Goal: Task Accomplishment & Management: Manage account settings

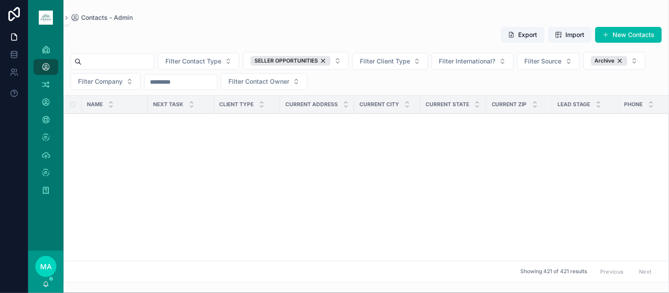
scroll to position [8917, 447]
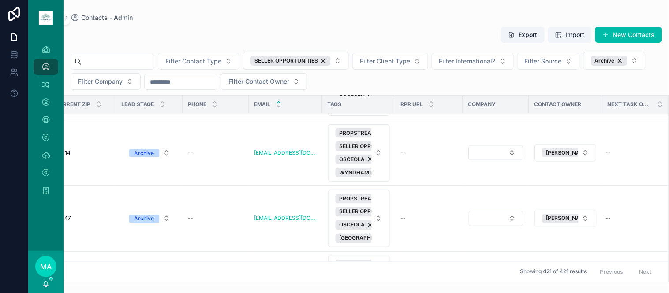
click at [410, 275] on div "Showing 421 of 421 results Previous Next" at bounding box center [366, 271] width 604 height 21
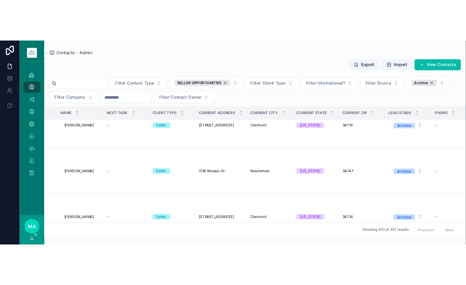
scroll to position [6860, 0]
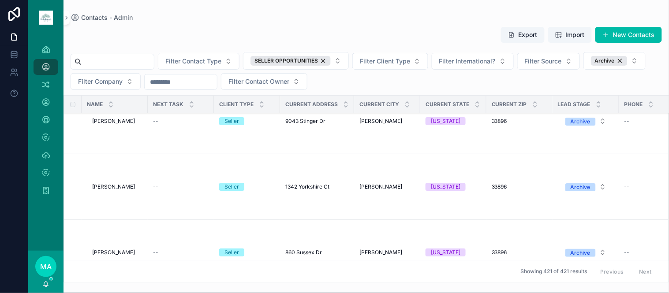
click at [530, 34] on button "Export" at bounding box center [523, 35] width 44 height 16
click at [331, 58] on div "SELLER OPPORTUNITIES" at bounding box center [290, 61] width 80 height 10
click at [360, 60] on span "Filter Client Type" at bounding box center [385, 61] width 50 height 9
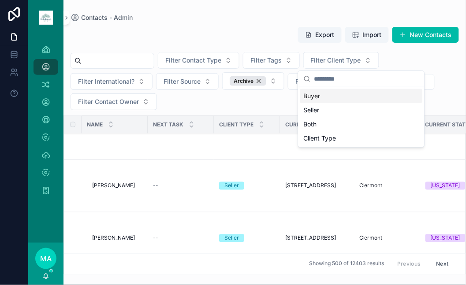
scroll to position [6699, 0]
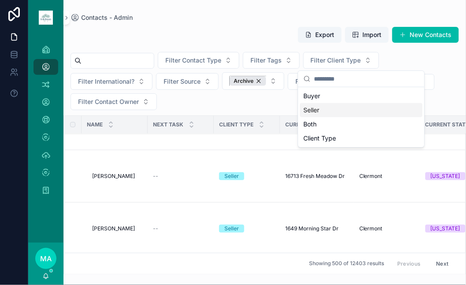
click at [261, 80] on div "Archive" at bounding box center [248, 81] width 37 height 10
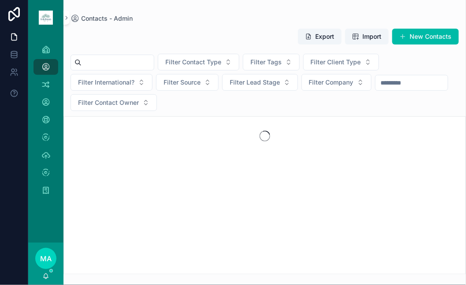
click at [127, 63] on input "scrollable content" at bounding box center [118, 62] width 72 height 12
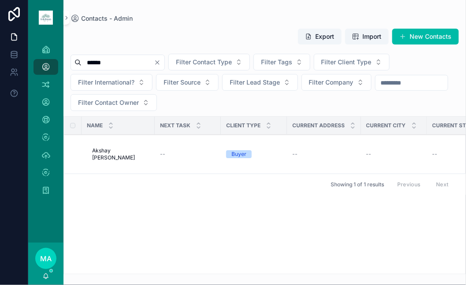
type input "******"
click at [116, 156] on span "Akshay Adalti" at bounding box center [120, 154] width 57 height 14
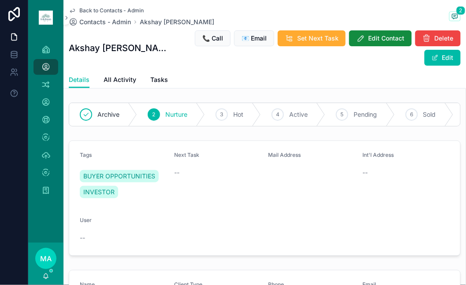
click at [108, 12] on span "Back to Contacts - Admin" at bounding box center [111, 10] width 64 height 7
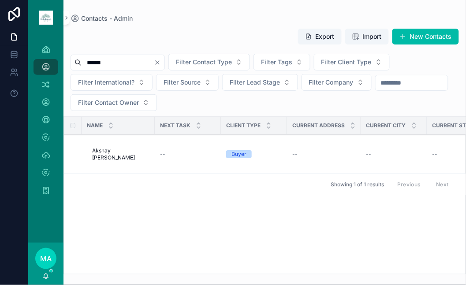
drag, startPoint x: 178, startPoint y: 62, endPoint x: 169, endPoint y: 62, distance: 9.3
click at [161, 62] on icon "Clear" at bounding box center [157, 62] width 7 height 7
click at [146, 67] on div "scrollable content" at bounding box center [113, 63] width 84 height 16
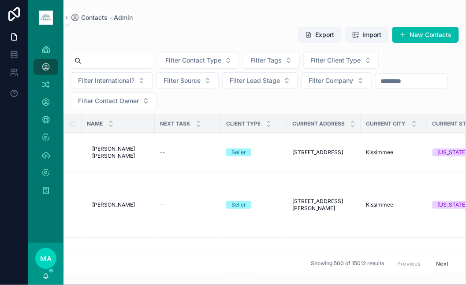
click at [134, 58] on input "scrollable content" at bounding box center [118, 61] width 72 height 12
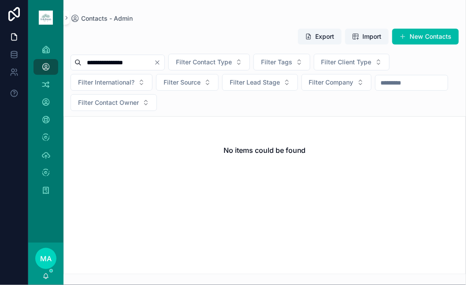
type input "**********"
click at [414, 34] on button "New Contacts" at bounding box center [425, 37] width 67 height 16
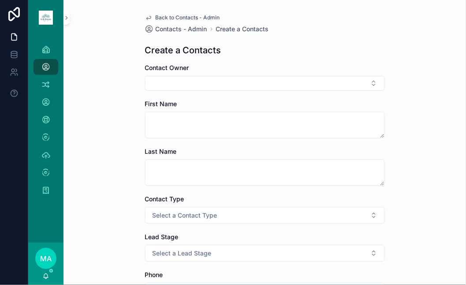
click at [205, 89] on button "Select Button" at bounding box center [265, 83] width 240 height 15
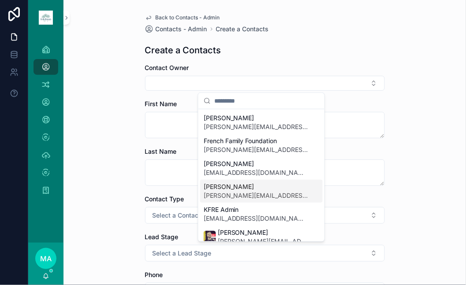
click at [231, 191] on span "[PERSON_NAME][EMAIL_ADDRESS][DOMAIN_NAME]" at bounding box center [256, 195] width 105 height 9
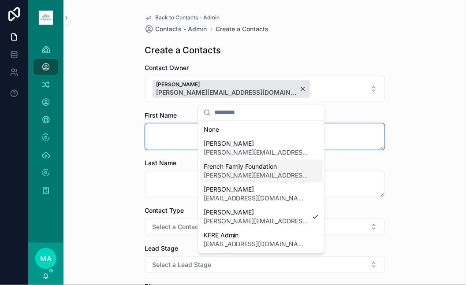
click at [157, 138] on textarea "scrollable content" at bounding box center [265, 136] width 240 height 26
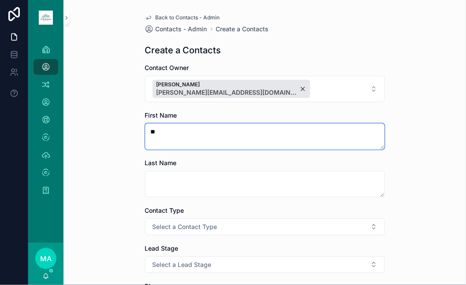
type textarea "*"
type textarea "*********"
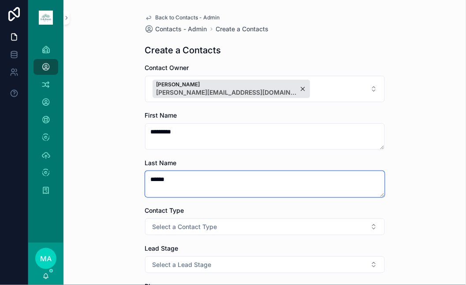
type textarea "******"
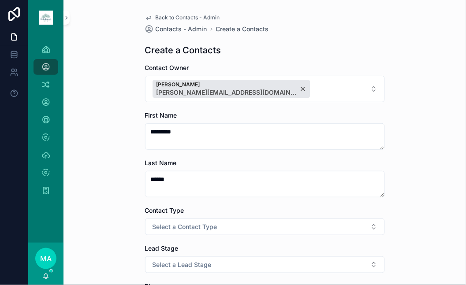
click at [225, 224] on button "Select a Contact Type" at bounding box center [265, 227] width 240 height 17
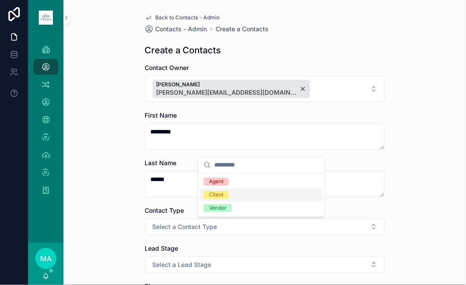
click at [225, 193] on span "Client" at bounding box center [216, 195] width 25 height 8
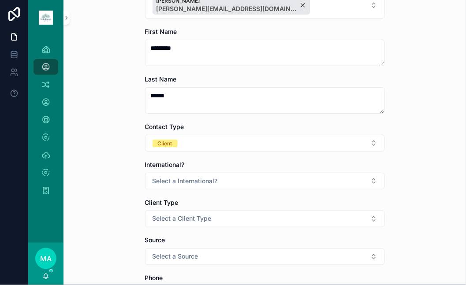
scroll to position [98, 0]
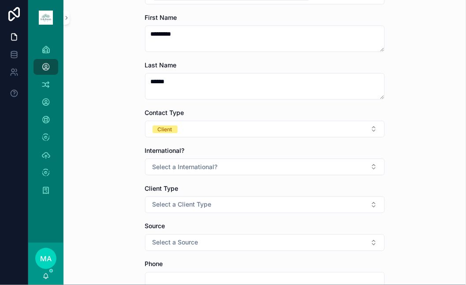
click at [187, 209] on span "Select a Client Type" at bounding box center [182, 205] width 59 height 9
click at [219, 144] on div "Buyer" at bounding box center [216, 147] width 15 height 8
click at [215, 244] on button "Select a Source" at bounding box center [265, 243] width 240 height 17
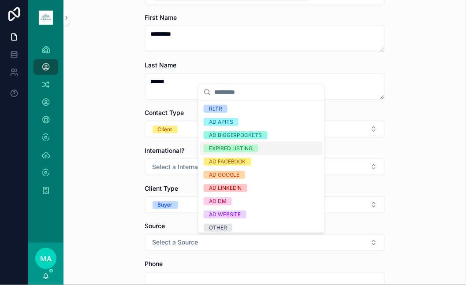
click at [413, 124] on div "Back to Contacts - Admin Contacts - Admin Create a Contacts Create a Contacts C…" at bounding box center [264, 44] width 402 height 285
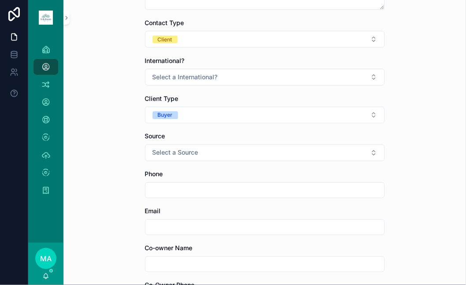
scroll to position [196, 0]
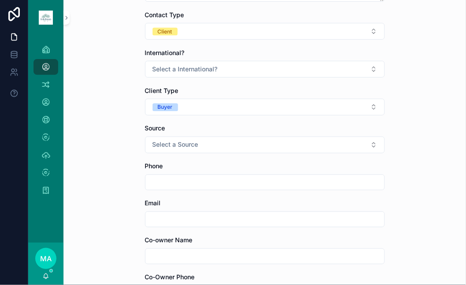
click at [170, 218] on input "scrollable content" at bounding box center [264, 219] width 239 height 12
paste input "**********"
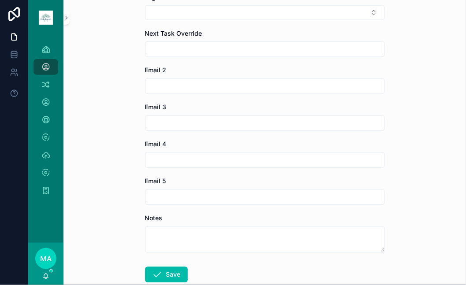
scroll to position [882, 0]
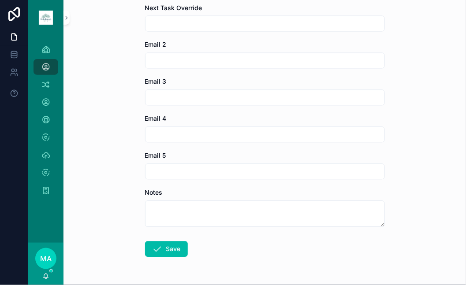
type input "**********"
click at [168, 249] on button "Save" at bounding box center [166, 250] width 43 height 16
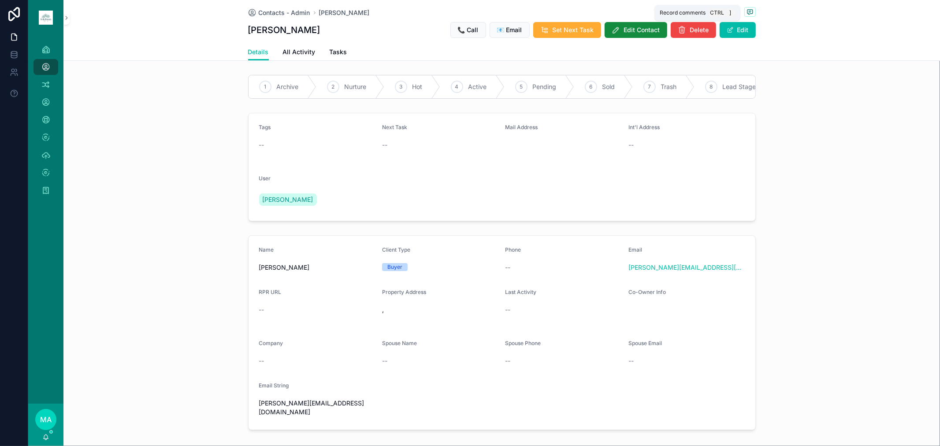
click at [668, 7] on span "scrollable content" at bounding box center [750, 12] width 11 height 10
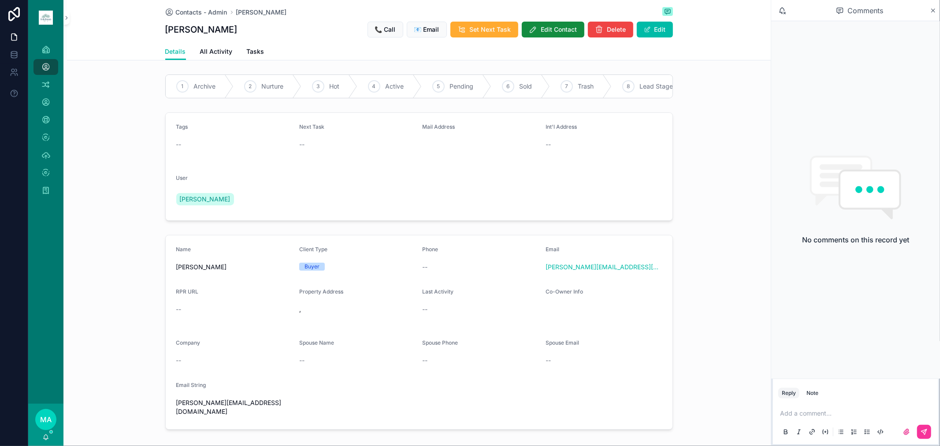
click at [668, 293] on p "scrollable content" at bounding box center [857, 413] width 155 height 9
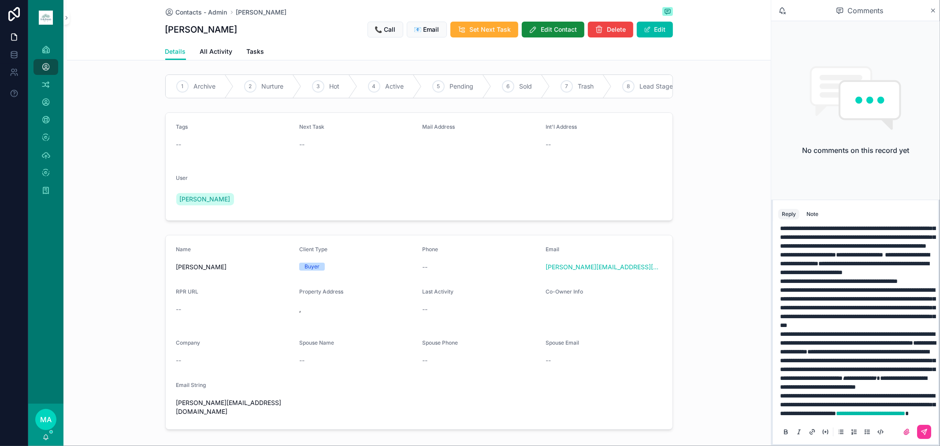
click at [668, 293] on button "scrollable content" at bounding box center [924, 432] width 14 height 14
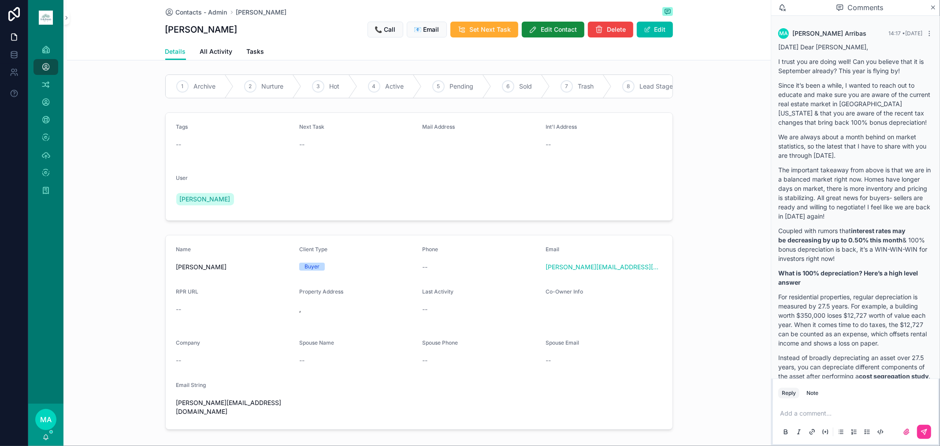
scroll to position [126, 0]
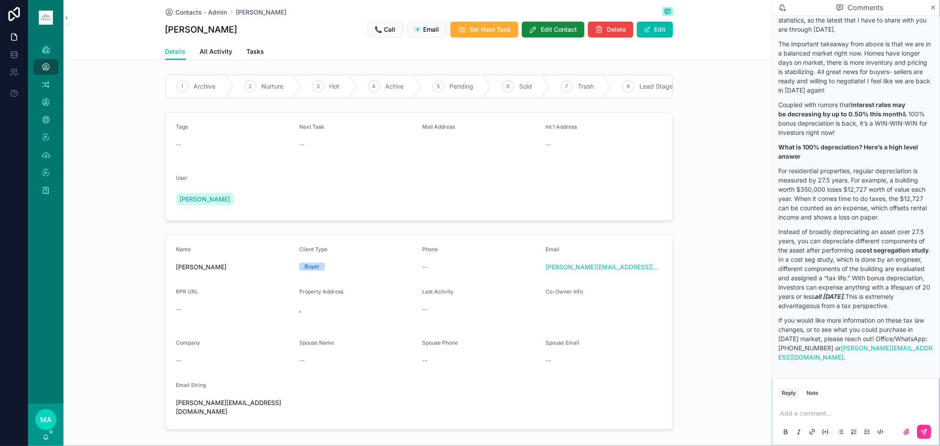
click at [185, 12] on span "Contacts - Admin" at bounding box center [202, 12] width 52 height 9
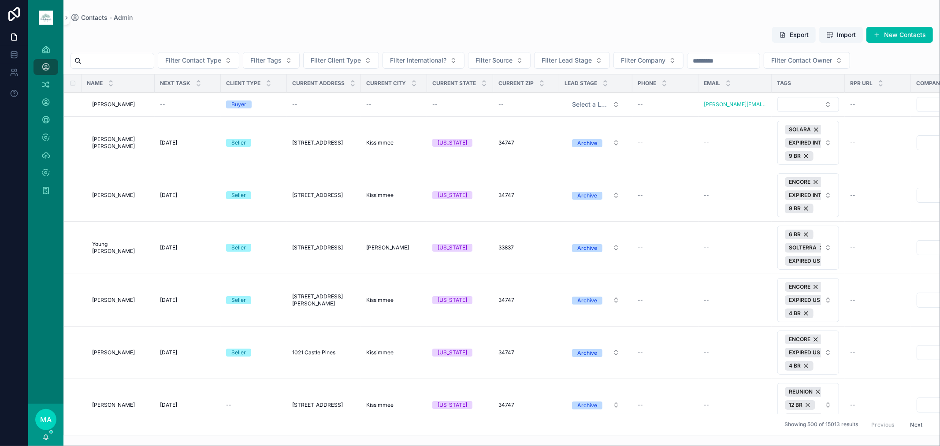
click at [124, 102] on span "[PERSON_NAME]" at bounding box center [113, 104] width 43 height 7
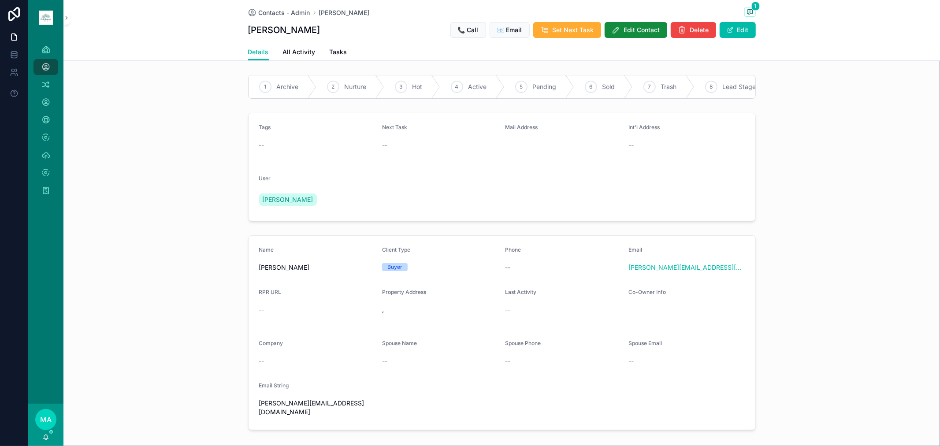
click at [278, 82] on div "1 Archive" at bounding box center [283, 86] width 68 height 23
click at [283, 16] on span "Contacts - Admin" at bounding box center [285, 12] width 52 height 9
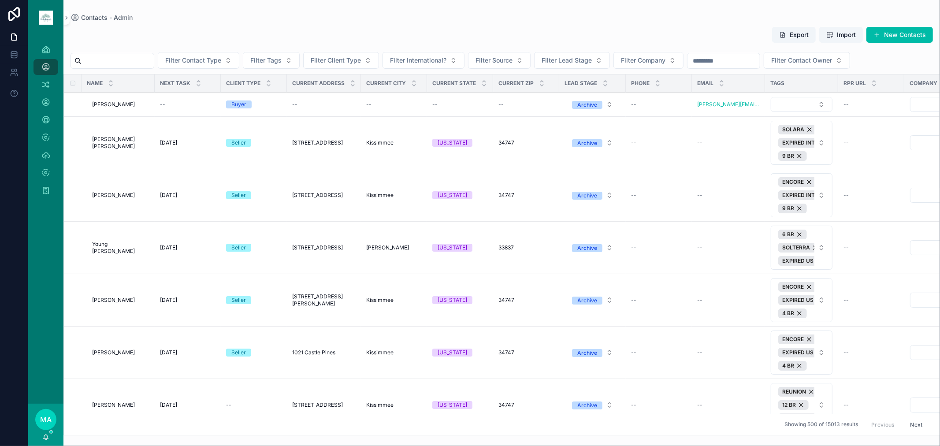
click at [112, 61] on input "scrollable content" at bounding box center [118, 61] width 72 height 12
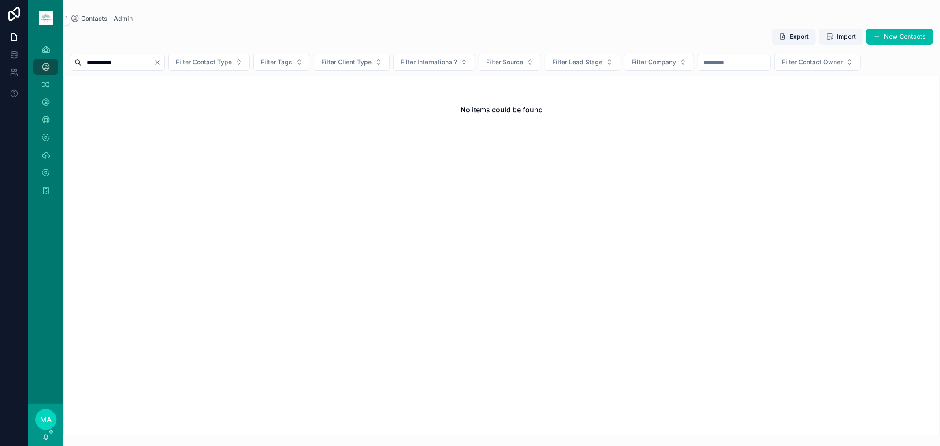
type input "**********"
click at [159, 61] on icon "Clear" at bounding box center [158, 63] width 4 height 4
click at [668, 34] on button "New Contacts" at bounding box center [900, 37] width 67 height 16
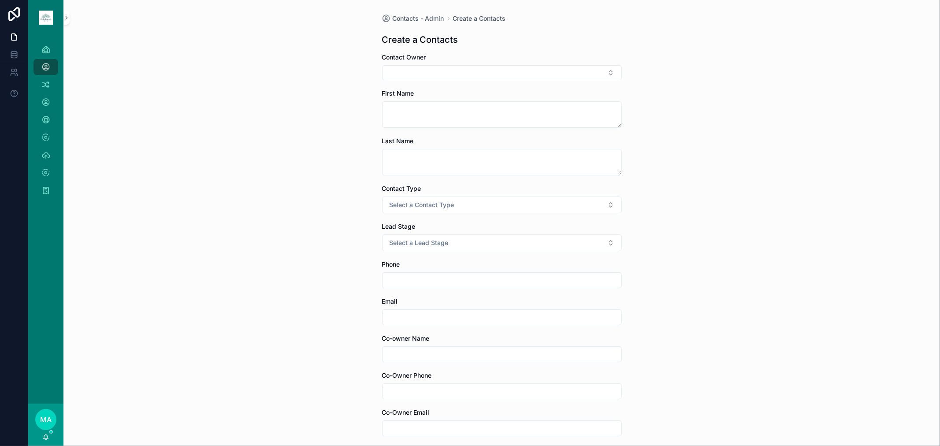
click at [416, 63] on div "Contact Owner" at bounding box center [502, 66] width 240 height 27
click at [411, 75] on button "Select Button" at bounding box center [502, 72] width 240 height 15
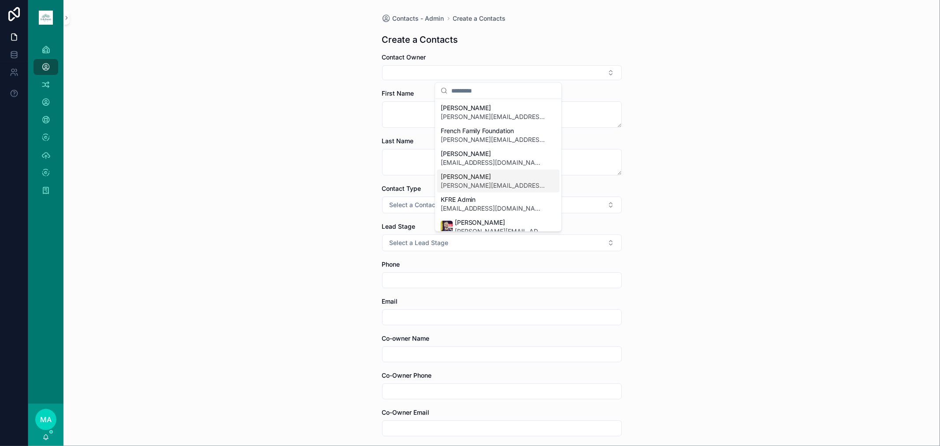
click at [459, 177] on span "[PERSON_NAME]" at bounding box center [493, 176] width 105 height 9
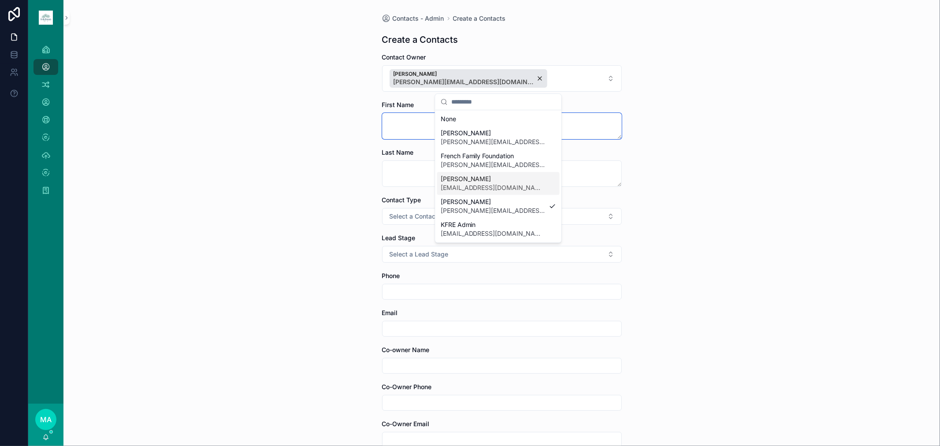
click at [414, 128] on textarea "scrollable content" at bounding box center [502, 126] width 240 height 26
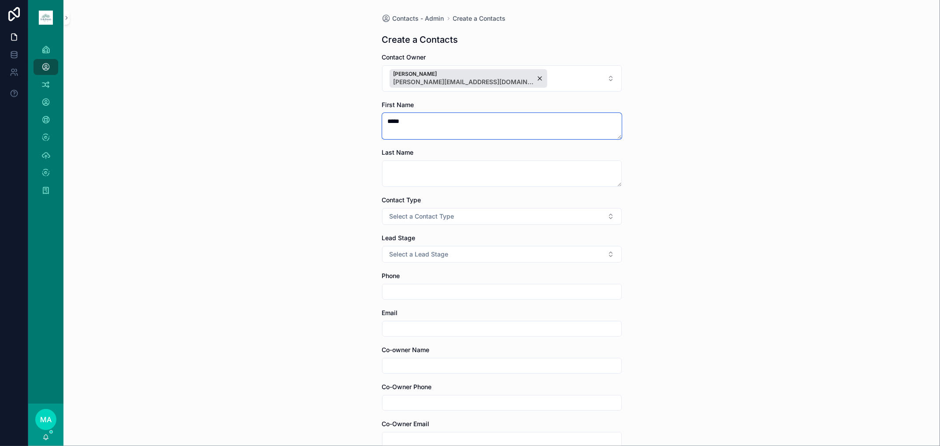
type textarea "*****"
click at [421, 219] on span "Select a Contact Type" at bounding box center [422, 216] width 65 height 9
click at [459, 262] on div "Client" at bounding box center [453, 265] width 15 height 8
click at [426, 293] on span "Select a Client Type" at bounding box center [419, 292] width 59 height 9
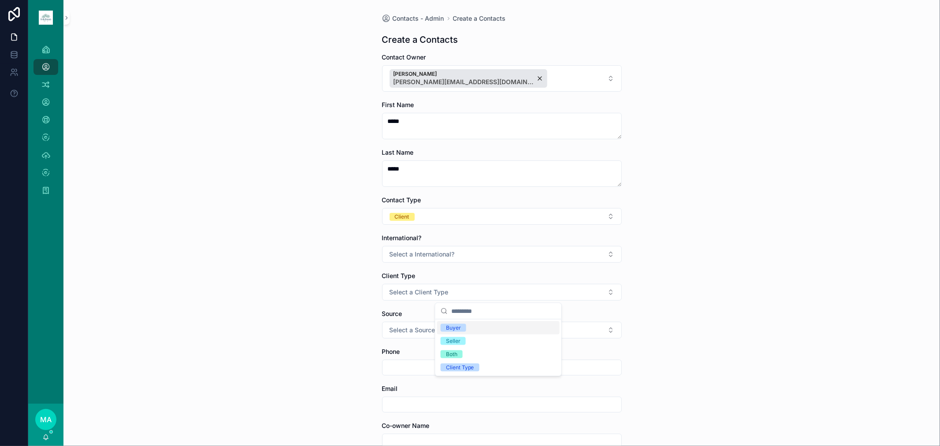
click at [454, 293] on div "Buyer" at bounding box center [453, 328] width 15 height 8
click at [400, 293] on input "scrollable content" at bounding box center [502, 405] width 239 height 12
paste input "**********"
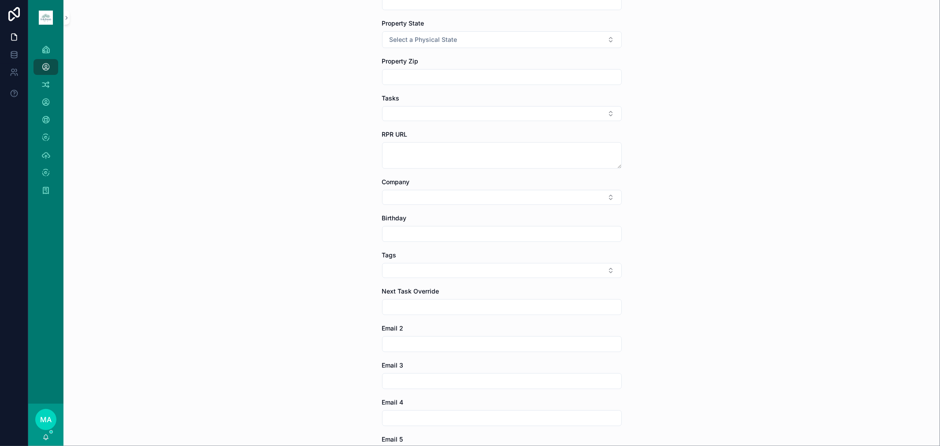
scroll to position [739, 0]
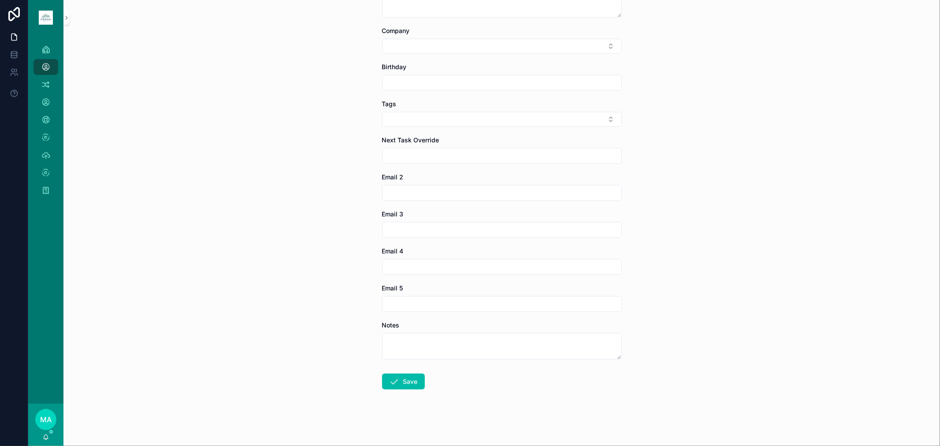
type input "**********"
click at [399, 293] on button "Save" at bounding box center [403, 382] width 43 height 16
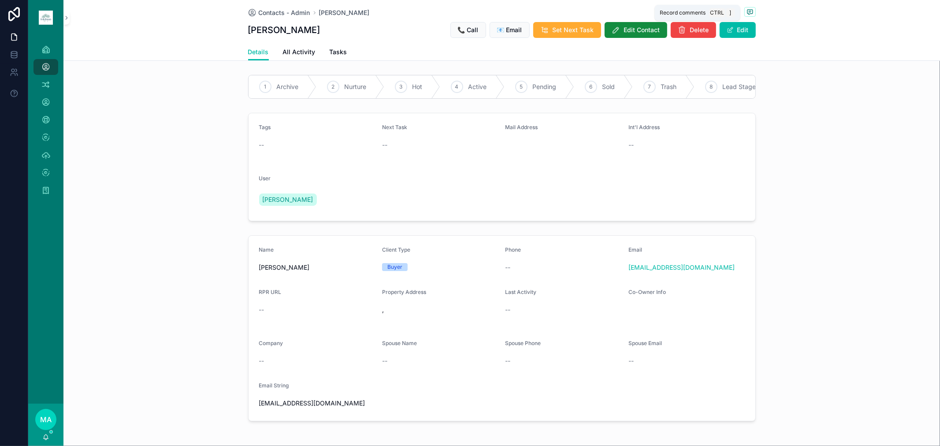
click at [668, 11] on icon "scrollable content" at bounding box center [750, 11] width 2 height 0
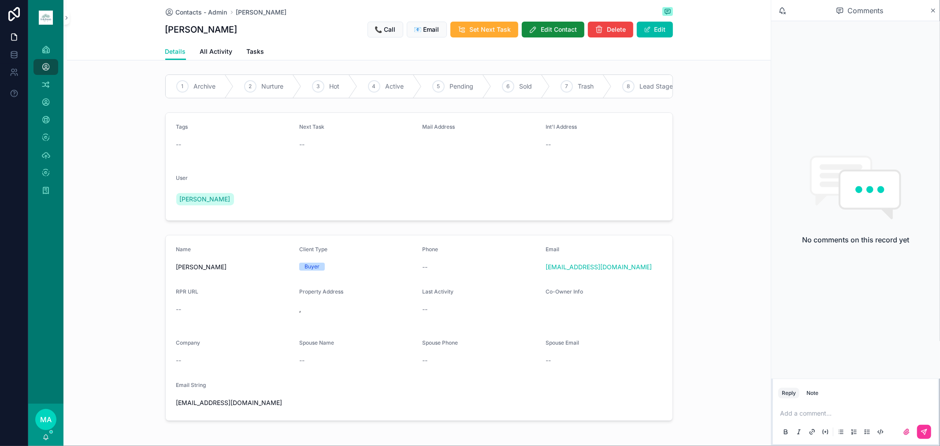
click at [668, 293] on button "Note" at bounding box center [812, 393] width 19 height 11
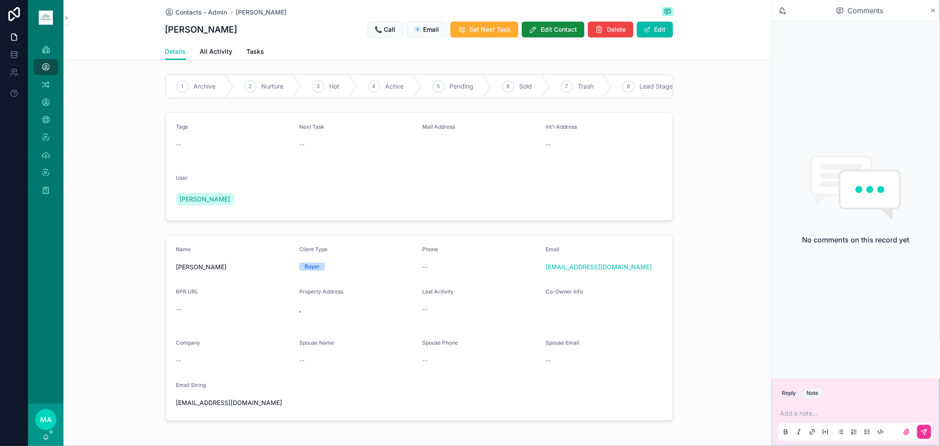
click at [668, 293] on p "scrollable content" at bounding box center [857, 413] width 155 height 9
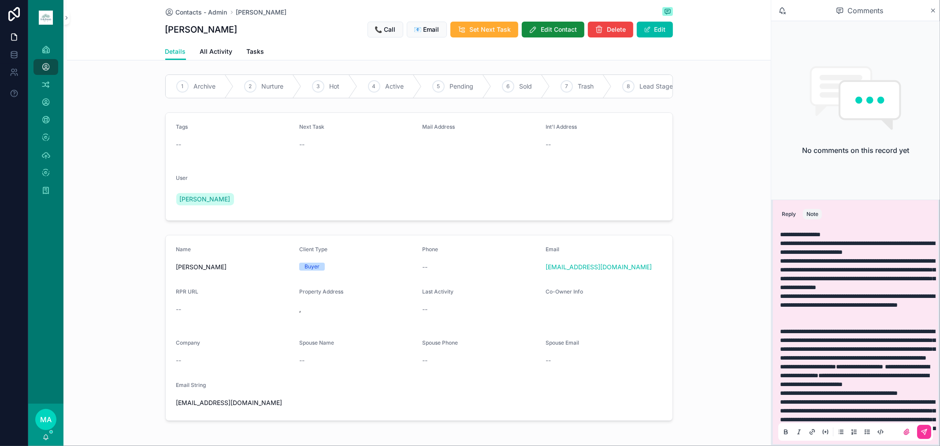
scroll to position [181, 0]
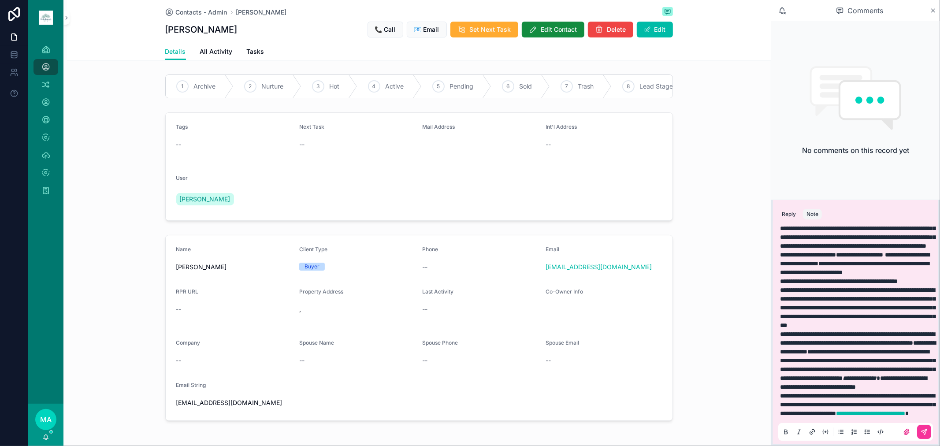
click at [668, 293] on p "**********" at bounding box center [857, 404] width 155 height 26
click at [668, 293] on icon "scrollable content" at bounding box center [924, 432] width 7 height 7
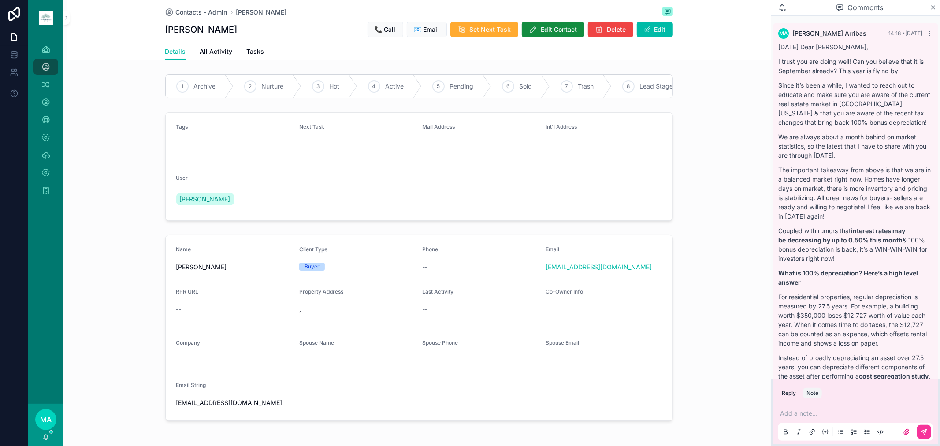
scroll to position [126, 0]
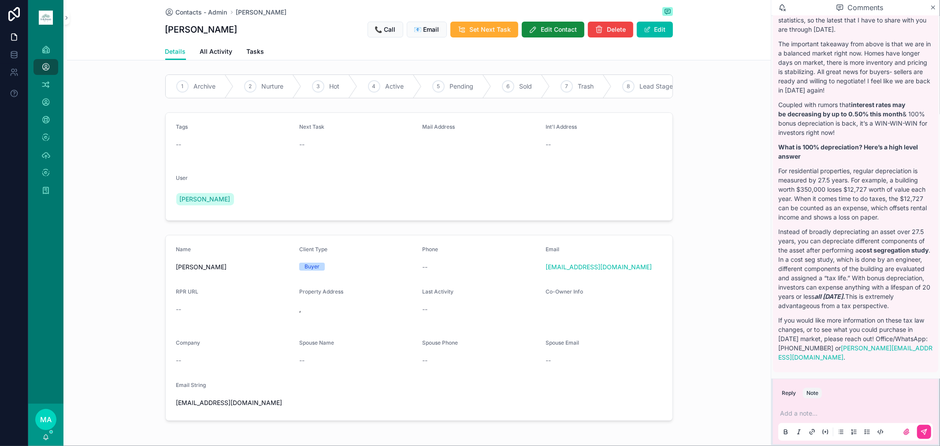
drag, startPoint x: 183, startPoint y: 7, endPoint x: 9, endPoint y: 40, distance: 177.5
click at [183, 8] on span "Contacts - Admin" at bounding box center [202, 12] width 52 height 9
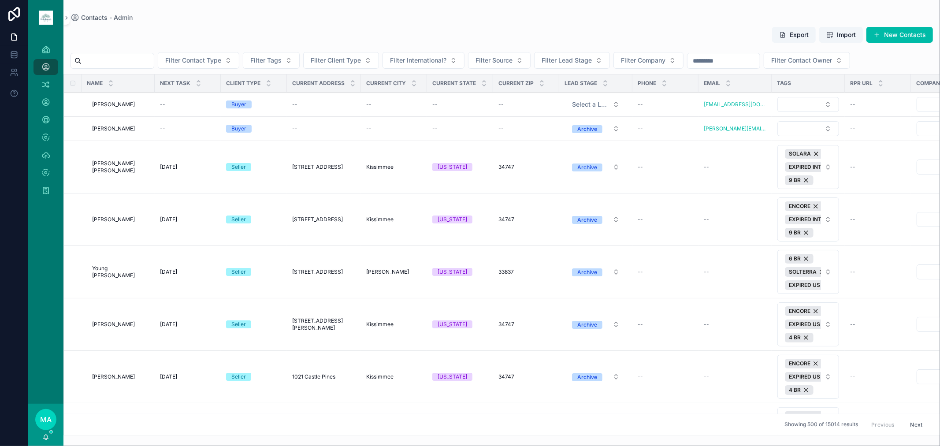
click at [138, 55] on input "scrollable content" at bounding box center [118, 61] width 72 height 12
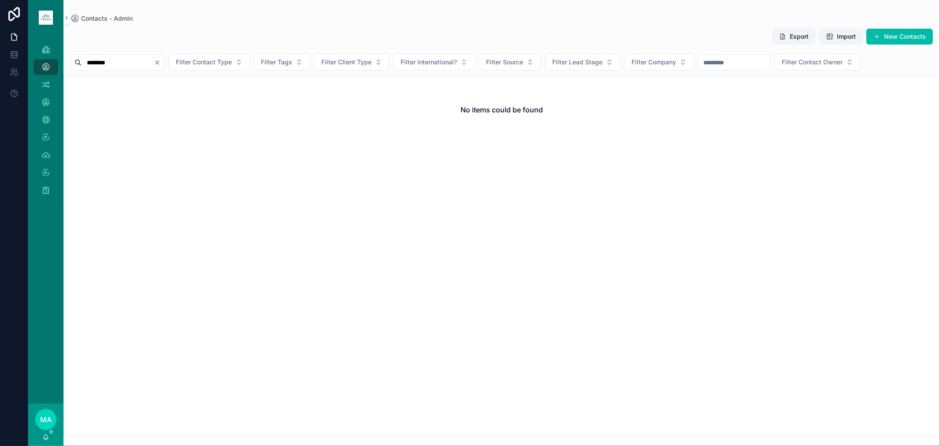
type input "********"
click at [668, 27] on div "Export Import New Contacts ******** Filter Contact Type Filter Tags Filter Clie…" at bounding box center [501, 229] width 877 height 413
click at [668, 38] on button "New Contacts" at bounding box center [900, 37] width 67 height 16
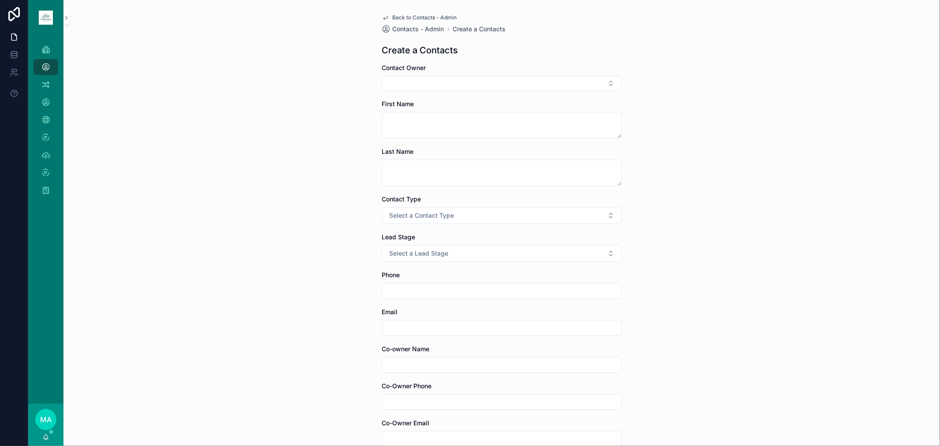
click at [514, 81] on button "Select Button" at bounding box center [502, 83] width 240 height 15
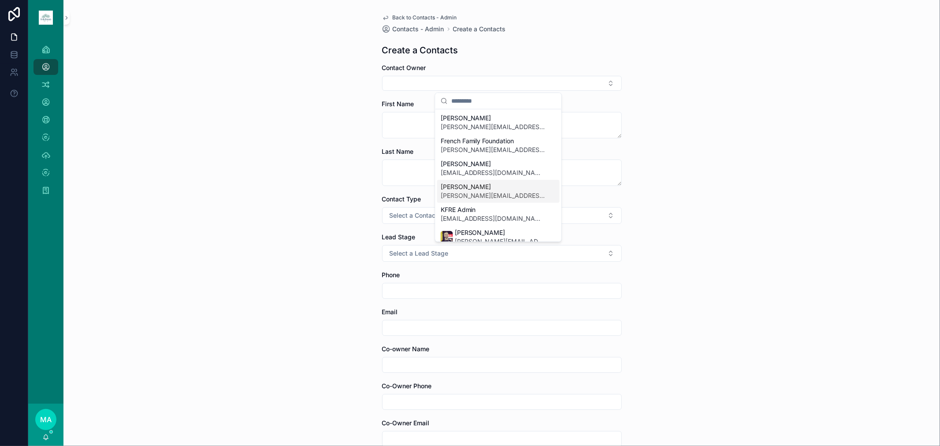
click at [477, 192] on span "[PERSON_NAME][EMAIL_ADDRESS][DOMAIN_NAME]" at bounding box center [493, 195] width 105 height 9
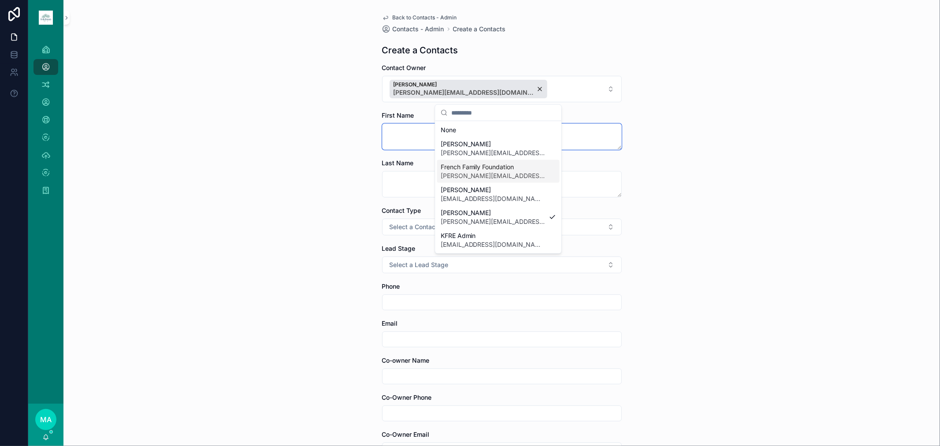
click at [393, 135] on textarea "scrollable content" at bounding box center [502, 136] width 240 height 26
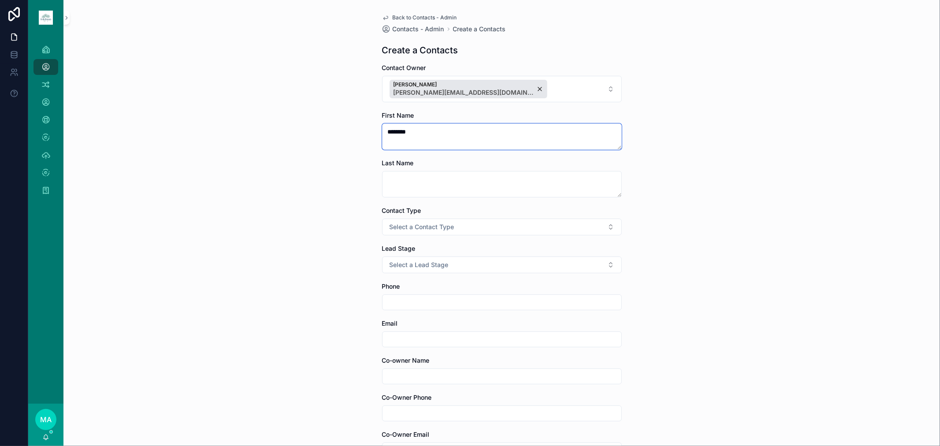
type textarea "********"
click at [427, 227] on span "Select a Contact Type" at bounding box center [422, 227] width 65 height 9
click at [450, 272] on div "Client" at bounding box center [453, 276] width 15 height 8
click at [415, 293] on span "Select a Client Type" at bounding box center [419, 302] width 59 height 9
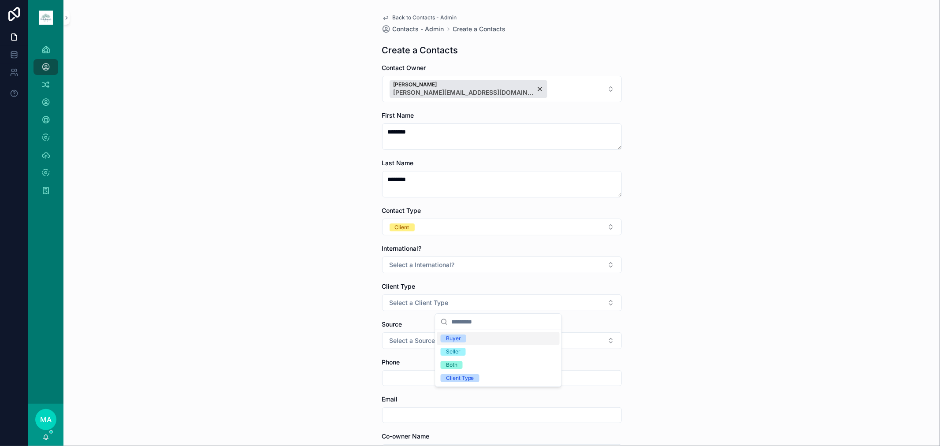
click at [448, 293] on div "Buyer" at bounding box center [453, 339] width 15 height 8
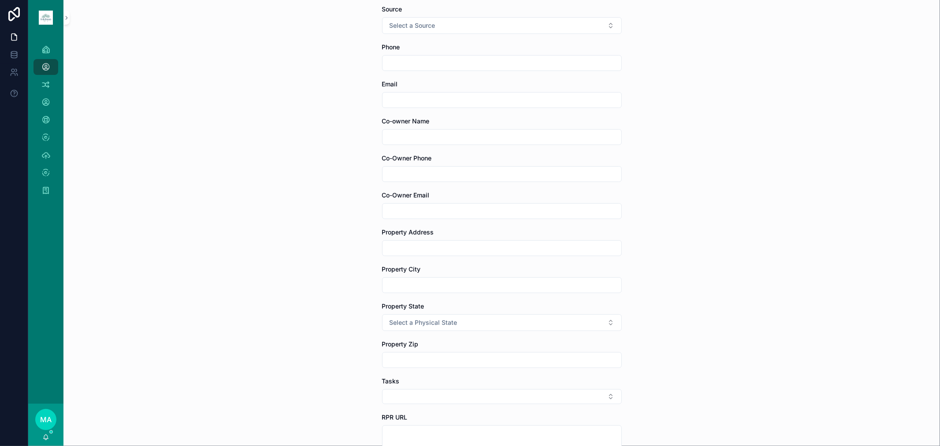
scroll to position [343, 0]
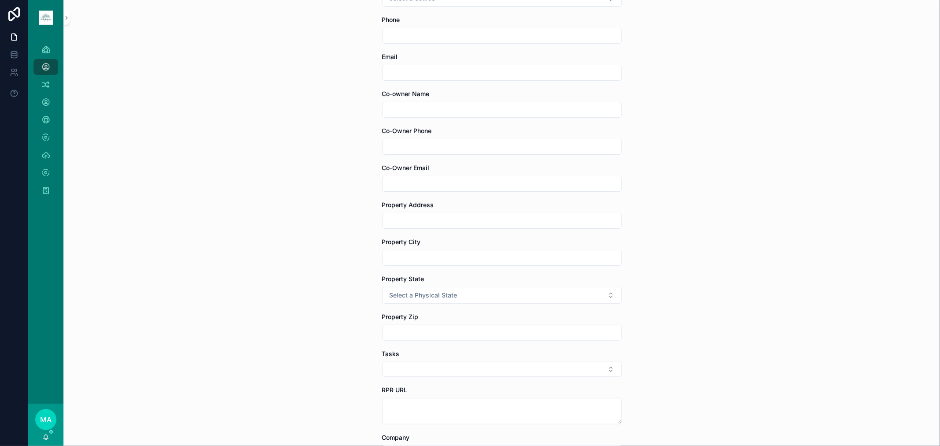
click at [422, 71] on input "scrollable content" at bounding box center [502, 73] width 239 height 12
paste input "**********"
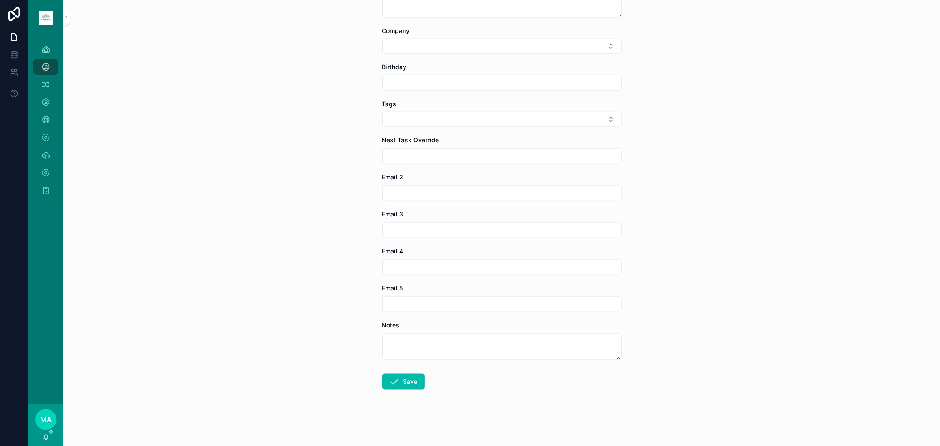
scroll to position [750, 0]
type input "**********"
click at [393, 293] on icon "scrollable content" at bounding box center [394, 381] width 11 height 11
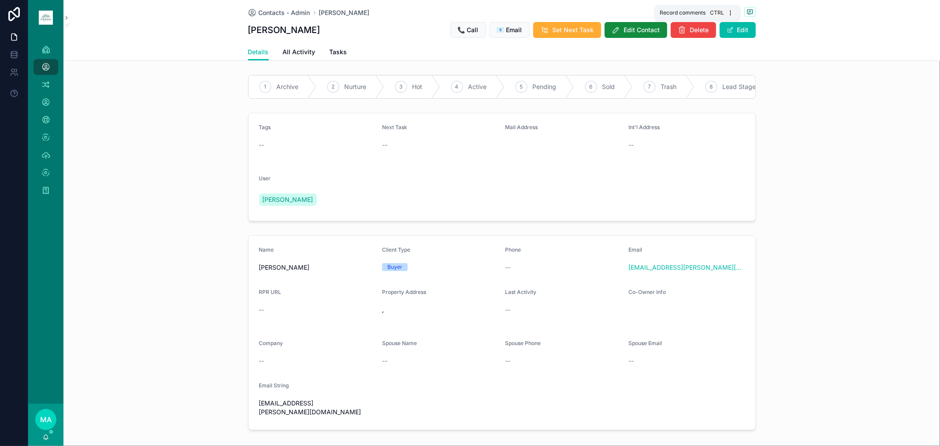
click at [668, 11] on icon "scrollable content" at bounding box center [750, 11] width 7 height 7
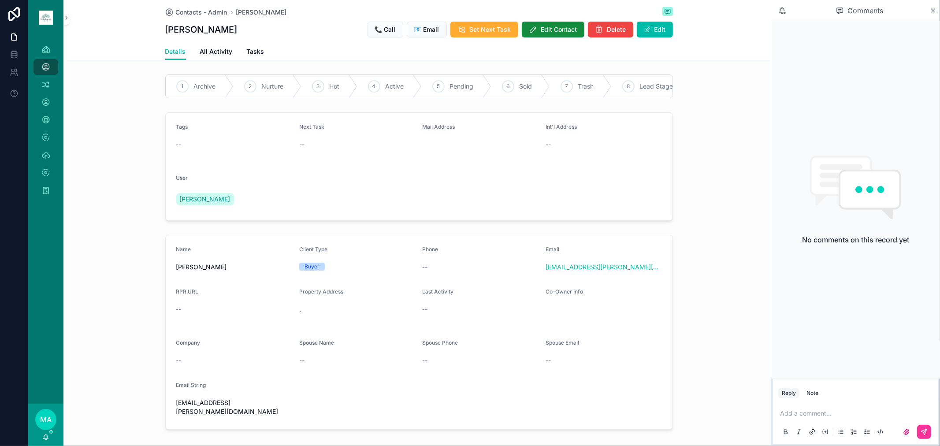
click at [668, 293] on div "Note" at bounding box center [813, 393] width 12 height 7
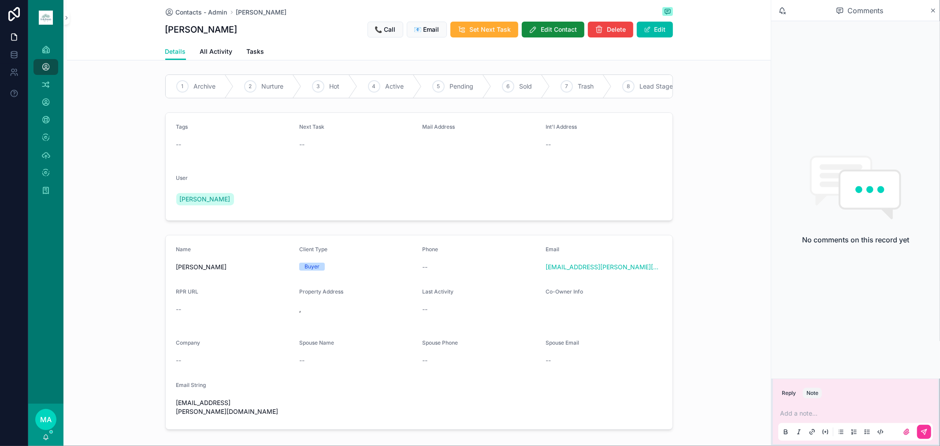
click at [668, 293] on p "scrollable content" at bounding box center [857, 413] width 155 height 9
click at [668, 293] on p "******" at bounding box center [857, 413] width 155 height 9
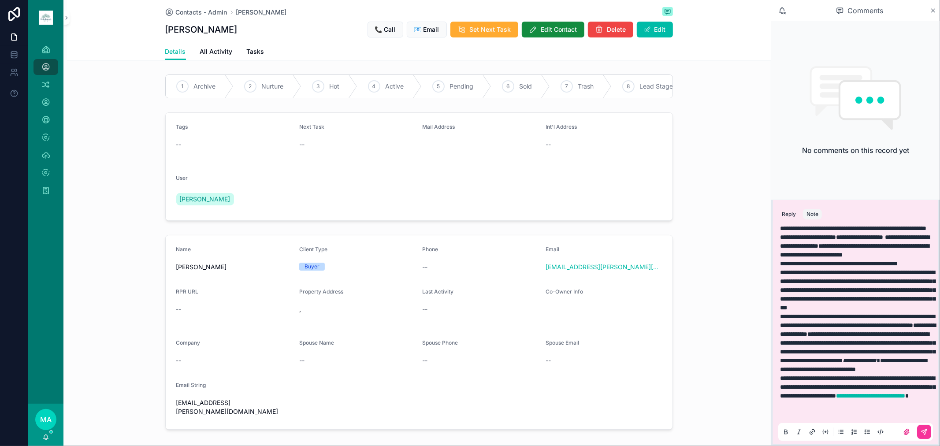
click at [668, 293] on button "scrollable content" at bounding box center [924, 432] width 14 height 14
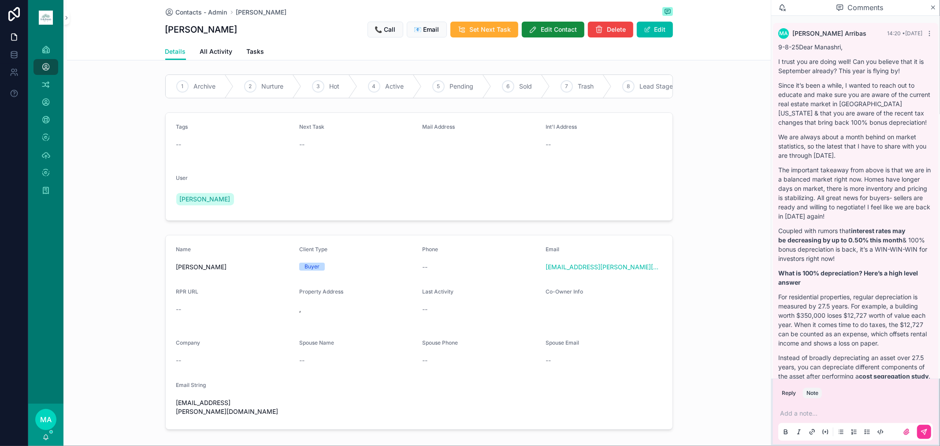
scroll to position [126, 0]
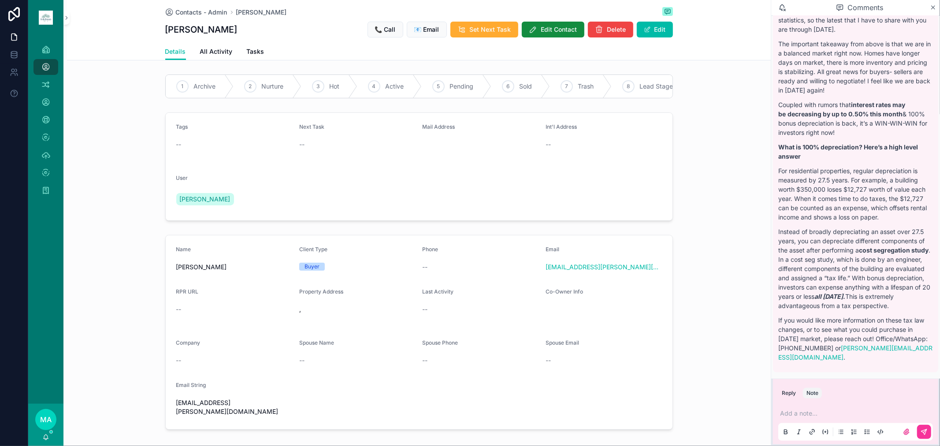
click at [183, 87] on div "1" at bounding box center [182, 86] width 12 height 12
click at [198, 11] on span "Contacts - Admin" at bounding box center [202, 12] width 52 height 9
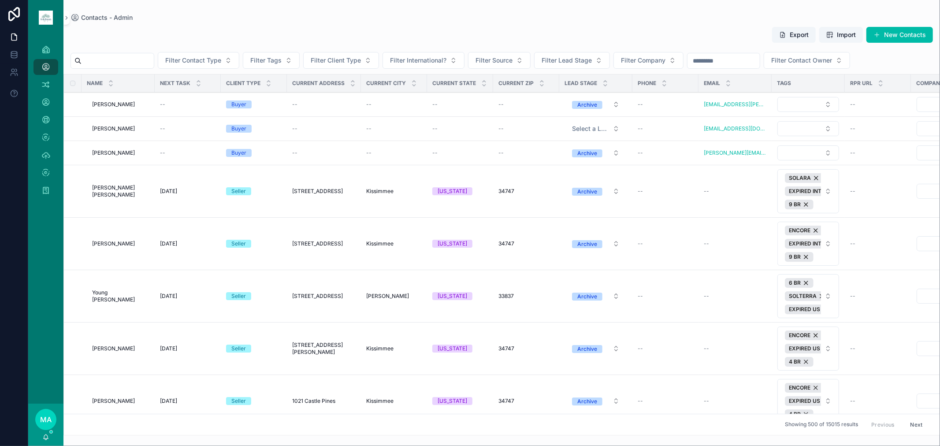
click at [140, 55] on input "scrollable content" at bounding box center [118, 61] width 72 height 12
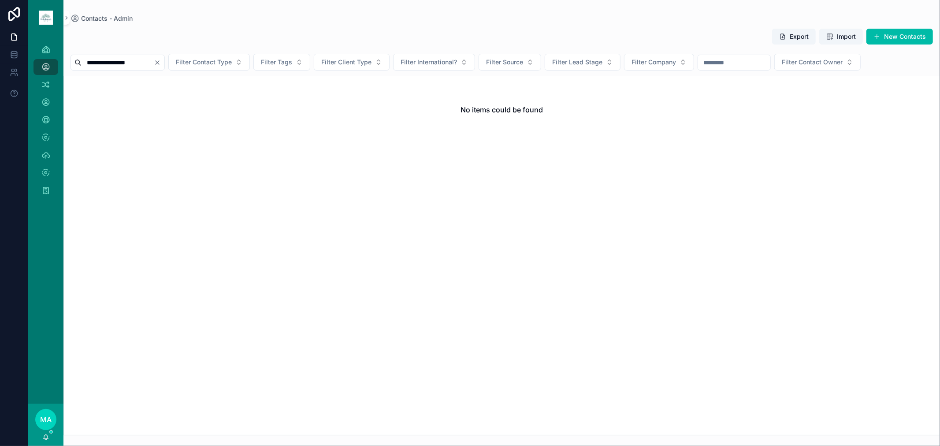
type input "**********"
click at [668, 34] on button "New Contacts" at bounding box center [900, 37] width 67 height 16
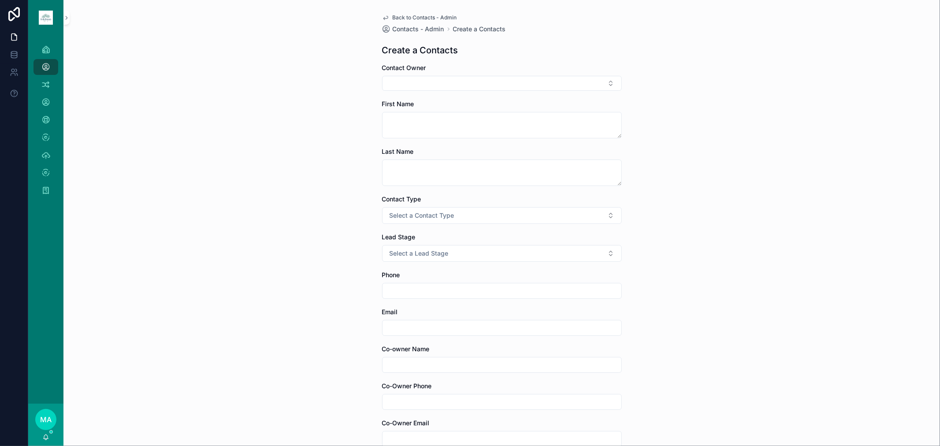
click at [499, 85] on button "Select Button" at bounding box center [502, 83] width 240 height 15
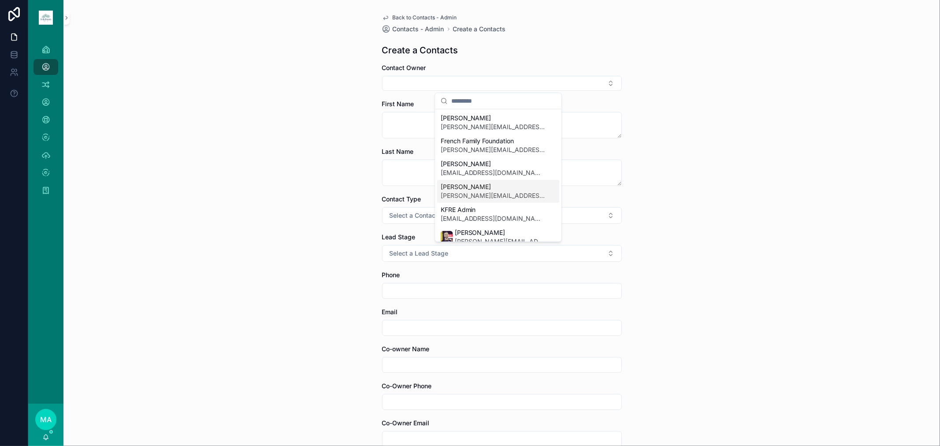
click at [502, 188] on span "[PERSON_NAME]" at bounding box center [493, 187] width 105 height 9
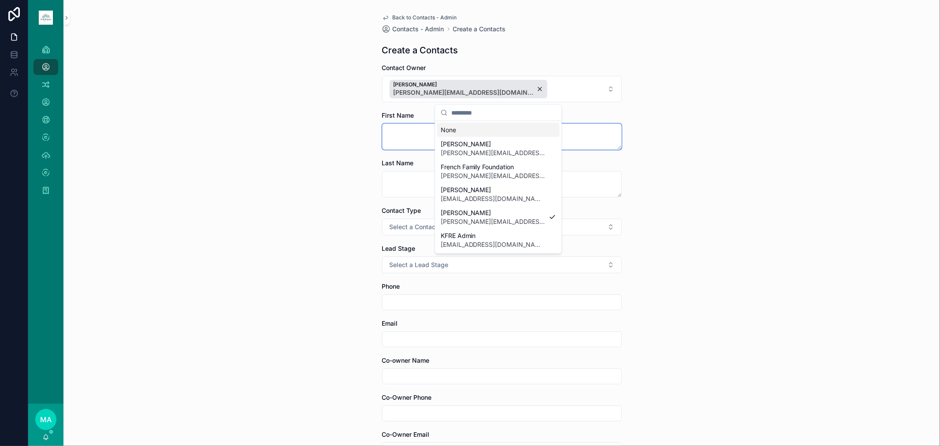
click at [402, 134] on textarea "scrollable content" at bounding box center [502, 136] width 240 height 26
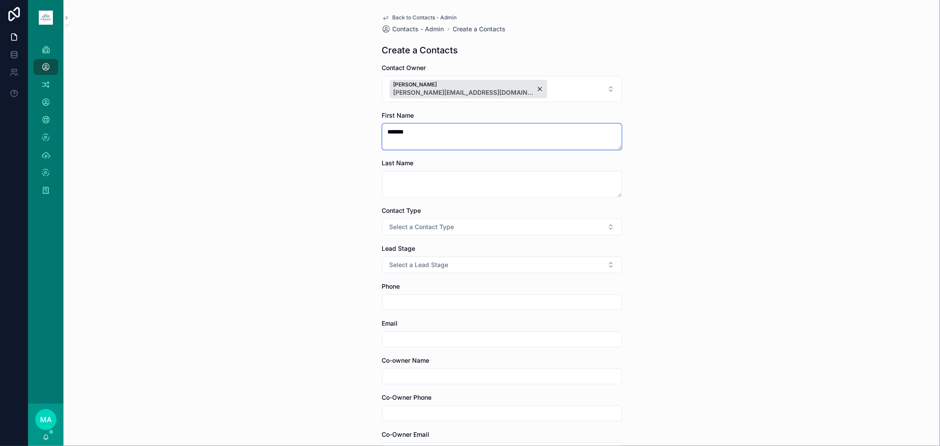
type textarea "*******"
click at [398, 182] on textarea "scrollable content" at bounding box center [502, 184] width 240 height 26
type textarea "*********"
click at [438, 229] on span "Select a Contact Type" at bounding box center [422, 227] width 65 height 9
click at [447, 272] on div "Client" at bounding box center [453, 276] width 15 height 8
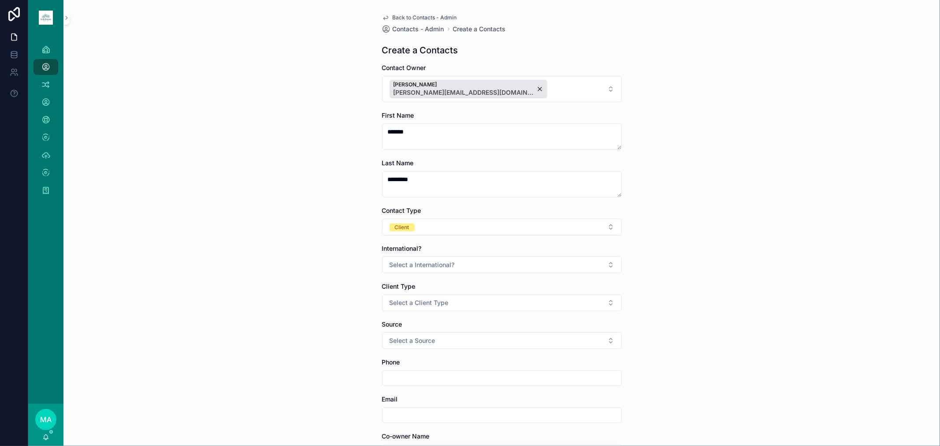
click at [420, 293] on span "Select a Client Type" at bounding box center [419, 302] width 59 height 9
click at [447, 293] on div "Buyer" at bounding box center [453, 339] width 15 height 8
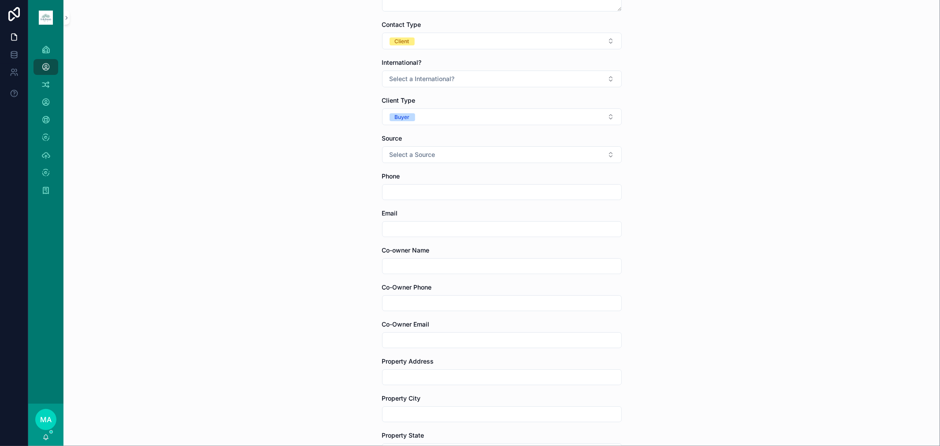
scroll to position [196, 0]
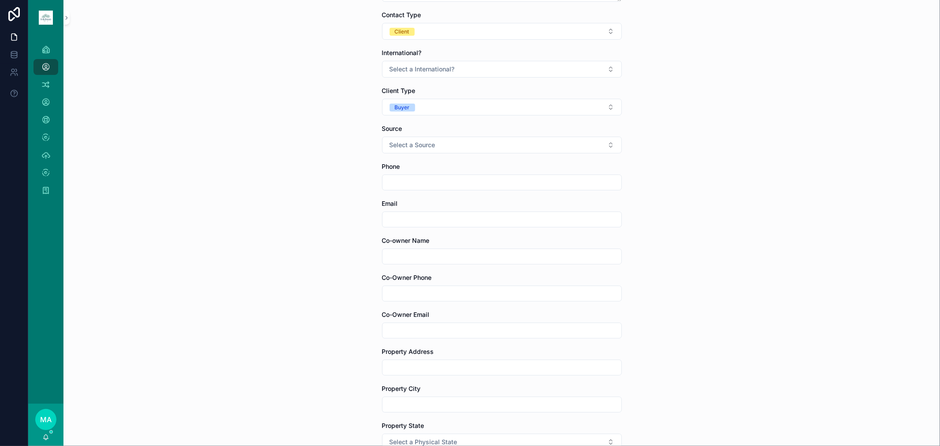
click at [421, 217] on input "scrollable content" at bounding box center [502, 219] width 239 height 12
paste input "**********"
type input "**********"
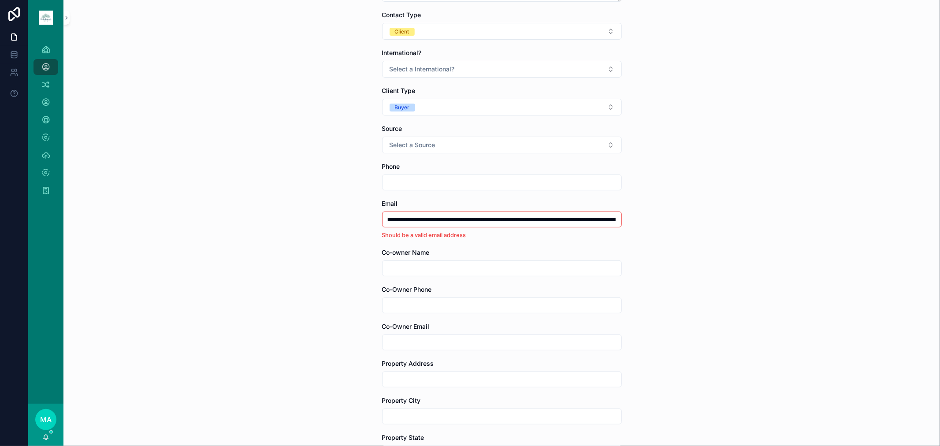
scroll to position [0, 0]
drag, startPoint x: 616, startPoint y: 215, endPoint x: 248, endPoint y: 147, distance: 374.4
click at [248, 147] on div "Back to Contacts - Admin Contacts - Admin Create a Contacts Create a Contacts C…" at bounding box center [501, 27] width 877 height 446
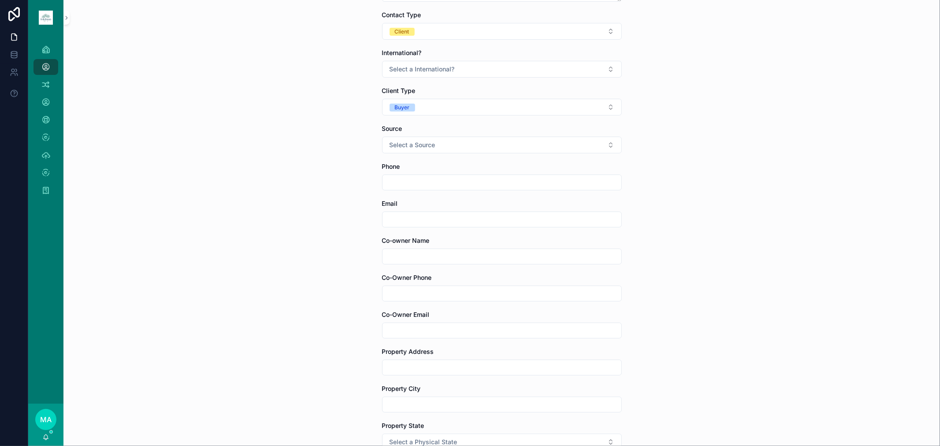
click at [406, 215] on input "scrollable content" at bounding box center [502, 219] width 239 height 12
type input "**********"
click at [668, 263] on div "**********" at bounding box center [501, 223] width 877 height 446
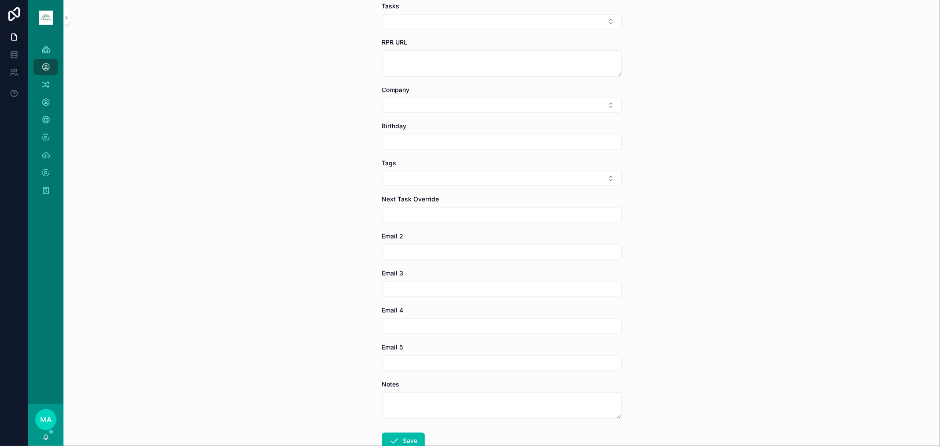
scroll to position [750, 0]
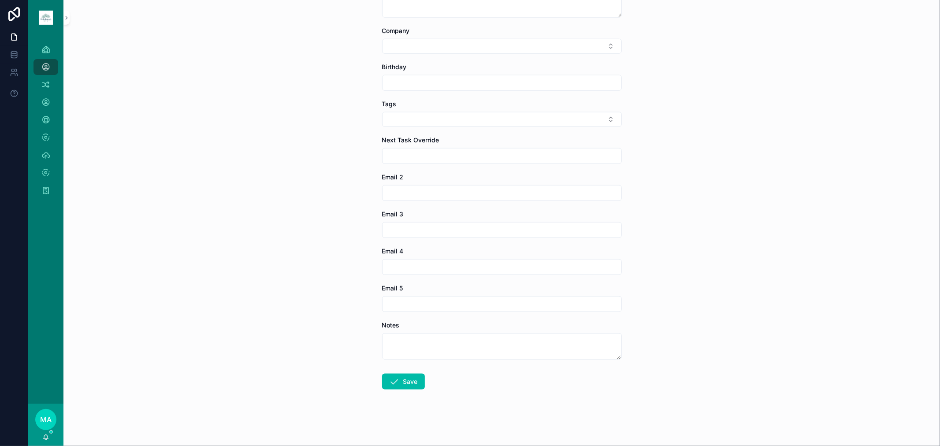
click at [406, 293] on button "Save" at bounding box center [403, 382] width 43 height 16
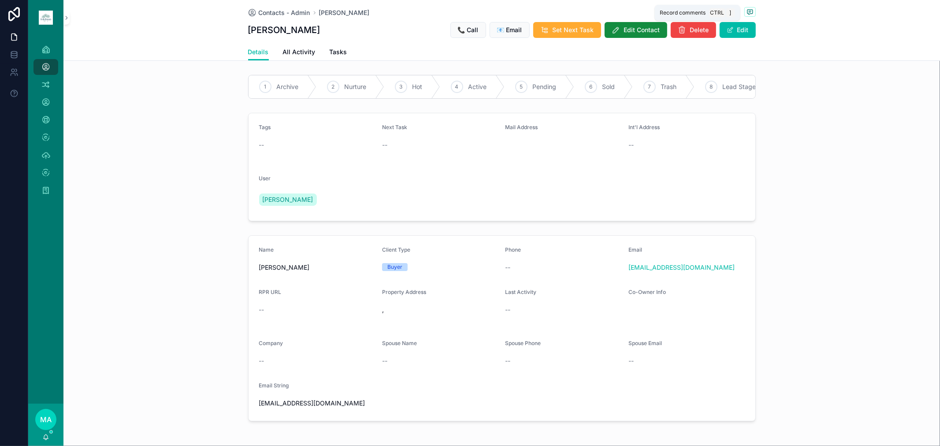
click at [668, 10] on icon "scrollable content" at bounding box center [750, 12] width 5 height 5
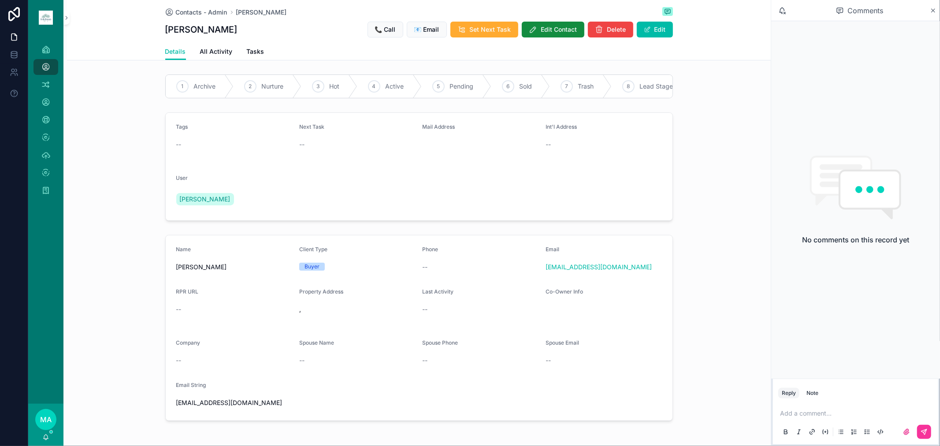
click at [668, 293] on p "scrollable content" at bounding box center [857, 413] width 155 height 9
click at [668, 293] on div "Add a comment..." at bounding box center [856, 422] width 155 height 37
click at [668, 293] on p "scrollable content" at bounding box center [857, 413] width 155 height 9
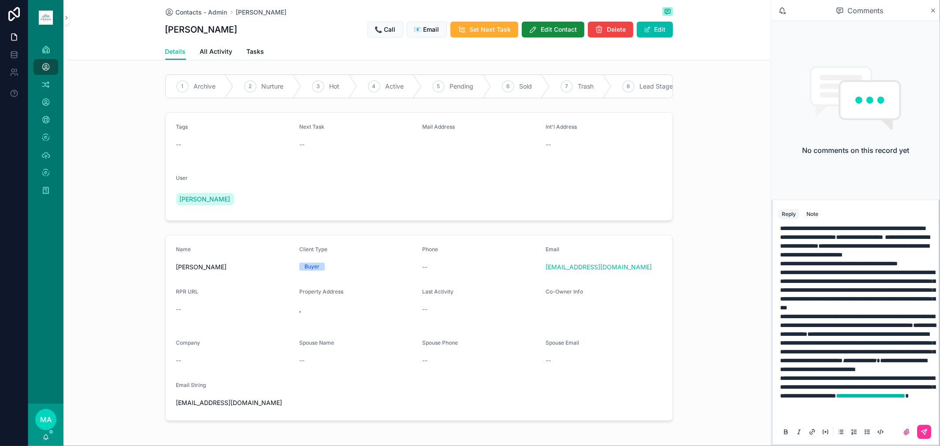
click at [668, 293] on icon "scrollable content" at bounding box center [924, 432] width 7 height 7
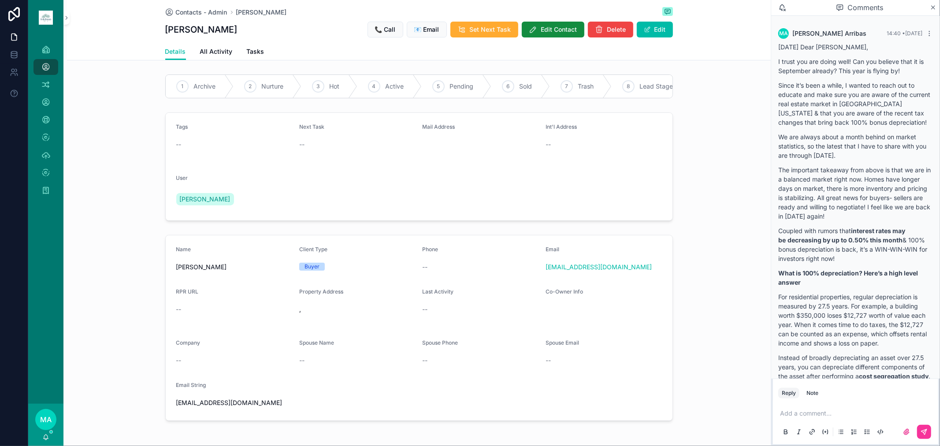
scroll to position [126, 0]
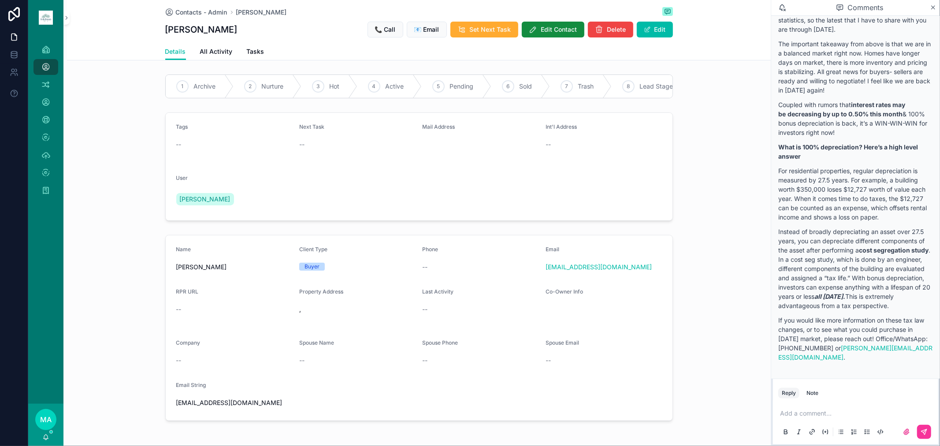
click at [668, 5] on icon "scrollable content" at bounding box center [933, 7] width 7 height 7
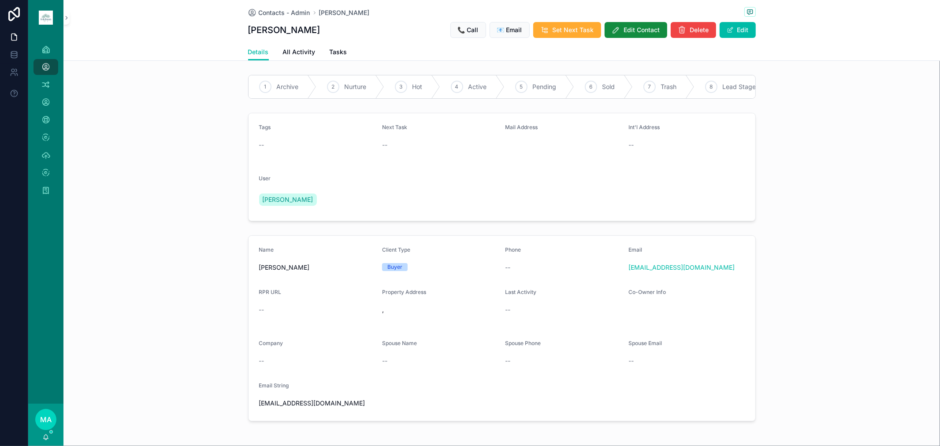
click at [668, 22] on button "Edit" at bounding box center [738, 30] width 36 height 16
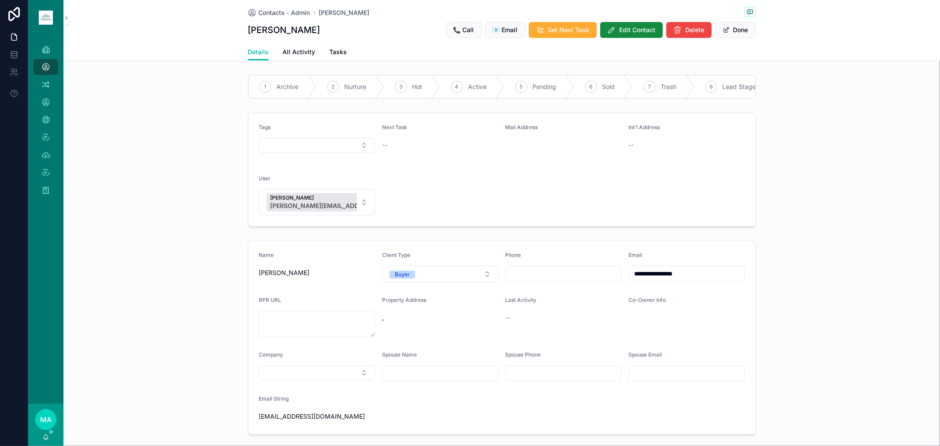
click at [321, 147] on button "Select Button" at bounding box center [317, 145] width 116 height 15
type input "********"
click at [272, 188] on span "INVESTOR" at bounding box center [271, 187] width 31 height 9
click at [668, 34] on button "Done" at bounding box center [736, 30] width 41 height 16
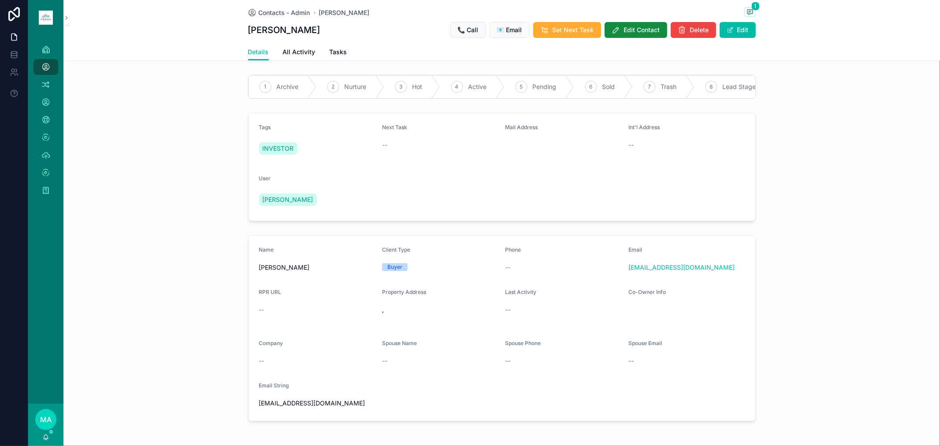
click at [268, 14] on span "Contacts - Admin" at bounding box center [285, 12] width 52 height 9
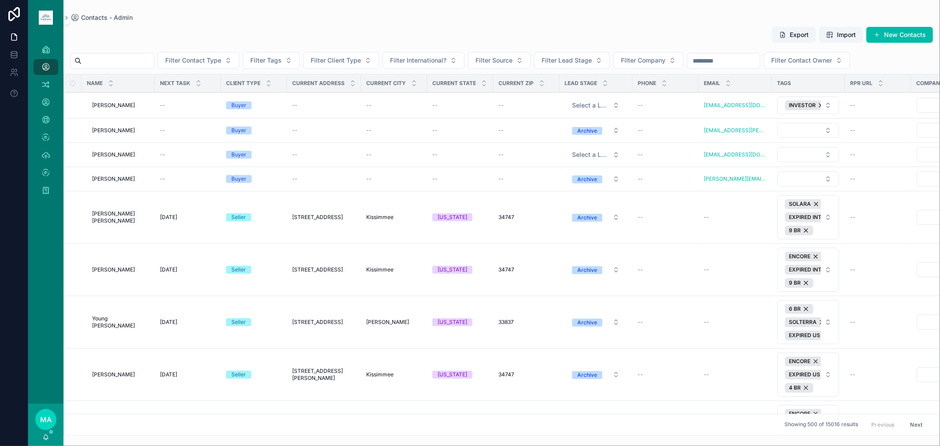
click at [585, 104] on span "Select a Lead Stage" at bounding box center [590, 105] width 37 height 9
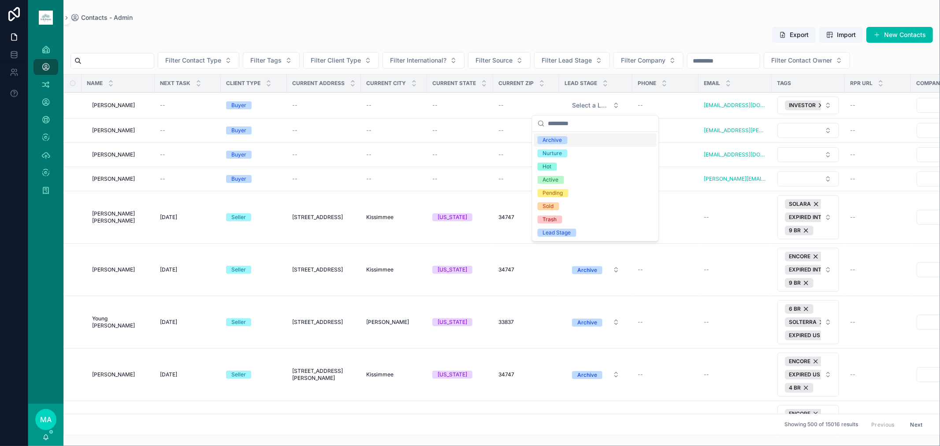
click at [562, 139] on span "Archive" at bounding box center [553, 140] width 30 height 8
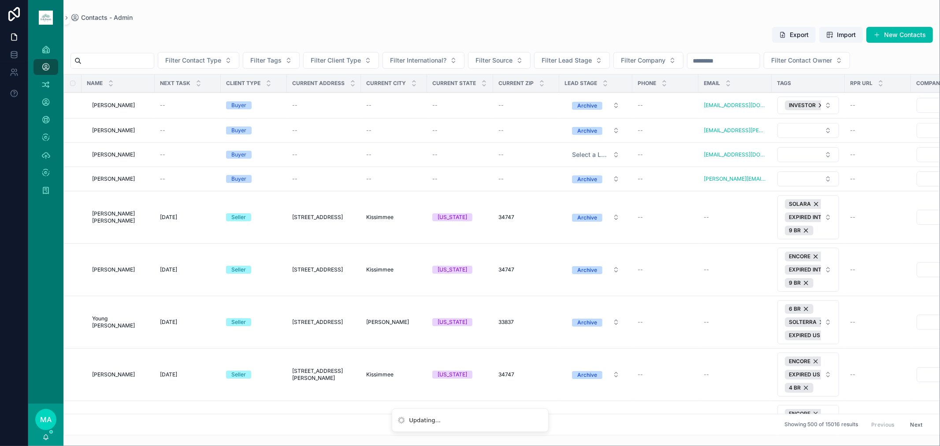
click at [595, 156] on span "Select a Lead Stage" at bounding box center [590, 154] width 37 height 9
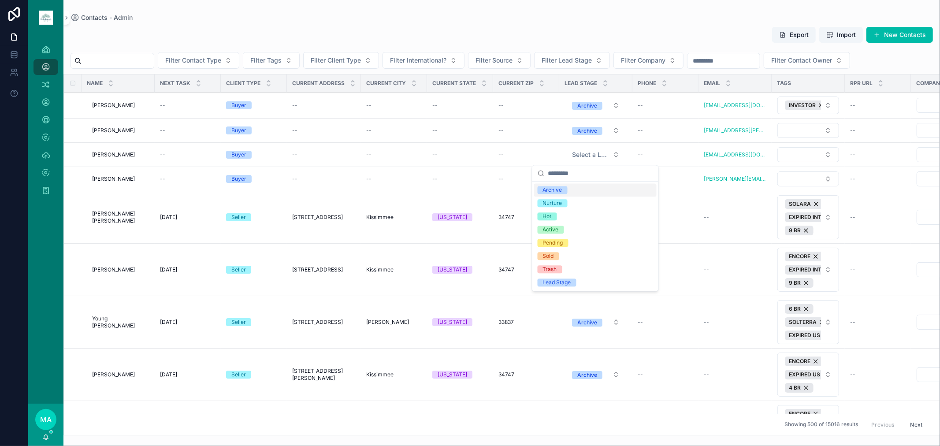
click at [559, 190] on div "Archive" at bounding box center [552, 190] width 19 height 8
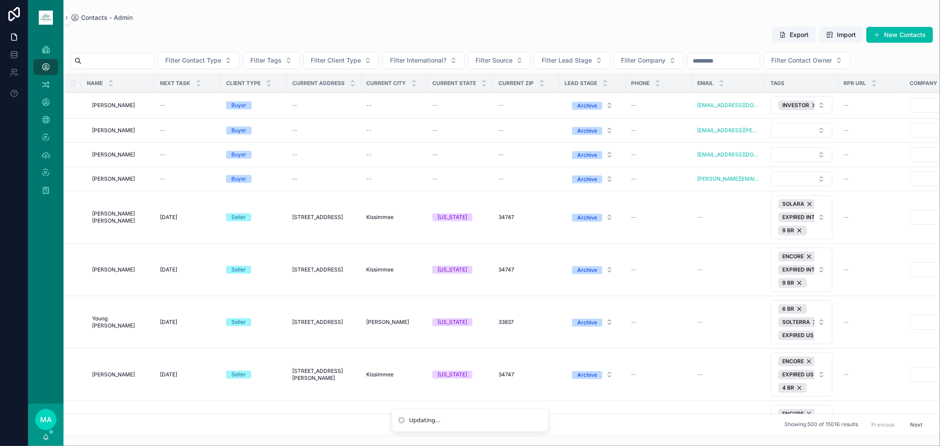
click at [668, 130] on button "Select Button" at bounding box center [802, 130] width 62 height 15
click at [668, 129] on button "Select Button" at bounding box center [802, 130] width 62 height 15
type input "******"
click at [668, 161] on span "INVESTOR" at bounding box center [758, 165] width 31 height 9
click at [668, 156] on button "Select Button" at bounding box center [802, 156] width 62 height 15
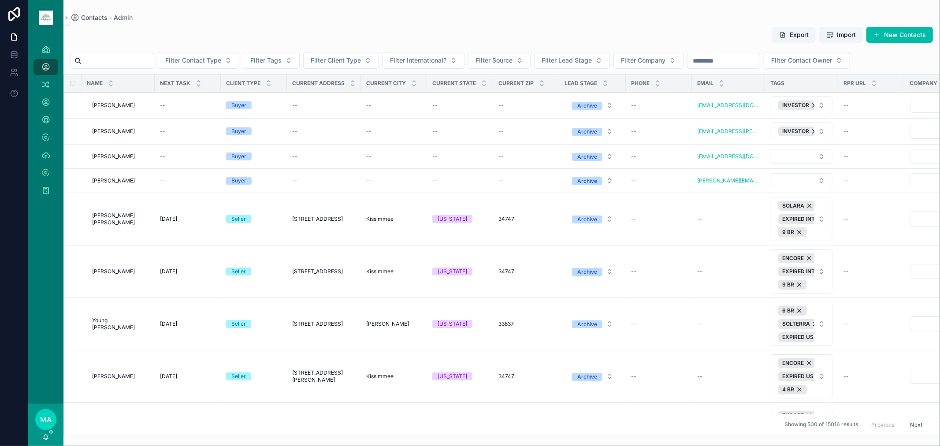
click at [668, 156] on button "Select Button" at bounding box center [802, 156] width 62 height 15
type input "********"
click at [668, 191] on span "INVESTOR" at bounding box center [758, 192] width 31 height 9
click at [668, 183] on button "Select Button" at bounding box center [802, 182] width 62 height 15
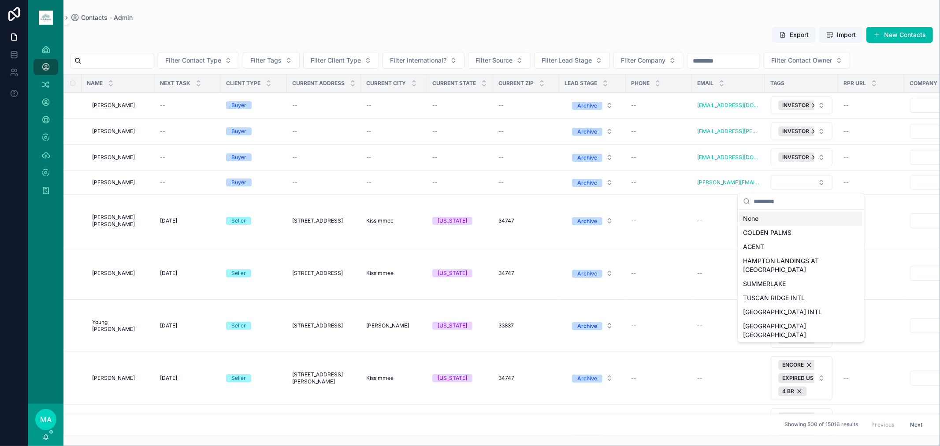
type input "*"
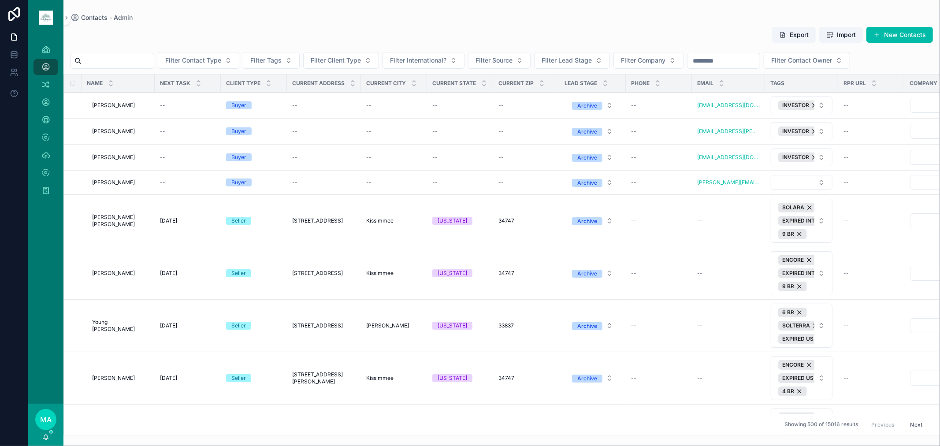
click at [668, 183] on button "Select Button" at bounding box center [802, 182] width 62 height 15
type input "********"
click at [668, 221] on span "INVESTOR" at bounding box center [758, 218] width 31 height 9
click at [128, 59] on input "scrollable content" at bounding box center [118, 61] width 72 height 12
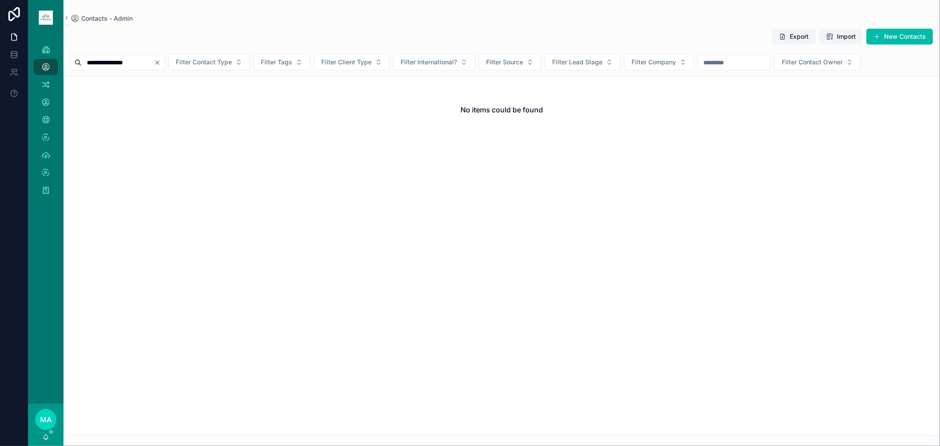
type input "**********"
drag, startPoint x: 213, startPoint y: 89, endPoint x: 314, endPoint y: 94, distance: 101.1
click at [279, 101] on div "No items could be found" at bounding box center [502, 109] width 876 height 67
click at [668, 32] on button "New Contacts" at bounding box center [900, 37] width 67 height 16
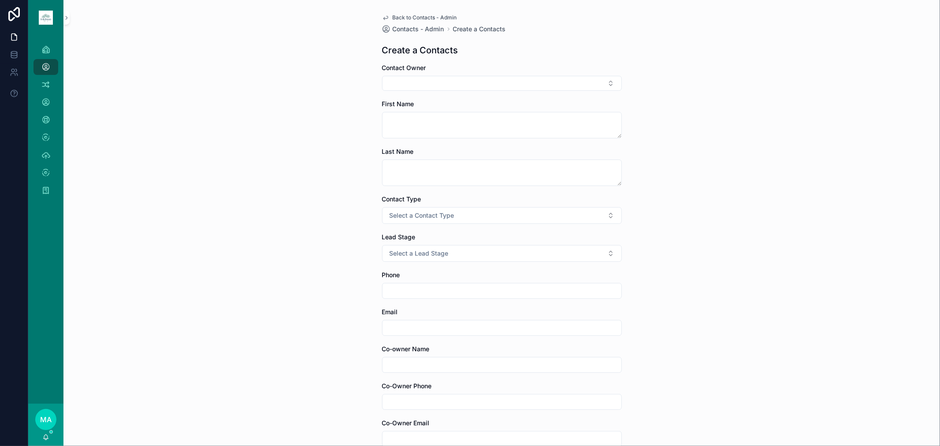
click at [479, 84] on button "Select Button" at bounding box center [502, 83] width 240 height 15
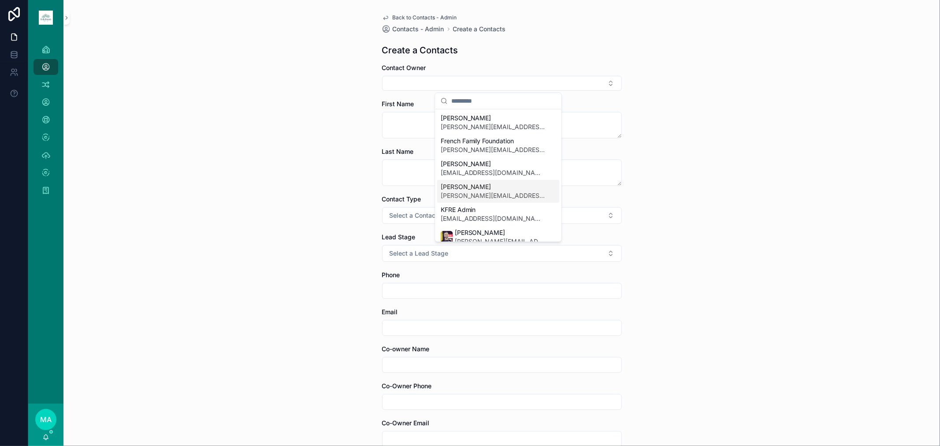
click at [462, 189] on span "[PERSON_NAME]" at bounding box center [493, 187] width 105 height 9
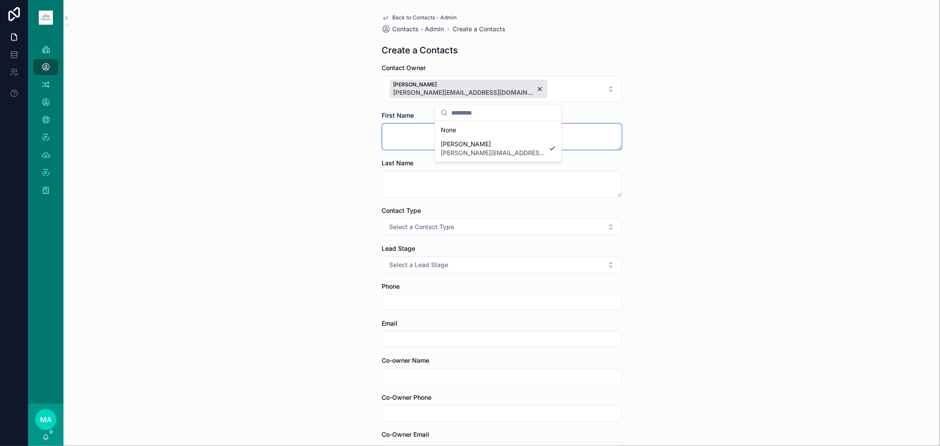
click at [417, 134] on textarea "scrollable content" at bounding box center [502, 136] width 240 height 26
type textarea "*"
type textarea "******"
type textarea "*********"
click at [435, 227] on span "Select a Contact Type" at bounding box center [422, 227] width 65 height 9
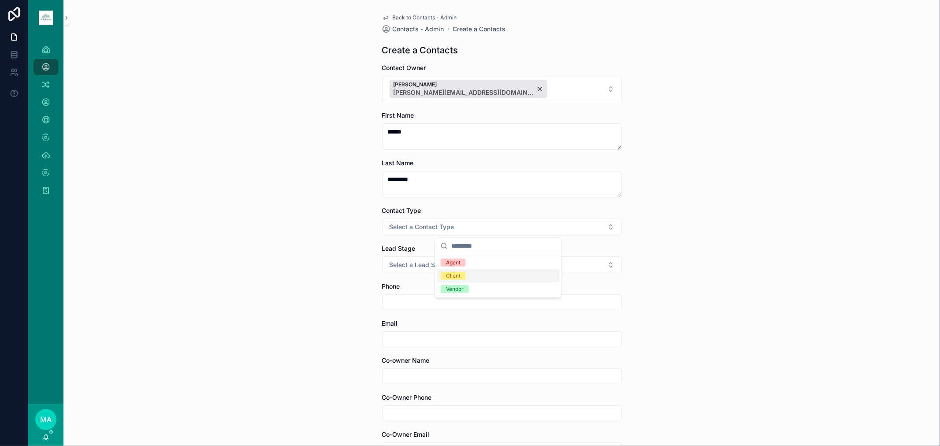
click at [458, 276] on div "Client" at bounding box center [453, 276] width 15 height 8
click at [426, 293] on span "Select a Client Type" at bounding box center [419, 302] width 59 height 9
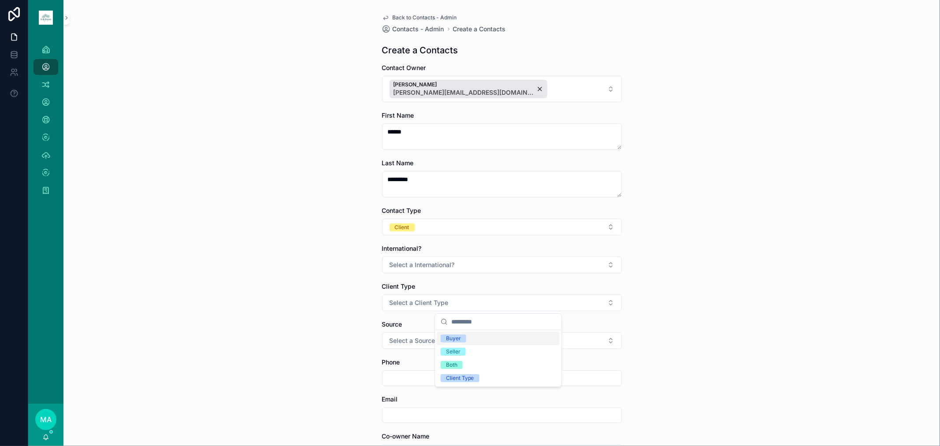
click at [455, 293] on div "Buyer" at bounding box center [453, 339] width 15 height 8
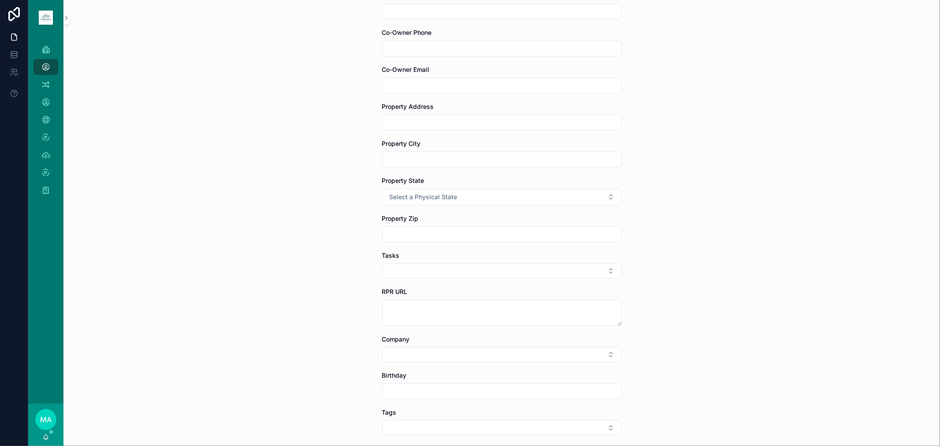
scroll to position [539, 0]
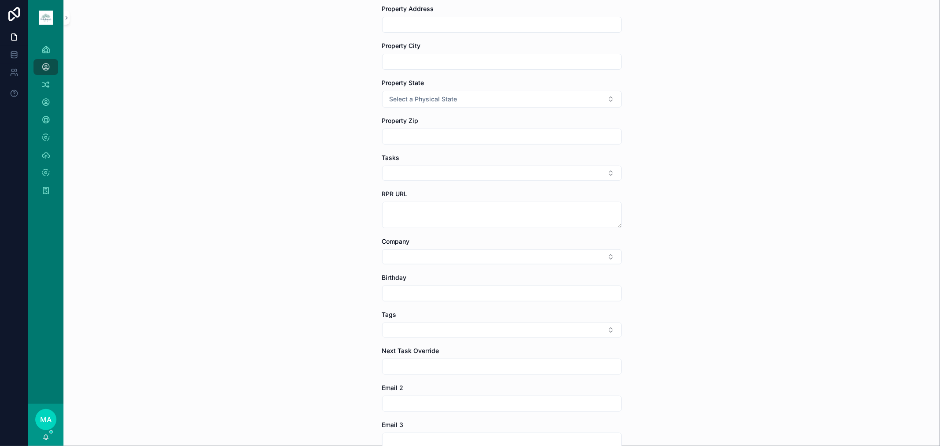
click at [411, 293] on button "Select Button" at bounding box center [502, 330] width 240 height 15
type input "******"
click at [473, 293] on div "INVESTOR" at bounding box center [498, 365] width 123 height 14
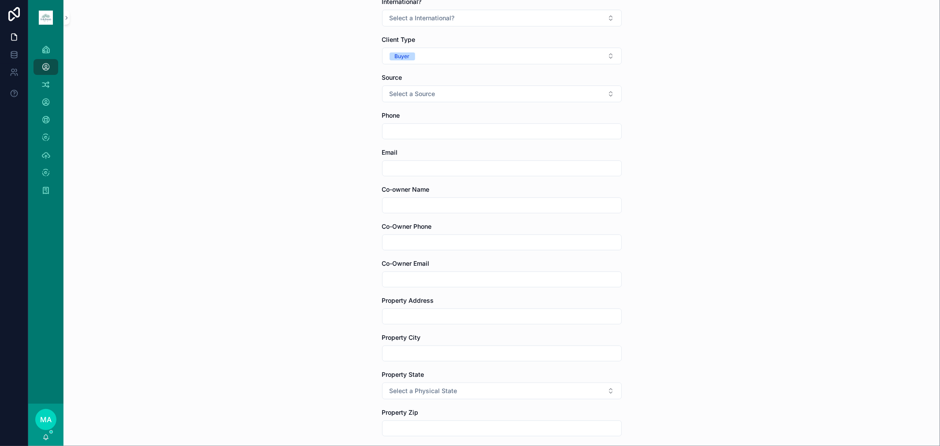
scroll to position [245, 0]
click at [430, 173] on input "scrollable content" at bounding box center [502, 170] width 239 height 12
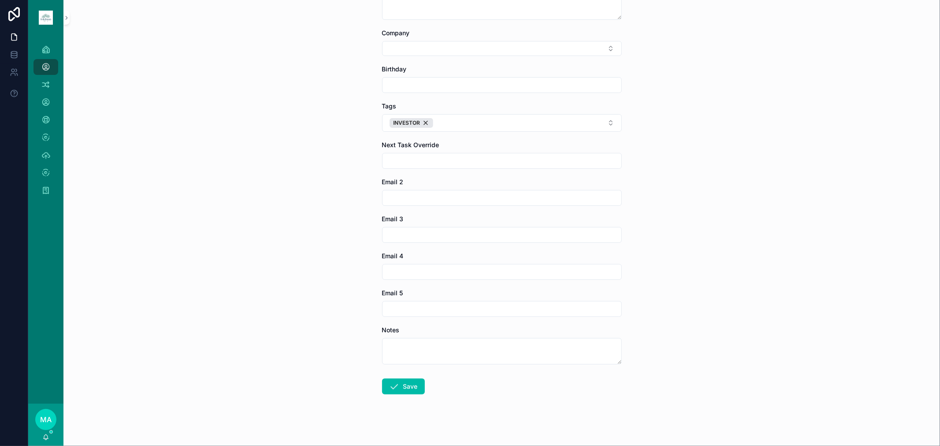
scroll to position [753, 0]
type input "**********"
click at [401, 293] on button "Save" at bounding box center [403, 382] width 43 height 16
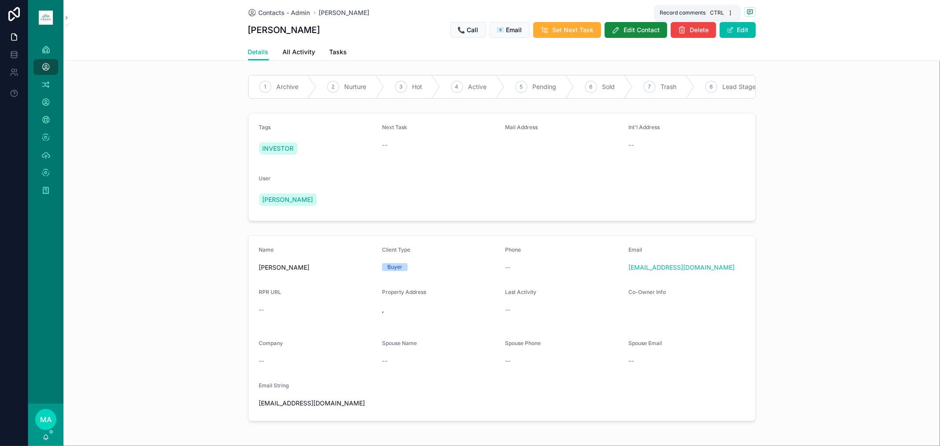
click at [668, 11] on icon "scrollable content" at bounding box center [750, 11] width 7 height 7
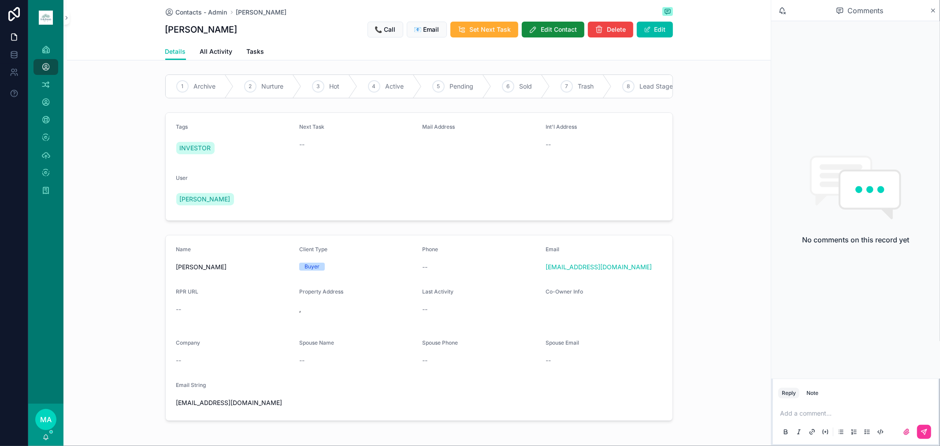
click at [668, 293] on button "Note" at bounding box center [812, 393] width 19 height 11
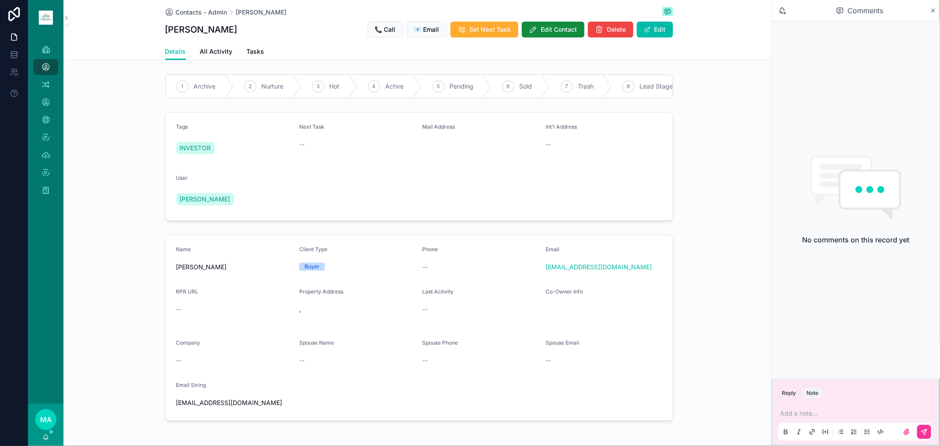
click at [668, 293] on p "scrollable content" at bounding box center [857, 413] width 155 height 9
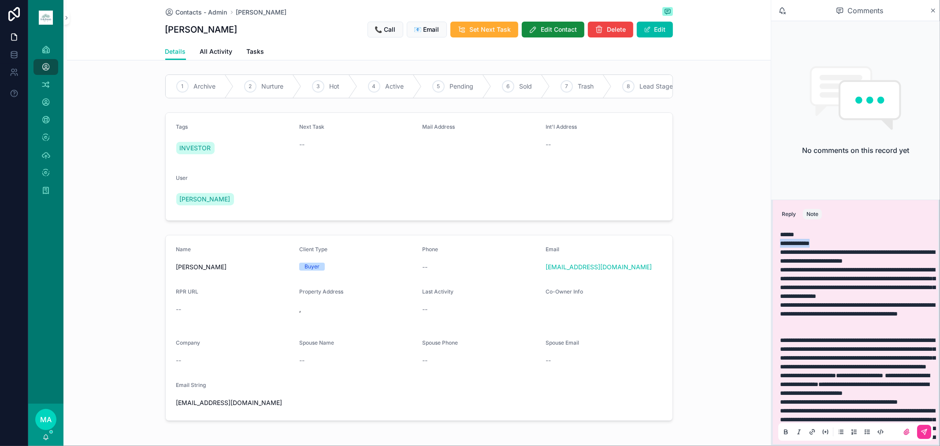
drag, startPoint x: 824, startPoint y: 245, endPoint x: 780, endPoint y: 245, distance: 43.2
click at [668, 245] on p "**********" at bounding box center [857, 239] width 155 height 18
click at [668, 293] on button "scrollable content" at bounding box center [924, 432] width 14 height 14
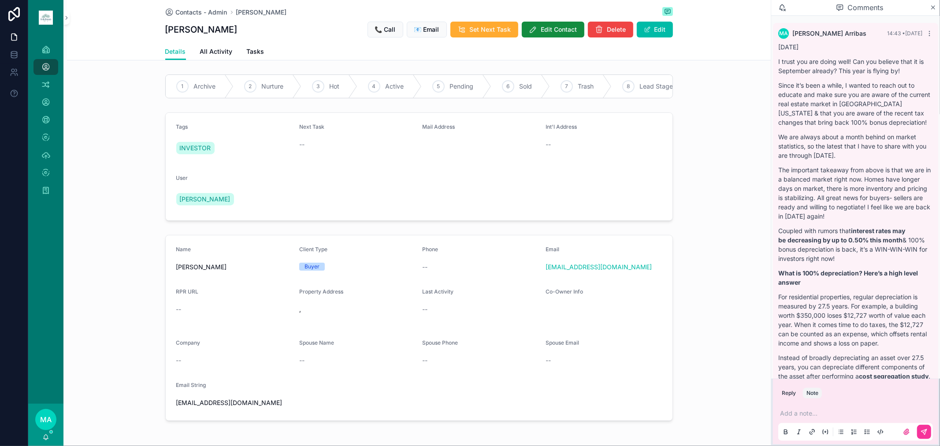
scroll to position [126, 0]
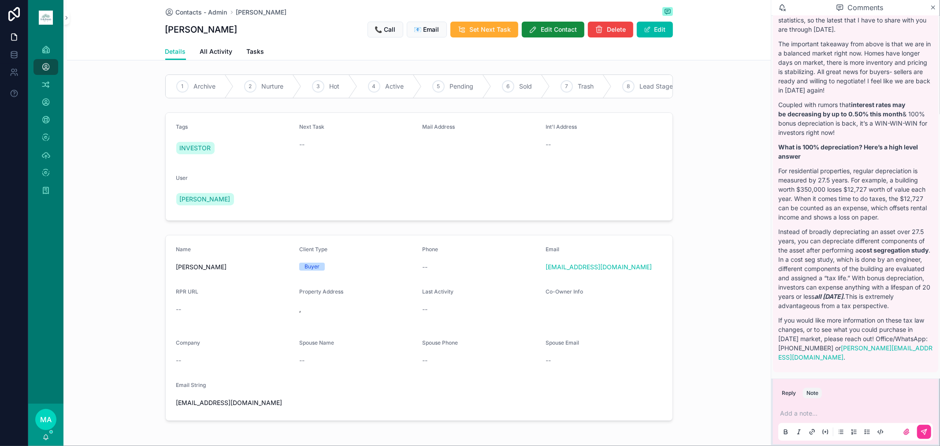
click at [201, 89] on span "Archive" at bounding box center [205, 86] width 22 height 9
click at [204, 14] on span "Contacts - Admin" at bounding box center [202, 12] width 52 height 9
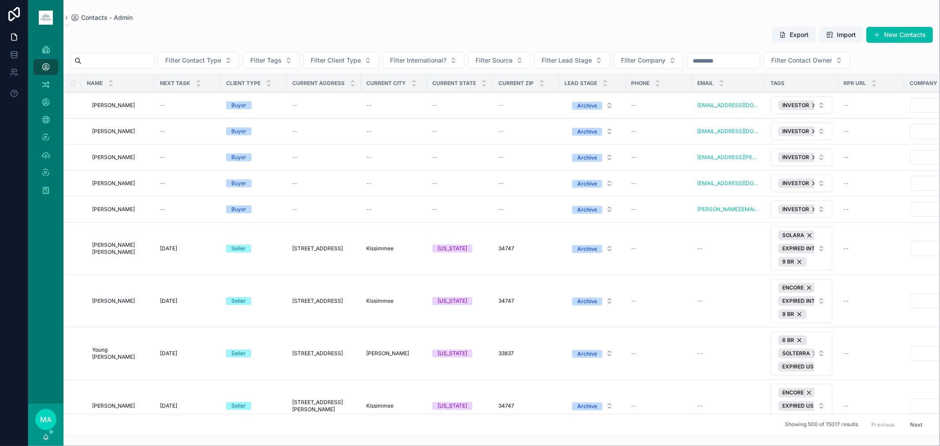
click at [139, 63] on input "scrollable content" at bounding box center [118, 61] width 72 height 12
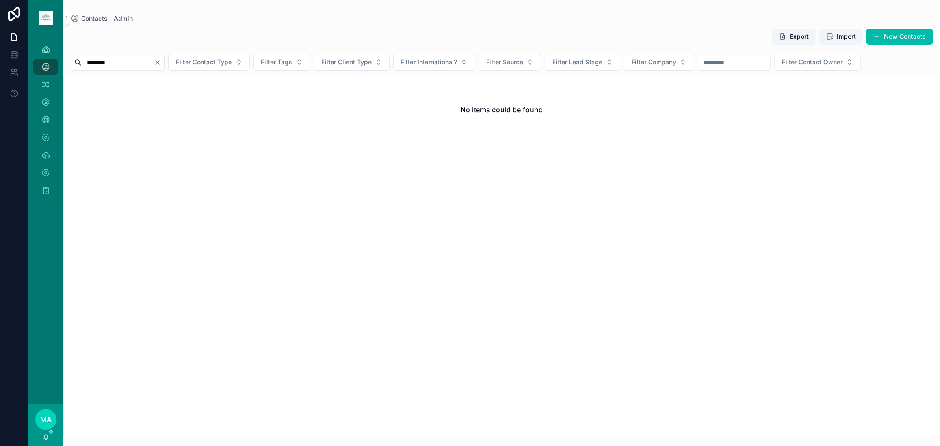
type input "********"
click at [161, 62] on icon "Clear" at bounding box center [157, 62] width 7 height 7
click at [668, 39] on button "New Contacts" at bounding box center [900, 37] width 67 height 16
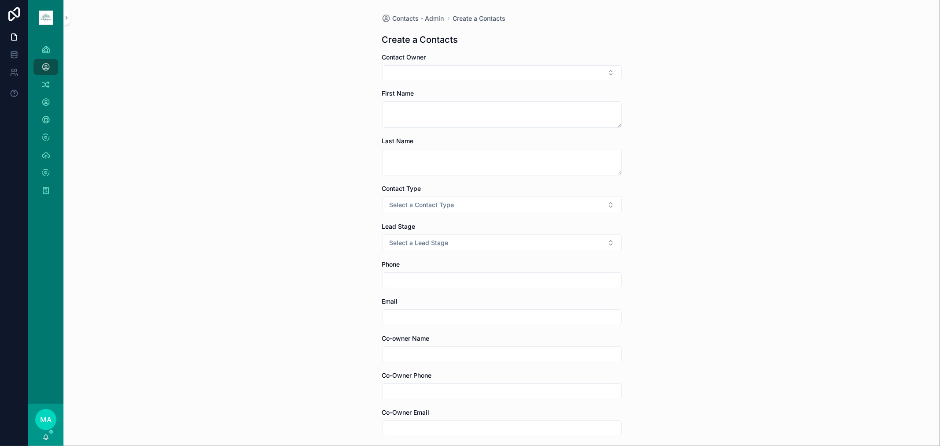
click at [421, 66] on button "Select Button" at bounding box center [502, 72] width 240 height 15
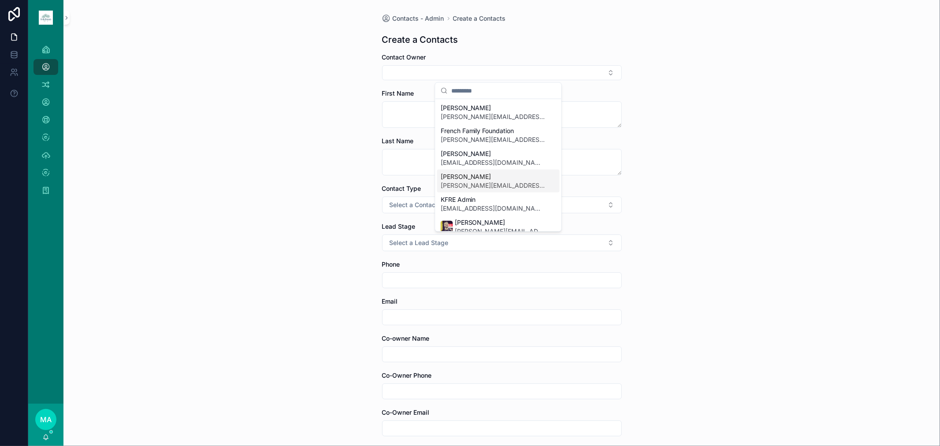
click at [455, 179] on span "[PERSON_NAME]" at bounding box center [493, 176] width 105 height 9
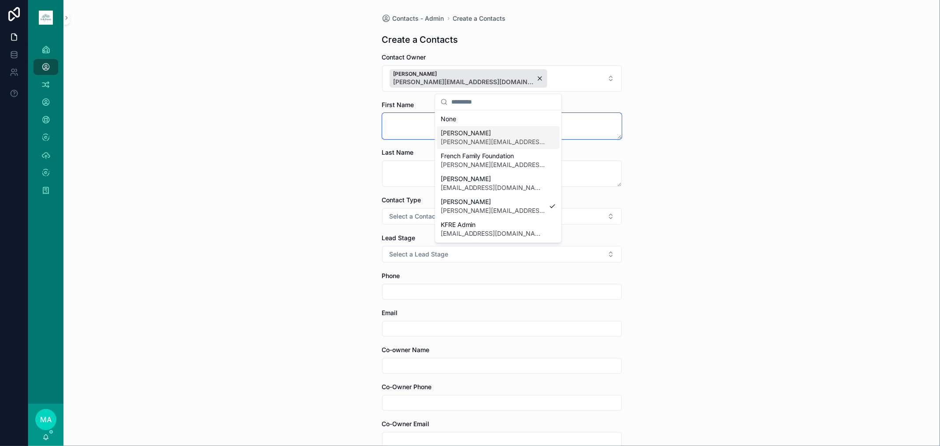
click at [395, 126] on textarea "scrollable content" at bounding box center [502, 126] width 240 height 26
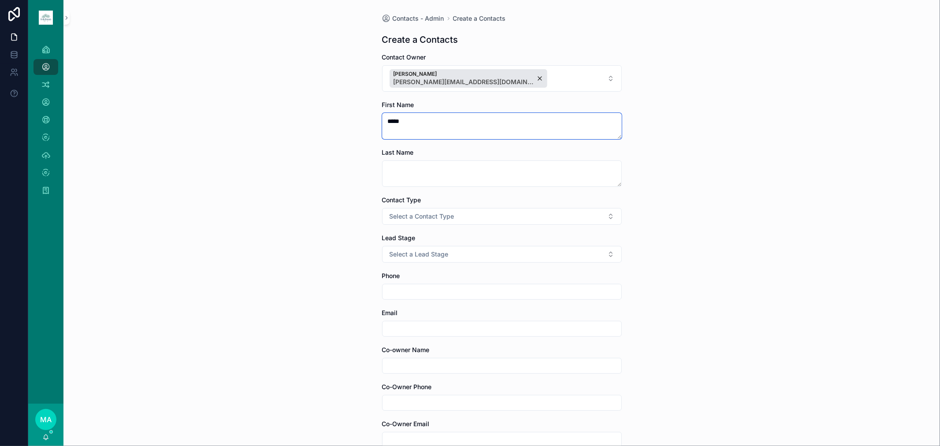
type textarea "****"
type textarea "********"
click at [397, 206] on div "Contact Type Select a Contact Type" at bounding box center [502, 210] width 240 height 29
click at [398, 220] on span "Select a Contact Type" at bounding box center [422, 216] width 65 height 9
click at [455, 248] on div "Agent" at bounding box center [453, 252] width 15 height 8
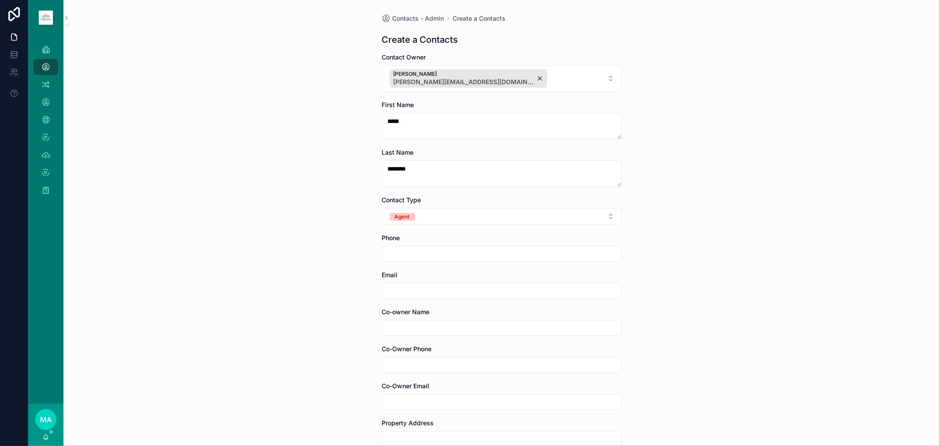
click at [421, 212] on button "Agent" at bounding box center [502, 216] width 240 height 17
click at [462, 278] on span "Client" at bounding box center [453, 278] width 25 height 8
click at [429, 293] on button "Select a Client Type" at bounding box center [502, 292] width 240 height 17
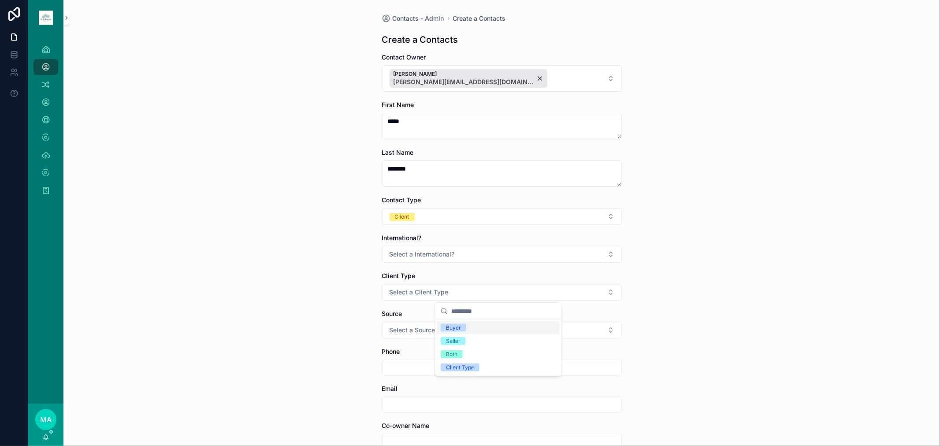
click at [448, 293] on div "Buyer" at bounding box center [453, 328] width 15 height 8
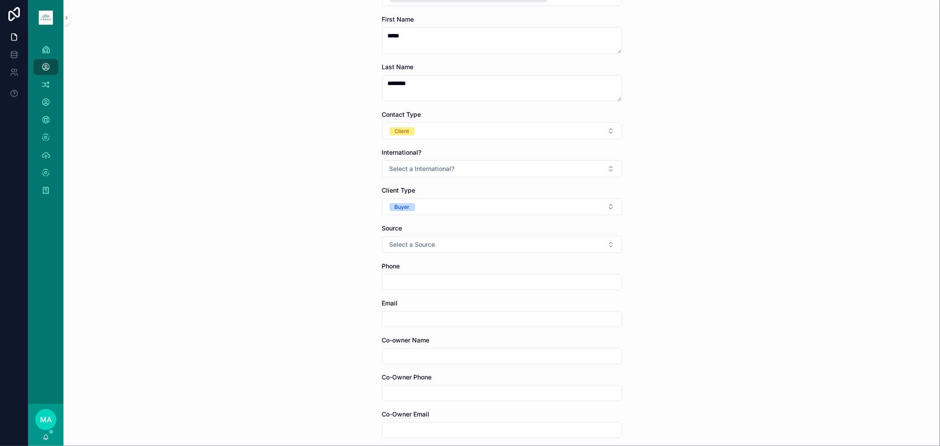
scroll to position [98, 0]
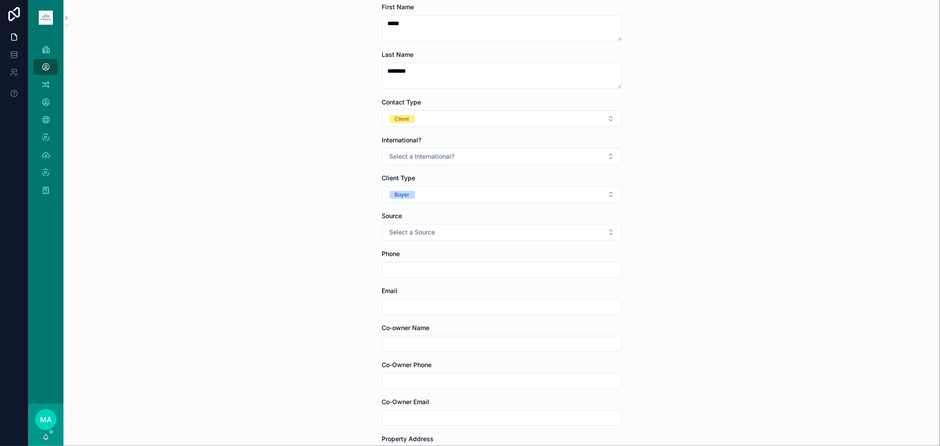
click at [387, 293] on input "scrollable content" at bounding box center [502, 307] width 239 height 12
type input "**********"
click at [668, 293] on div "**********" at bounding box center [501, 125] width 877 height 446
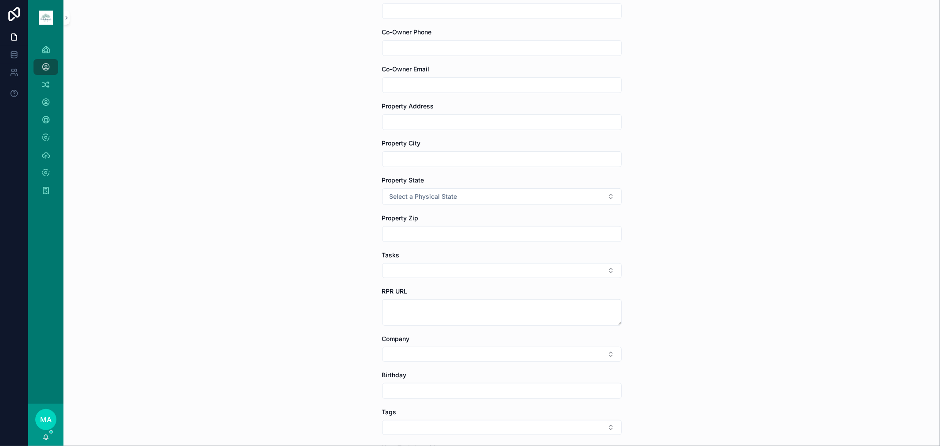
scroll to position [490, 0]
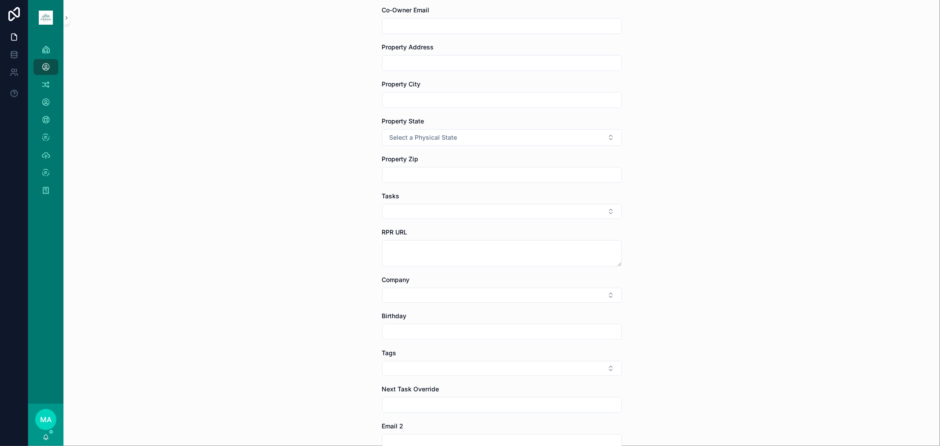
click at [403, 293] on button "Select Button" at bounding box center [502, 368] width 240 height 15
type input "********"
click at [458, 293] on span "INVESTOR" at bounding box center [456, 404] width 31 height 9
click at [668, 293] on div "**********" at bounding box center [501, 223] width 877 height 446
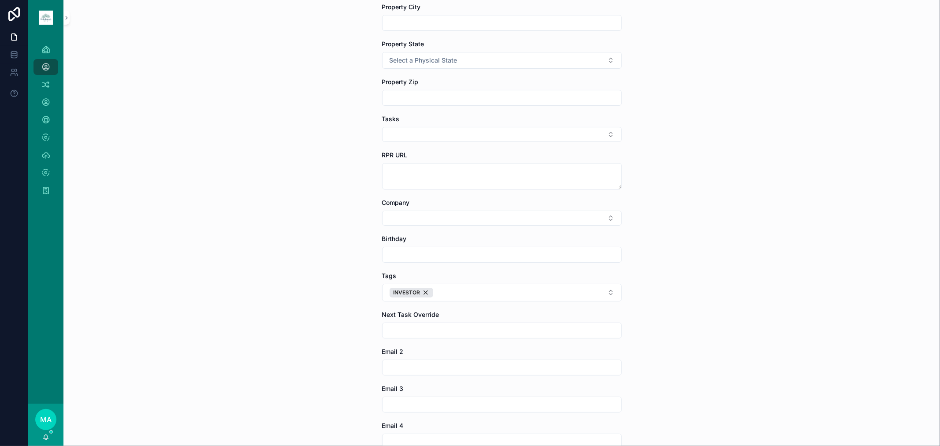
scroll to position [734, 0]
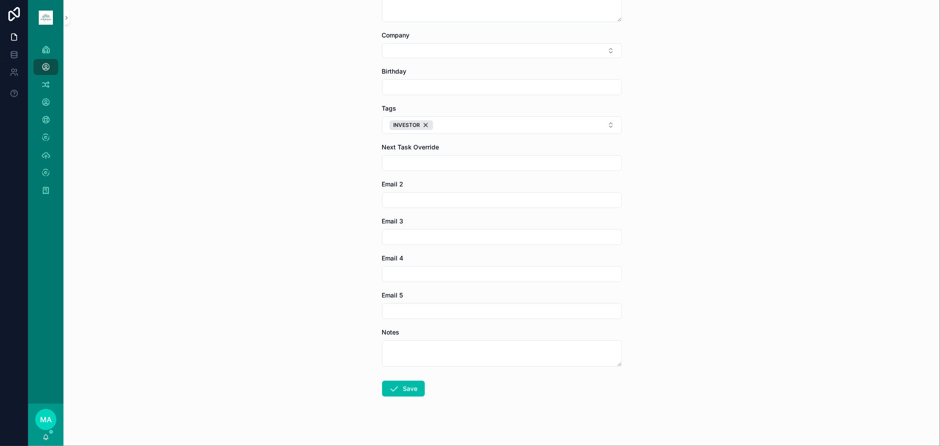
click at [406, 293] on button "Save" at bounding box center [403, 389] width 43 height 16
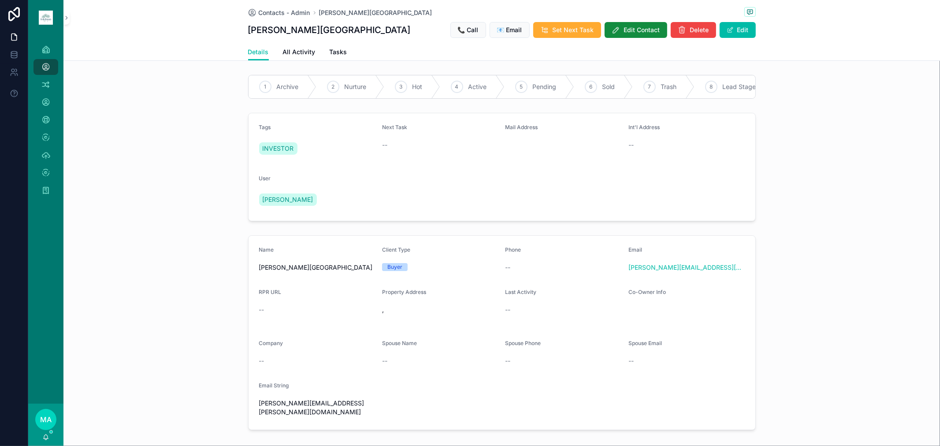
drag, startPoint x: 274, startPoint y: 93, endPoint x: 394, endPoint y: 121, distance: 122.7
click at [274, 93] on div "1 Archive" at bounding box center [283, 86] width 68 height 23
click at [668, 10] on icon "scrollable content" at bounding box center [750, 11] width 7 height 7
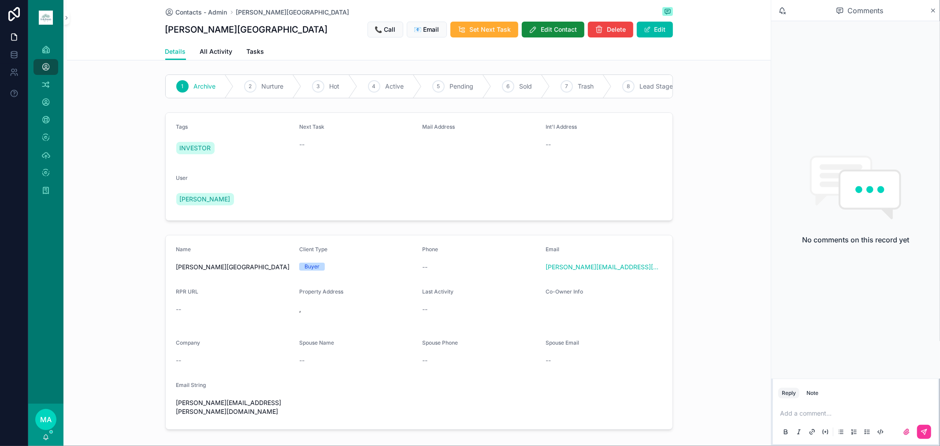
click at [668, 293] on p "scrollable content" at bounding box center [857, 413] width 155 height 9
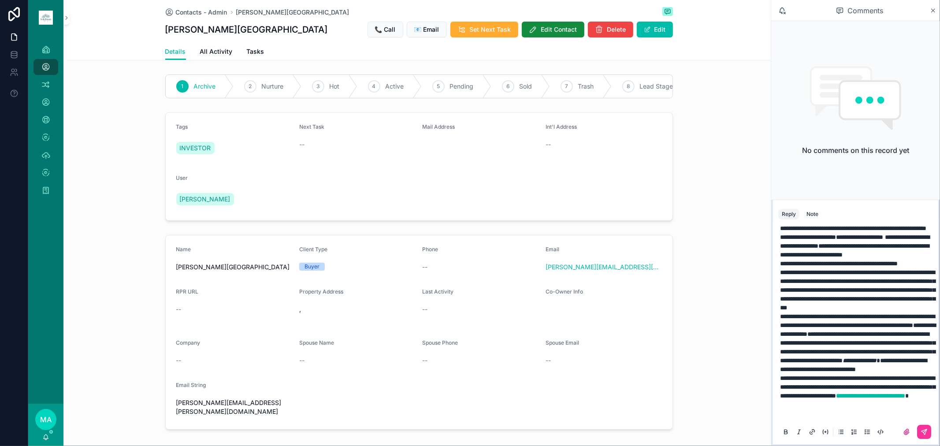
click at [668, 293] on button "scrollable content" at bounding box center [924, 432] width 14 height 14
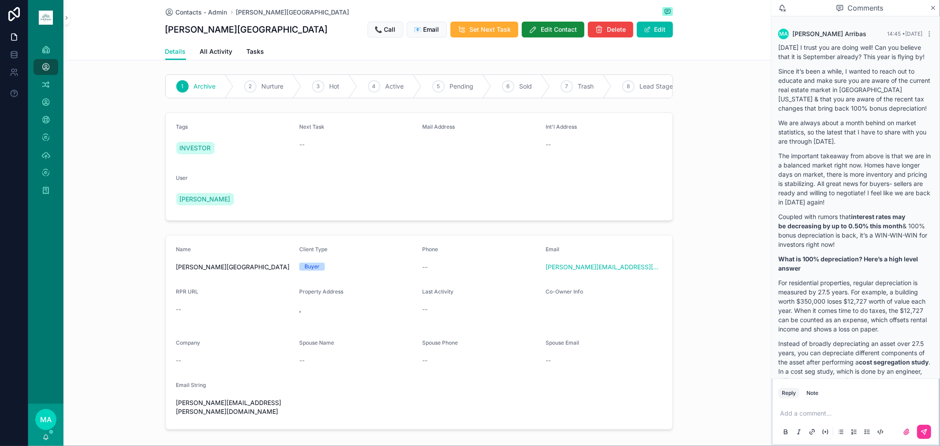
scroll to position [112, 0]
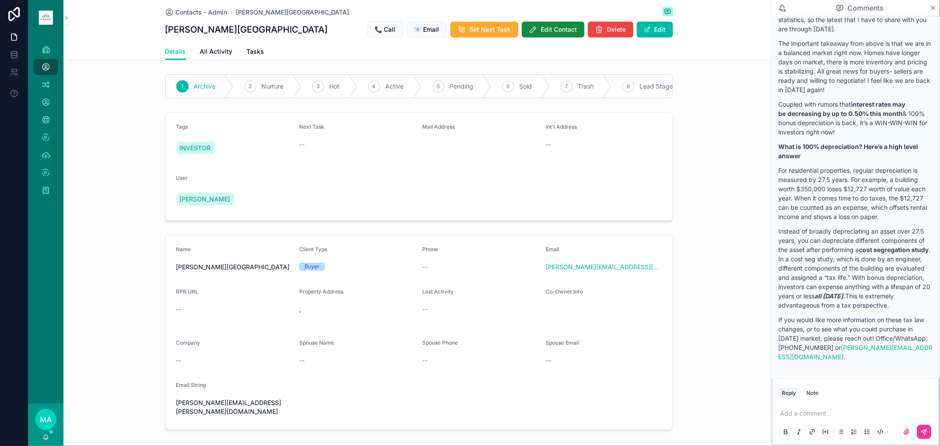
drag, startPoint x: 196, startPoint y: 9, endPoint x: 6, endPoint y: 19, distance: 189.8
click at [196, 9] on span "Contacts - Admin" at bounding box center [202, 12] width 52 height 9
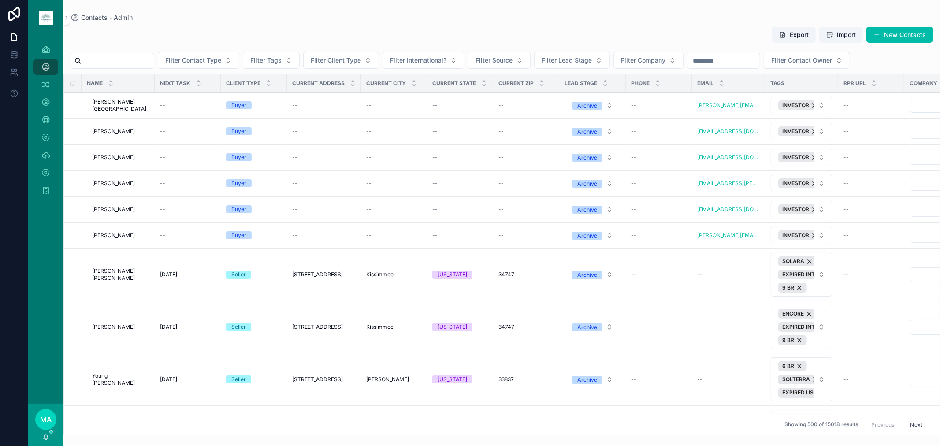
click at [153, 60] on input "scrollable content" at bounding box center [118, 61] width 72 height 12
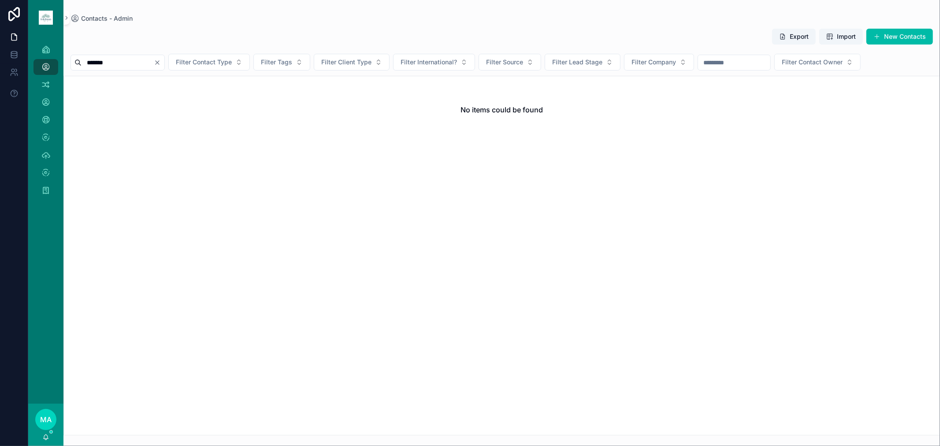
type input "*******"
click at [159, 62] on icon "Clear" at bounding box center [158, 63] width 4 height 4
click at [131, 62] on input "scrollable content" at bounding box center [118, 62] width 72 height 12
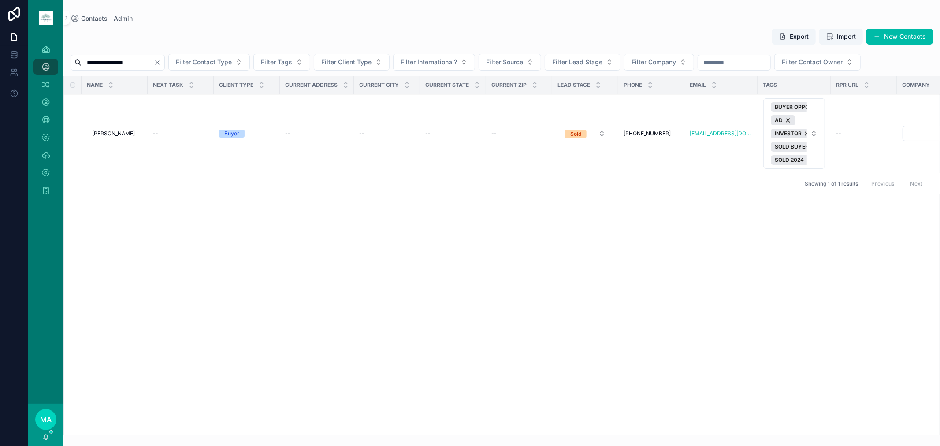
type input "**********"
click at [130, 130] on span "Stephanie Oliver" at bounding box center [113, 133] width 43 height 7
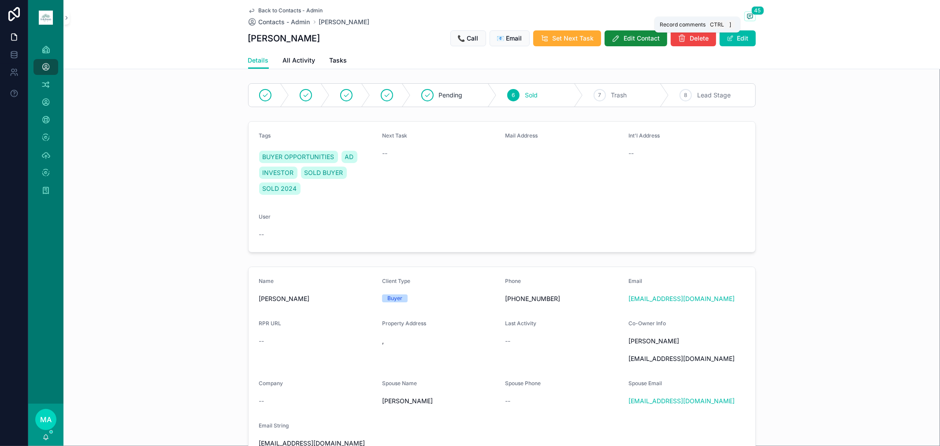
click at [668, 18] on span "scrollable content" at bounding box center [750, 16] width 11 height 10
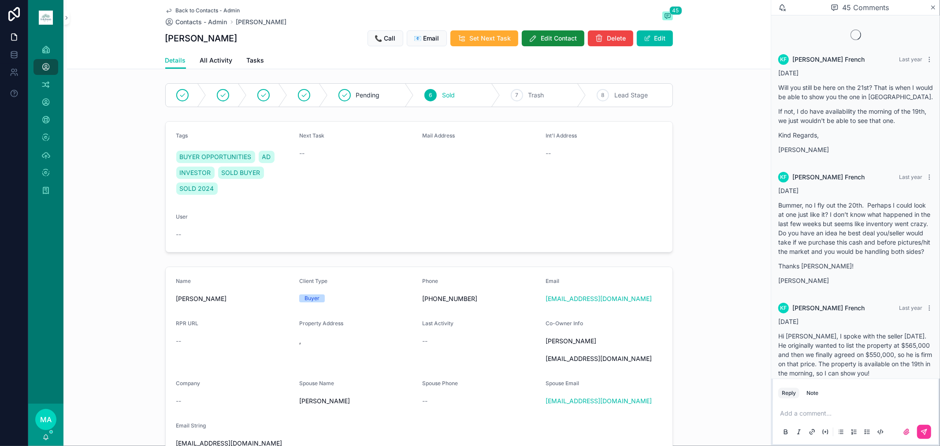
scroll to position [1921, 0]
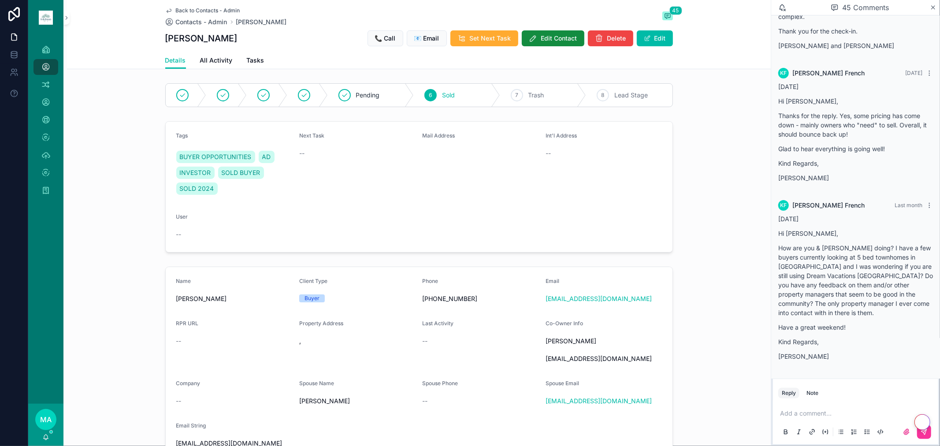
click at [668, 293] on div "Note" at bounding box center [813, 393] width 12 height 7
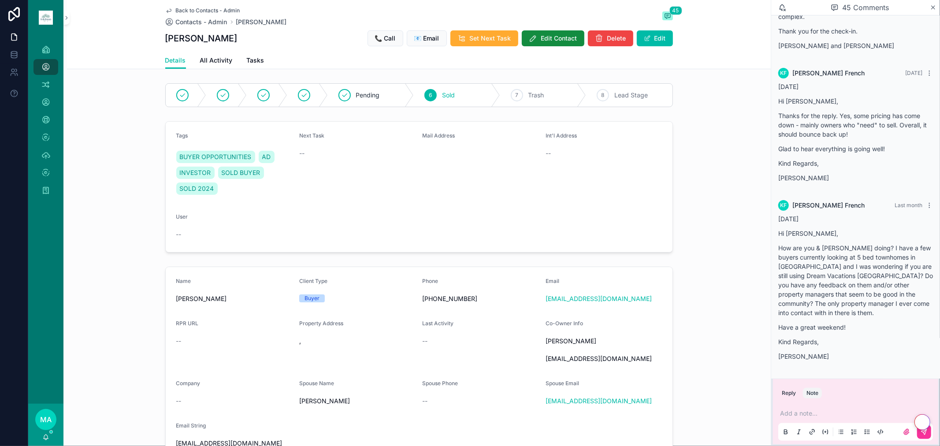
click at [668, 293] on p "scrollable content" at bounding box center [857, 413] width 155 height 9
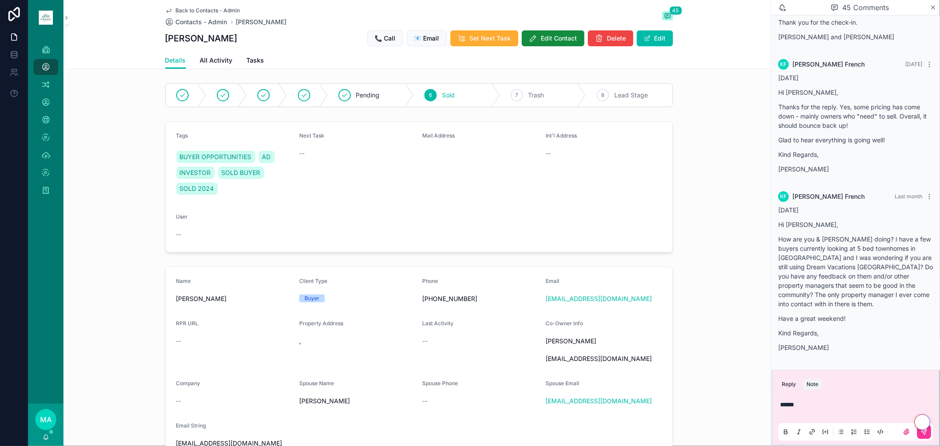
scroll to position [199, 0]
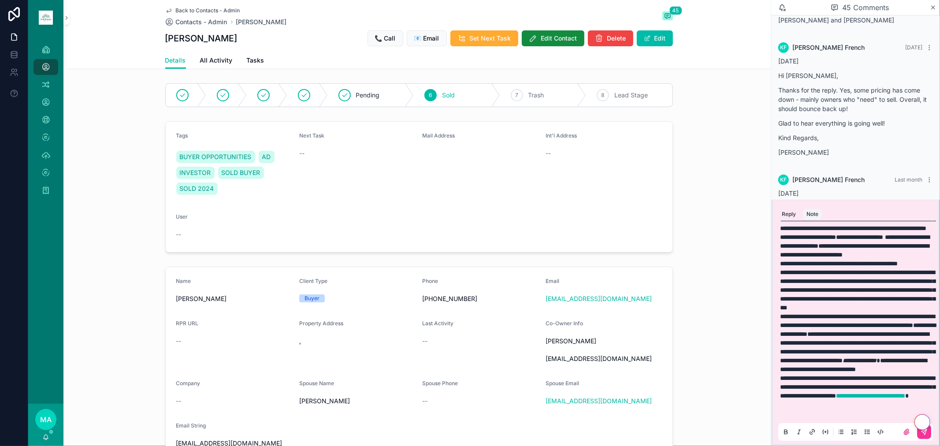
click at [668, 293] on button "scrollable content" at bounding box center [924, 432] width 14 height 14
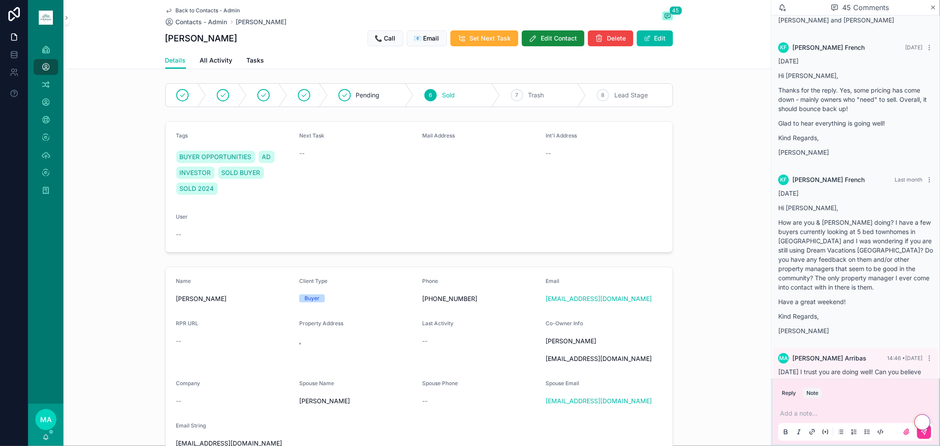
scroll to position [0, 0]
click at [205, 9] on span "Back to Contacts - Admin" at bounding box center [208, 10] width 64 height 7
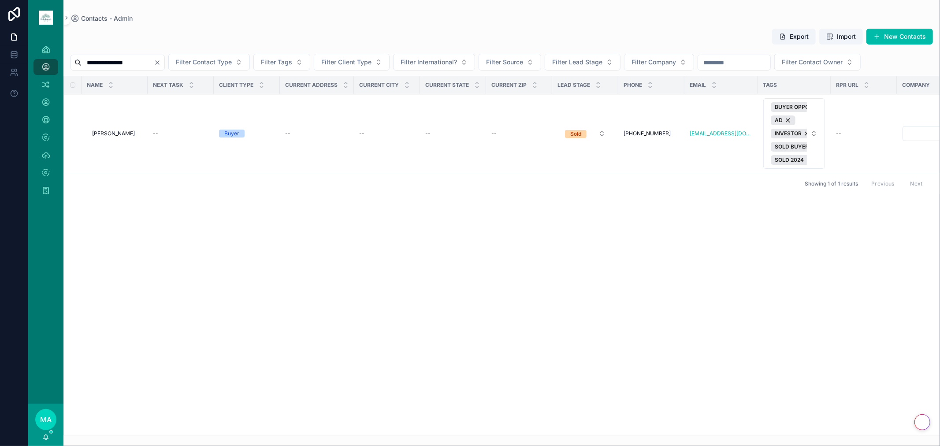
click at [161, 63] on icon "Clear" at bounding box center [157, 62] width 7 height 7
click at [123, 60] on input "scrollable content" at bounding box center [118, 62] width 72 height 12
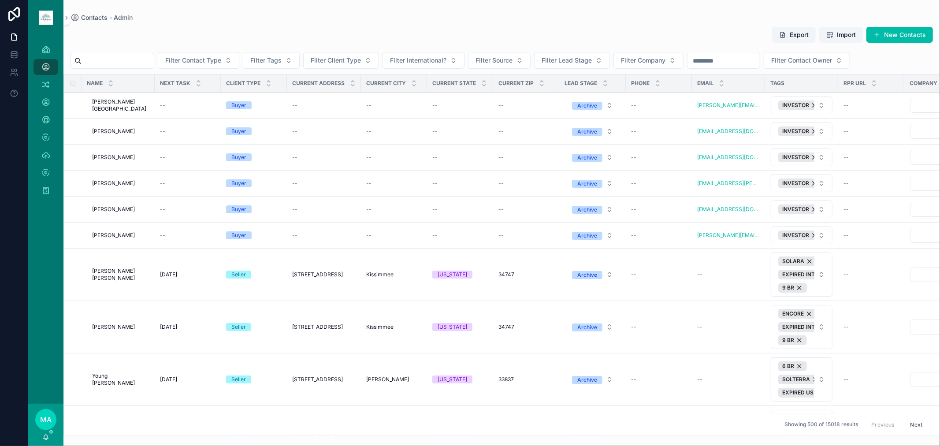
click at [110, 64] on input "scrollable content" at bounding box center [118, 61] width 72 height 12
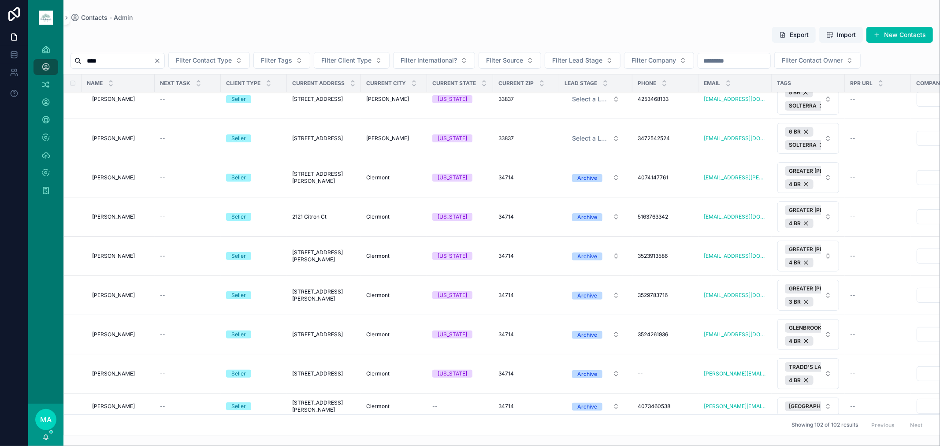
scroll to position [441, 0]
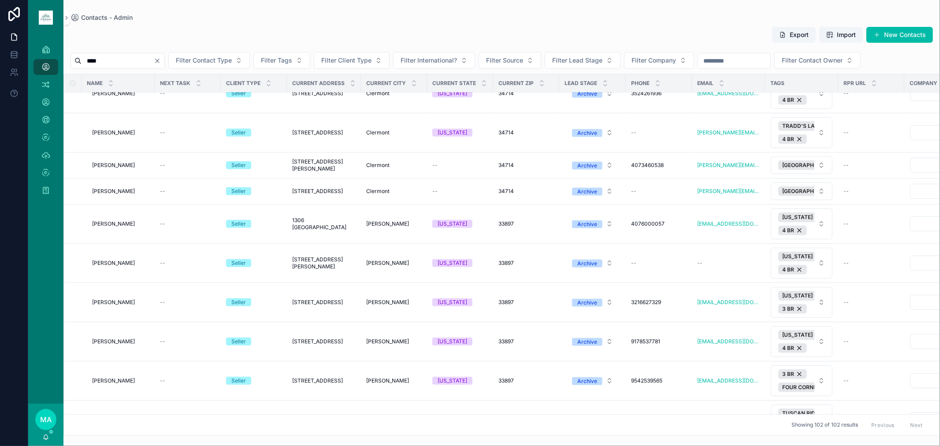
type input "****"
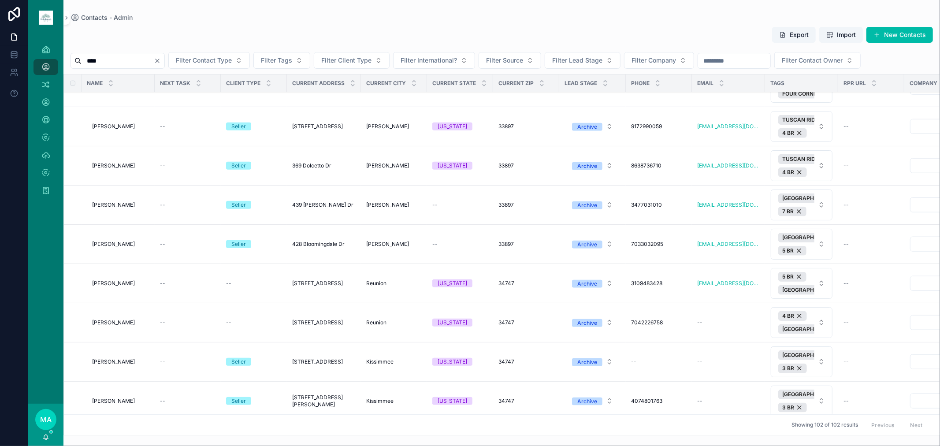
click at [161, 60] on icon "Clear" at bounding box center [157, 60] width 7 height 7
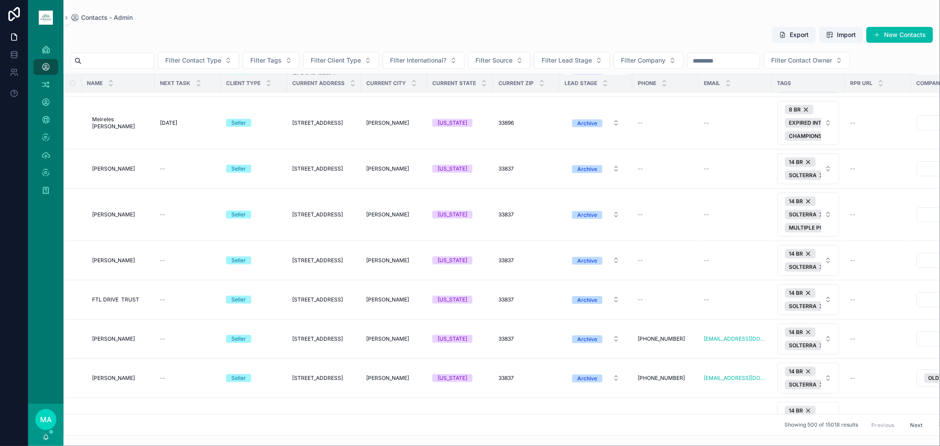
scroll to position [913, 0]
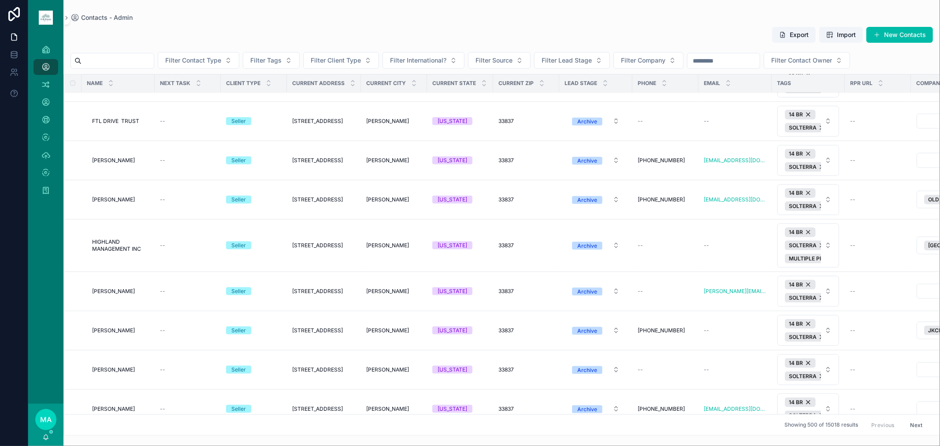
click at [126, 53] on div "scrollable content" at bounding box center [113, 61] width 84 height 16
click at [123, 65] on input "scrollable content" at bounding box center [118, 61] width 72 height 12
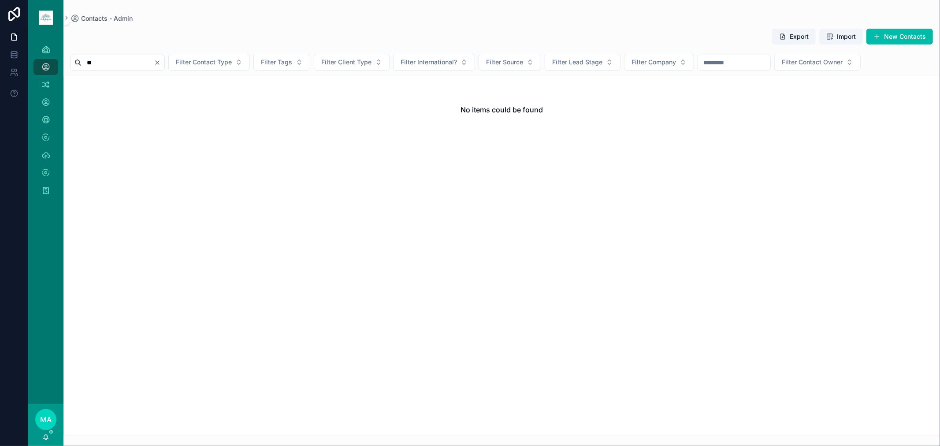
type input "*"
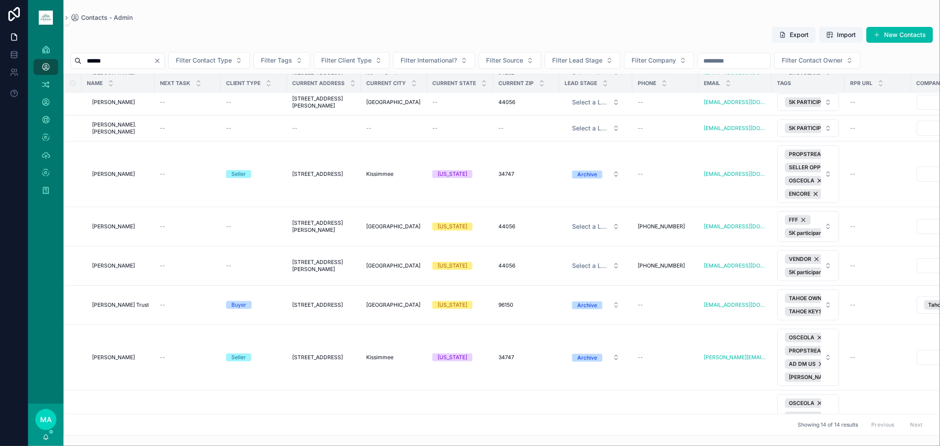
scroll to position [321, 0]
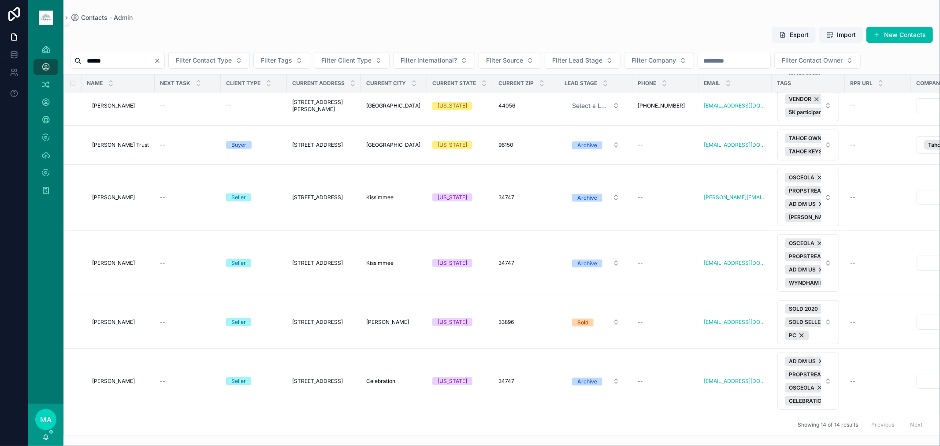
type input "******"
drag, startPoint x: 180, startPoint y: 60, endPoint x: 156, endPoint y: 60, distance: 23.8
click at [161, 60] on icon "Clear" at bounding box center [157, 60] width 7 height 7
click at [148, 60] on input "scrollable content" at bounding box center [118, 61] width 72 height 12
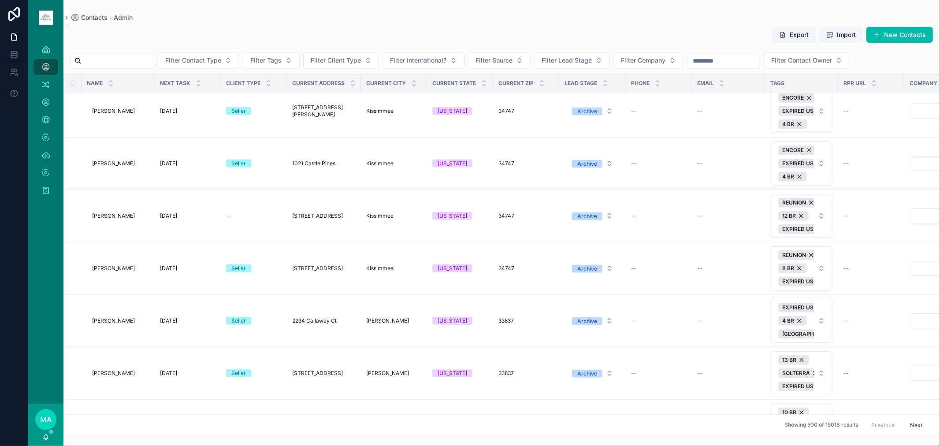
scroll to position [296, 0]
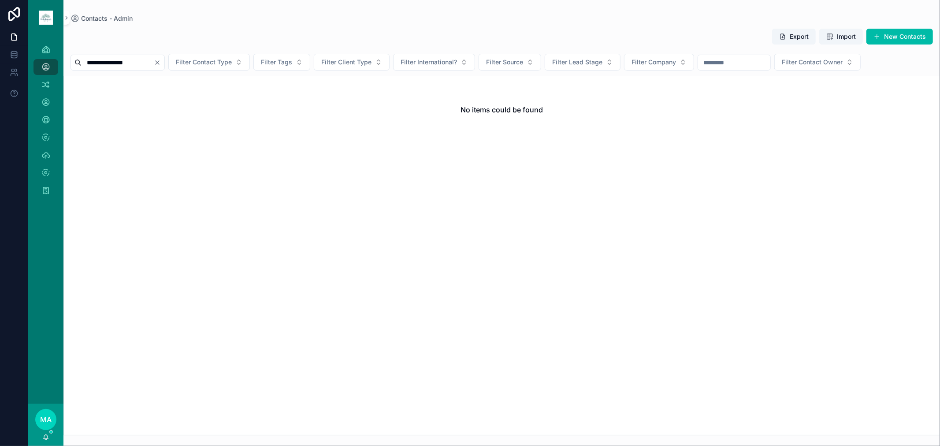
type input "**********"
click at [161, 61] on icon "Clear" at bounding box center [157, 62] width 7 height 7
click at [154, 59] on input "scrollable content" at bounding box center [118, 62] width 72 height 12
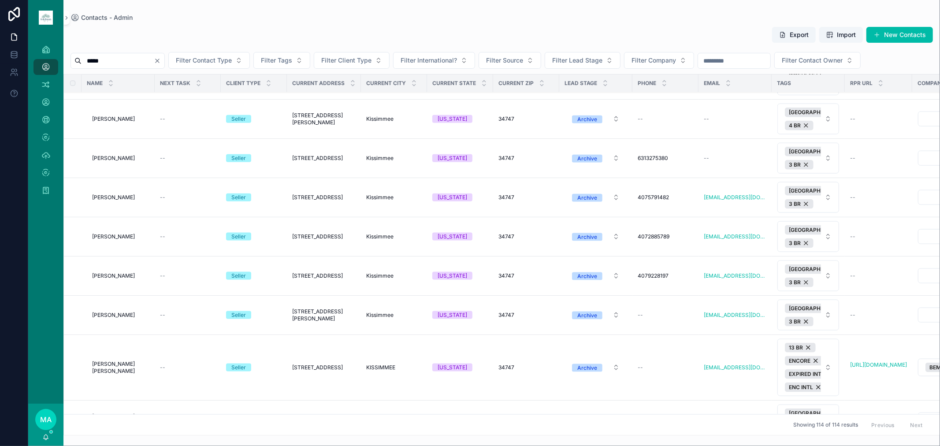
scroll to position [1176, 0]
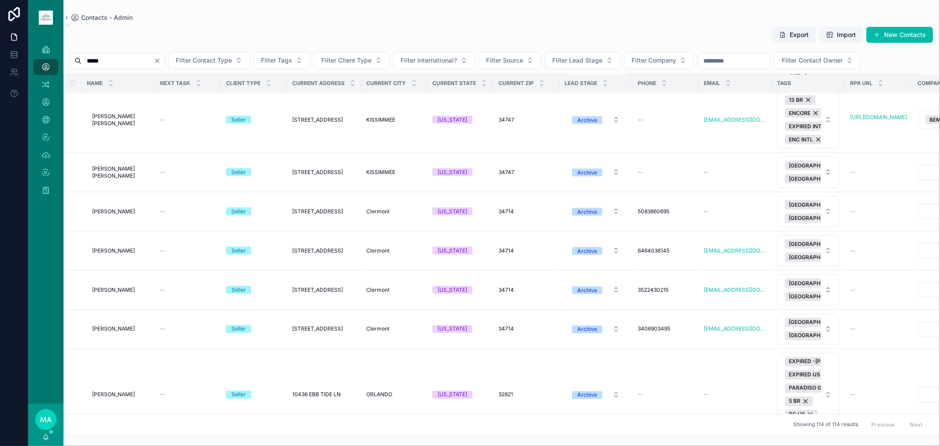
type input "*****"
click at [228, 58] on span "Filter Contact Type" at bounding box center [204, 60] width 56 height 9
click at [372, 56] on span "Filter Client Type" at bounding box center [346, 60] width 50 height 9
click at [330, 95] on div "Buyer" at bounding box center [372, 96] width 123 height 14
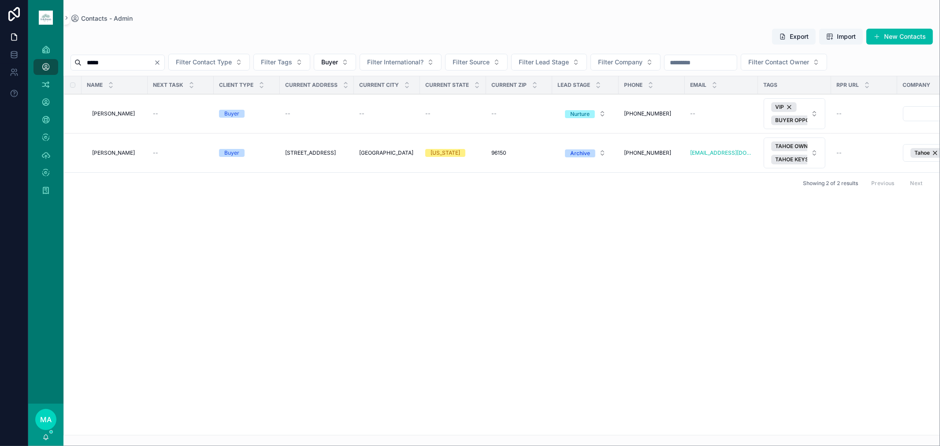
click at [164, 65] on button "Clear" at bounding box center [159, 62] width 11 height 7
click at [147, 62] on input "scrollable content" at bounding box center [118, 62] width 72 height 12
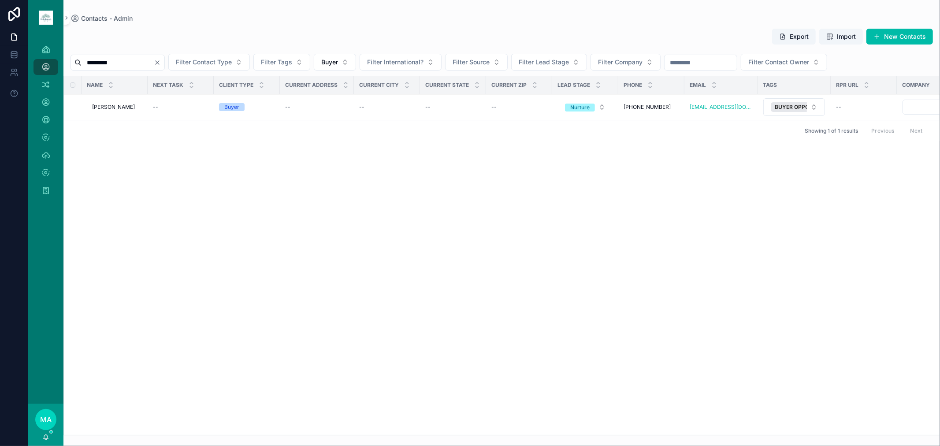
type input "*********"
click at [161, 62] on icon "Clear" at bounding box center [157, 62] width 7 height 7
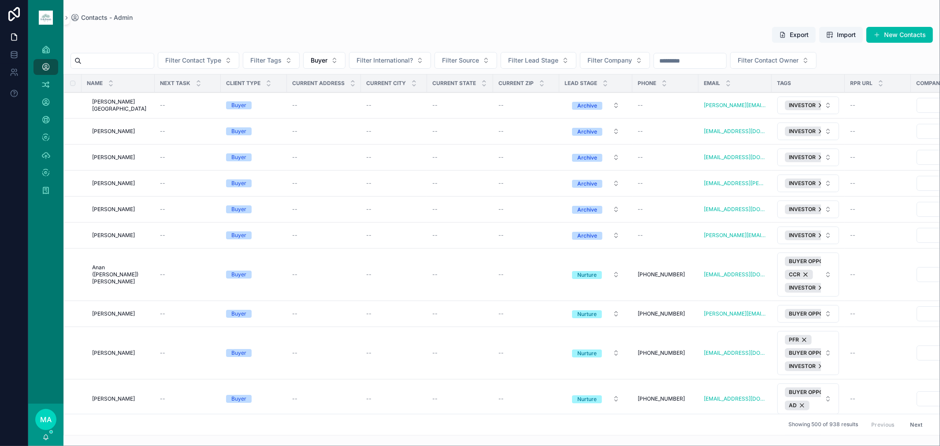
click at [139, 61] on input "scrollable content" at bounding box center [118, 61] width 72 height 12
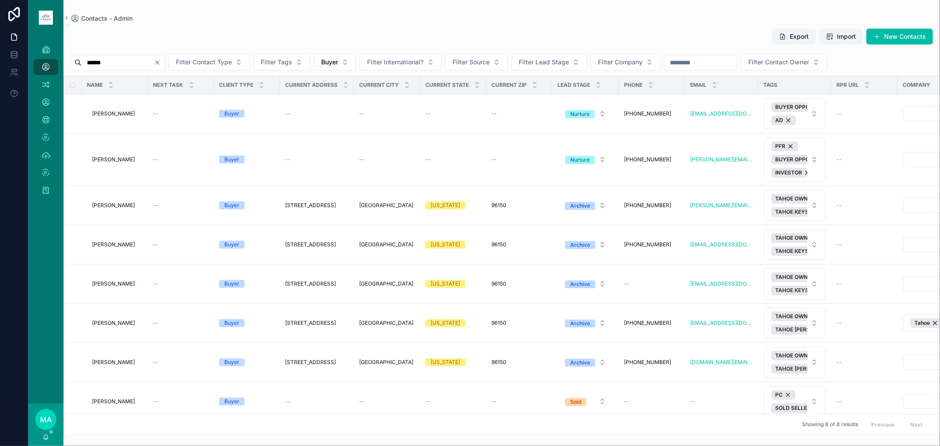
type input "******"
click at [159, 63] on icon "Clear" at bounding box center [158, 63] width 4 height 4
click at [145, 63] on input "scrollable content" at bounding box center [118, 62] width 72 height 12
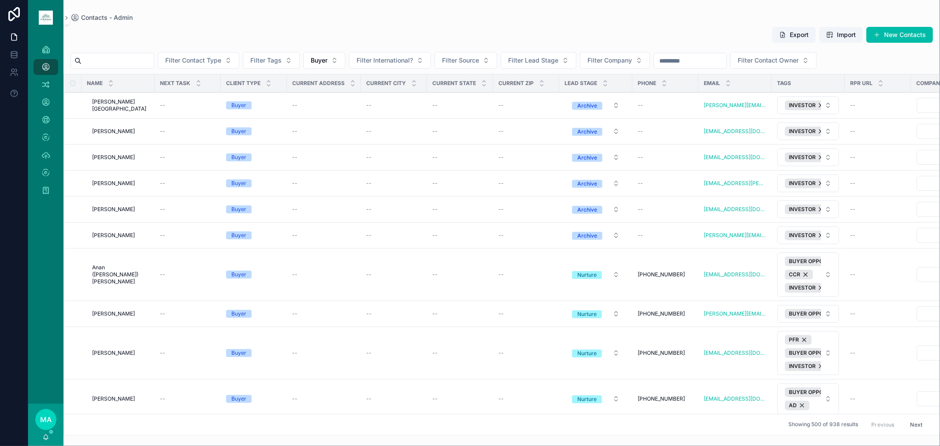
click at [117, 62] on input "scrollable content" at bounding box center [118, 61] width 72 height 12
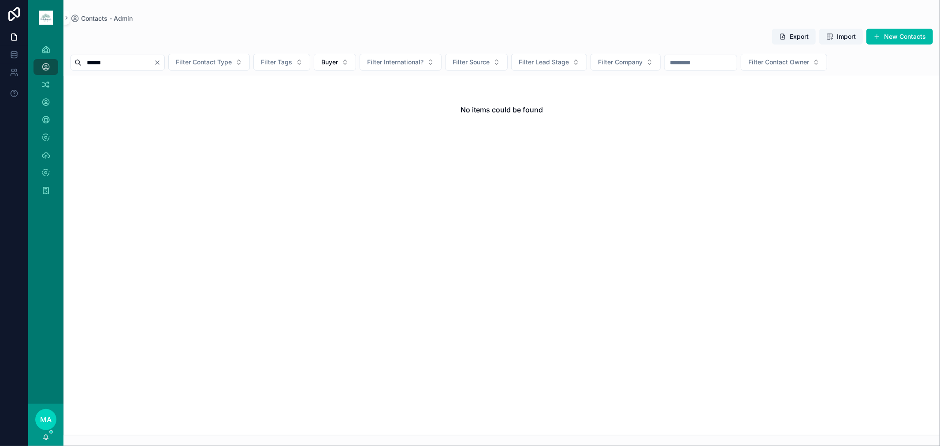
type input "******"
click at [161, 60] on icon "Clear" at bounding box center [157, 62] width 7 height 7
click at [153, 65] on input "scrollable content" at bounding box center [118, 62] width 72 height 12
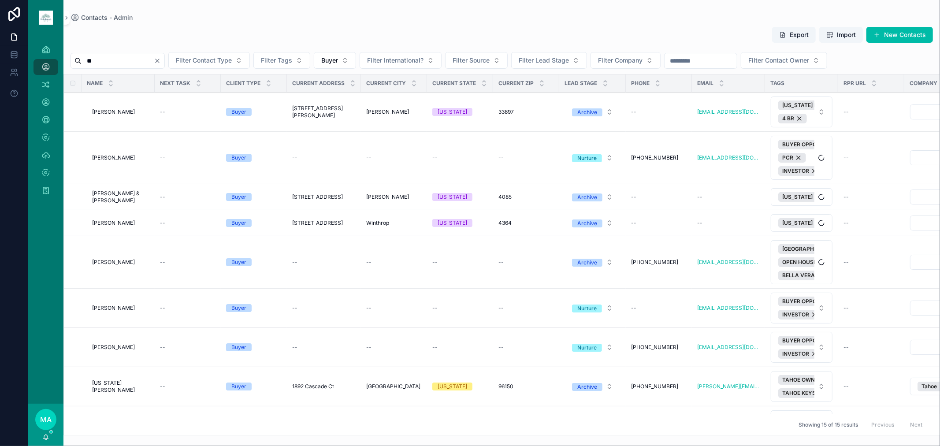
type input "*"
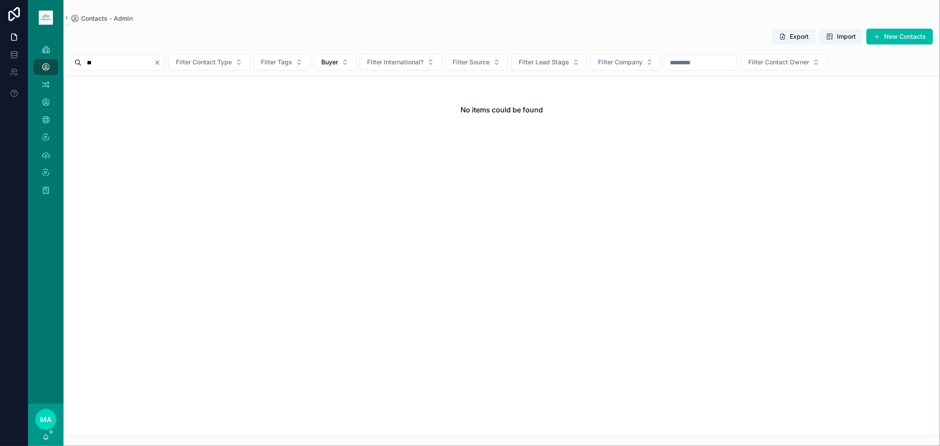
type input "*"
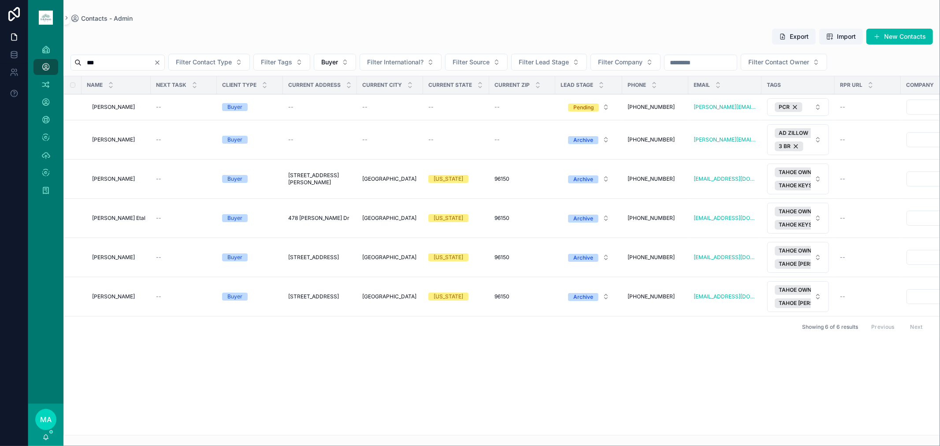
drag, startPoint x: 108, startPoint y: 60, endPoint x: 82, endPoint y: 63, distance: 26.1
click at [82, 63] on input "***" at bounding box center [118, 62] width 72 height 12
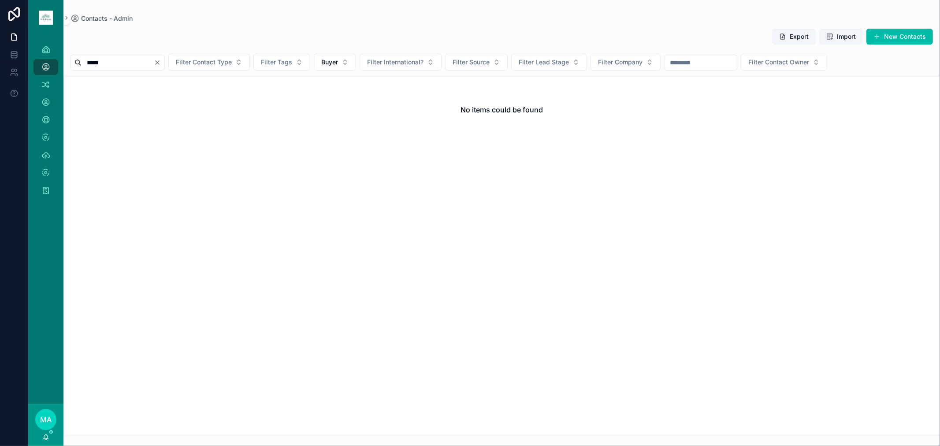
type input "*****"
click at [159, 63] on icon "Clear" at bounding box center [158, 63] width 4 height 4
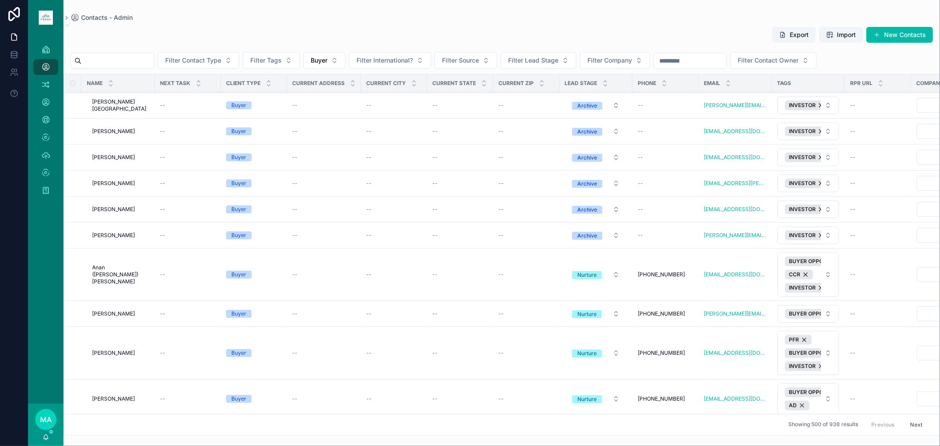
click at [150, 58] on input "scrollable content" at bounding box center [118, 61] width 72 height 12
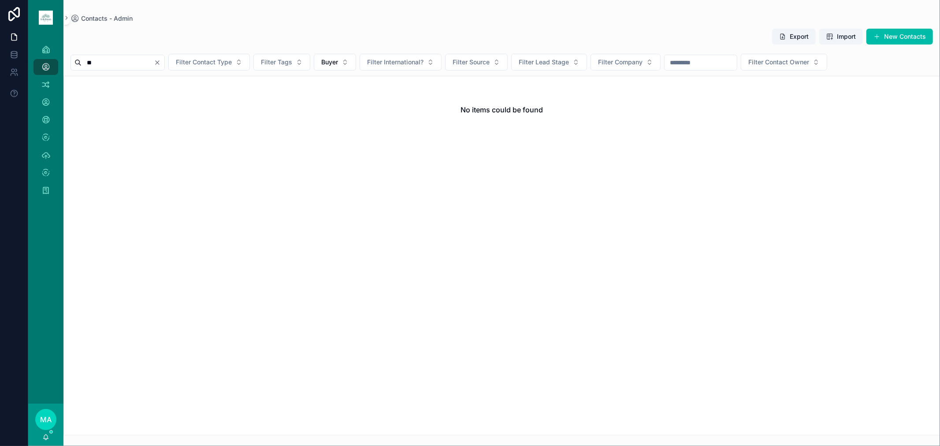
type input "*"
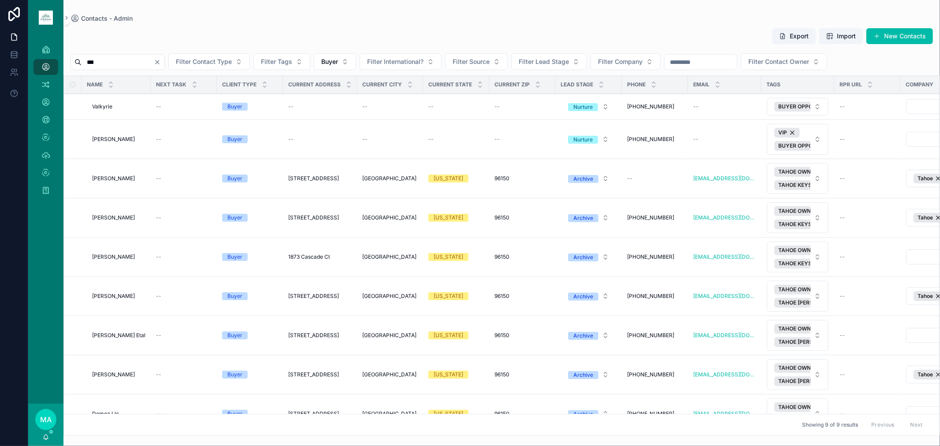
type input "***"
click at [161, 60] on icon "Clear" at bounding box center [157, 62] width 7 height 7
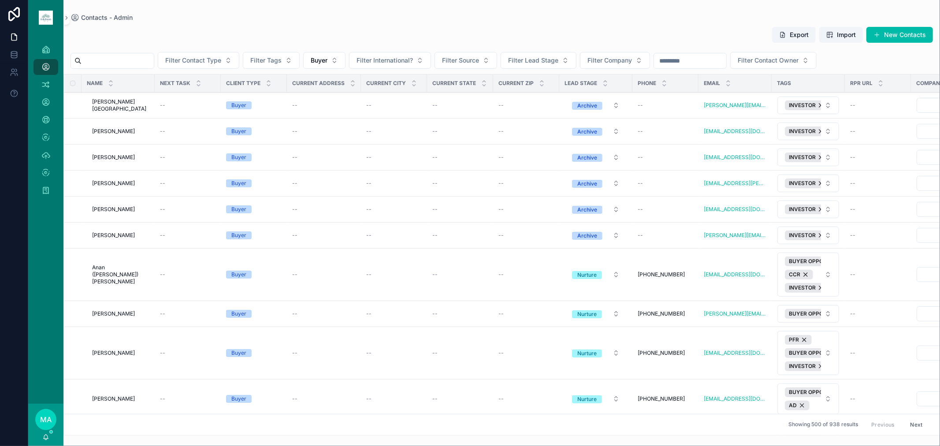
click at [104, 62] on input "scrollable content" at bounding box center [118, 61] width 72 height 12
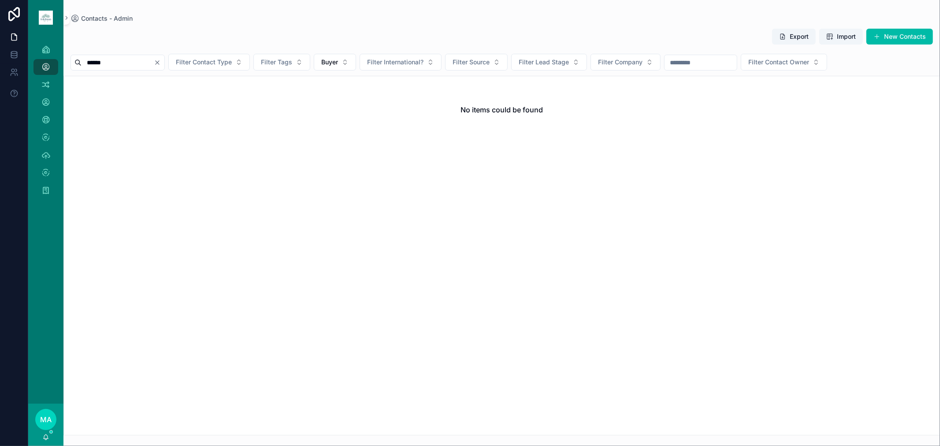
type input "*****"
click at [161, 60] on icon "Clear" at bounding box center [157, 62] width 7 height 7
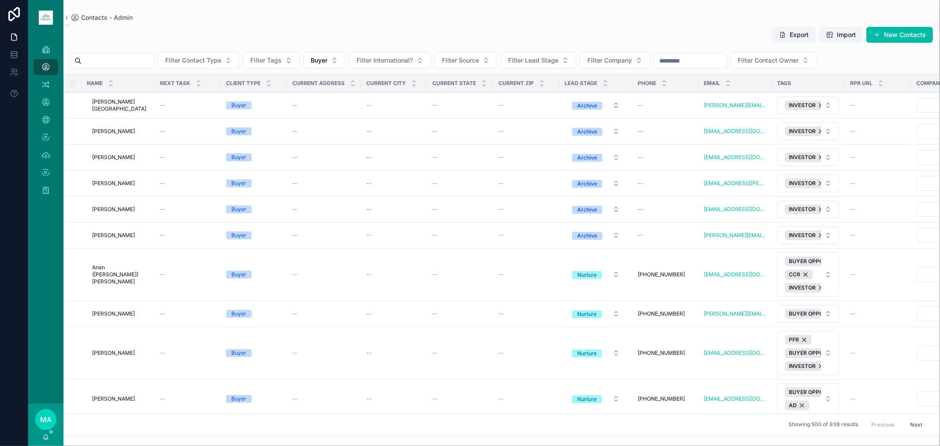
click at [145, 54] on div "scrollable content" at bounding box center [113, 61] width 84 height 16
click at [144, 57] on input "scrollable content" at bounding box center [118, 61] width 72 height 12
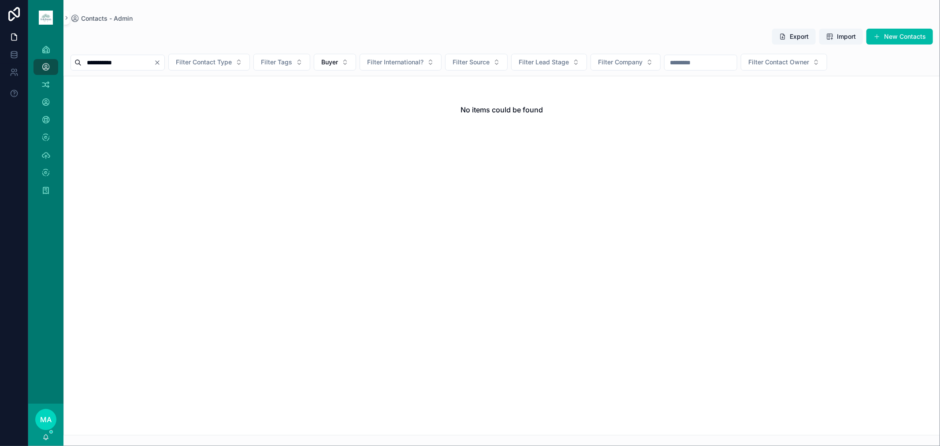
type input "**********"
click at [164, 62] on button "Clear" at bounding box center [159, 62] width 11 height 7
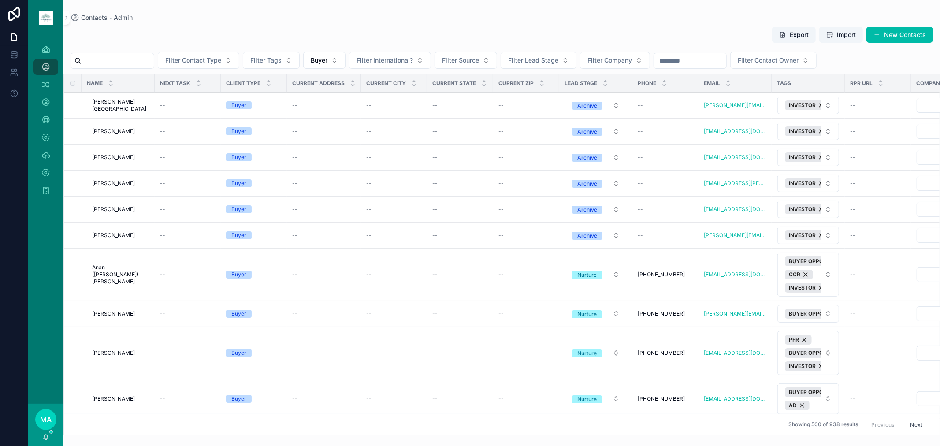
click at [668, 29] on button "New Contacts" at bounding box center [900, 35] width 67 height 16
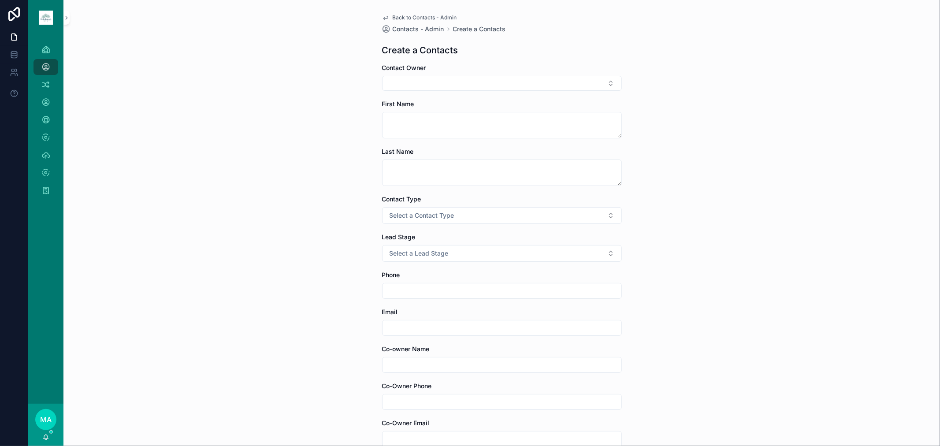
click at [450, 73] on div "Contact Owner" at bounding box center [502, 76] width 240 height 27
click at [452, 81] on button "Select Button" at bounding box center [502, 83] width 240 height 15
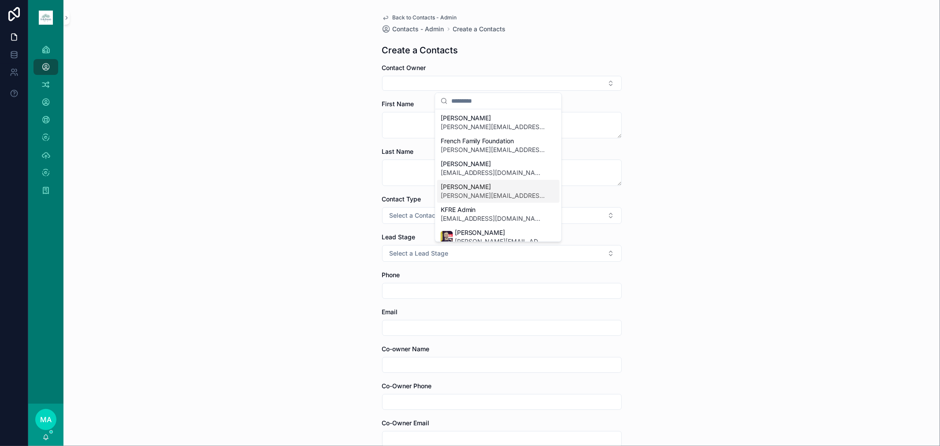
click at [469, 187] on span "[PERSON_NAME]" at bounding box center [493, 187] width 105 height 9
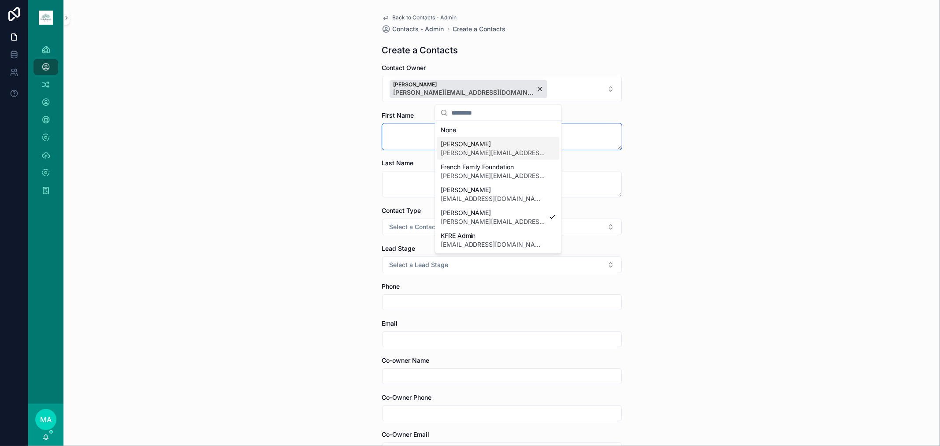
click at [400, 134] on textarea "scrollable content" at bounding box center [502, 136] width 240 height 26
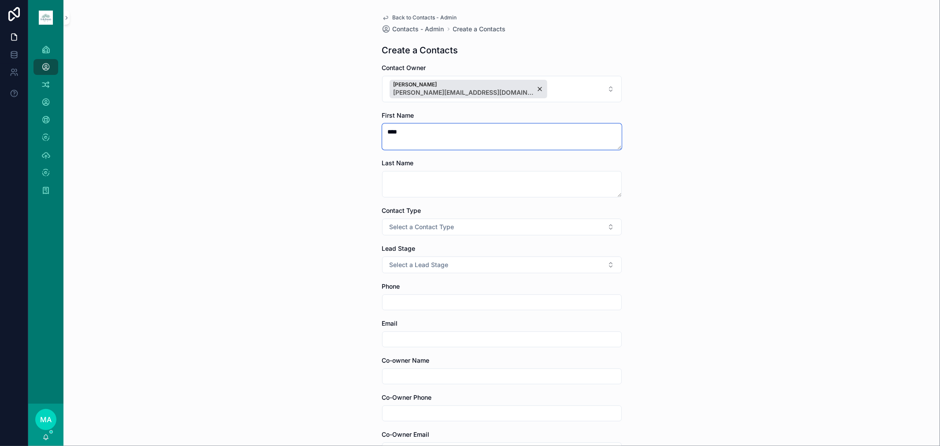
type textarea "****"
type textarea "******"
click at [390, 227] on span "Select a Contact Type" at bounding box center [422, 227] width 65 height 9
click at [443, 272] on span "Client" at bounding box center [453, 276] width 25 height 8
click at [415, 293] on span "Select a Client Type" at bounding box center [419, 302] width 59 height 9
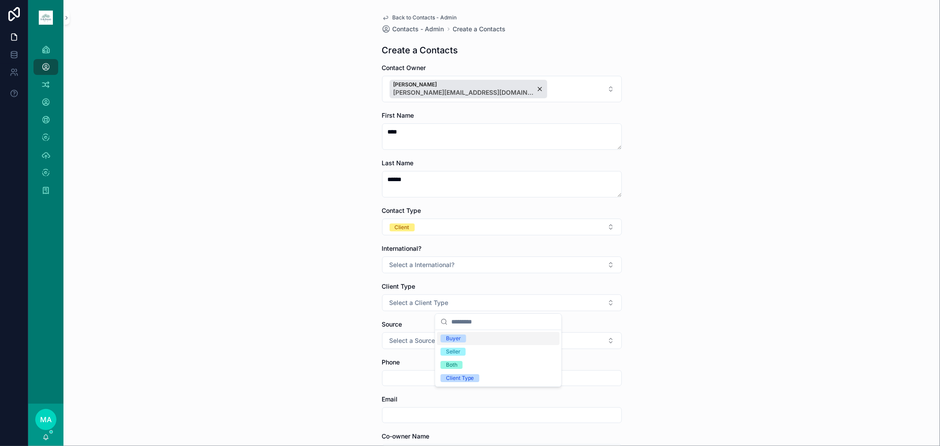
click at [455, 293] on div "Buyer" at bounding box center [453, 339] width 15 height 8
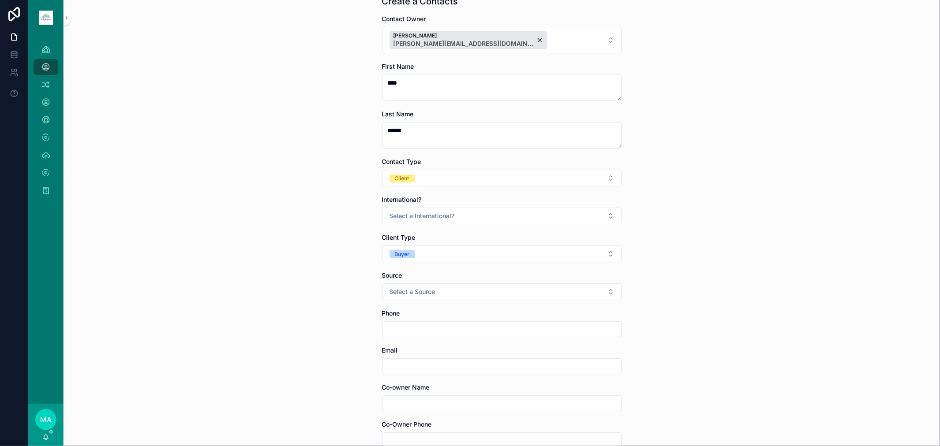
click at [393, 293] on input "scrollable content" at bounding box center [502, 366] width 239 height 12
type input "**********"
click at [668, 293] on div "**********" at bounding box center [501, 174] width 877 height 446
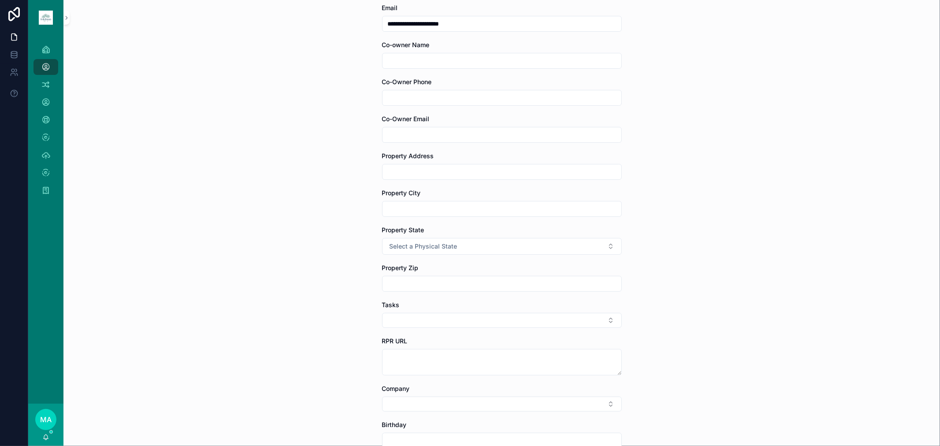
scroll to position [490, 0]
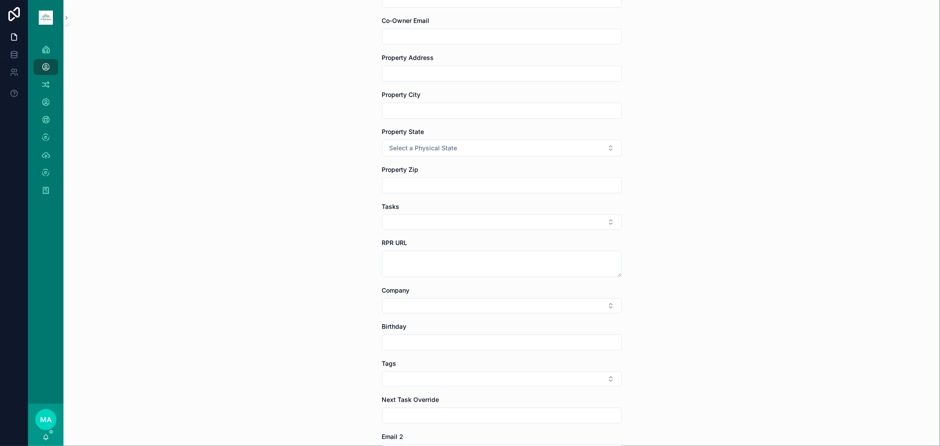
click at [401, 293] on button "Select Button" at bounding box center [502, 379] width 240 height 15
type input "********"
click at [472, 293] on div "INVESTOR" at bounding box center [498, 414] width 123 height 14
click at [668, 293] on div "**********" at bounding box center [501, 223] width 877 height 446
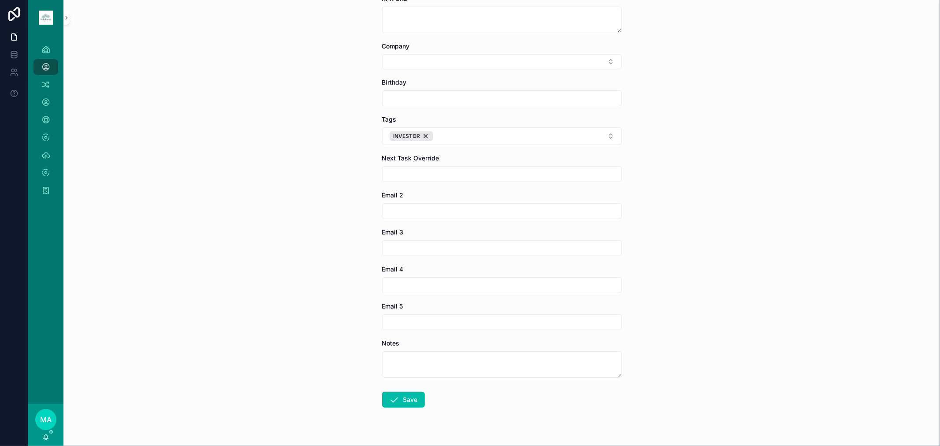
scroll to position [753, 0]
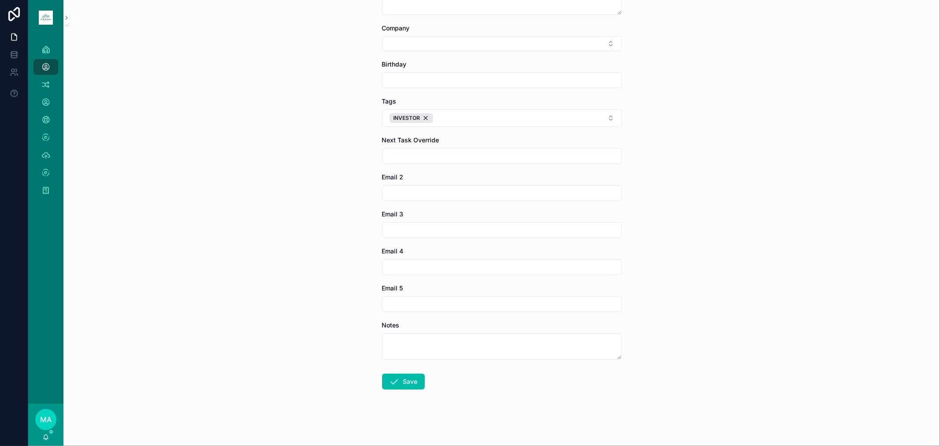
click at [400, 293] on button "Save" at bounding box center [403, 382] width 43 height 16
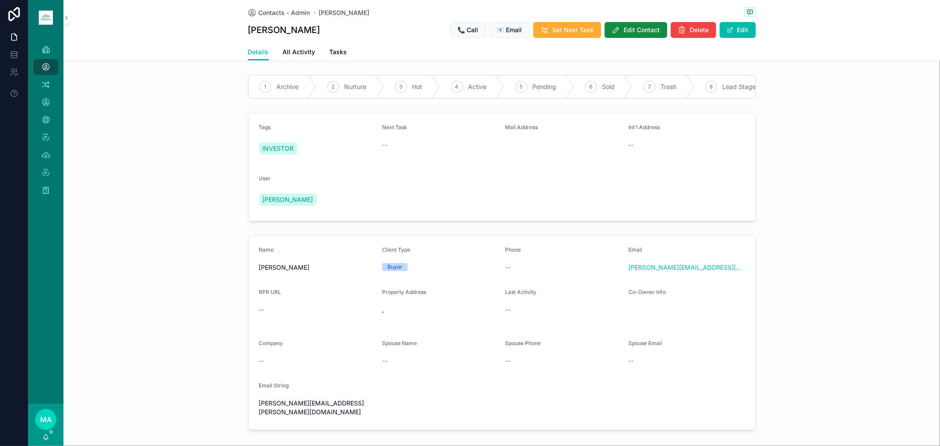
click at [296, 89] on div "1 Archive" at bounding box center [283, 86] width 68 height 23
click at [668, 14] on icon "scrollable content" at bounding box center [750, 12] width 5 height 5
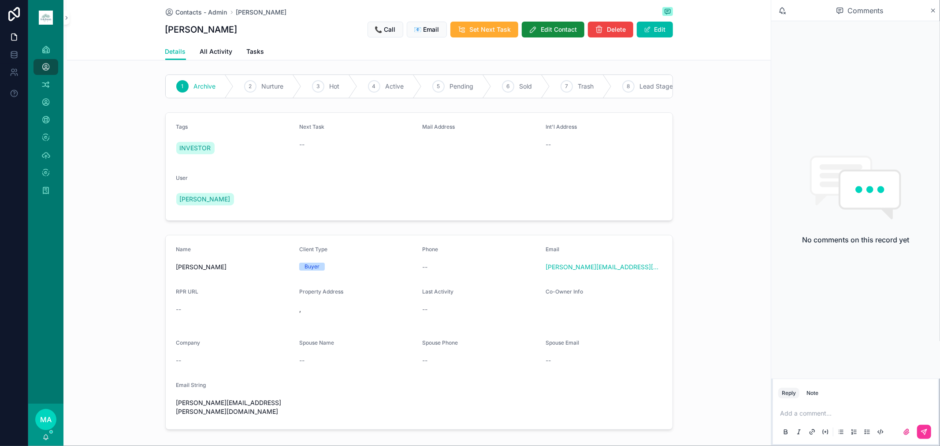
click at [668, 293] on div "Note" at bounding box center [813, 393] width 12 height 7
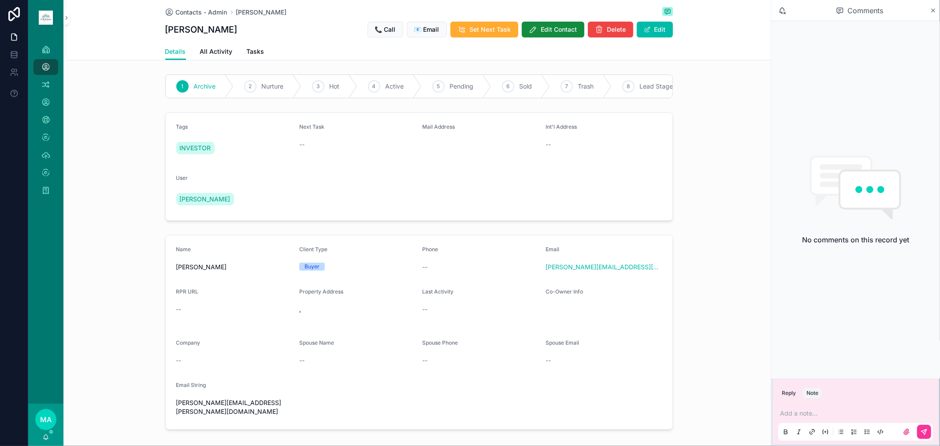
click at [668, 293] on p "scrollable content" at bounding box center [857, 413] width 155 height 9
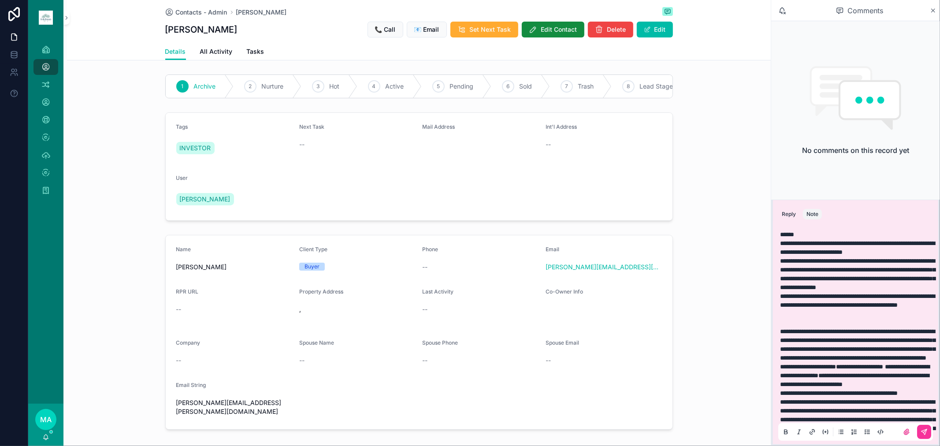
scroll to position [199, 0]
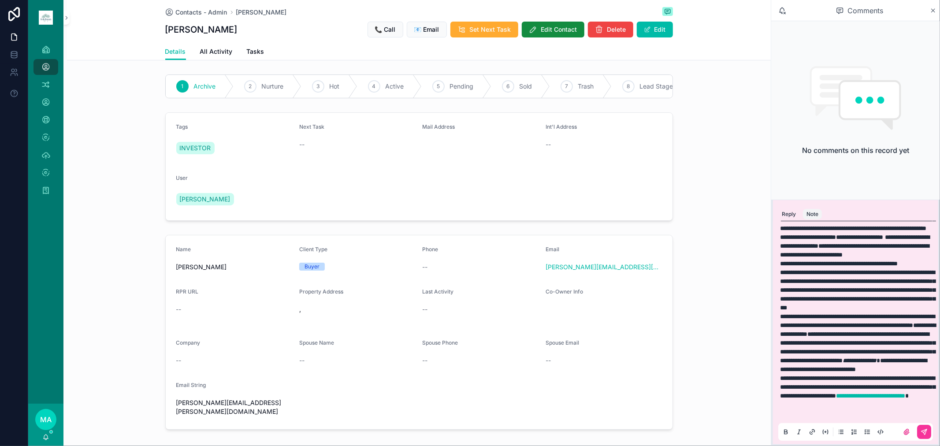
click at [668, 293] on icon "scrollable content" at bounding box center [924, 431] width 5 height 5
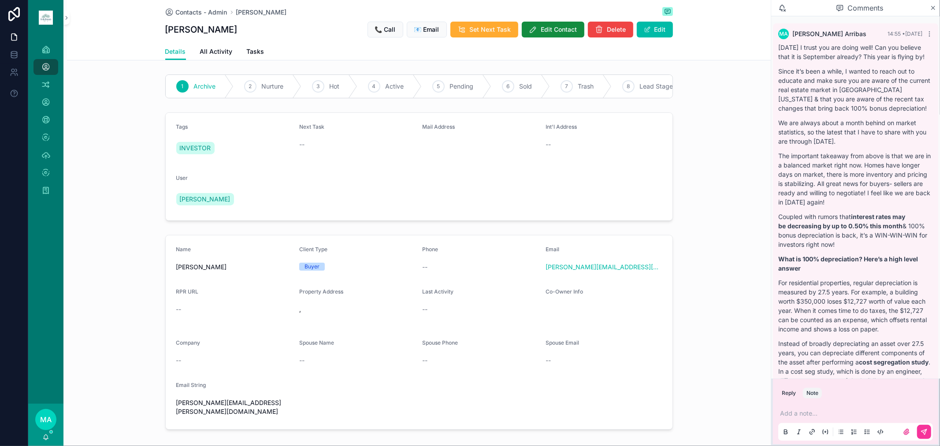
scroll to position [112, 0]
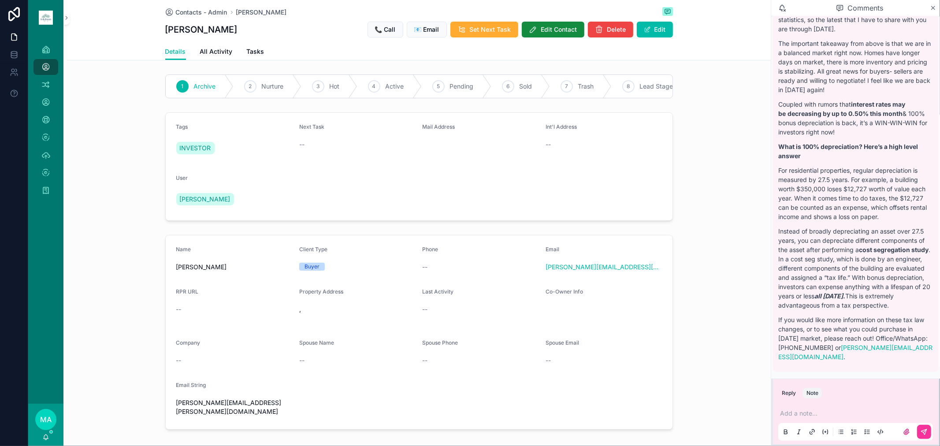
click at [186, 13] on span "Contacts - Admin" at bounding box center [202, 12] width 52 height 9
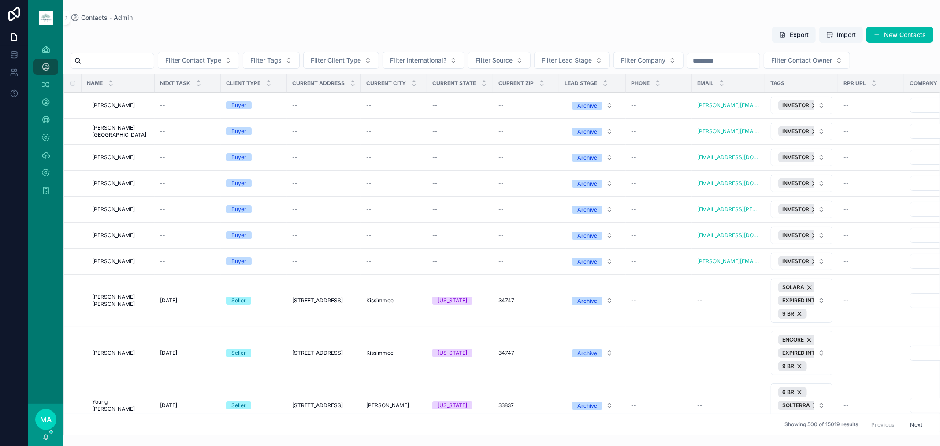
click at [143, 61] on input "scrollable content" at bounding box center [118, 61] width 72 height 12
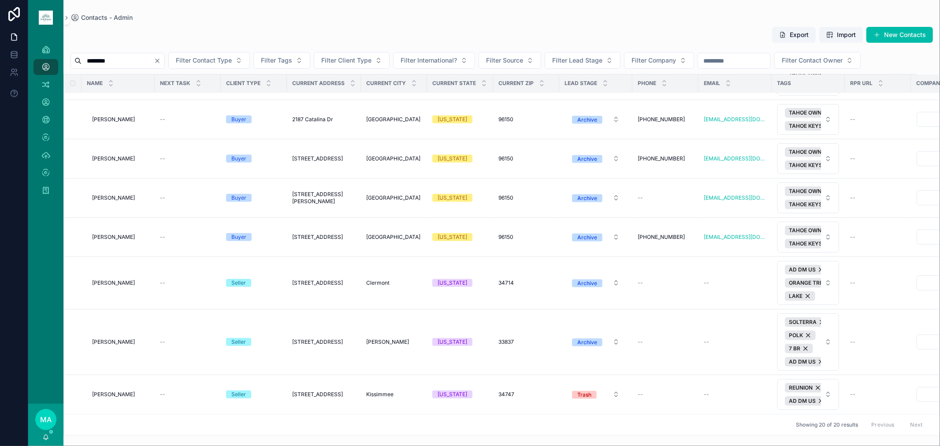
scroll to position [475, 0]
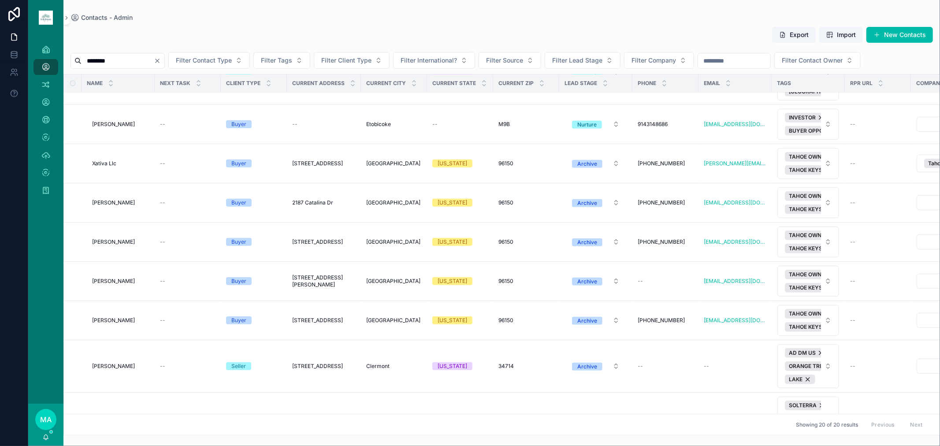
type input "********"
click at [154, 63] on input "********" at bounding box center [118, 61] width 72 height 12
click at [161, 60] on icon "Clear" at bounding box center [157, 60] width 7 height 7
click at [154, 60] on input "scrollable content" at bounding box center [118, 61] width 72 height 12
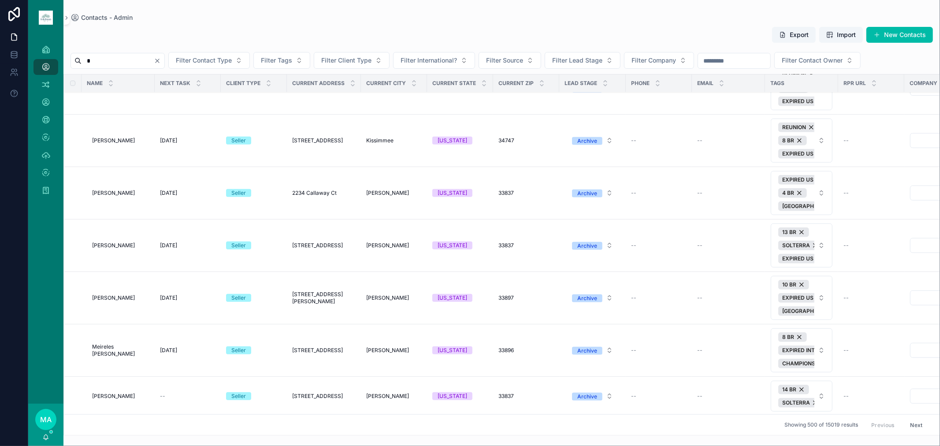
scroll to position [382, 0]
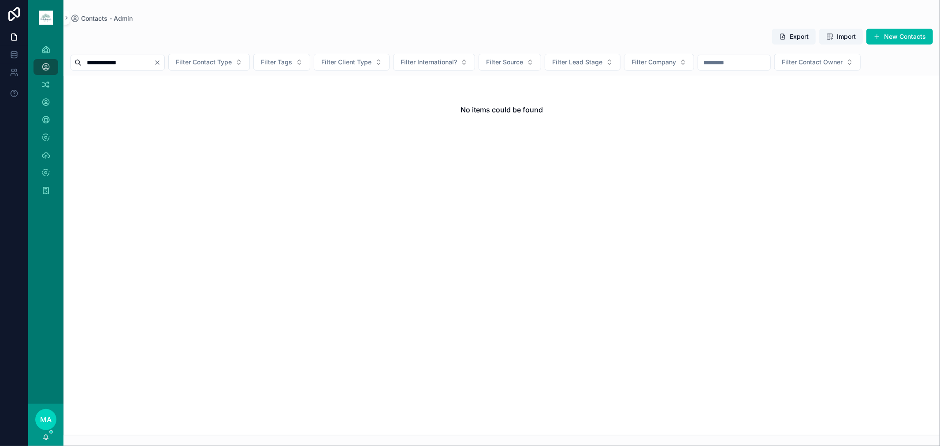
type input "**********"
click at [161, 64] on icon "Clear" at bounding box center [157, 62] width 7 height 7
click at [668, 28] on div "Export Import New Contacts" at bounding box center [849, 36] width 168 height 17
click at [668, 34] on button "New Contacts" at bounding box center [900, 37] width 67 height 16
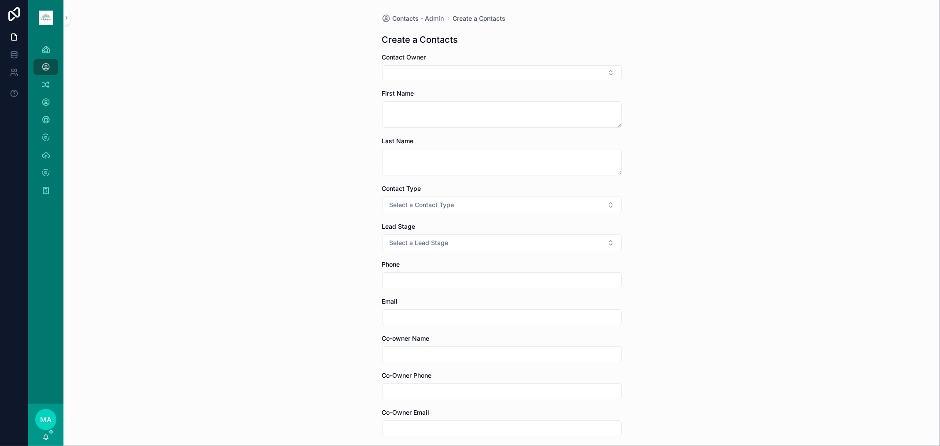
click at [441, 72] on button "Select Button" at bounding box center [502, 72] width 240 height 15
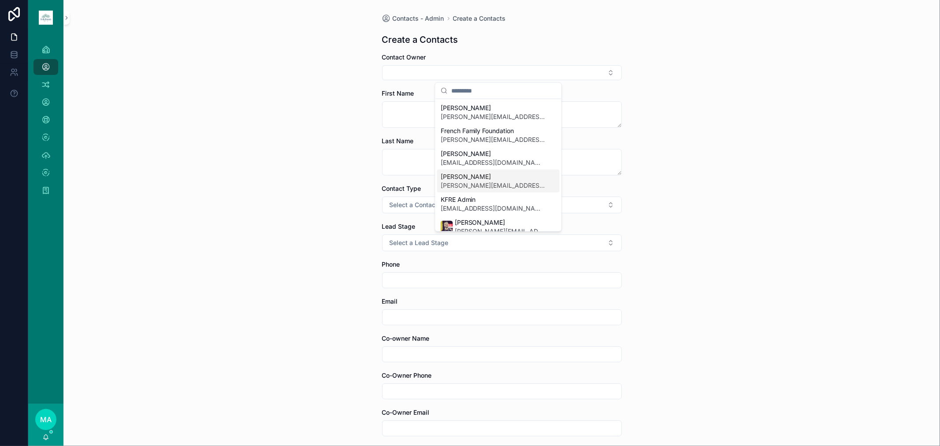
click at [460, 182] on span "[PERSON_NAME][EMAIL_ADDRESS][DOMAIN_NAME]" at bounding box center [493, 185] width 105 height 9
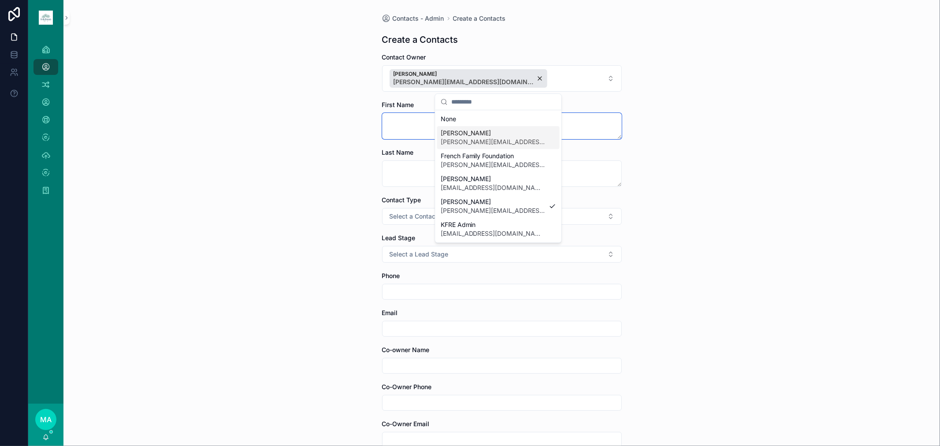
click at [405, 122] on textarea "scrollable content" at bounding box center [502, 126] width 240 height 26
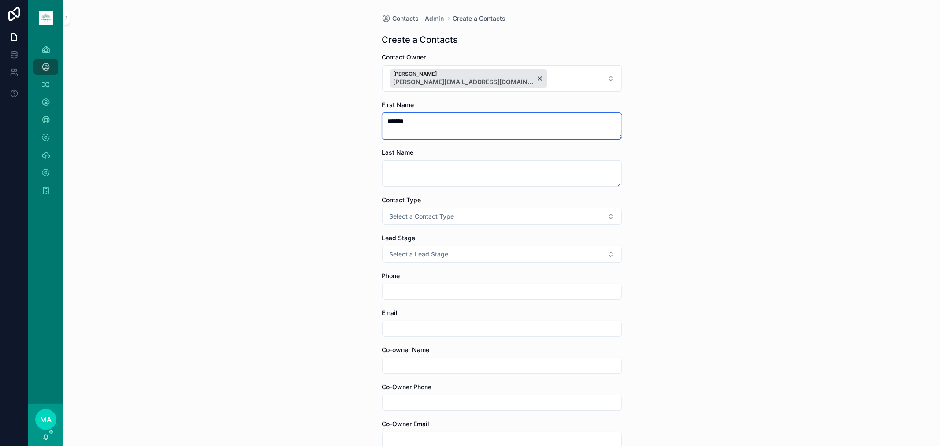
type textarea "*******"
type textarea "*****"
click at [492, 221] on button "Select a Contact Type" at bounding box center [502, 216] width 240 height 17
click at [463, 263] on span "Client" at bounding box center [453, 265] width 25 height 8
click at [411, 293] on span "Select a Client Type" at bounding box center [419, 292] width 59 height 9
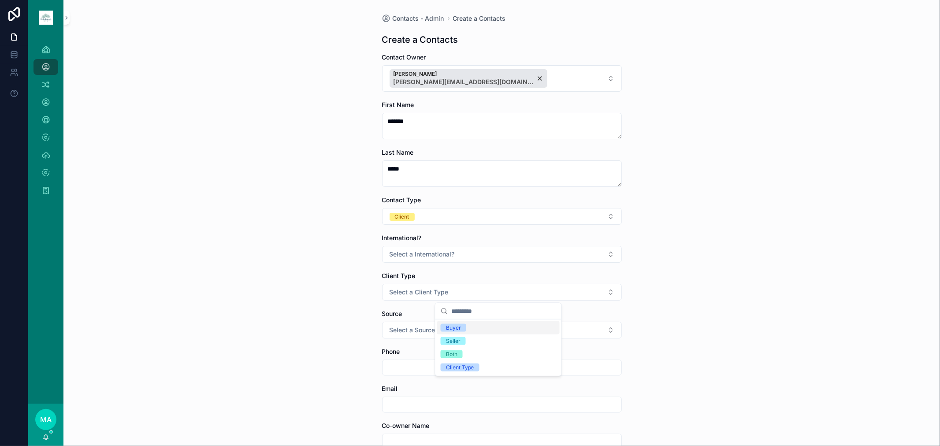
click at [450, 293] on div "Buyer" at bounding box center [453, 328] width 15 height 8
click at [404, 293] on input "scrollable content" at bounding box center [502, 405] width 239 height 12
type input "**********"
click at [668, 293] on div "**********" at bounding box center [501, 223] width 877 height 446
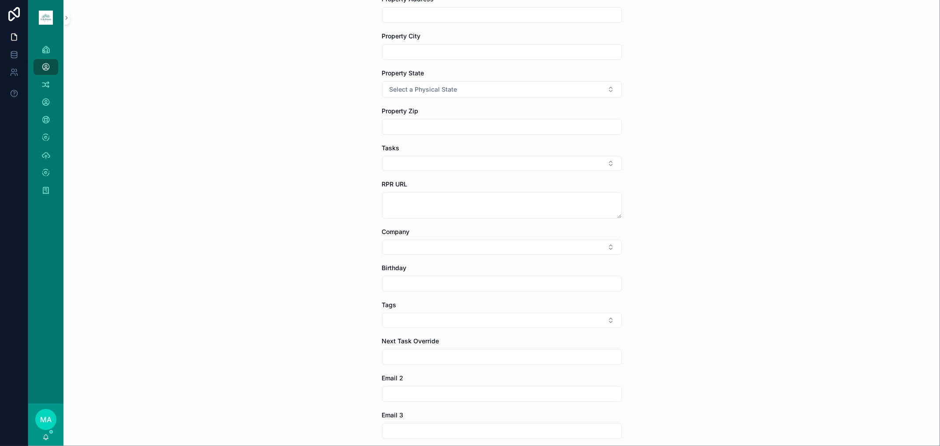
scroll to position [539, 0]
click at [403, 293] on button "Select Button" at bounding box center [502, 319] width 240 height 15
type input "********"
click at [450, 293] on span "INVESTOR" at bounding box center [456, 355] width 31 height 9
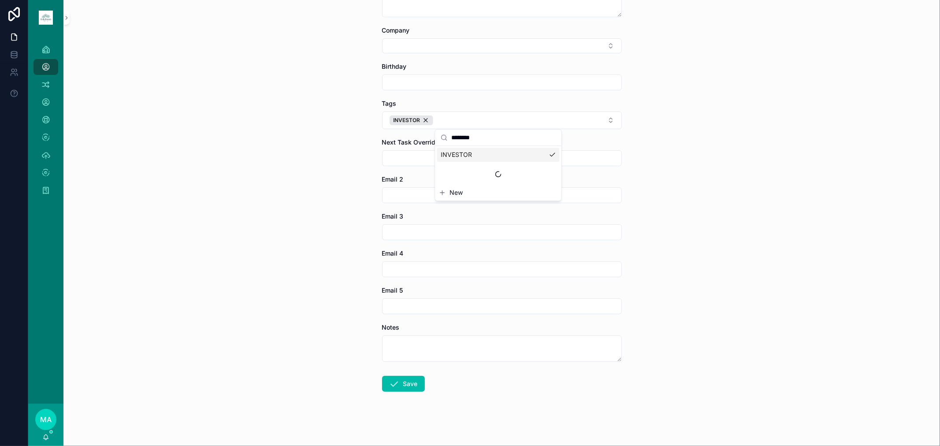
scroll to position [742, 0]
click at [399, 293] on button "Save" at bounding box center [403, 382] width 43 height 16
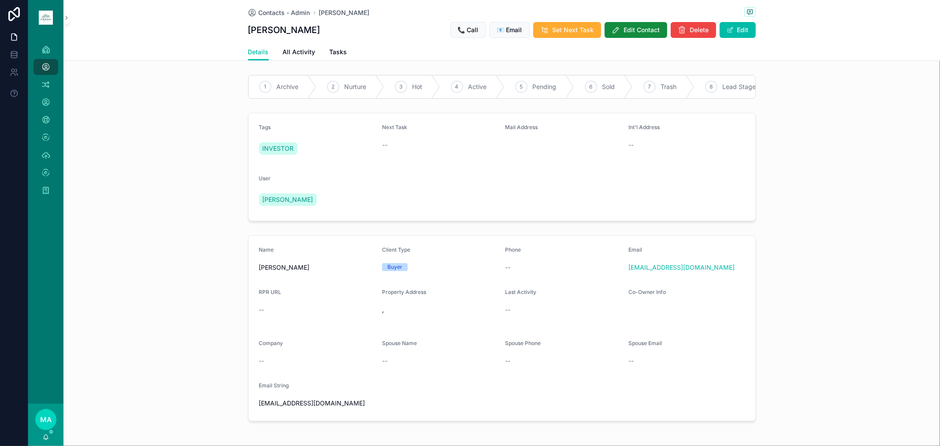
click at [277, 85] on span "Archive" at bounding box center [288, 86] width 22 height 9
click at [668, 11] on icon "scrollable content" at bounding box center [750, 11] width 7 height 7
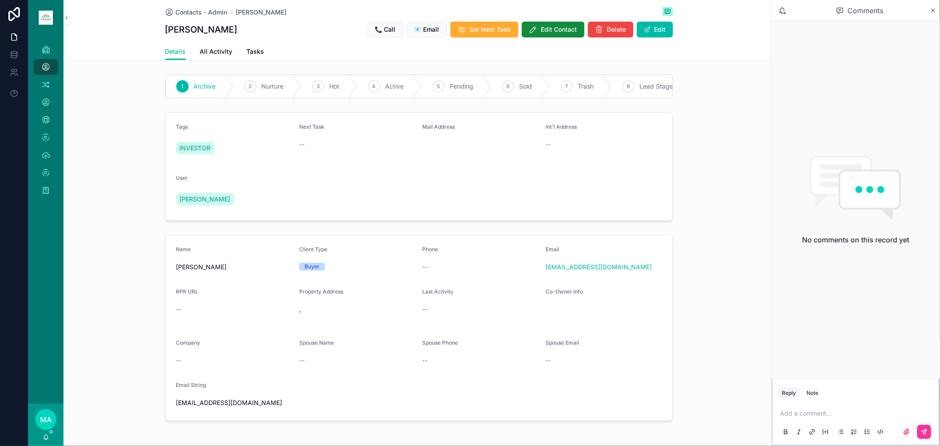
click at [668, 293] on div "Note" at bounding box center [813, 393] width 12 height 7
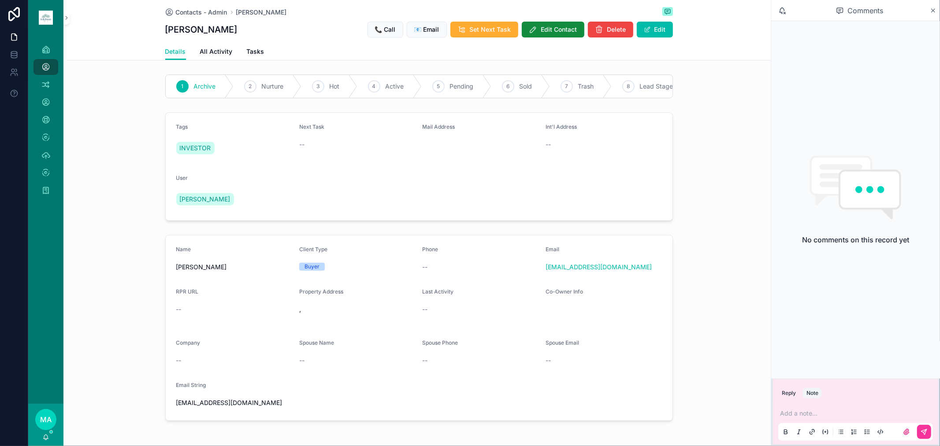
click at [668, 293] on p "scrollable content" at bounding box center [857, 413] width 155 height 9
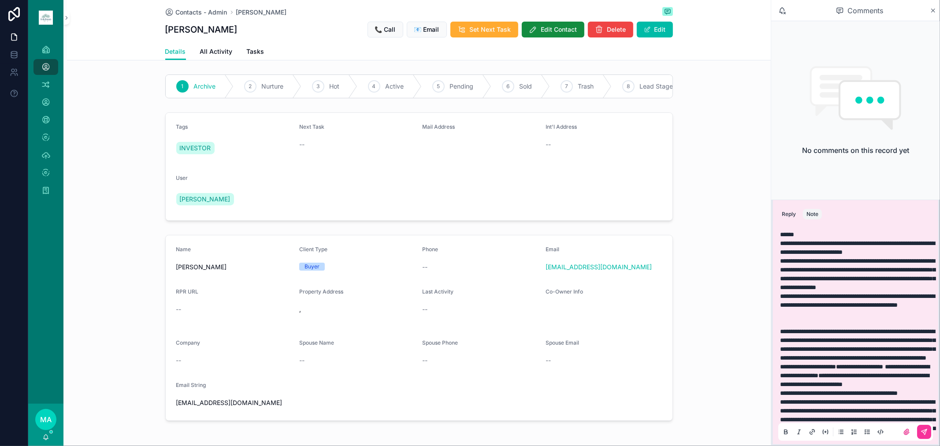
scroll to position [199, 0]
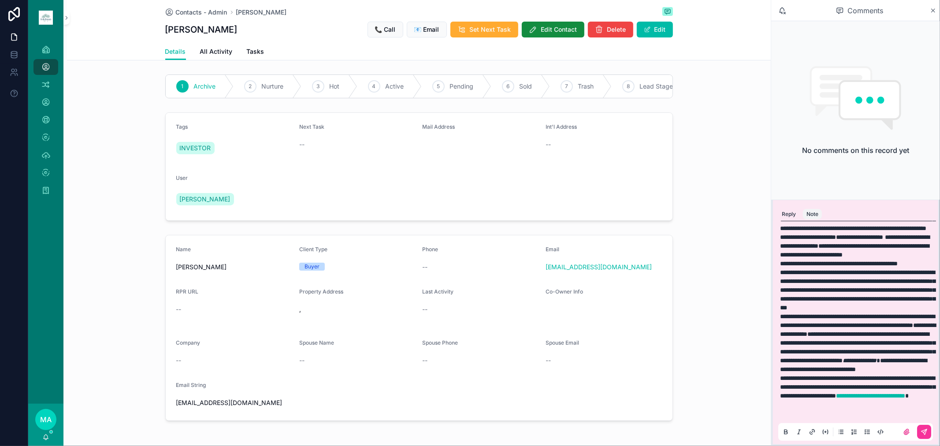
click at [668, 293] on icon "scrollable content" at bounding box center [925, 430] width 3 height 3
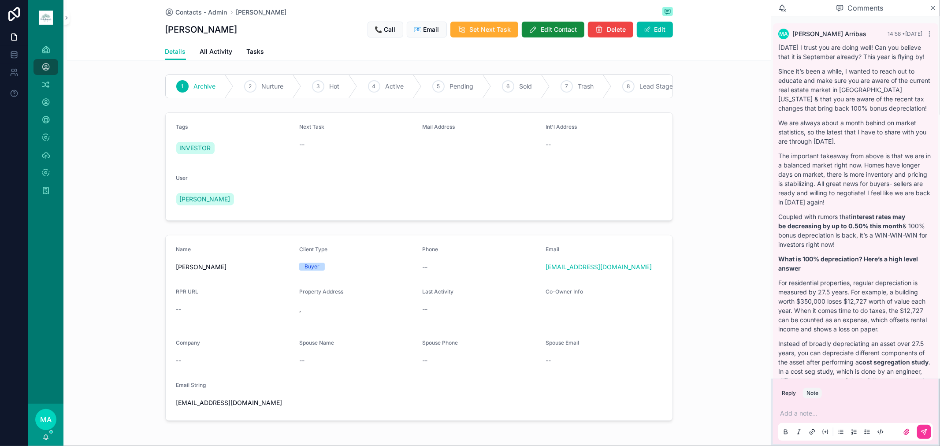
scroll to position [112, 0]
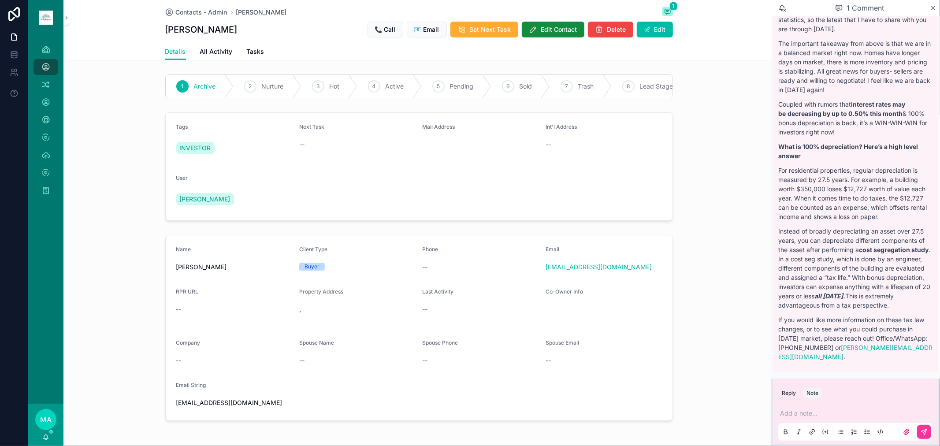
click at [668, 5] on icon "scrollable content" at bounding box center [933, 7] width 7 height 7
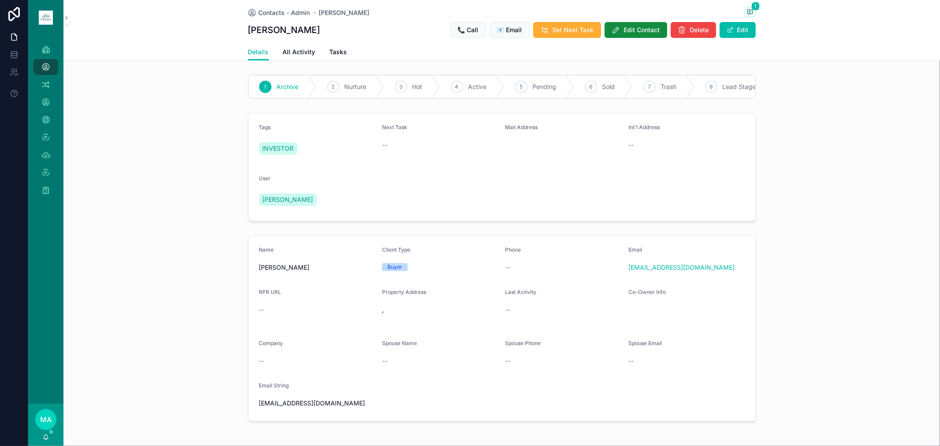
drag, startPoint x: 266, startPoint y: 15, endPoint x: 2, endPoint y: 43, distance: 265.6
click at [266, 15] on span "Contacts - Admin" at bounding box center [285, 12] width 52 height 9
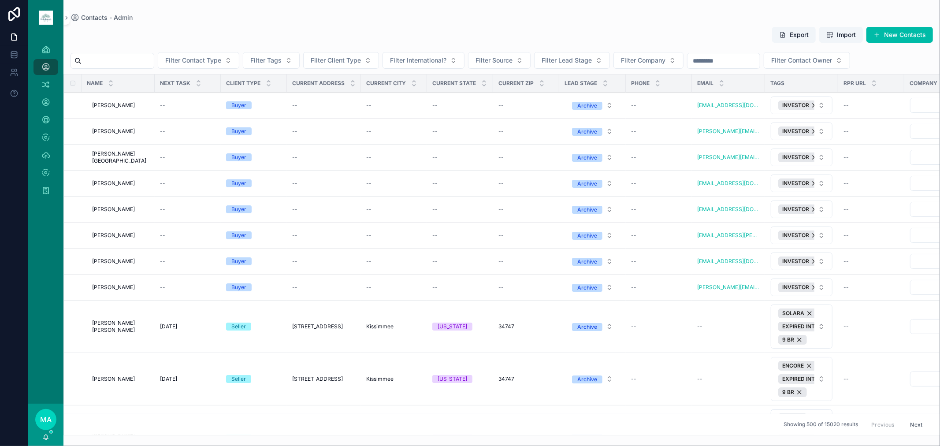
click at [116, 60] on input "scrollable content" at bounding box center [118, 61] width 72 height 12
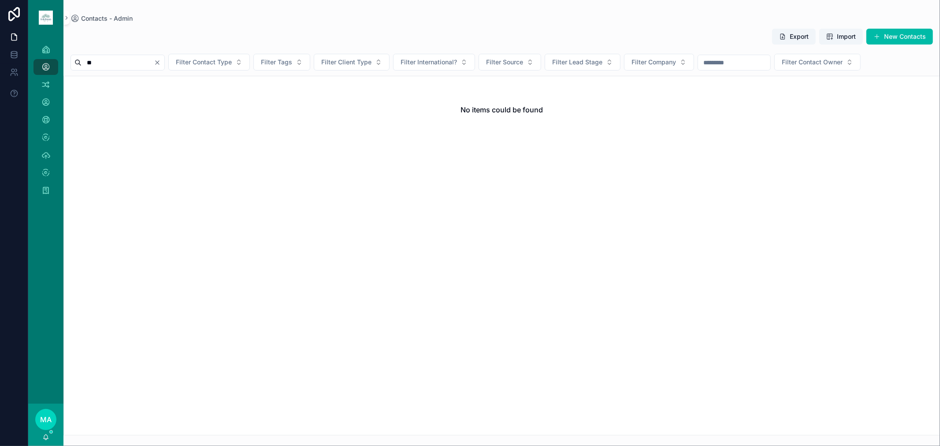
type input "*"
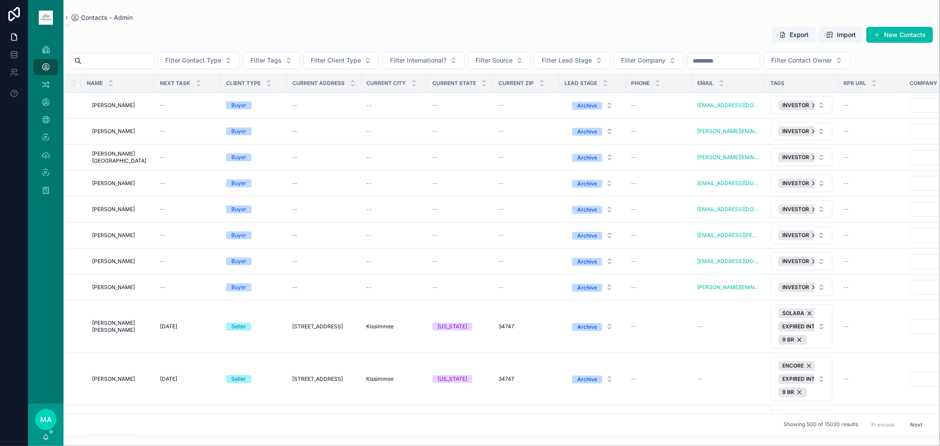
click at [108, 55] on input "scrollable content" at bounding box center [118, 61] width 72 height 12
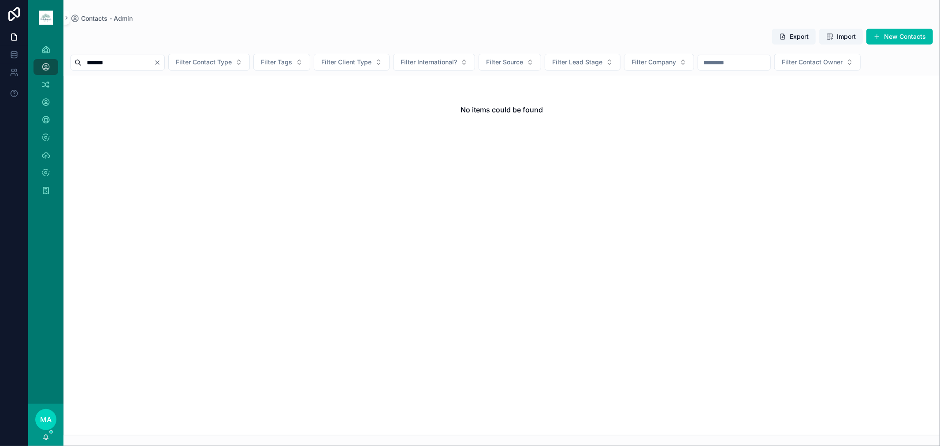
type input "*******"
drag, startPoint x: 179, startPoint y: 63, endPoint x: 169, endPoint y: 64, distance: 10.7
click at [161, 63] on icon "Clear" at bounding box center [157, 62] width 7 height 7
click at [147, 66] on input "scrollable content" at bounding box center [118, 62] width 72 height 12
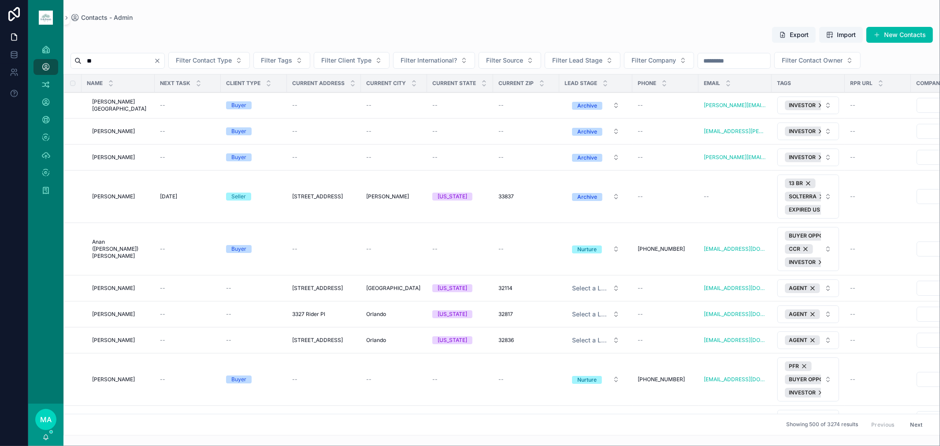
type input "*"
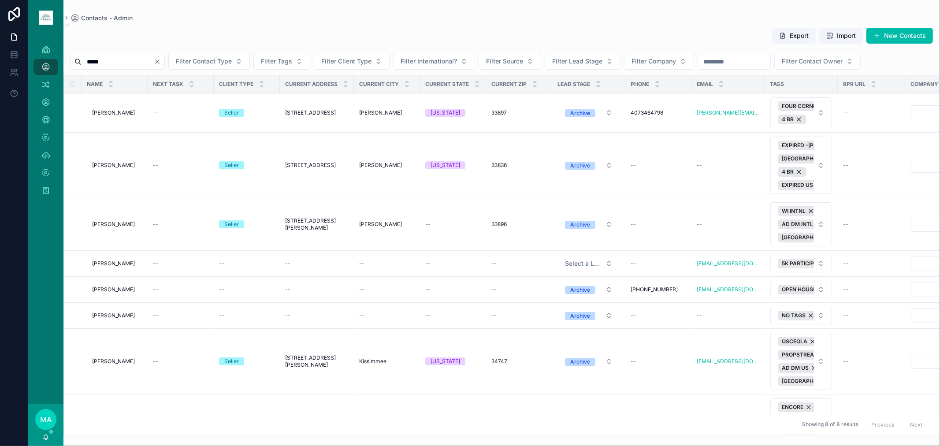
type input "*****"
click at [105, 293] on span "Heidi Laduca" at bounding box center [113, 361] width 43 height 7
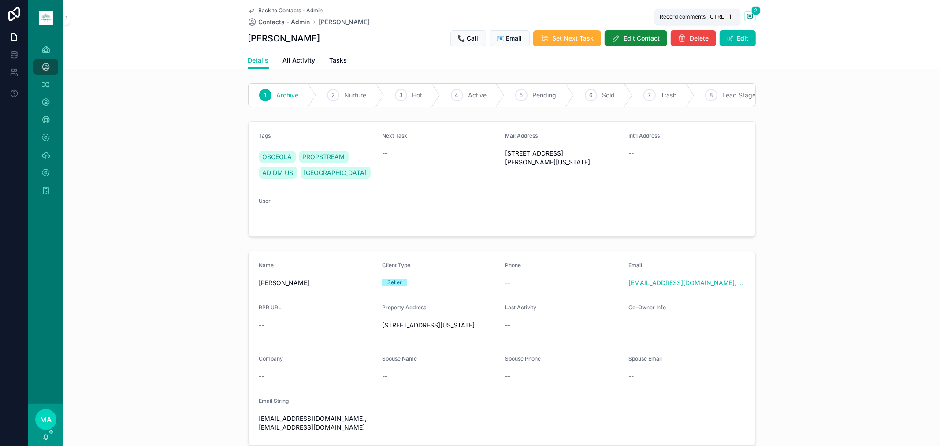
click at [668, 13] on span "2" at bounding box center [756, 10] width 9 height 9
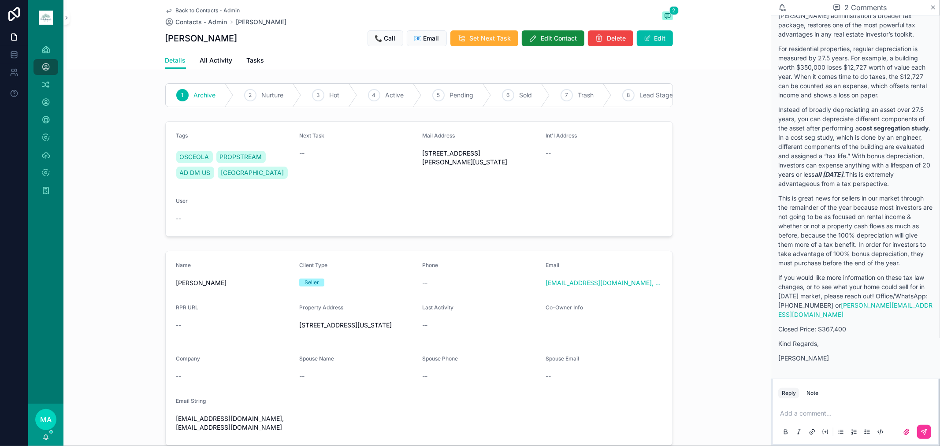
scroll to position [510, 0]
click at [668, 293] on div "Note" at bounding box center [813, 393] width 12 height 7
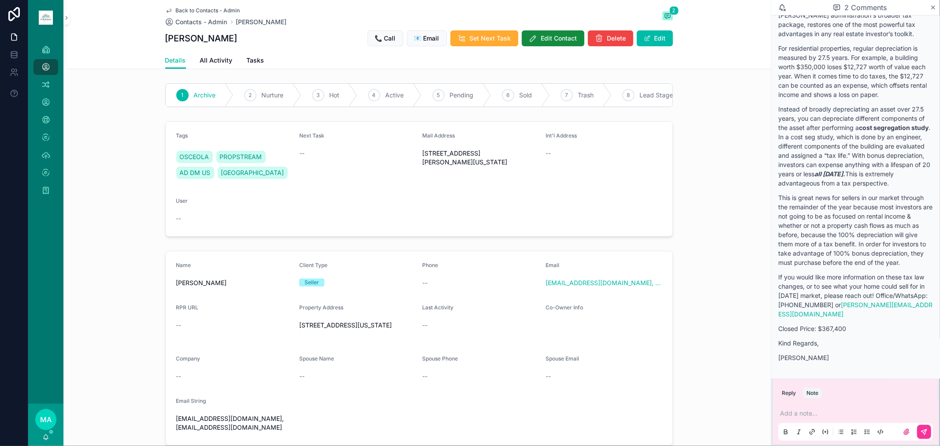
click at [668, 293] on p "scrollable content" at bounding box center [857, 413] width 155 height 9
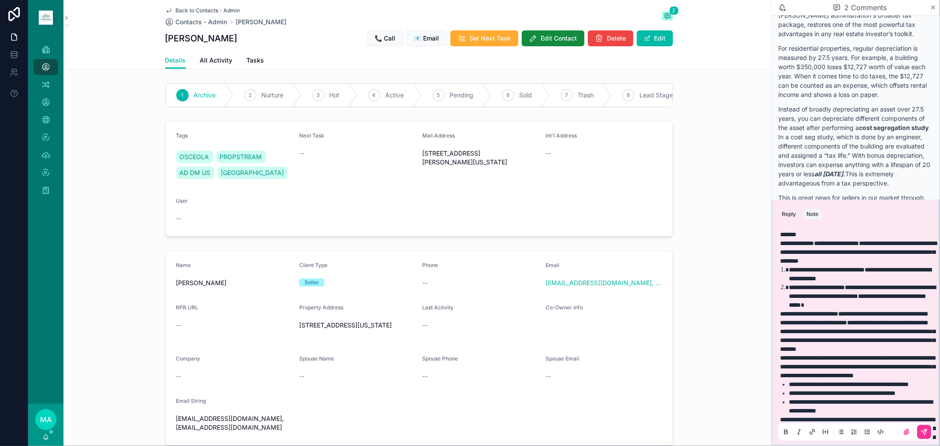
scroll to position [119, 0]
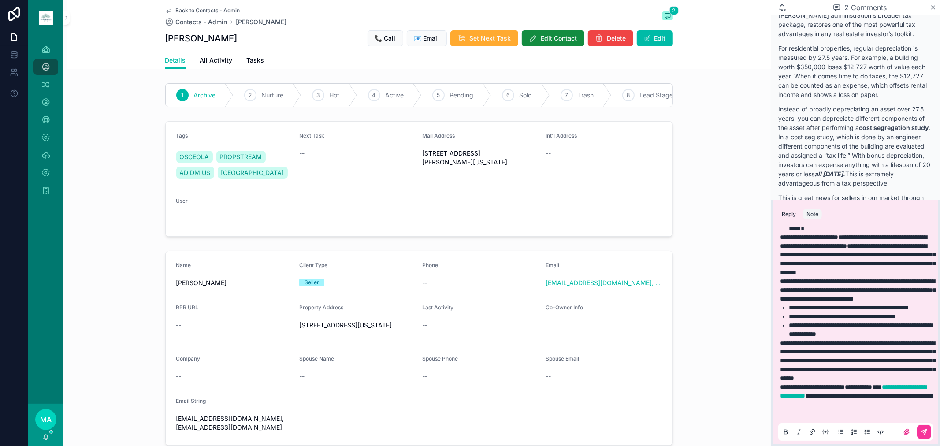
click at [668, 293] on icon "scrollable content" at bounding box center [924, 432] width 7 height 7
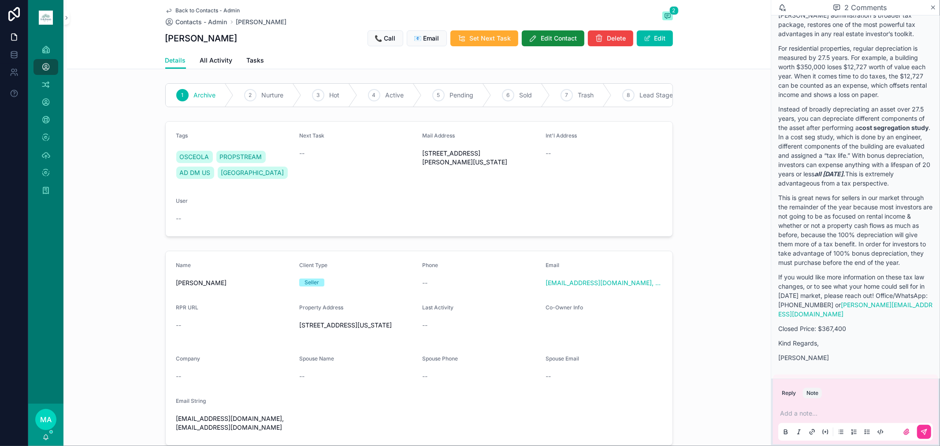
scroll to position [0, 0]
drag, startPoint x: 196, startPoint y: 7, endPoint x: 11, endPoint y: 13, distance: 184.8
click at [196, 7] on span "Back to Contacts - Admin" at bounding box center [208, 10] width 64 height 7
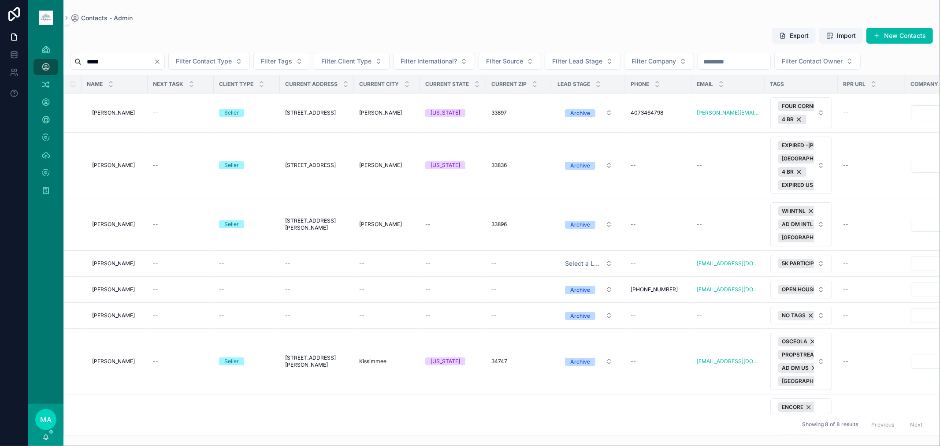
click at [161, 61] on icon "Clear" at bounding box center [157, 61] width 7 height 7
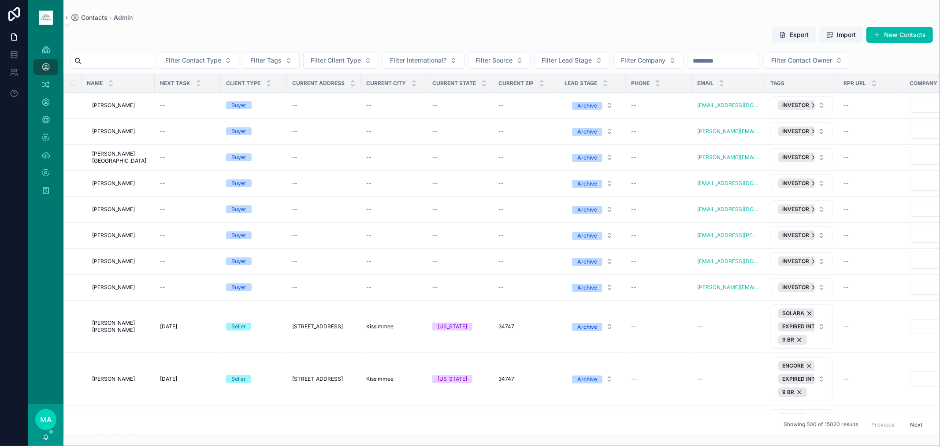
click at [282, 63] on span "Filter Tags" at bounding box center [265, 60] width 31 height 9
type input "******"
click at [288, 108] on span "SELLER OPPORTUNITIES" at bounding box center [271, 110] width 74 height 9
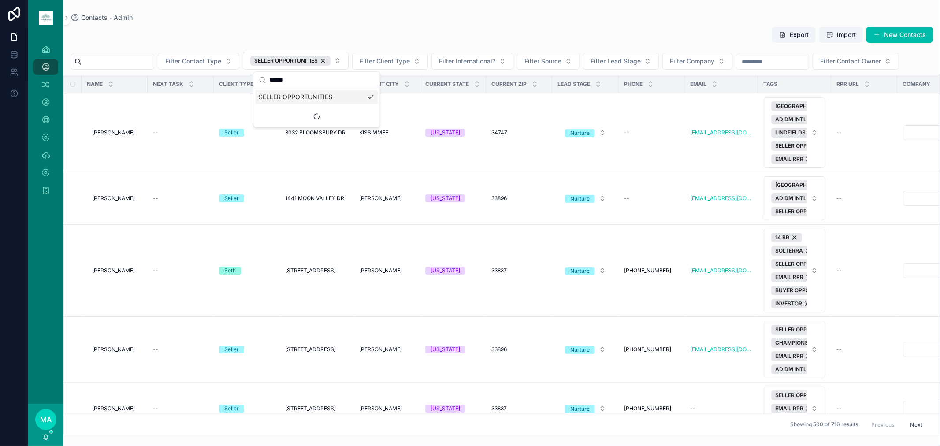
click at [410, 62] on span "Filter Client Type" at bounding box center [385, 61] width 50 height 9
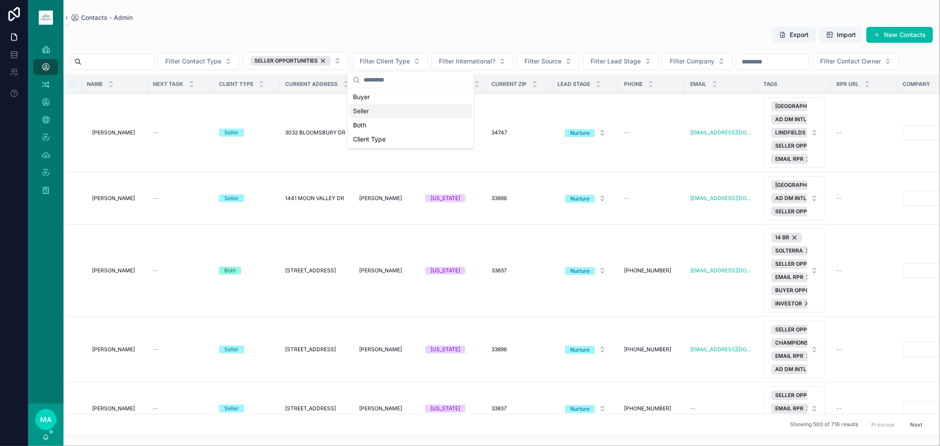
click at [397, 108] on div "Seller" at bounding box center [411, 111] width 123 height 14
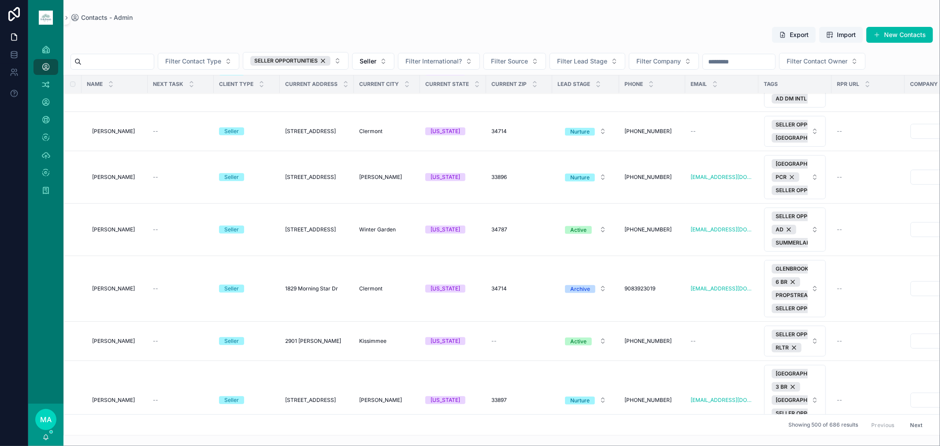
scroll to position [490, 0]
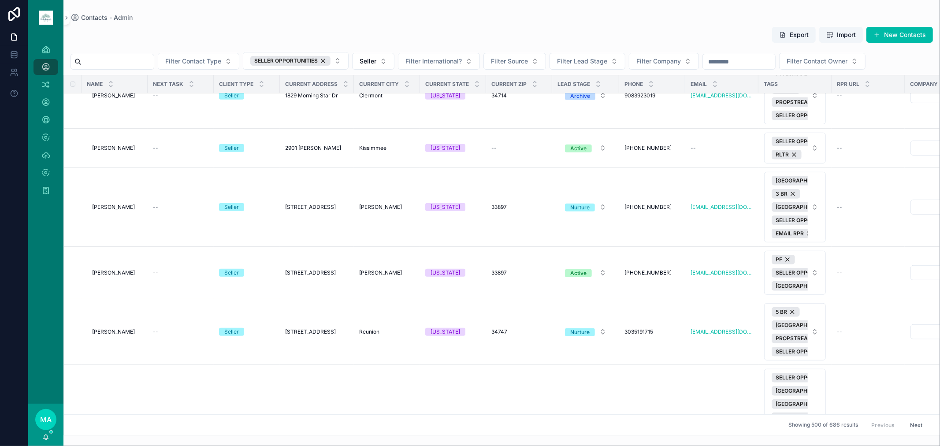
click at [598, 58] on span "Filter Lead Stage" at bounding box center [582, 61] width 50 height 9
click at [589, 137] on div "Active" at bounding box center [609, 139] width 123 height 14
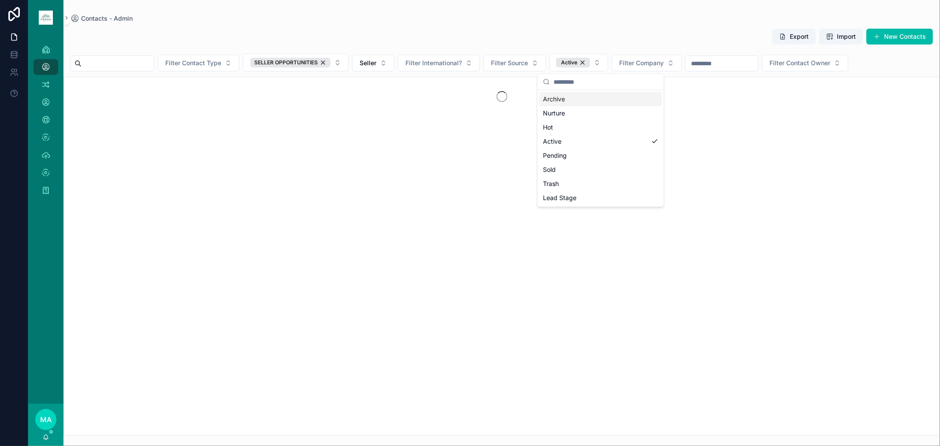
click at [590, 62] on div "Active" at bounding box center [573, 63] width 33 height 10
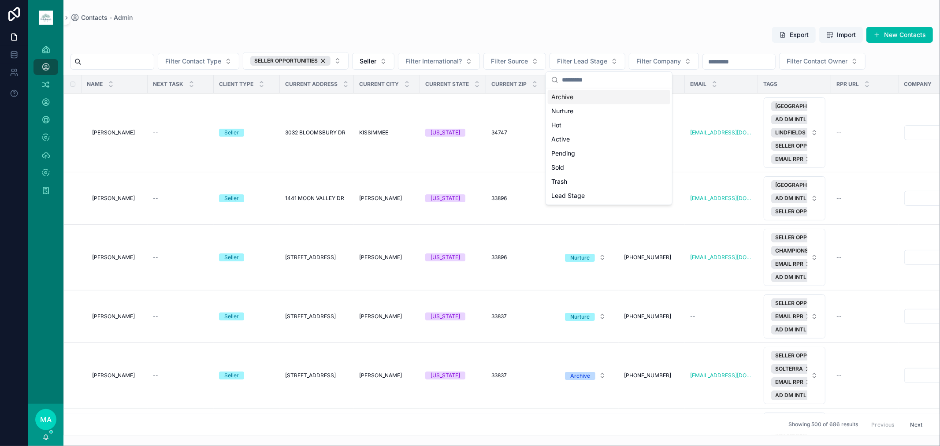
click at [584, 95] on div "Archive" at bounding box center [609, 97] width 123 height 14
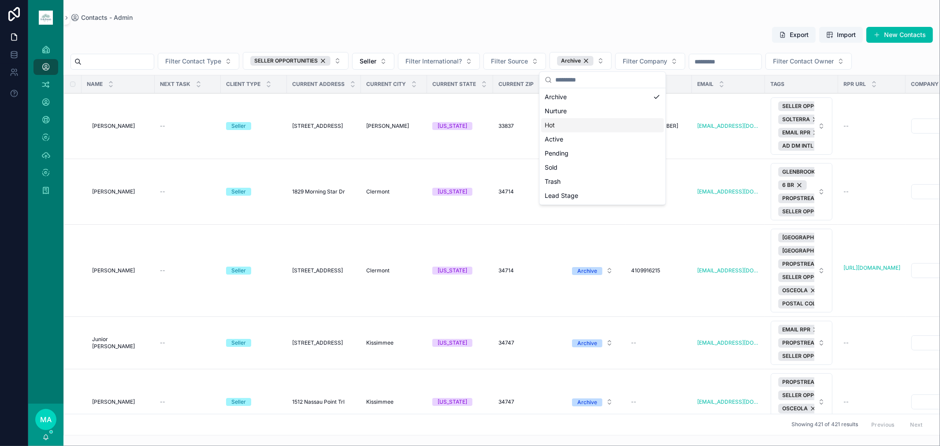
click at [637, 32] on div "Export Import New Contacts" at bounding box center [502, 36] width 863 height 20
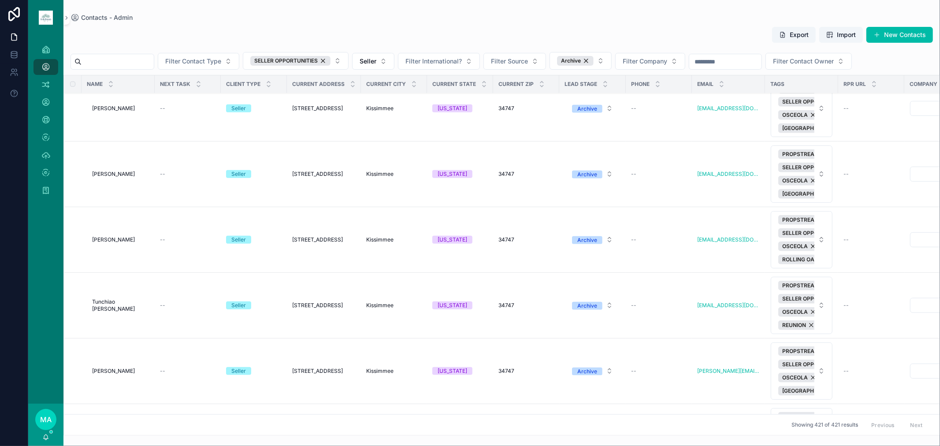
scroll to position [1274, 0]
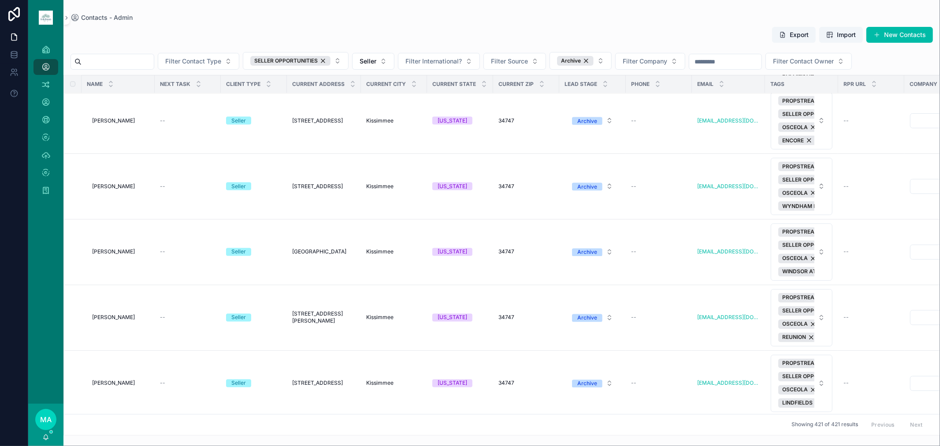
click at [116, 293] on span "[PERSON_NAME]" at bounding box center [113, 317] width 43 height 7
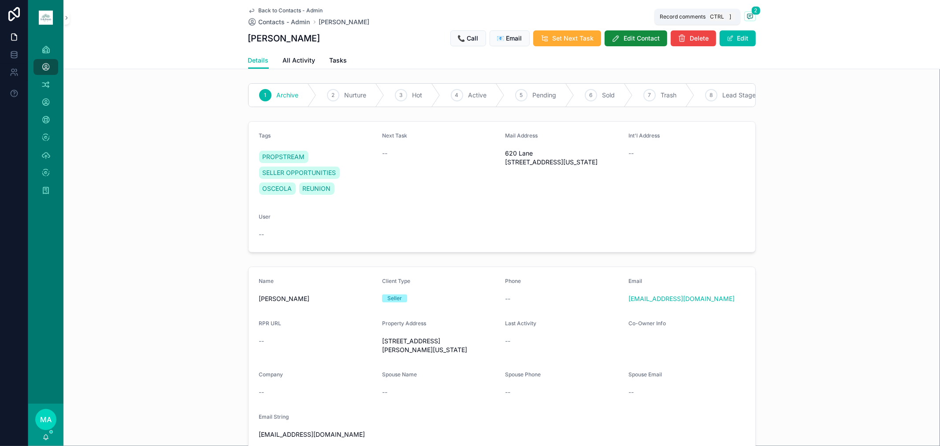
click at [668, 15] on icon "scrollable content" at bounding box center [750, 16] width 7 height 7
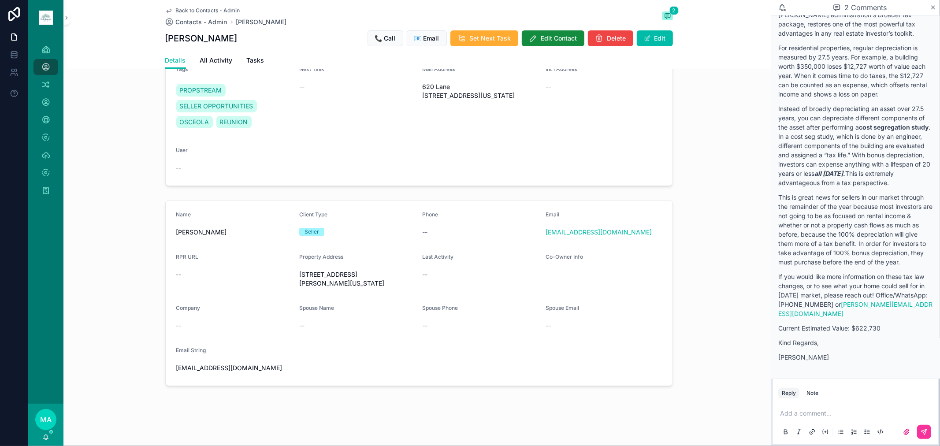
scroll to position [73, 0]
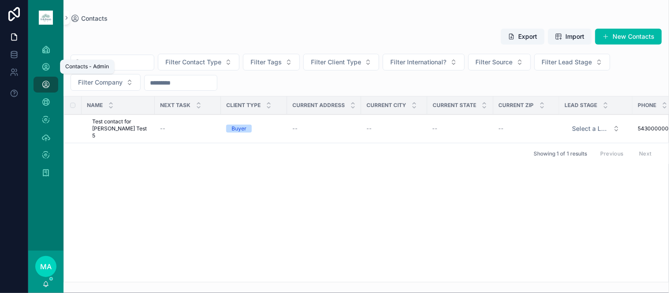
click at [50, 65] on div "Contacts - Admin" at bounding box center [46, 67] width 14 height 14
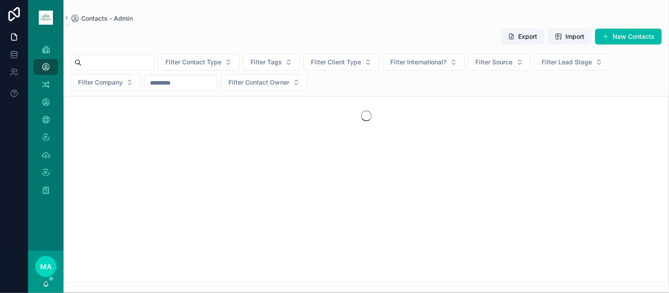
click at [152, 60] on input "scrollable content" at bounding box center [118, 62] width 72 height 12
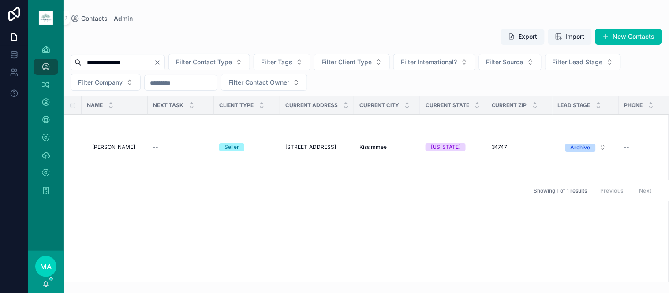
type input "**********"
click at [120, 144] on span "[PERSON_NAME]" at bounding box center [113, 147] width 43 height 7
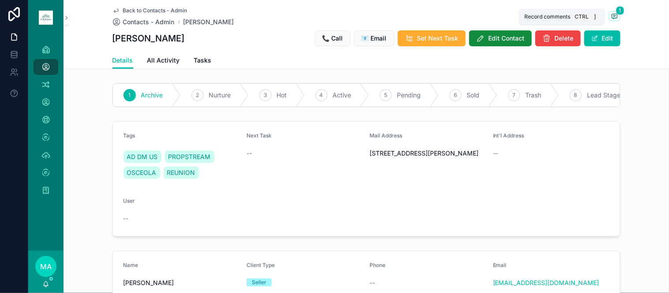
click at [611, 17] on icon "scrollable content" at bounding box center [614, 16] width 7 height 7
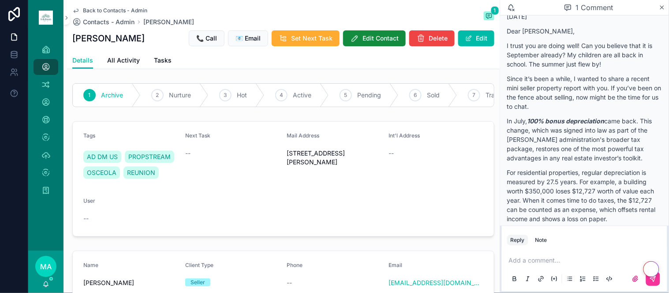
scroll to position [23, 0]
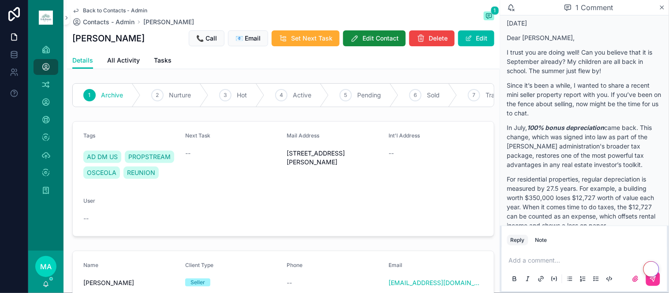
click at [662, 7] on icon "scrollable content" at bounding box center [662, 8] width 4 height 4
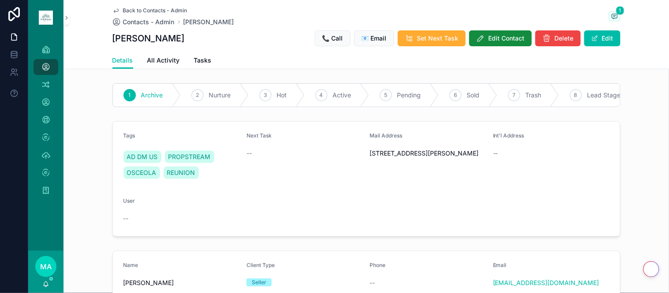
click at [149, 7] on span "Back to Contacts - Admin" at bounding box center [155, 10] width 64 height 7
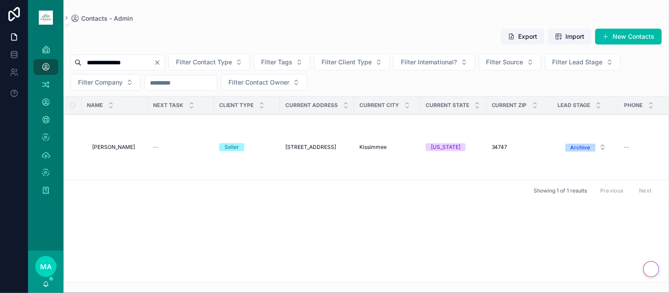
click at [165, 58] on div "**********" at bounding box center [118, 63] width 94 height 16
click at [161, 63] on icon "Clear" at bounding box center [157, 62] width 7 height 7
click at [154, 64] on input "scrollable content" at bounding box center [118, 62] width 72 height 12
type input "**********"
click at [119, 144] on span "[PERSON_NAME]" at bounding box center [113, 147] width 43 height 7
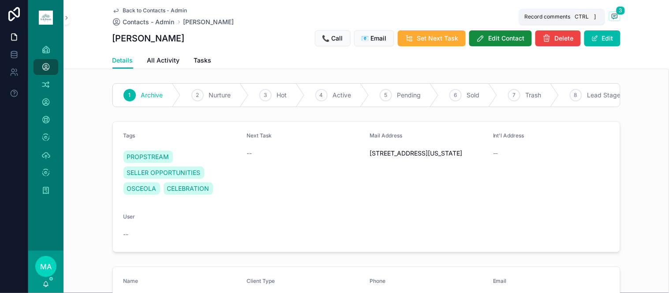
click at [611, 16] on icon "scrollable content" at bounding box center [614, 16] width 7 height 7
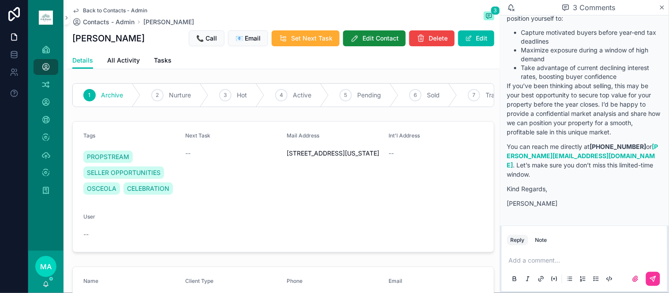
scroll to position [1122, 0]
click at [111, 6] on div "Back to Contacts - Admin Contacts - Admin [PERSON_NAME] 3 [PERSON_NAME] 📞 Call …" at bounding box center [283, 26] width 422 height 52
click at [115, 9] on span "Back to Contacts - Admin" at bounding box center [115, 10] width 64 height 7
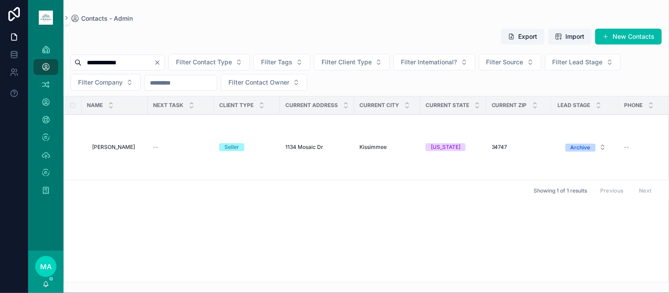
click at [161, 60] on icon "Clear" at bounding box center [157, 62] width 7 height 7
click at [153, 63] on input "scrollable content" at bounding box center [118, 62] width 72 height 12
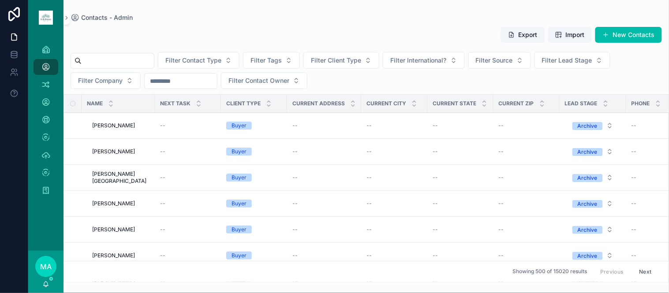
click at [130, 57] on input "scrollable content" at bounding box center [118, 61] width 72 height 12
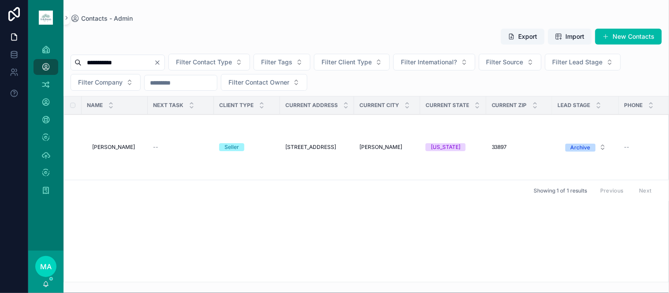
type input "**********"
click at [108, 148] on span "[PERSON_NAME]" at bounding box center [113, 147] width 43 height 7
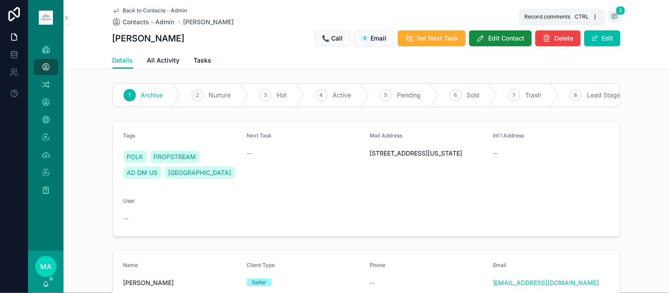
click at [616, 12] on span "3" at bounding box center [620, 10] width 9 height 9
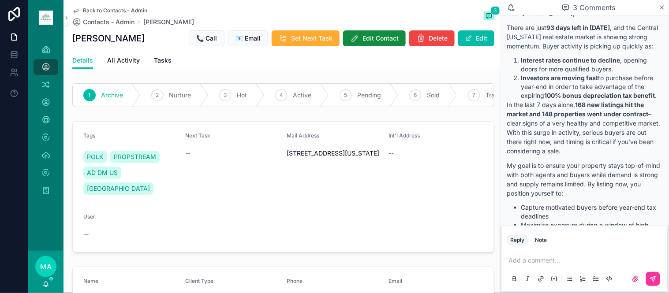
scroll to position [1172, 0]
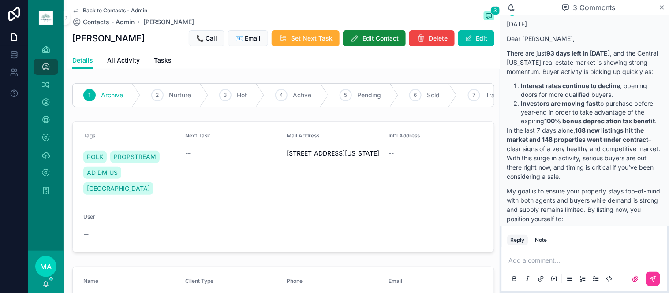
click at [104, 9] on span "Back to Contacts - Admin" at bounding box center [115, 10] width 64 height 7
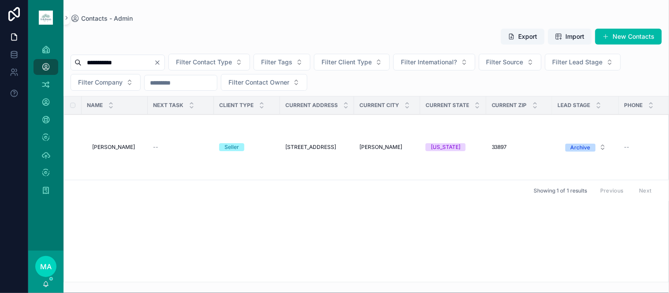
click at [161, 66] on icon "Clear" at bounding box center [157, 62] width 7 height 7
click at [154, 64] on input "scrollable content" at bounding box center [118, 62] width 72 height 12
type input "**********"
click at [110, 149] on span "[PERSON_NAME]" at bounding box center [113, 147] width 43 height 7
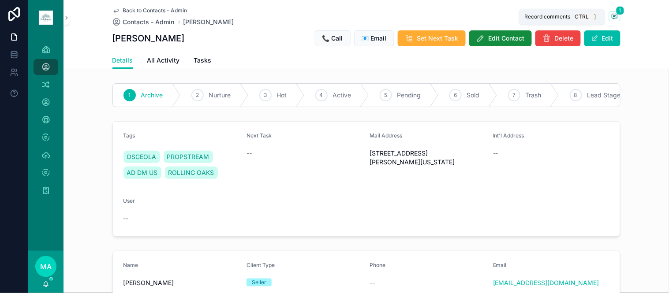
click at [612, 16] on icon "scrollable content" at bounding box center [614, 16] width 7 height 7
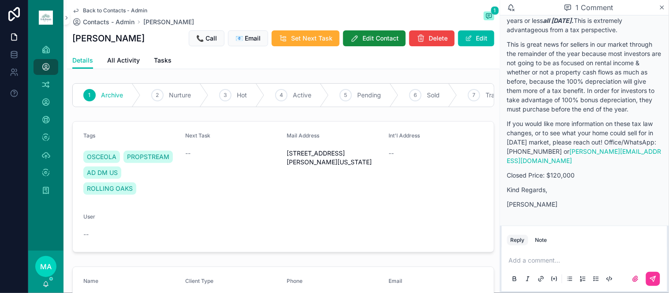
scroll to position [317, 0]
click at [660, 8] on icon "scrollable content" at bounding box center [662, 7] width 7 height 7
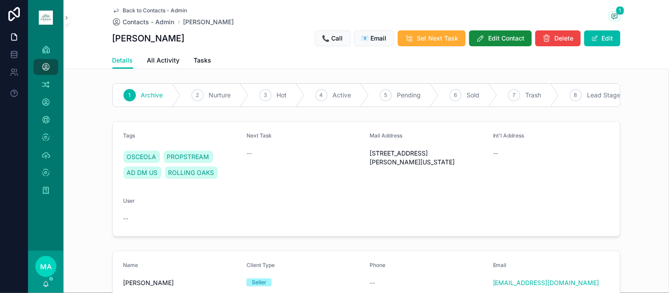
click at [161, 9] on span "Back to Contacts - Admin" at bounding box center [155, 10] width 64 height 7
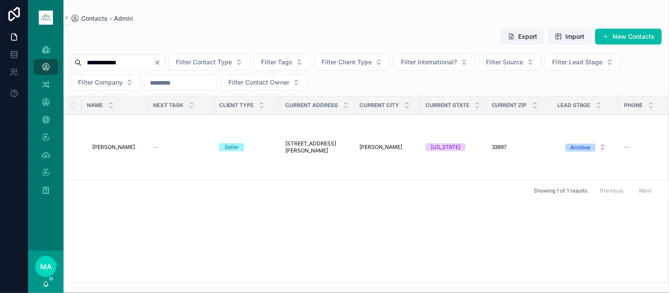
click at [161, 64] on icon "Clear" at bounding box center [157, 62] width 7 height 7
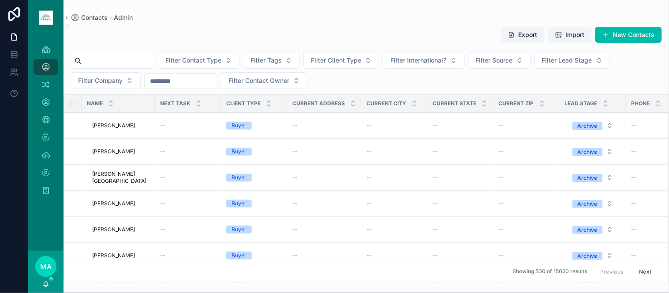
click at [221, 64] on span "Filter Contact Type" at bounding box center [193, 60] width 56 height 9
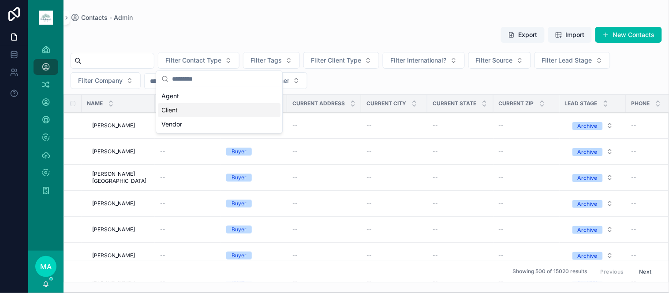
click at [200, 113] on div "Client" at bounding box center [219, 110] width 123 height 14
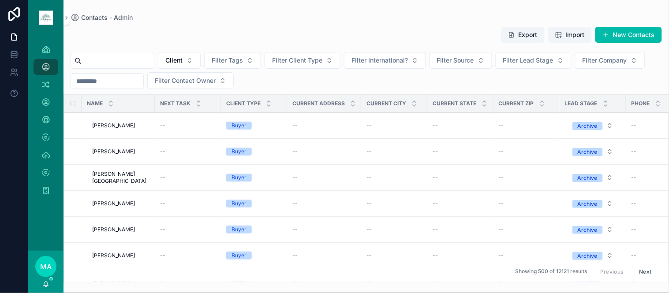
click at [261, 62] on button "Filter Tags" at bounding box center [232, 60] width 57 height 17
type input "******"
click at [276, 108] on div "SELLER OPPORTUNITIES" at bounding box center [253, 110] width 123 height 14
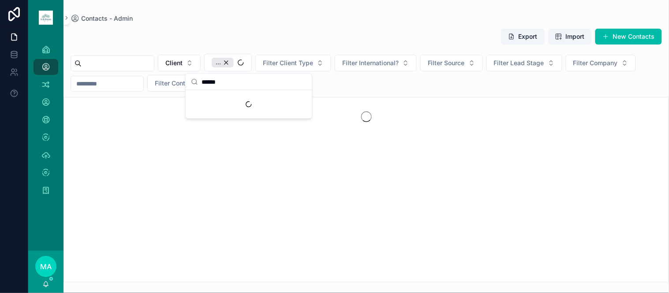
click at [252, 60] on button "..." at bounding box center [228, 63] width 48 height 18
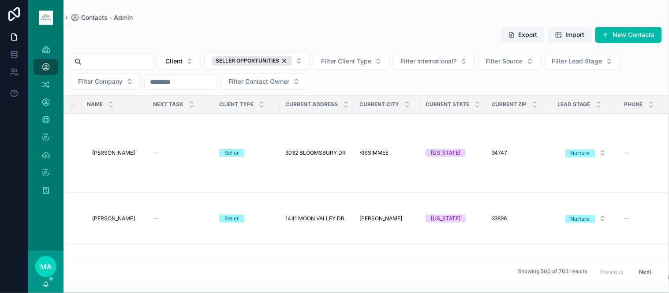
click at [366, 67] on button "Filter Client Type" at bounding box center [351, 61] width 76 height 17
click at [338, 111] on div "Seller" at bounding box center [372, 111] width 123 height 14
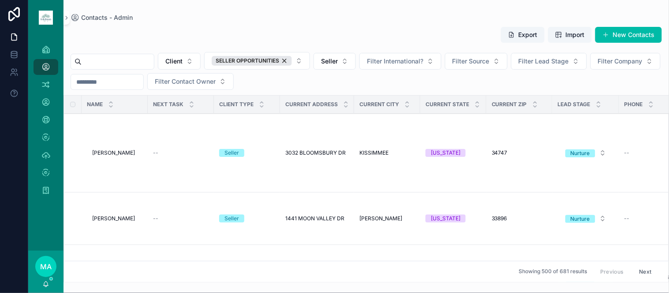
click at [561, 65] on span "Filter Lead Stage" at bounding box center [543, 61] width 50 height 9
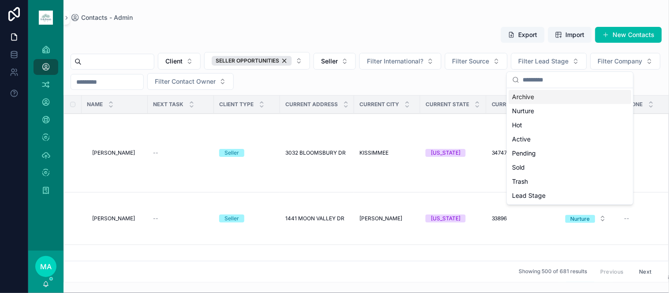
click at [532, 102] on div "Archive" at bounding box center [570, 97] width 123 height 14
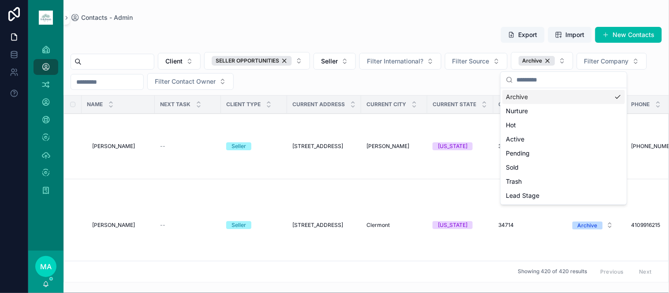
click at [641, 68] on div "Client SELLER OPPORTUNITIES Seller Filter International? Filter Source Archive …" at bounding box center [365, 71] width 605 height 38
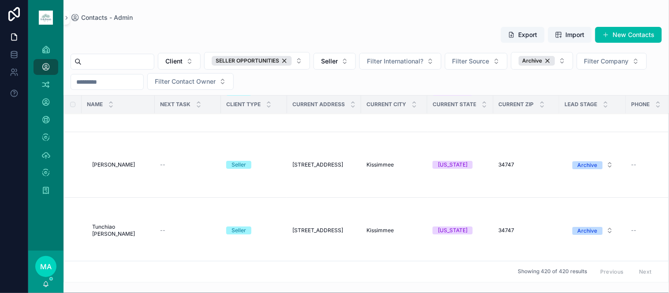
scroll to position [783, 0]
click at [527, 39] on button "Export" at bounding box center [523, 35] width 44 height 16
click at [292, 60] on div "SELLER OPPORTUNITIES" at bounding box center [252, 61] width 80 height 10
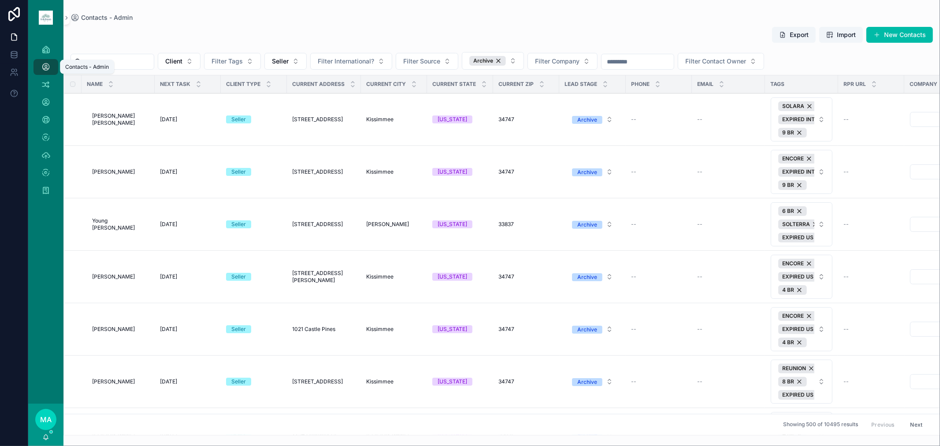
click at [46, 67] on icon "scrollable content" at bounding box center [45, 67] width 9 height 9
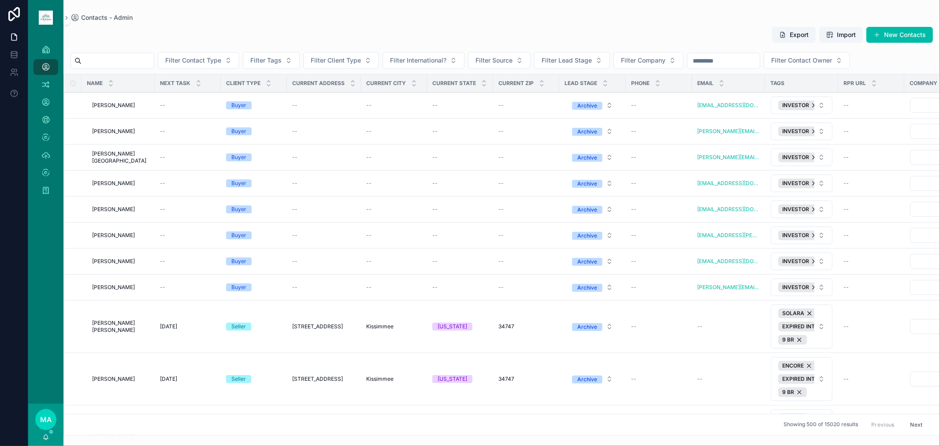
click at [141, 60] on input "scrollable content" at bounding box center [118, 61] width 72 height 12
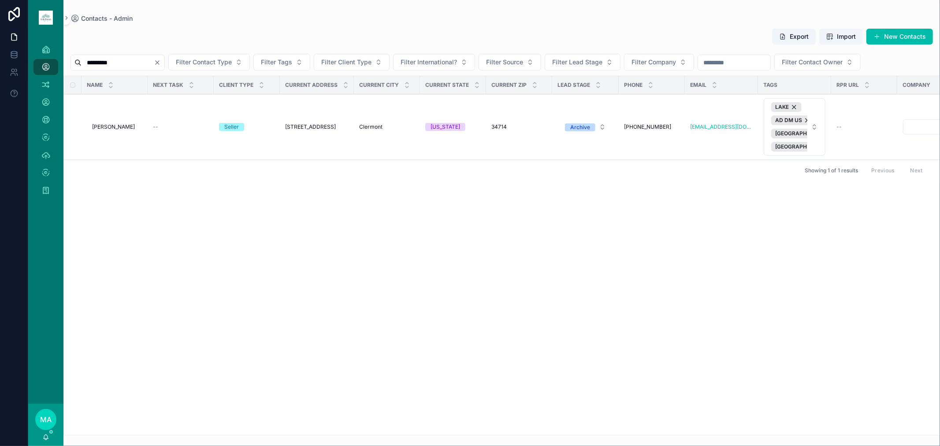
type input "*********"
click at [113, 127] on span "[PERSON_NAME]" at bounding box center [113, 126] width 43 height 7
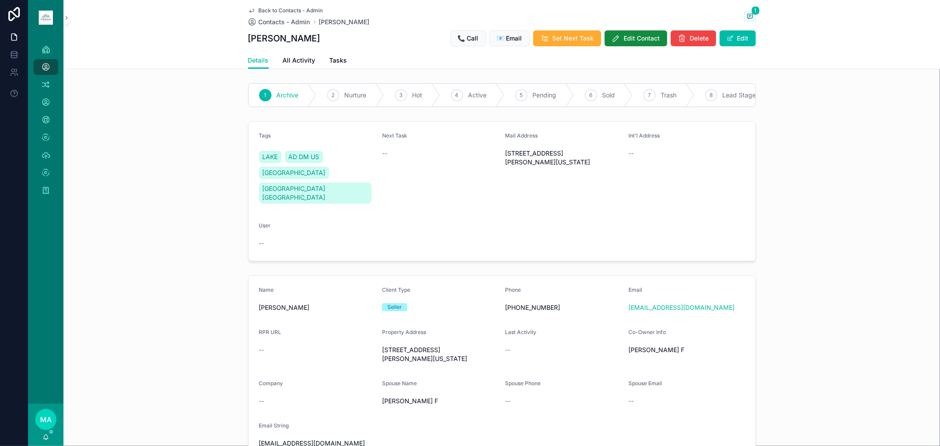
click at [668, 41] on button "Edit" at bounding box center [738, 38] width 36 height 16
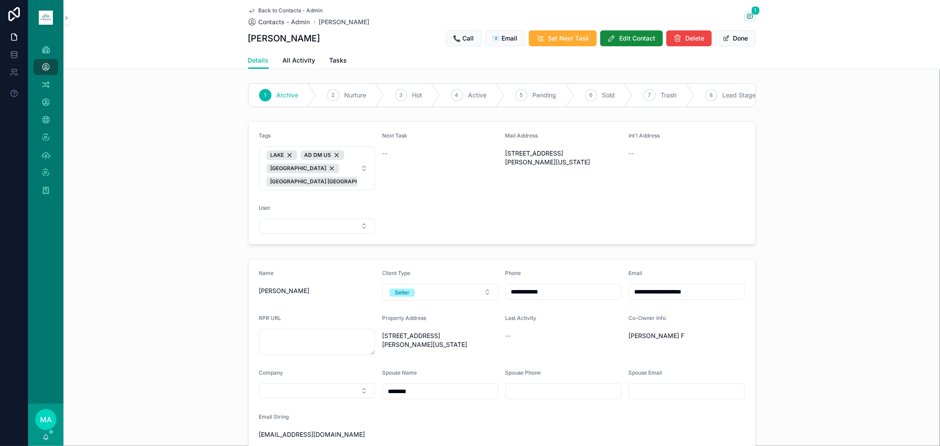
click at [349, 186] on span "LAKE AD DM US [GEOGRAPHIC_DATA] [GEOGRAPHIC_DATA] [GEOGRAPHIC_DATA]" at bounding box center [312, 168] width 91 height 36
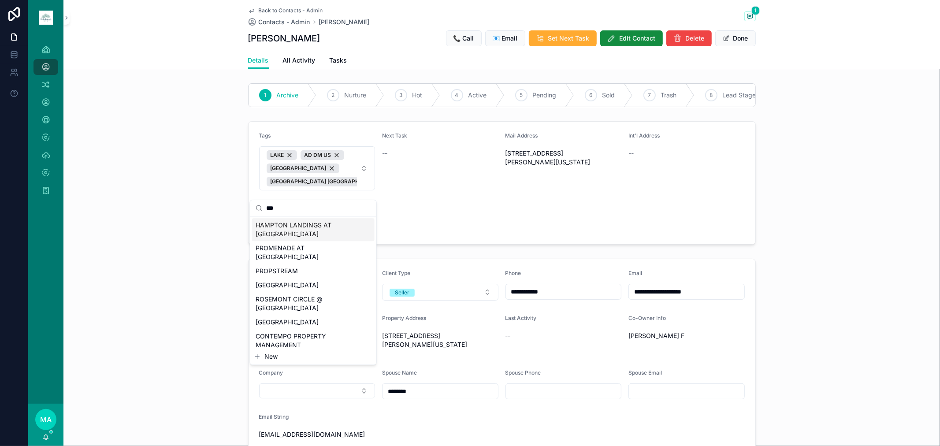
type input "***"
click at [340, 182] on span "LAKE AD DM US [GEOGRAPHIC_DATA] [GEOGRAPHIC_DATA] [GEOGRAPHIC_DATA]" at bounding box center [312, 168] width 91 height 36
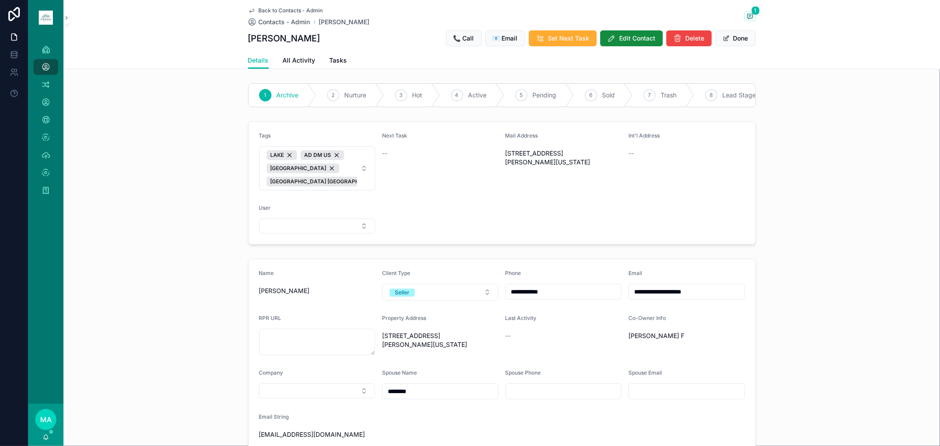
click at [338, 184] on span "LAKE AD DM US [GEOGRAPHIC_DATA] [GEOGRAPHIC_DATA] [GEOGRAPHIC_DATA]" at bounding box center [312, 168] width 91 height 36
type input "****"
click at [312, 221] on div "PROPSTREAM" at bounding box center [313, 225] width 123 height 14
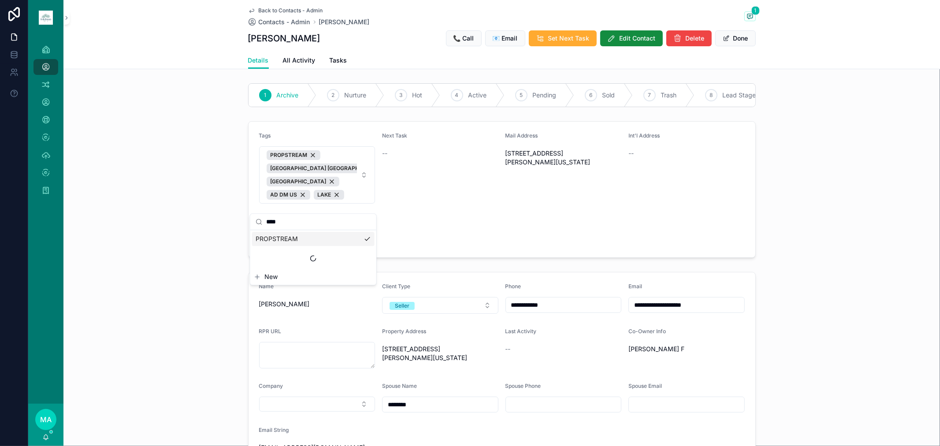
click at [668, 40] on button "Done" at bounding box center [736, 38] width 41 height 16
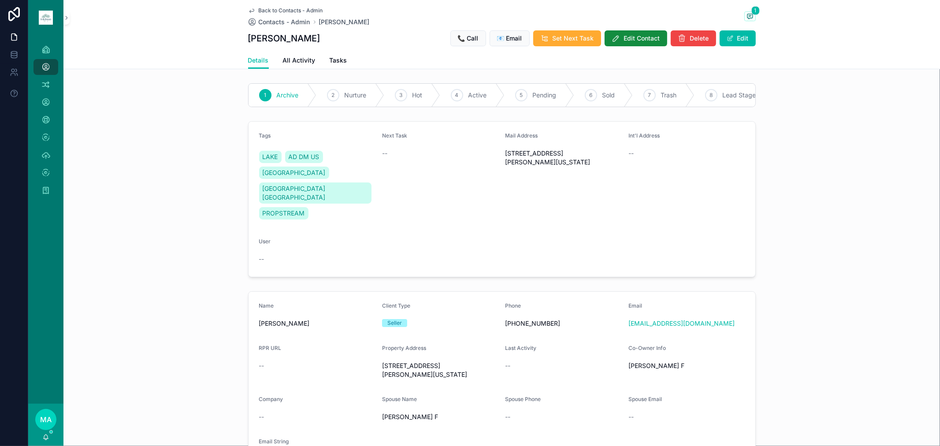
click at [279, 7] on span "Back to Contacts - Admin" at bounding box center [291, 10] width 64 height 7
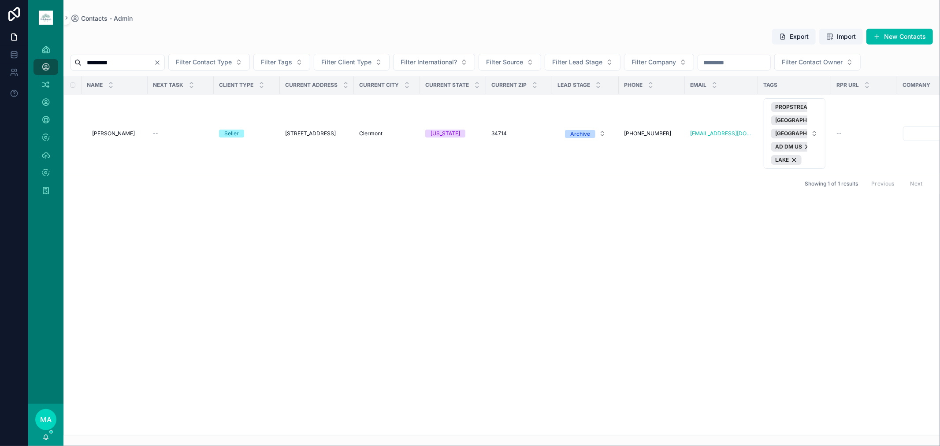
click at [161, 63] on icon "Clear" at bounding box center [157, 62] width 7 height 7
click at [147, 63] on input "scrollable content" at bounding box center [118, 62] width 72 height 12
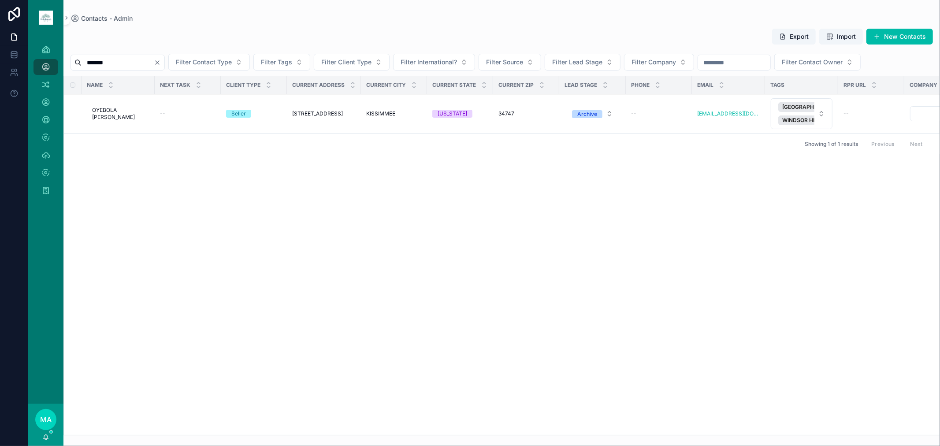
type input "*******"
click at [117, 113] on span "OYEBOLA [PERSON_NAME]" at bounding box center [120, 114] width 57 height 14
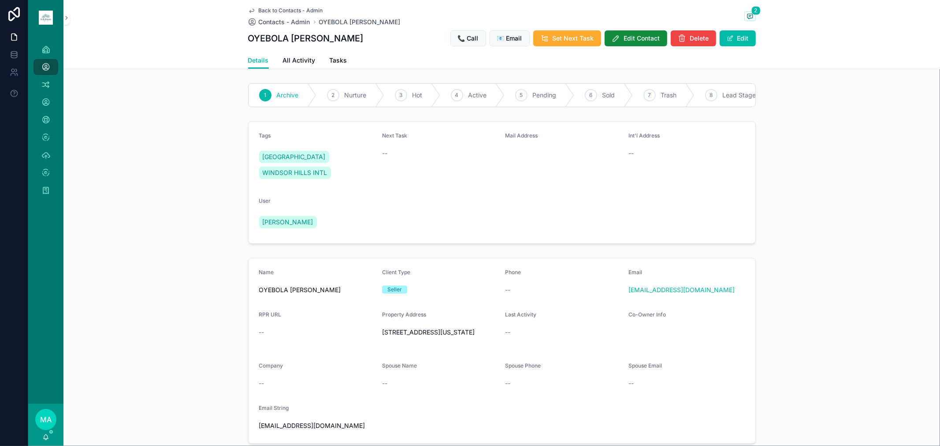
click at [668, 34] on button "Edit" at bounding box center [738, 38] width 36 height 16
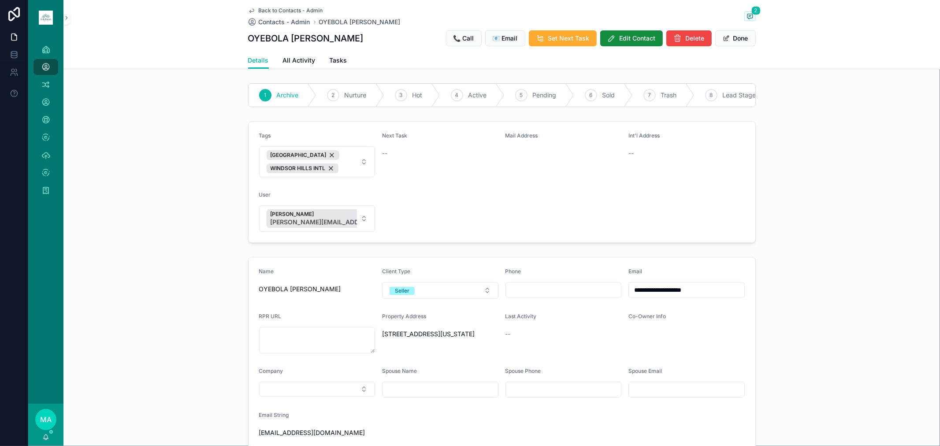
click at [341, 163] on span "[GEOGRAPHIC_DATA] INTL" at bounding box center [312, 161] width 91 height 23
type input "****"
click at [261, 207] on div "PROPSTREAM" at bounding box center [313, 212] width 123 height 14
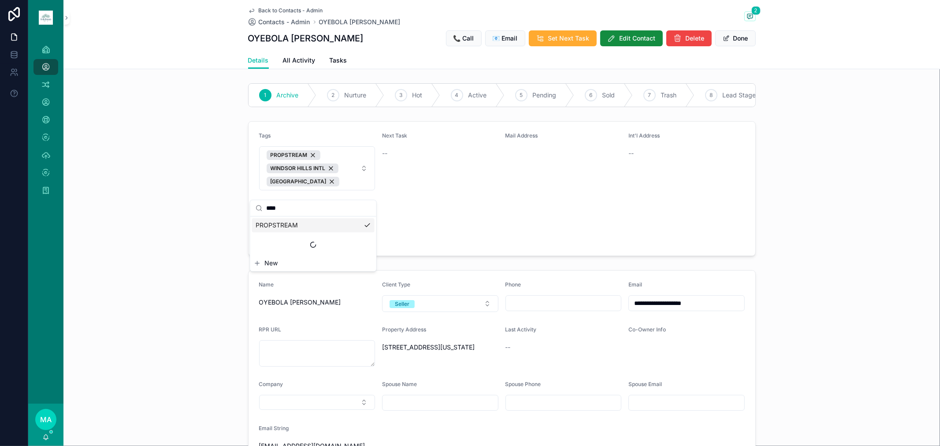
click at [668, 35] on button "Done" at bounding box center [736, 38] width 41 height 16
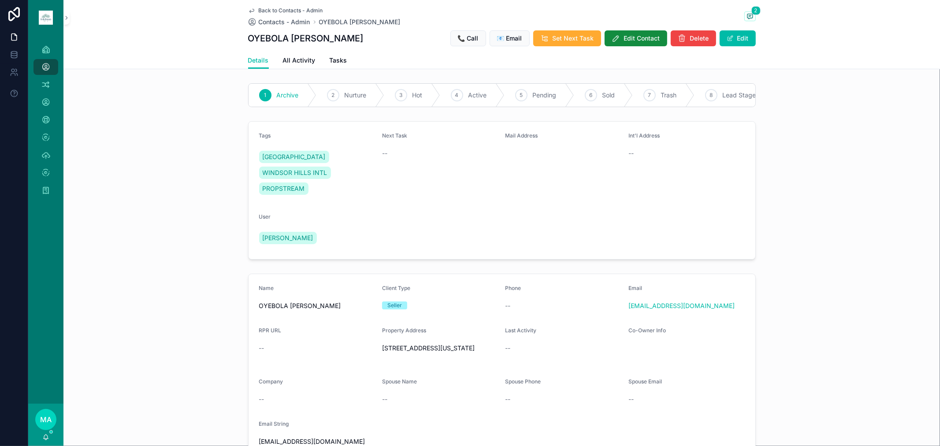
click at [284, 7] on span "Back to Contacts - Admin" at bounding box center [291, 10] width 64 height 7
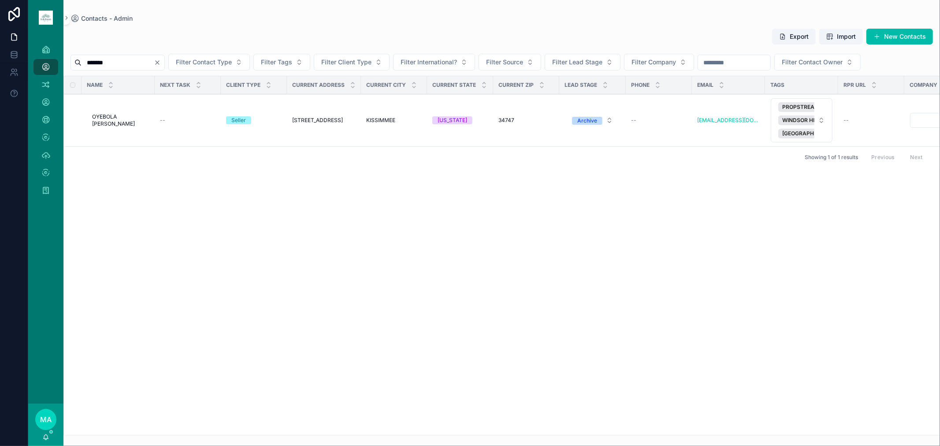
click at [165, 67] on div "*******" at bounding box center [118, 63] width 94 height 16
click at [161, 60] on icon "Clear" at bounding box center [157, 62] width 7 height 7
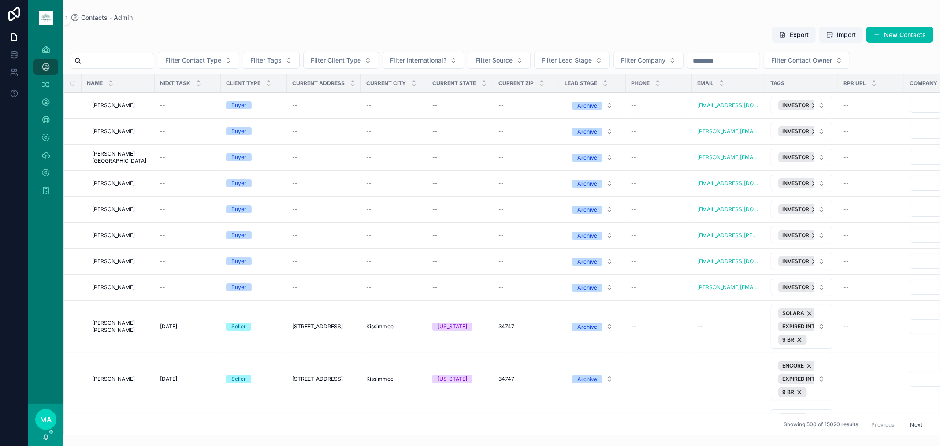
click at [141, 58] on input "scrollable content" at bounding box center [118, 61] width 72 height 12
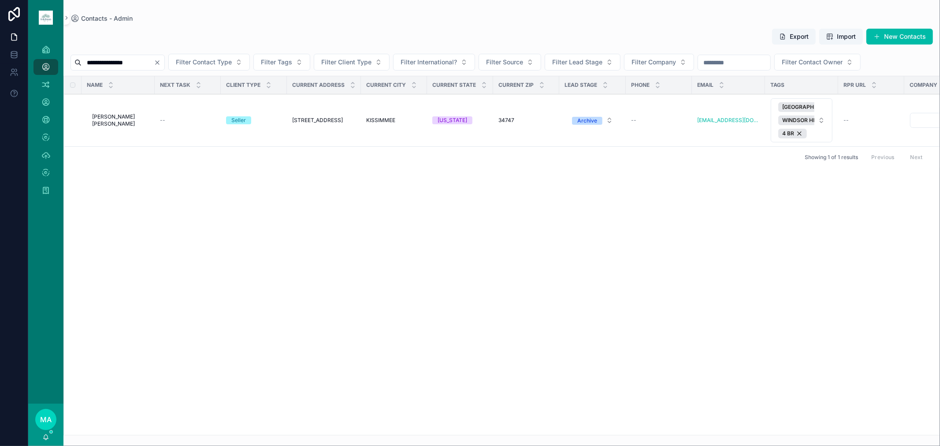
type input "**********"
click at [131, 122] on span "[PERSON_NAME] [PERSON_NAME]" at bounding box center [120, 120] width 57 height 14
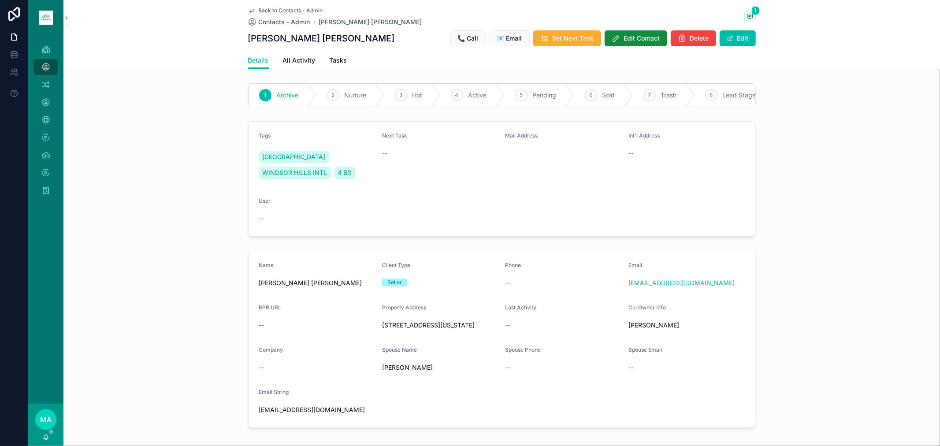
click at [668, 33] on button "Edit" at bounding box center [738, 38] width 36 height 16
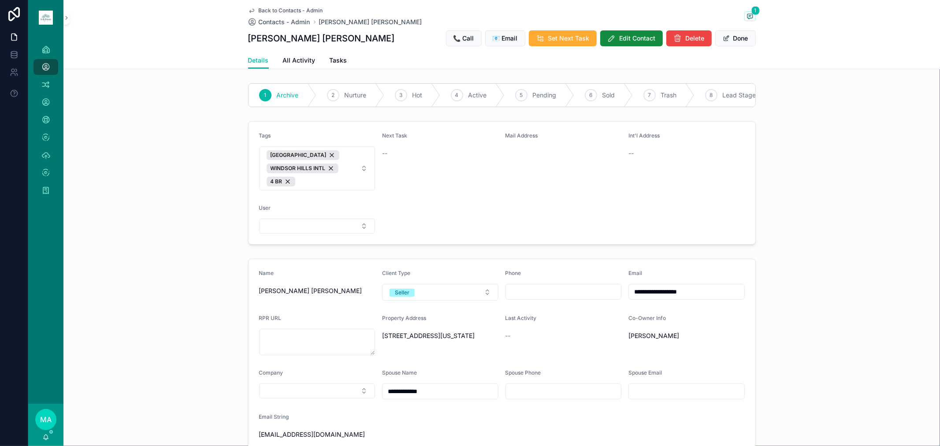
click at [327, 186] on span "[GEOGRAPHIC_DATA] INTL 4 BR" at bounding box center [312, 168] width 91 height 36
type input "****"
click at [278, 226] on span "PROPSTREAM" at bounding box center [277, 225] width 42 height 9
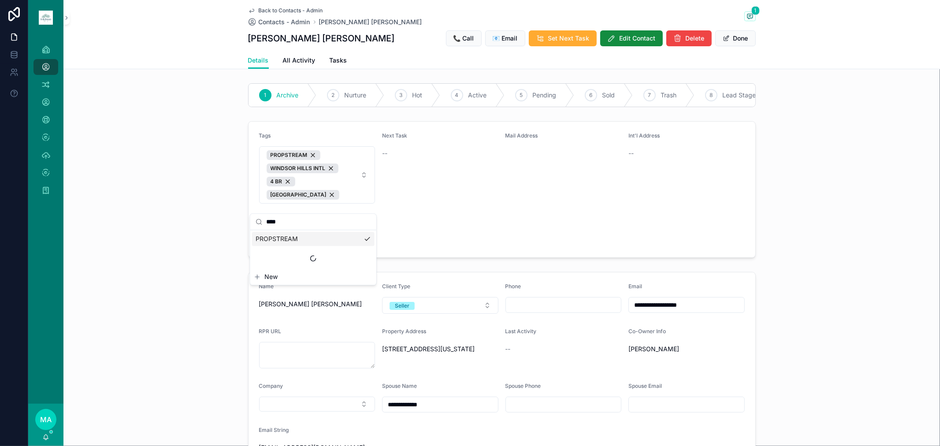
click at [668, 37] on button "Done" at bounding box center [736, 38] width 41 height 16
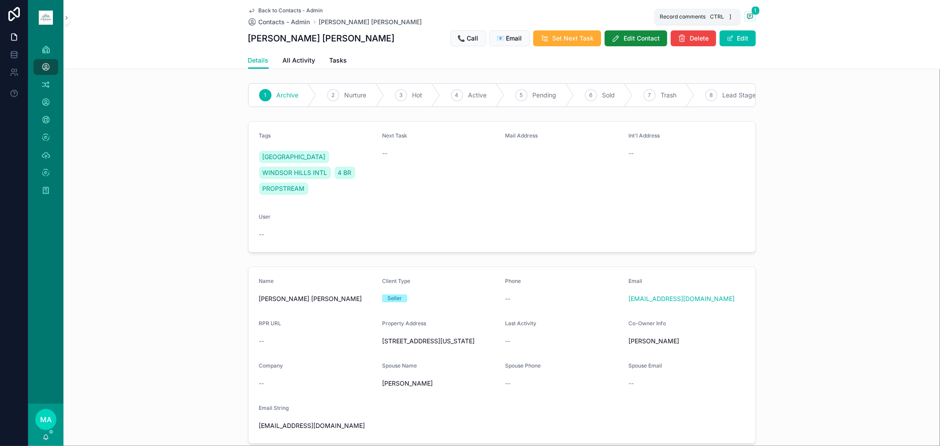
click at [668, 20] on span "scrollable content" at bounding box center [750, 16] width 11 height 10
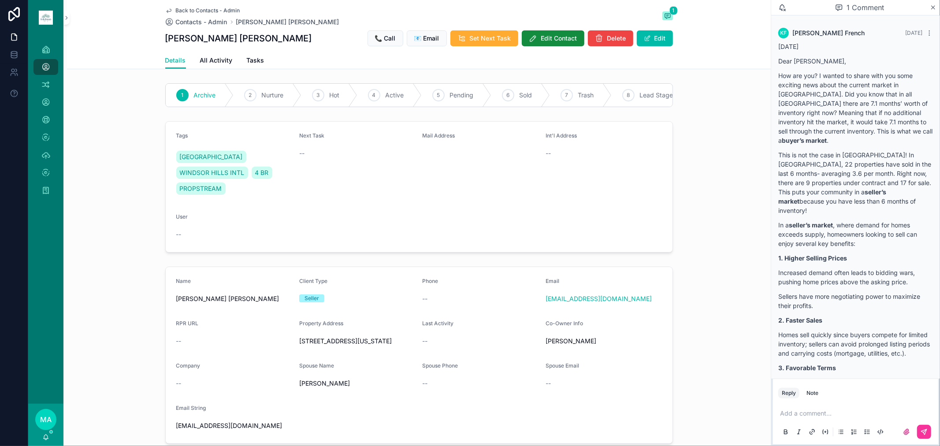
scroll to position [309, 0]
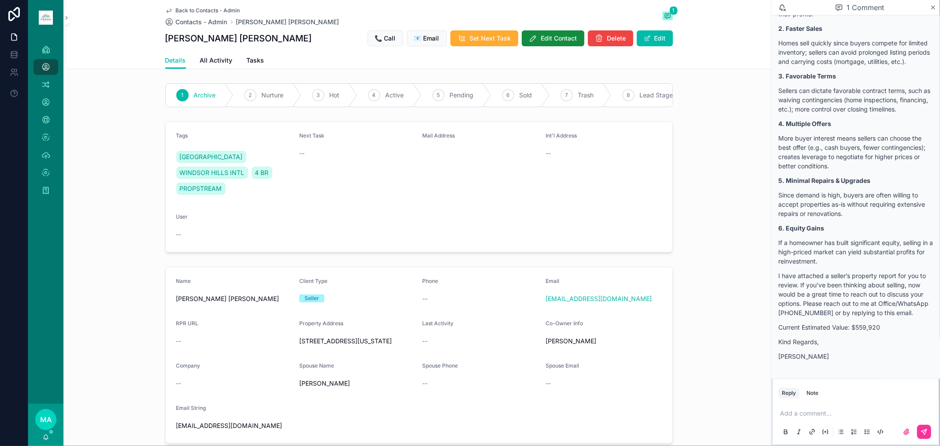
click at [203, 11] on span "Back to Contacts - Admin" at bounding box center [208, 10] width 64 height 7
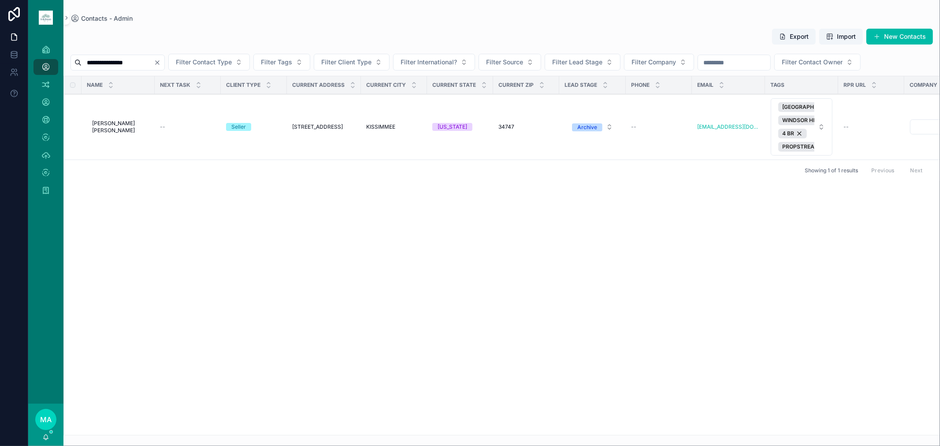
click at [161, 60] on icon "Clear" at bounding box center [157, 62] width 7 height 7
click at [140, 59] on input "scrollable content" at bounding box center [118, 62] width 72 height 12
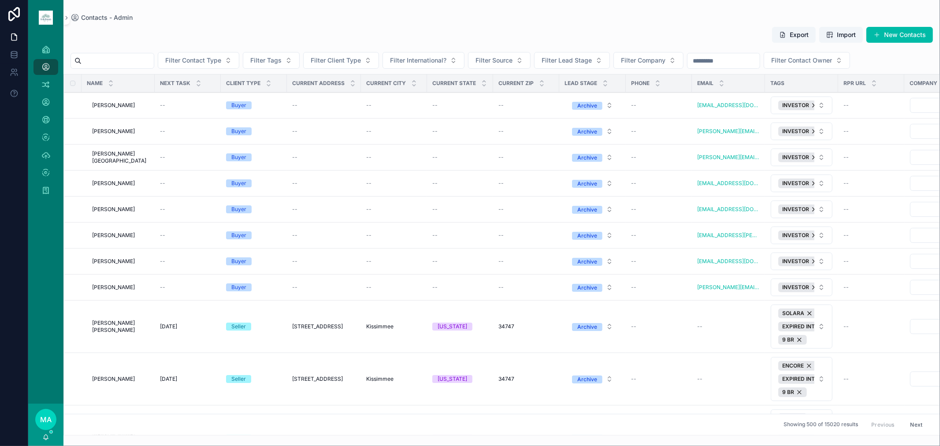
click at [282, 61] on span "Filter Tags" at bounding box center [265, 60] width 31 height 9
type input "**********"
click at [266, 103] on div "PROPSTREAM" at bounding box center [292, 96] width 126 height 18
click at [268, 98] on span "PROPSTREAM" at bounding box center [255, 96] width 42 height 9
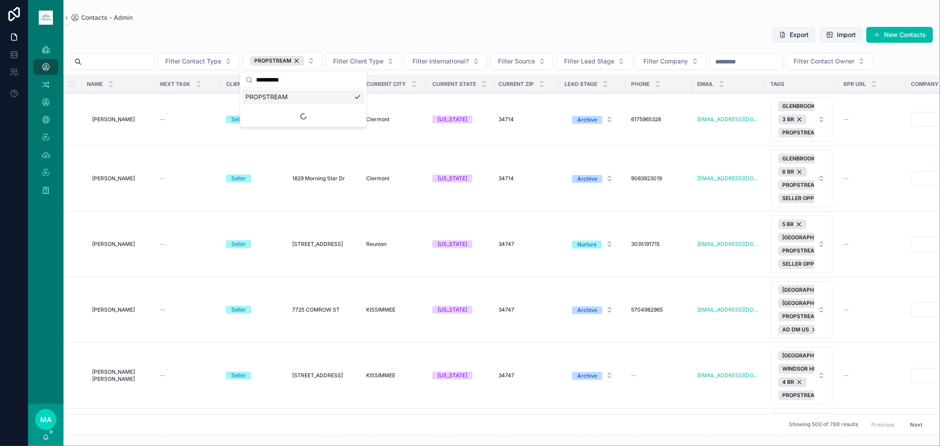
click at [304, 60] on div "PROPSTREAM" at bounding box center [277, 61] width 54 height 10
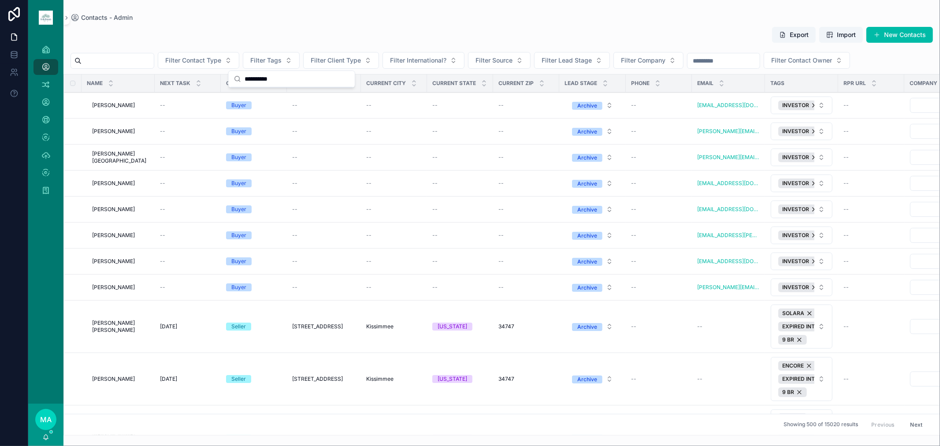
click at [152, 60] on input "scrollable content" at bounding box center [118, 61] width 72 height 12
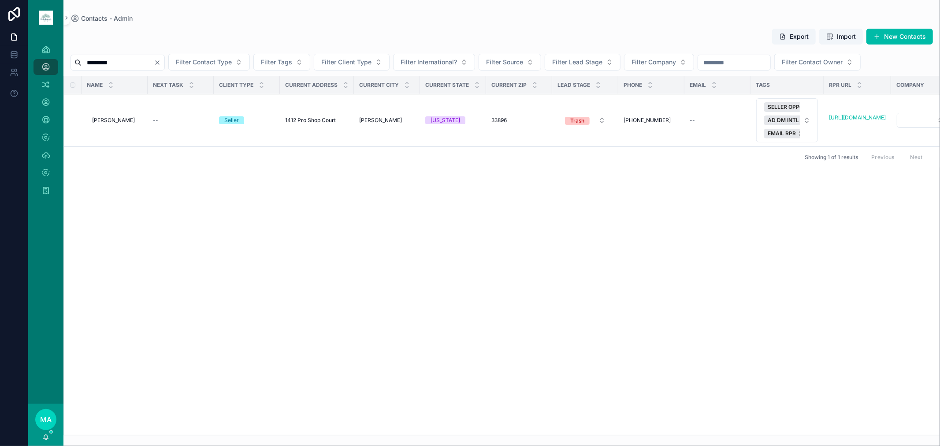
type input "*********"
click at [159, 61] on icon "Clear" at bounding box center [158, 63] width 4 height 4
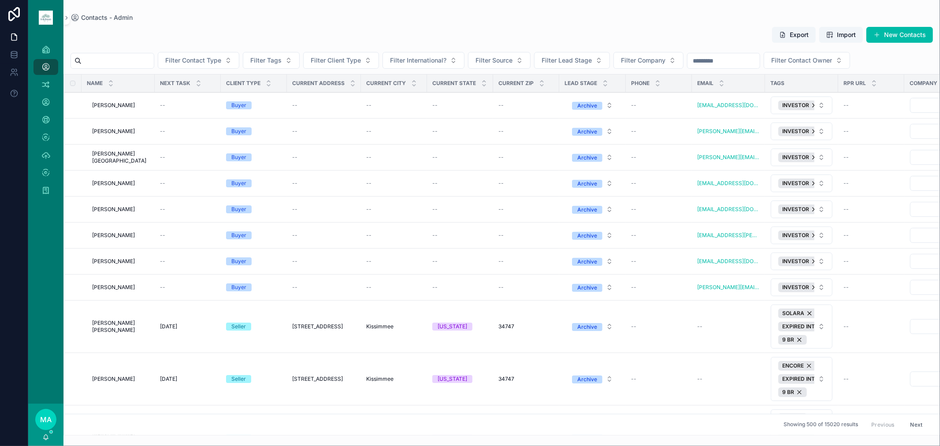
click at [146, 71] on div "Export Import New Contacts Filter Contact Type Filter Tags Filter Client Type F…" at bounding box center [501, 228] width 877 height 414
click at [144, 58] on input "scrollable content" at bounding box center [118, 61] width 72 height 12
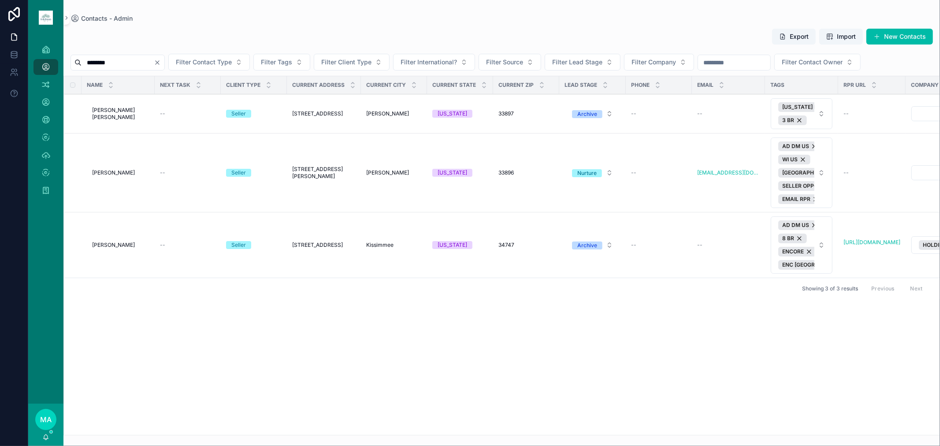
type input "********"
click at [112, 173] on span "[PERSON_NAME]" at bounding box center [113, 172] width 43 height 7
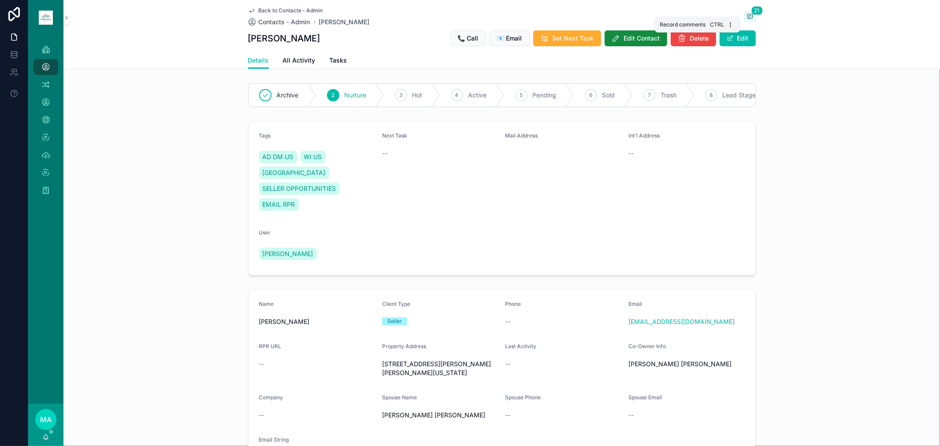
click at [668, 14] on icon "scrollable content" at bounding box center [750, 16] width 7 height 7
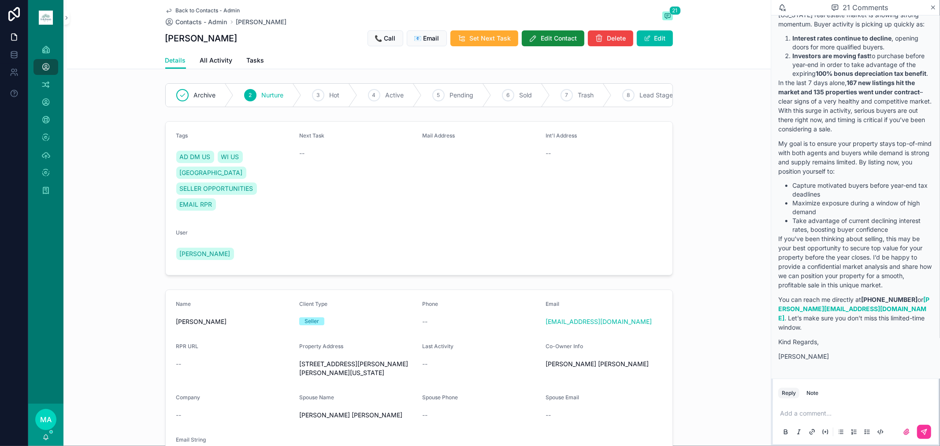
scroll to position [3002, 0]
click at [668, 7] on icon "scrollable content" at bounding box center [933, 7] width 7 height 7
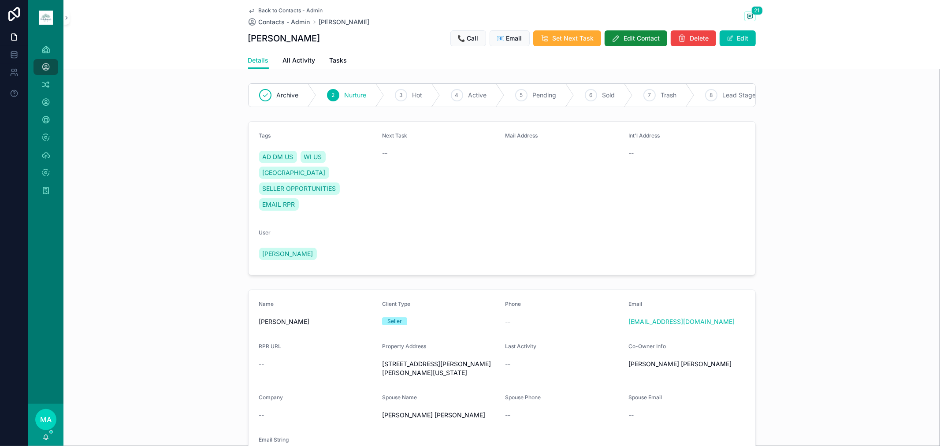
click at [266, 8] on span "Back to Contacts - Admin" at bounding box center [291, 10] width 64 height 7
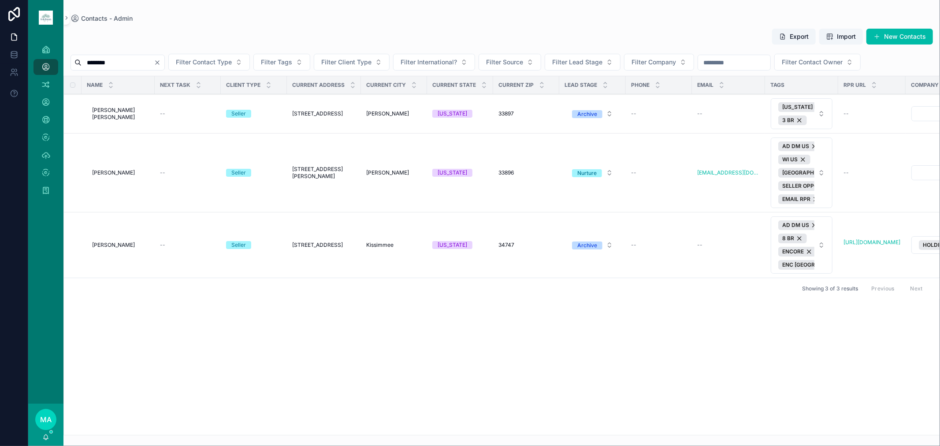
click at [161, 60] on icon "Clear" at bounding box center [157, 62] width 7 height 7
click at [150, 61] on input "scrollable content" at bounding box center [118, 62] width 72 height 12
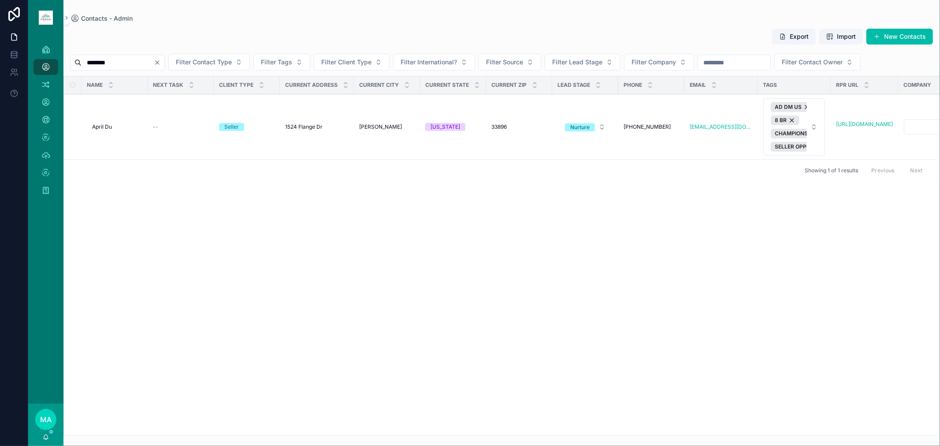
type input "********"
click at [110, 123] on td "April Du April Du" at bounding box center [115, 127] width 66 height 66
click at [108, 133] on td "April Du April Du" at bounding box center [115, 127] width 66 height 66
click at [96, 118] on td "April Du April Du" at bounding box center [115, 127] width 66 height 66
click at [102, 126] on span "April Du" at bounding box center [102, 126] width 20 height 7
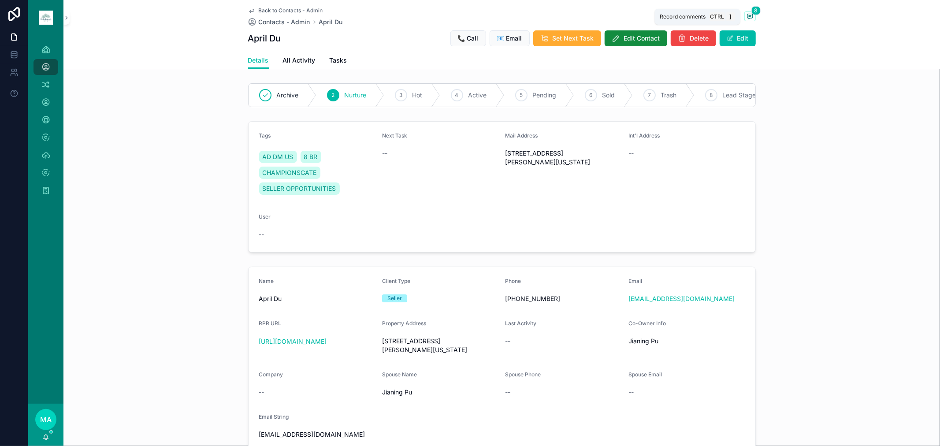
click at [668, 12] on span "8" at bounding box center [756, 10] width 9 height 9
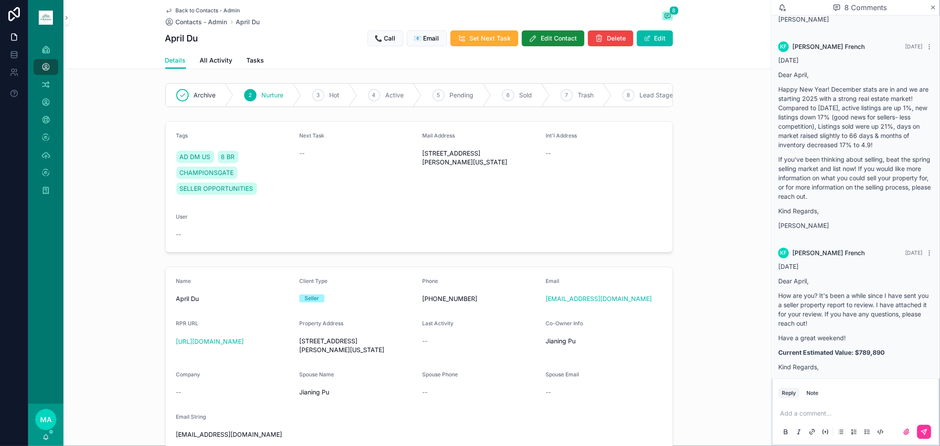
scroll to position [1003, 0]
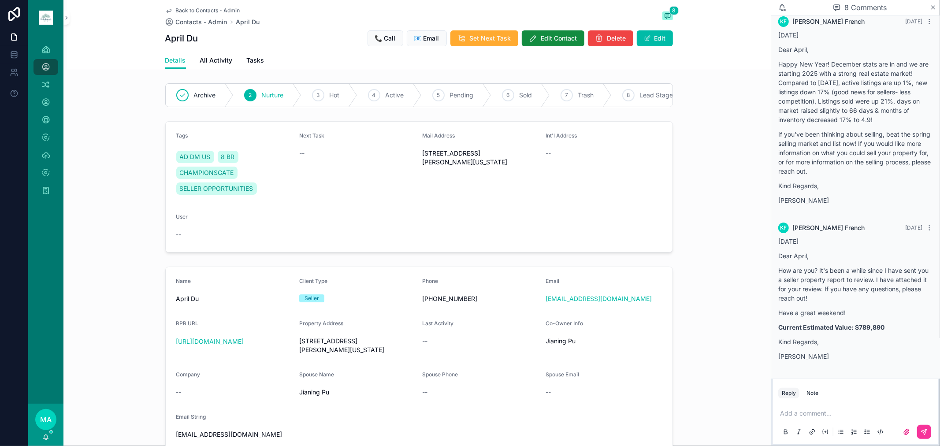
click at [193, 12] on span "Back to Contacts - Admin" at bounding box center [208, 10] width 64 height 7
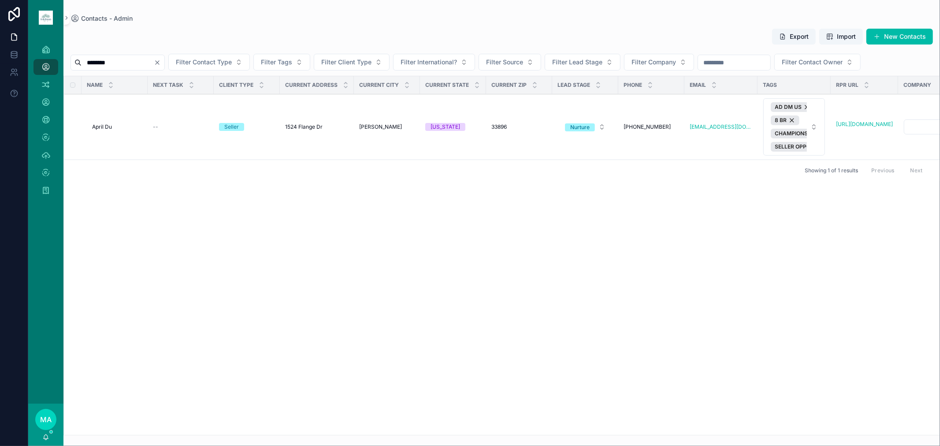
click at [161, 62] on icon "Clear" at bounding box center [157, 62] width 7 height 7
click at [154, 68] on input "scrollable content" at bounding box center [118, 62] width 72 height 12
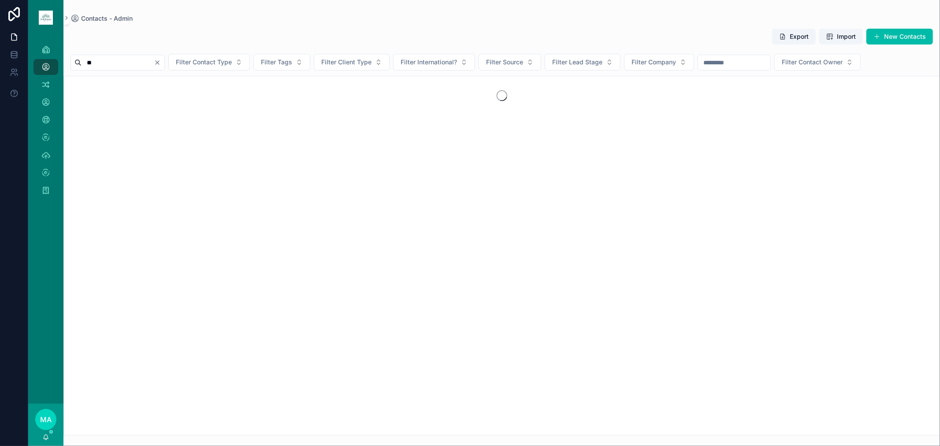
type input "*"
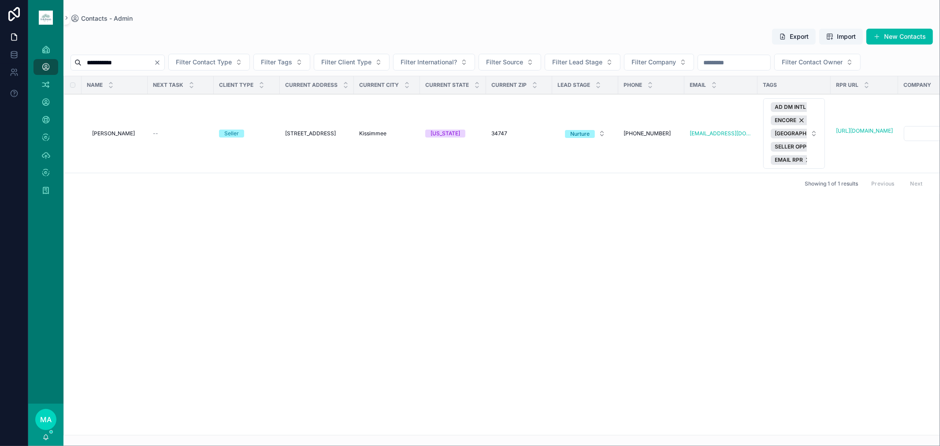
type input "**********"
click at [119, 135] on span "[PERSON_NAME]" at bounding box center [113, 133] width 43 height 7
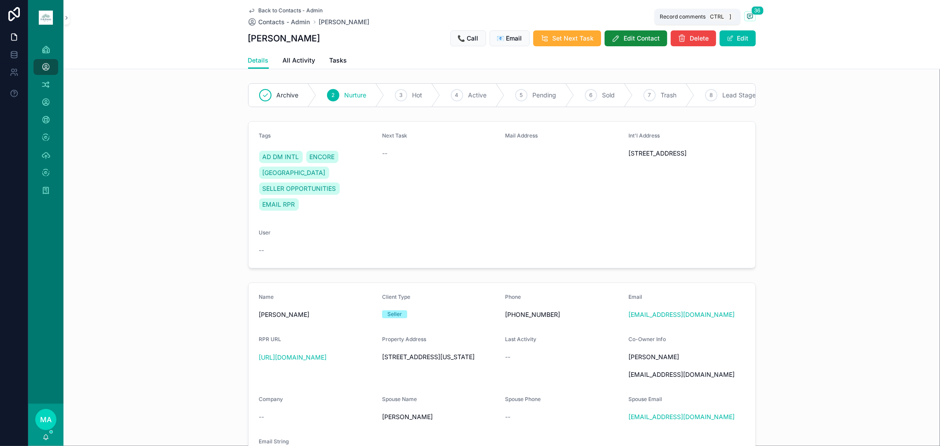
click at [668, 16] on span "scrollable content" at bounding box center [750, 16] width 11 height 10
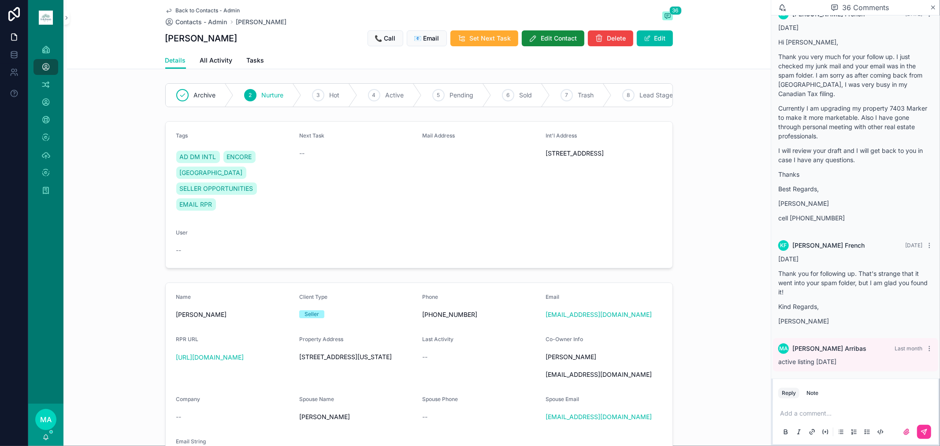
scroll to position [2661, 0]
click at [211, 9] on span "Back to Contacts - Admin" at bounding box center [208, 10] width 64 height 7
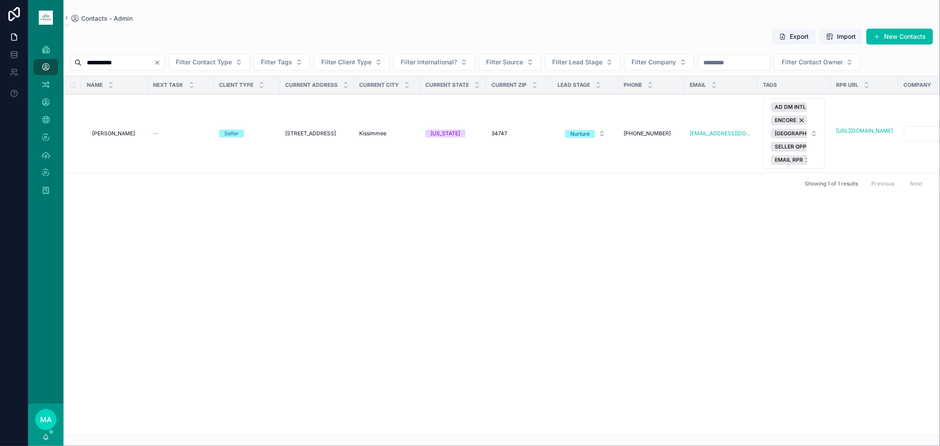
click at [164, 59] on button "Clear" at bounding box center [159, 62] width 11 height 7
click at [148, 59] on input "scrollable content" at bounding box center [118, 62] width 72 height 12
type input "**********"
click at [111, 137] on span "[PERSON_NAME]" at bounding box center [113, 133] width 43 height 7
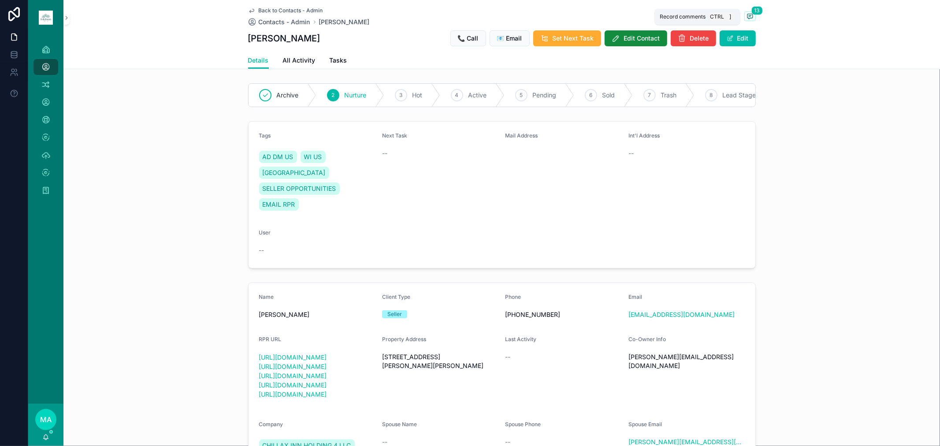
click at [668, 14] on span "13" at bounding box center [757, 10] width 11 height 9
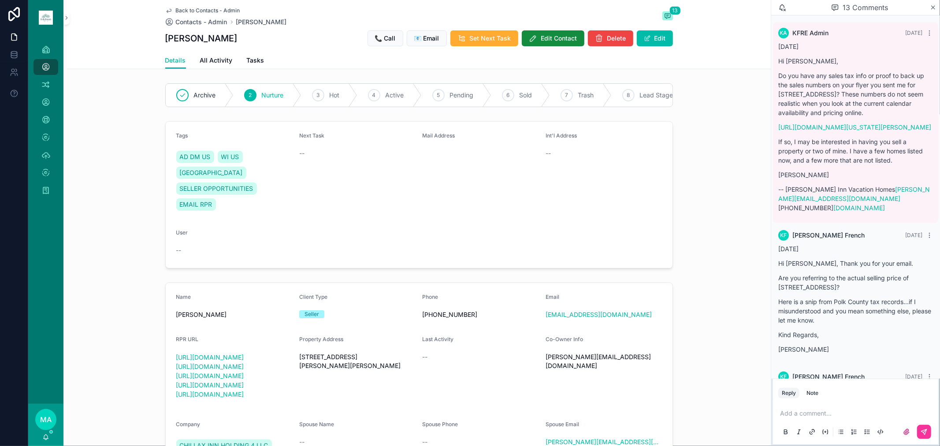
scroll to position [3452, 0]
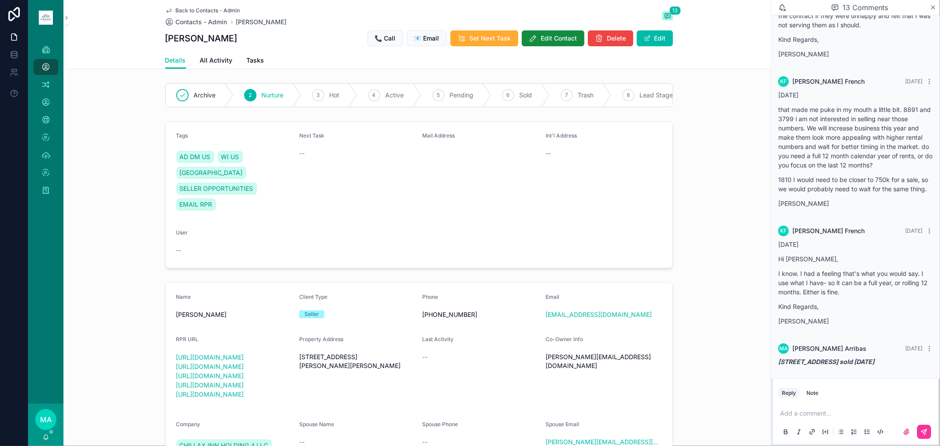
click at [212, 7] on span "Back to Contacts - Admin" at bounding box center [208, 10] width 64 height 7
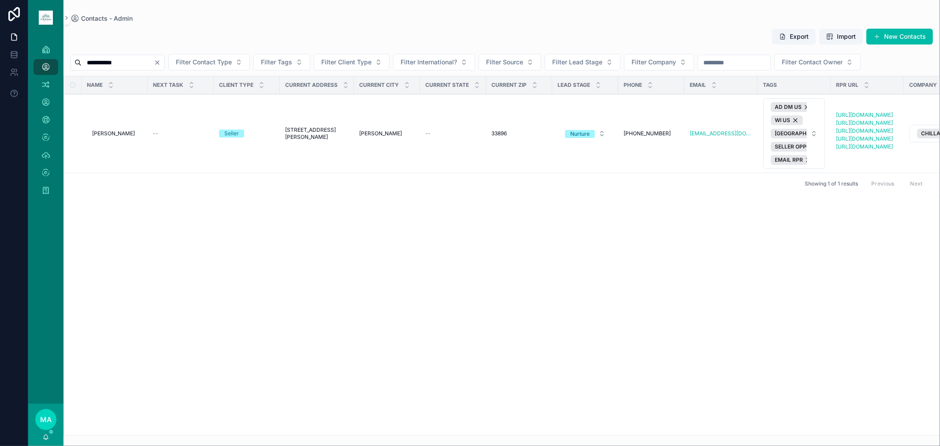
click at [161, 60] on icon "Clear" at bounding box center [157, 62] width 7 height 7
click at [154, 56] on input "scrollable content" at bounding box center [118, 62] width 72 height 12
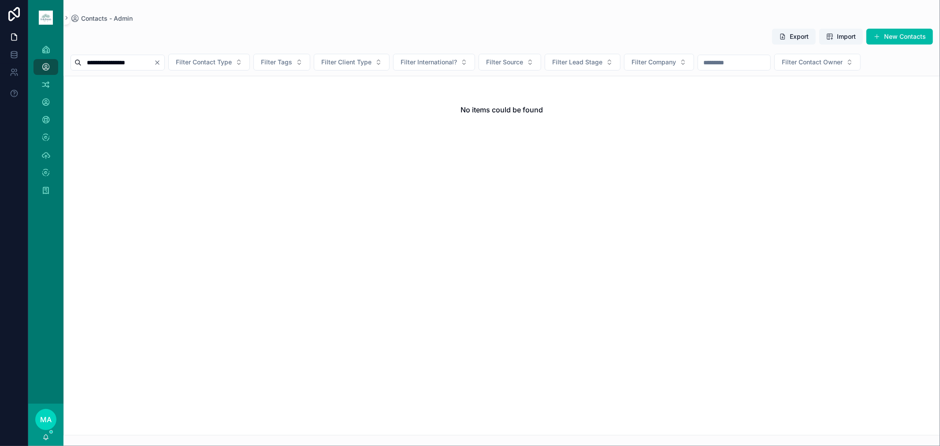
type input "**********"
click at [161, 64] on icon "Clear" at bounding box center [157, 62] width 7 height 7
click at [154, 60] on input "scrollable content" at bounding box center [118, 62] width 72 height 12
click at [116, 62] on input "**********" at bounding box center [118, 62] width 72 height 12
type input "**********"
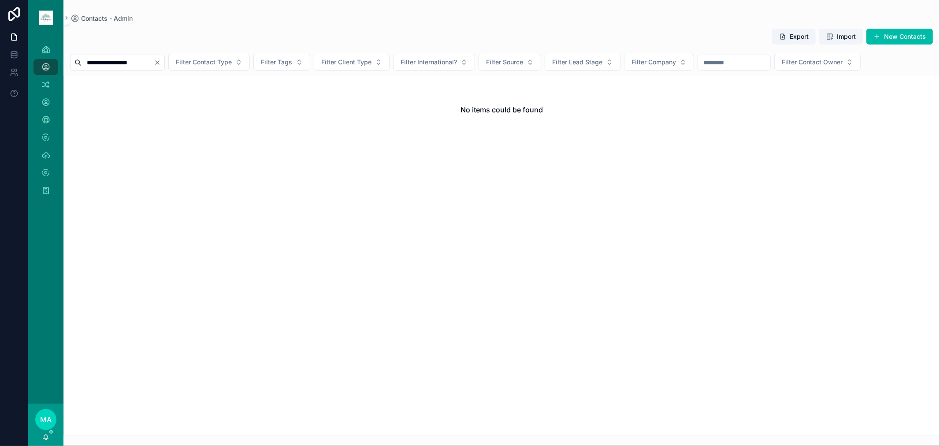
click at [161, 60] on icon "Clear" at bounding box center [157, 62] width 7 height 7
click at [138, 63] on input "scrollable content" at bounding box center [118, 62] width 72 height 12
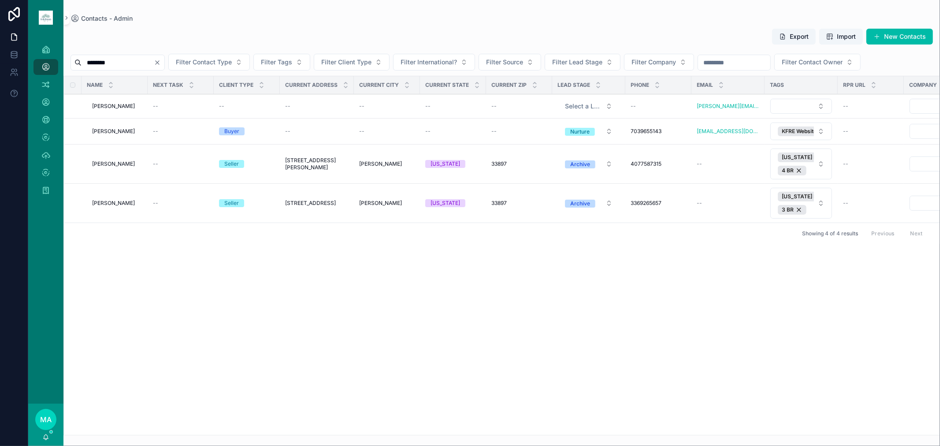
type input "********"
click at [109, 108] on span "[PERSON_NAME]" at bounding box center [113, 106] width 43 height 7
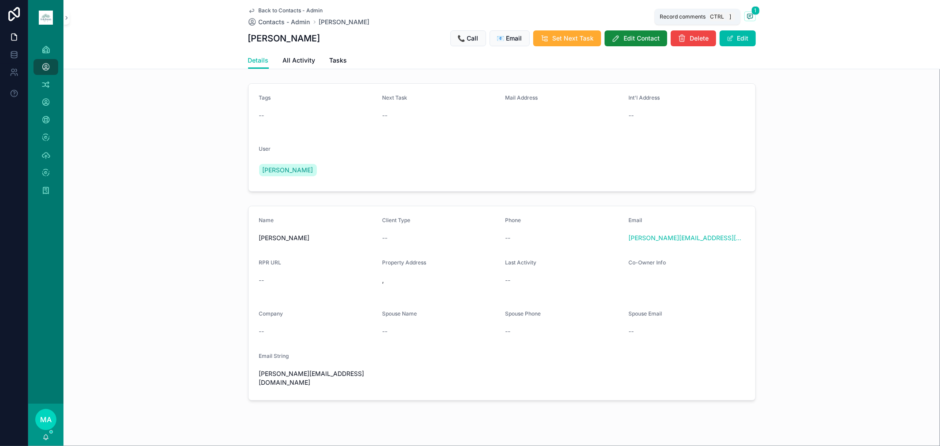
click at [668, 15] on icon "scrollable content" at bounding box center [750, 16] width 7 height 7
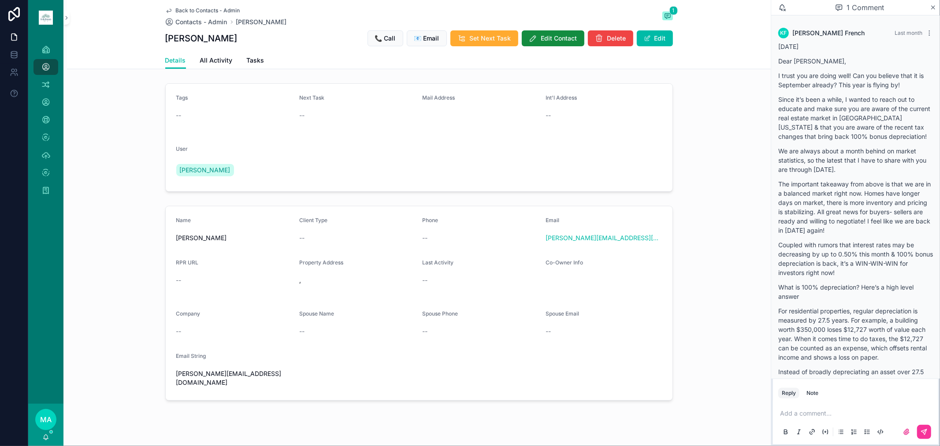
click at [668, 7] on icon "scrollable content" at bounding box center [934, 8] width 4 height 4
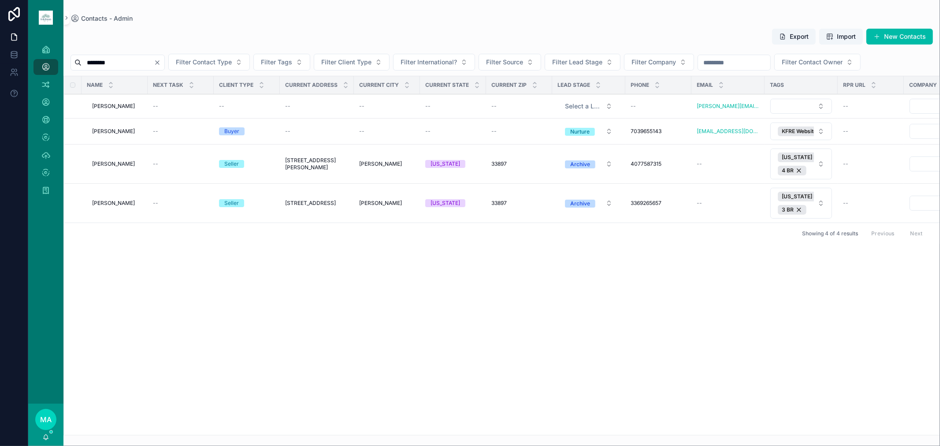
click at [0, 0] on span "Delete" at bounding box center [0, 0] width 0 height 0
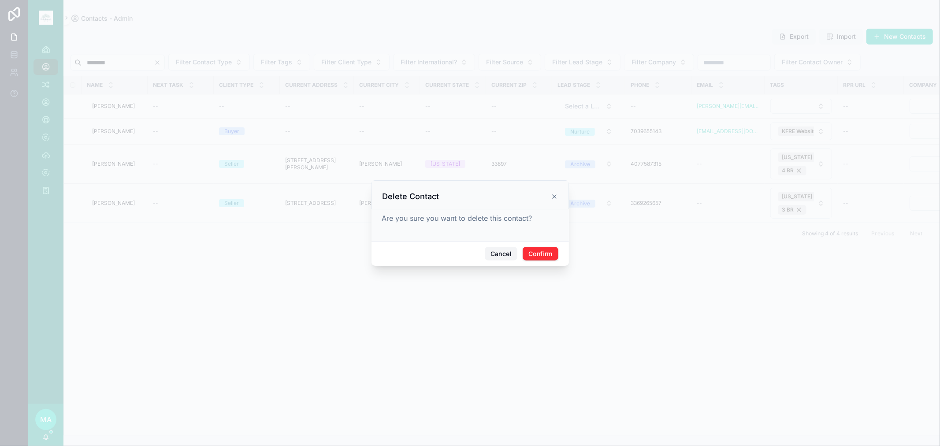
click at [498, 253] on button "Cancel" at bounding box center [501, 254] width 33 height 14
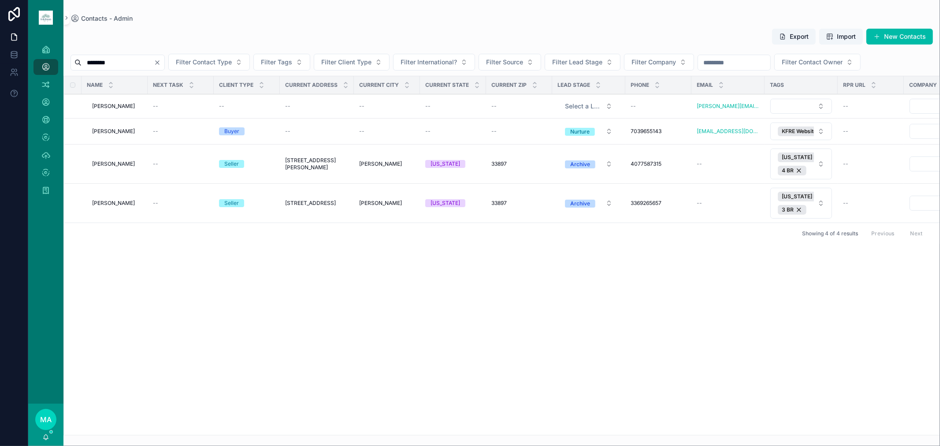
click at [0, 0] on icon "scrollable content" at bounding box center [0, 0] width 0 height 0
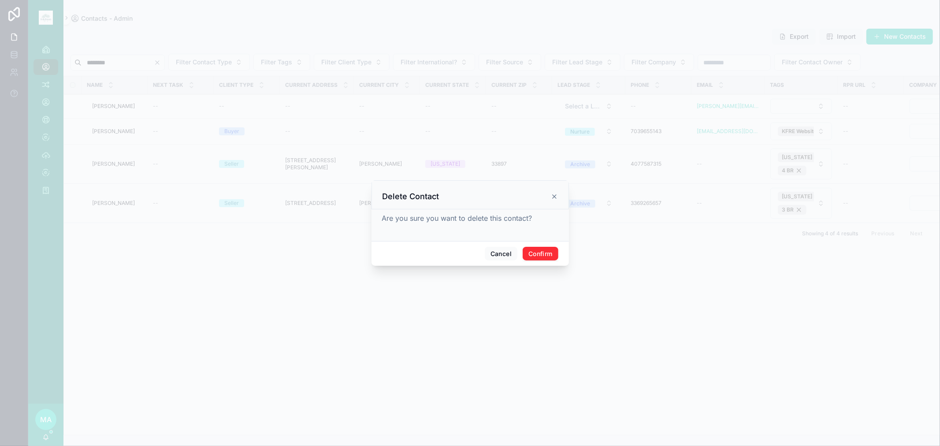
click at [539, 252] on button "Confirm" at bounding box center [540, 254] width 35 height 14
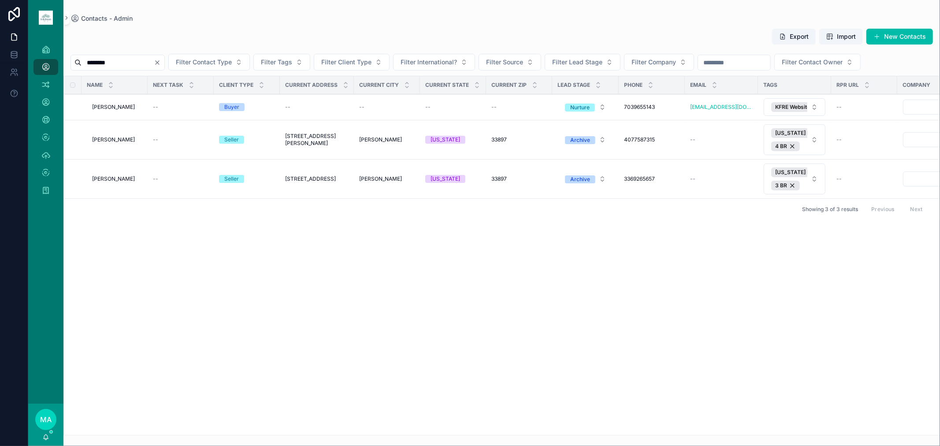
click at [161, 60] on icon "Clear" at bounding box center [157, 62] width 7 height 7
click at [124, 59] on input "scrollable content" at bounding box center [118, 62] width 72 height 12
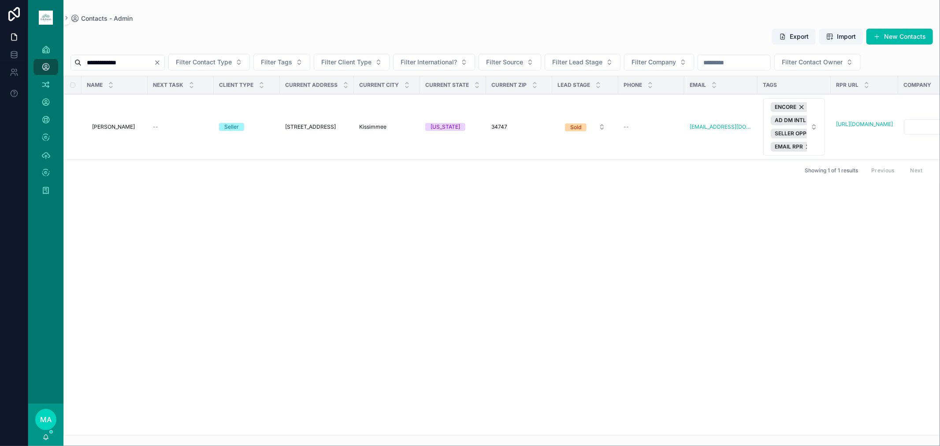
type input "**********"
click at [111, 124] on span "[PERSON_NAME]" at bounding box center [113, 126] width 43 height 7
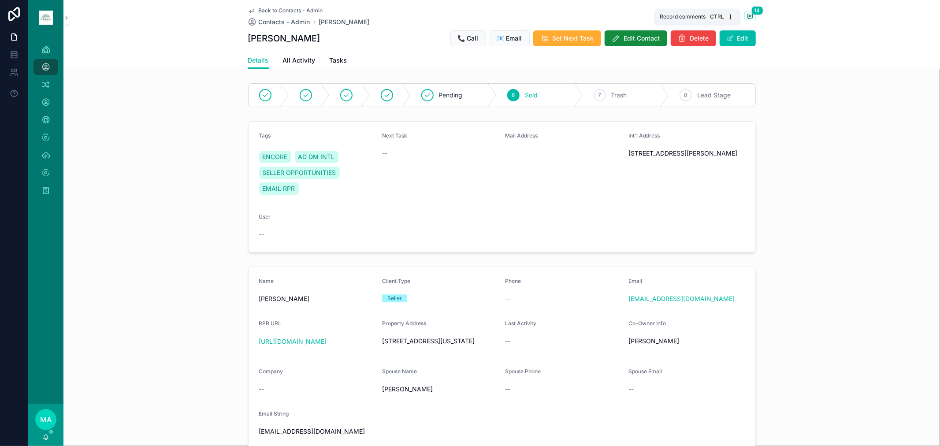
click at [668, 15] on icon "scrollable content" at bounding box center [750, 16] width 7 height 7
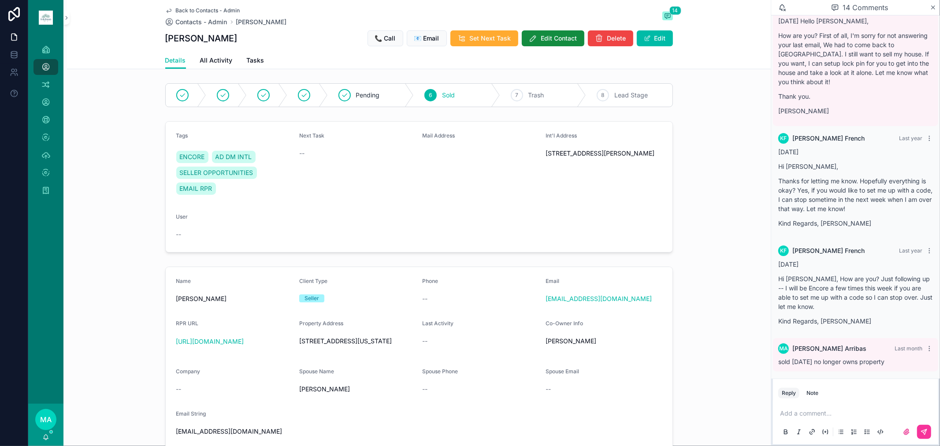
scroll to position [857, 0]
click at [204, 20] on span "Contacts - Admin" at bounding box center [202, 22] width 52 height 9
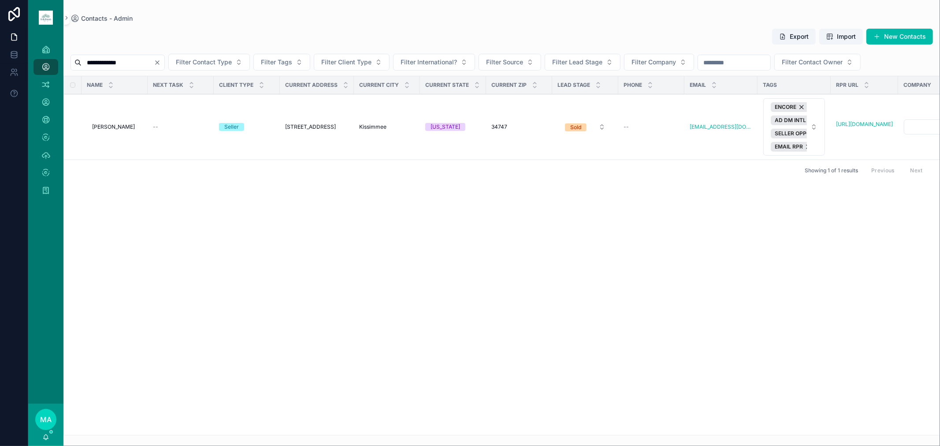
click at [165, 67] on div "**********" at bounding box center [118, 63] width 94 height 16
click at [161, 63] on icon "Clear" at bounding box center [157, 62] width 7 height 7
click at [128, 55] on div "scrollable content" at bounding box center [113, 63] width 84 height 16
click at [125, 57] on input "scrollable content" at bounding box center [118, 62] width 72 height 12
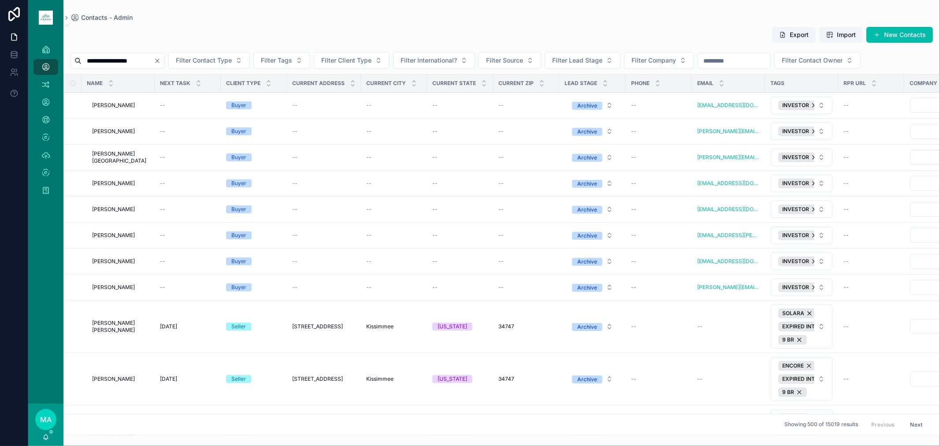
type input "**********"
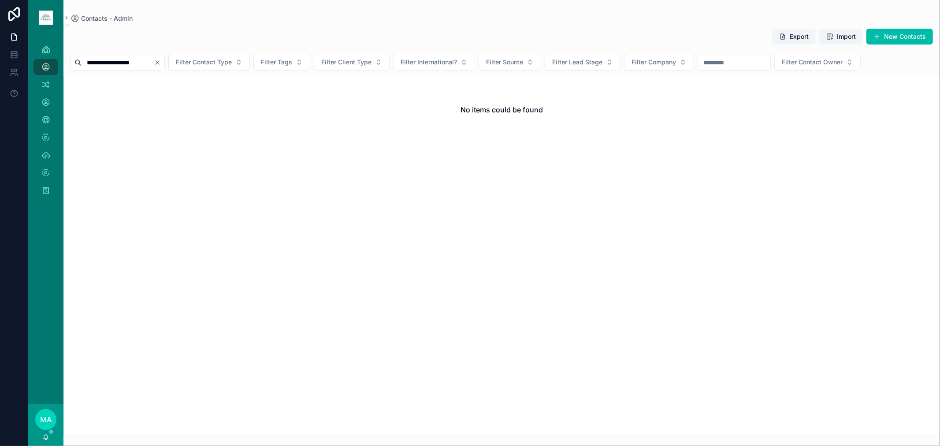
drag, startPoint x: 156, startPoint y: 62, endPoint x: 62, endPoint y: 48, distance: 94.5
click at [62, 48] on div "**********" at bounding box center [484, 223] width 912 height 446
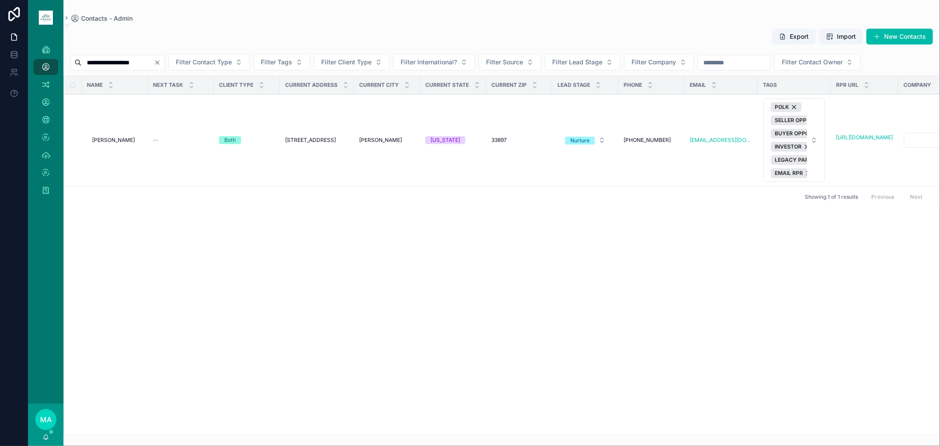
type input "**********"
click at [135, 139] on span "[PERSON_NAME]" at bounding box center [113, 140] width 43 height 7
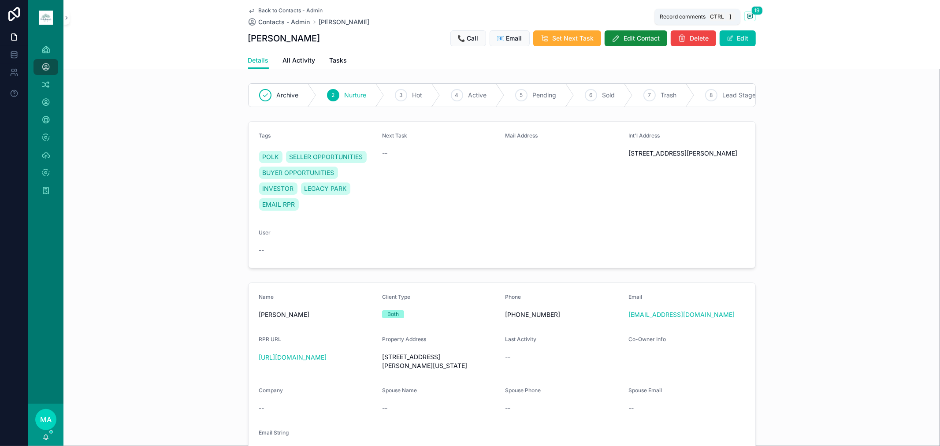
click at [668, 16] on icon "scrollable content" at bounding box center [750, 16] width 7 height 7
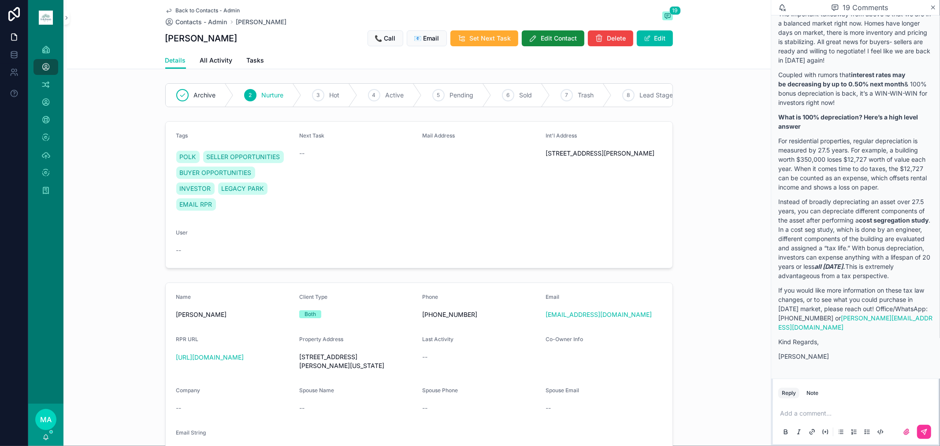
scroll to position [4352, 0]
click at [190, 9] on span "Back to Contacts - Admin" at bounding box center [208, 10] width 64 height 7
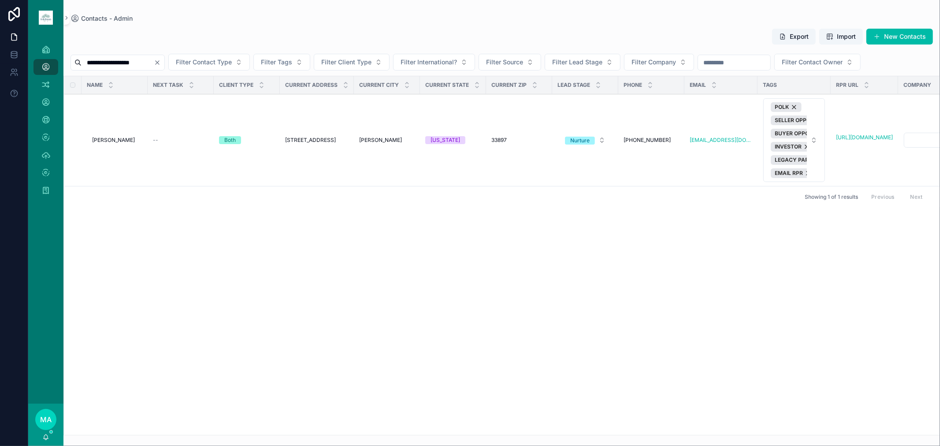
click at [161, 60] on icon "Clear" at bounding box center [157, 62] width 7 height 7
click at [134, 68] on input "scrollable content" at bounding box center [118, 62] width 72 height 12
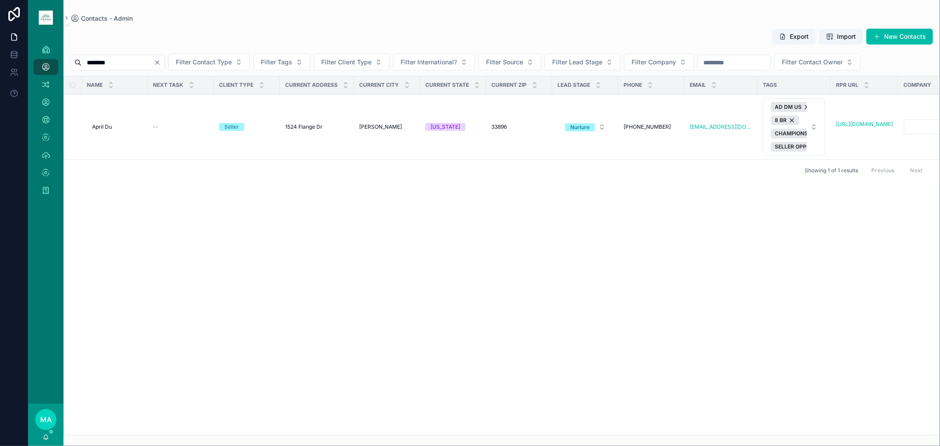
type input "********"
click at [161, 63] on icon "Clear" at bounding box center [157, 62] width 7 height 7
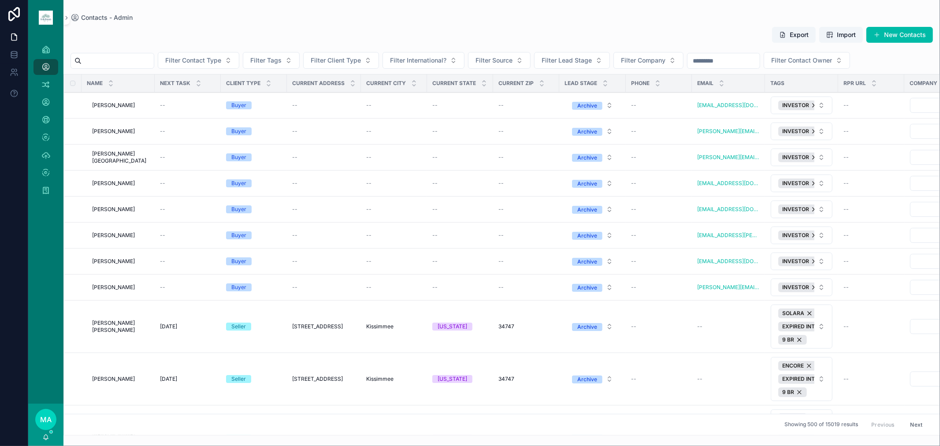
click at [138, 60] on input "scrollable content" at bounding box center [118, 61] width 72 height 12
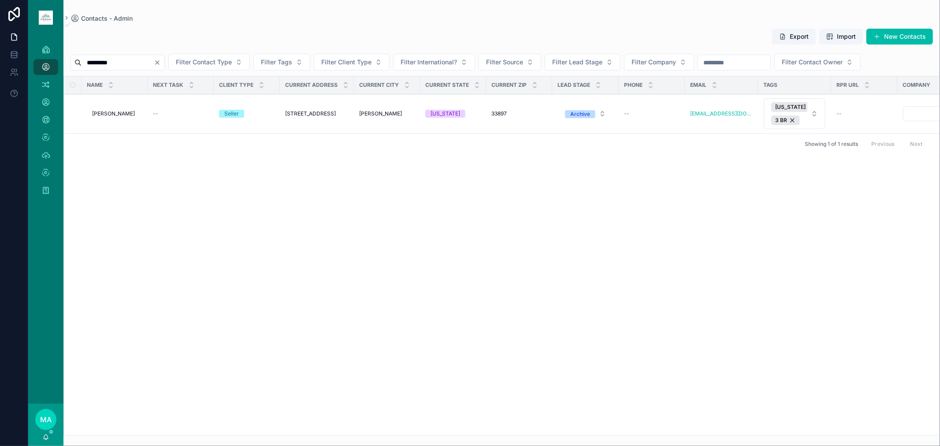
type input "*********"
click at [161, 61] on icon "Clear" at bounding box center [157, 62] width 7 height 7
click at [153, 62] on input "scrollable content" at bounding box center [118, 62] width 72 height 12
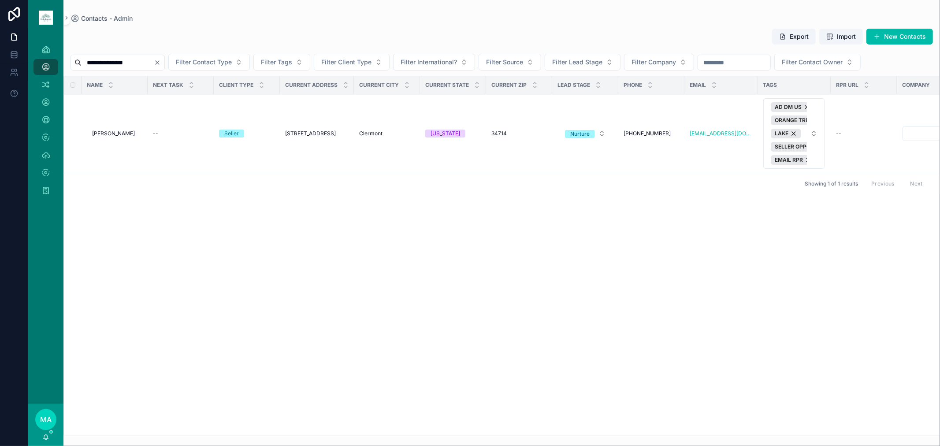
type input "**********"
click at [129, 131] on span "[PERSON_NAME]" at bounding box center [113, 133] width 43 height 7
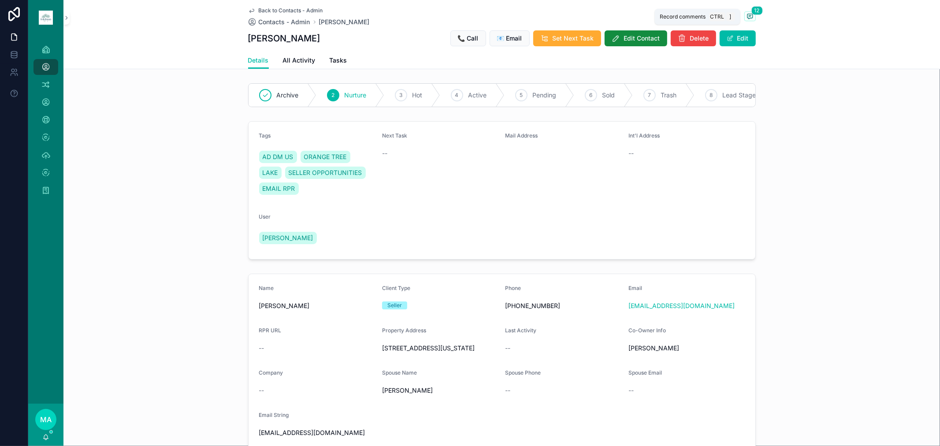
click at [668, 19] on span "scrollable content" at bounding box center [750, 16] width 11 height 10
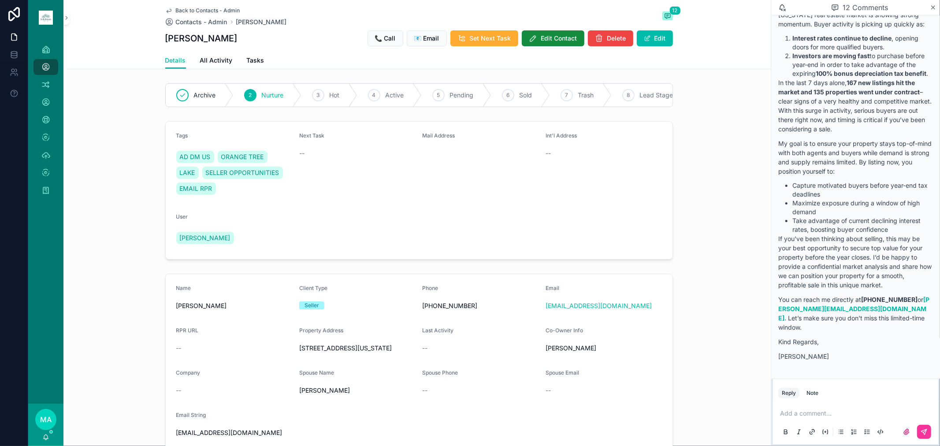
scroll to position [2050, 0]
click at [204, 7] on span "Back to Contacts - Admin" at bounding box center [208, 10] width 64 height 7
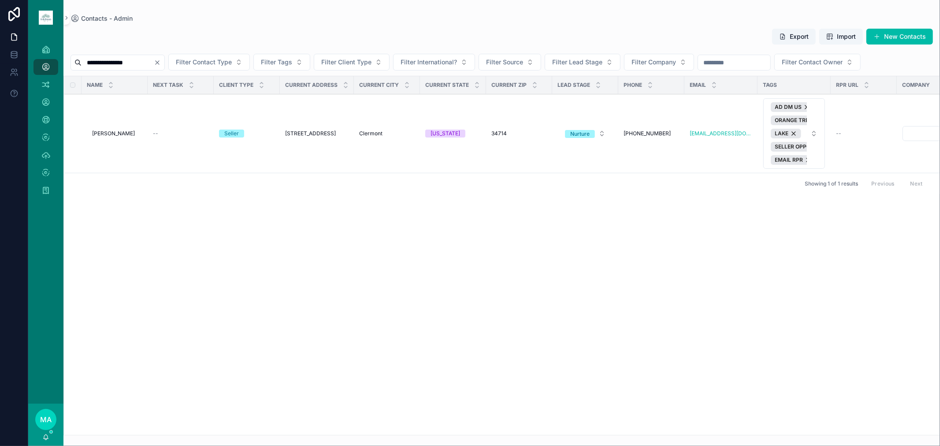
click at [603, 62] on span "Filter Lead Stage" at bounding box center [577, 62] width 50 height 9
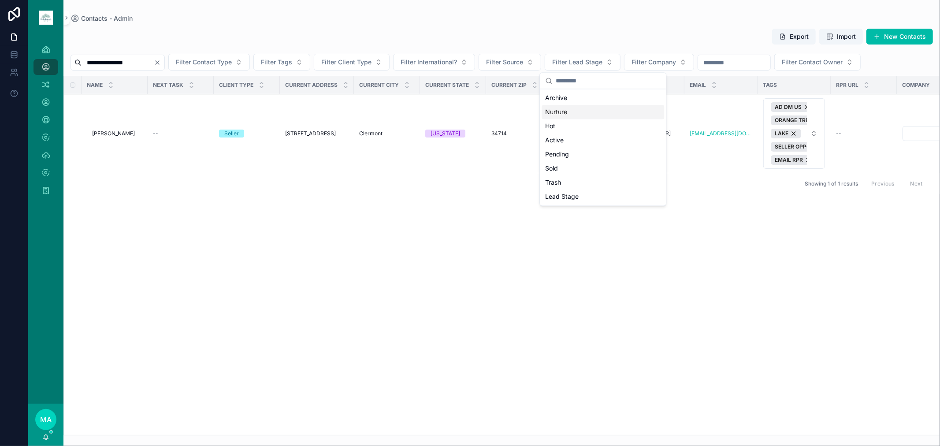
click at [574, 114] on div "Nurture" at bounding box center [603, 112] width 123 height 14
click at [668, 285] on div "Name Next Task Client Type Current Address Current City Current State Current Z…" at bounding box center [502, 256] width 876 height 358
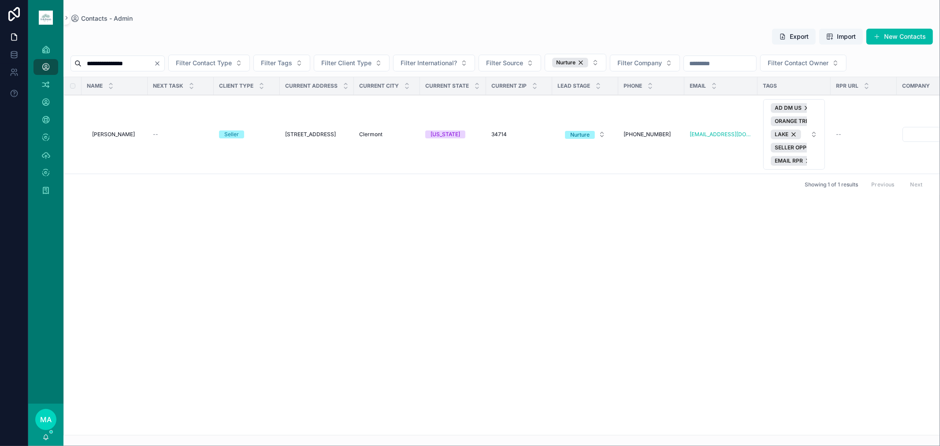
click at [161, 65] on icon "Clear" at bounding box center [157, 63] width 7 height 7
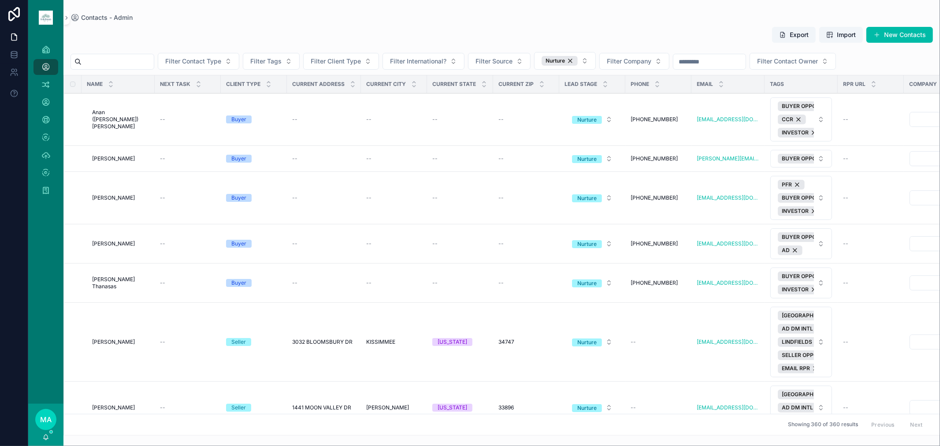
click at [294, 67] on button "Filter Tags" at bounding box center [271, 61] width 57 height 17
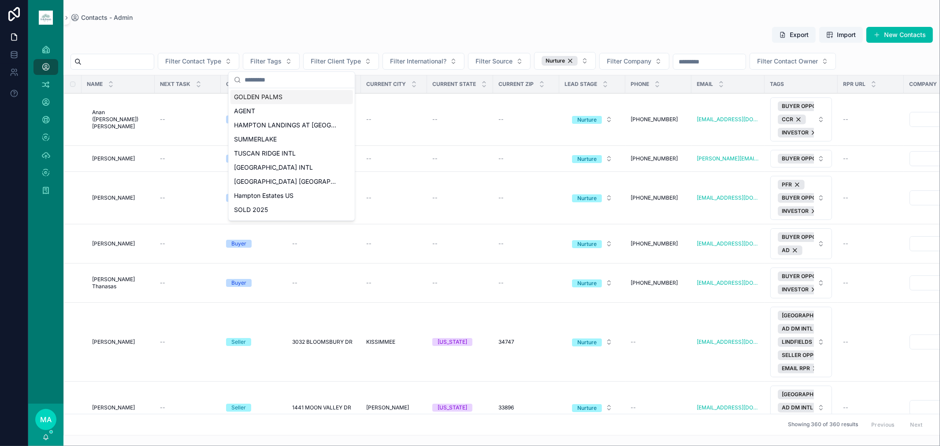
click at [282, 64] on span "Filter Tags" at bounding box center [265, 61] width 31 height 9
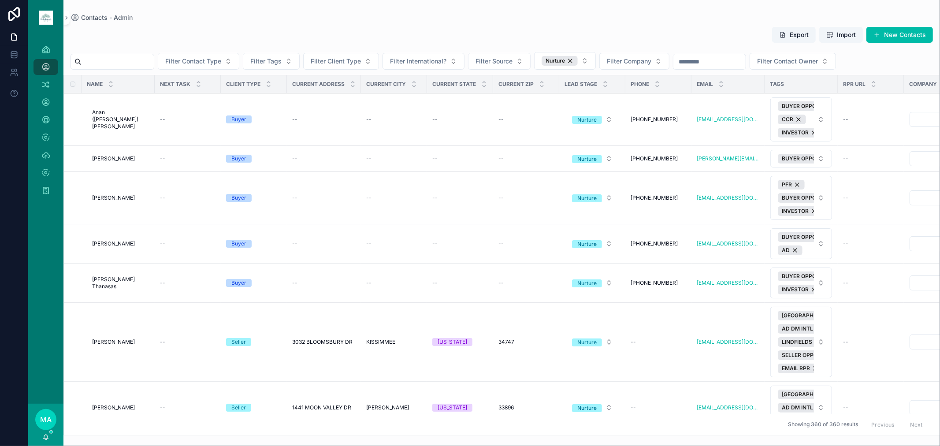
click at [361, 62] on span "Filter Client Type" at bounding box center [336, 61] width 50 height 9
click at [320, 112] on div "Seller" at bounding box center [361, 111] width 123 height 14
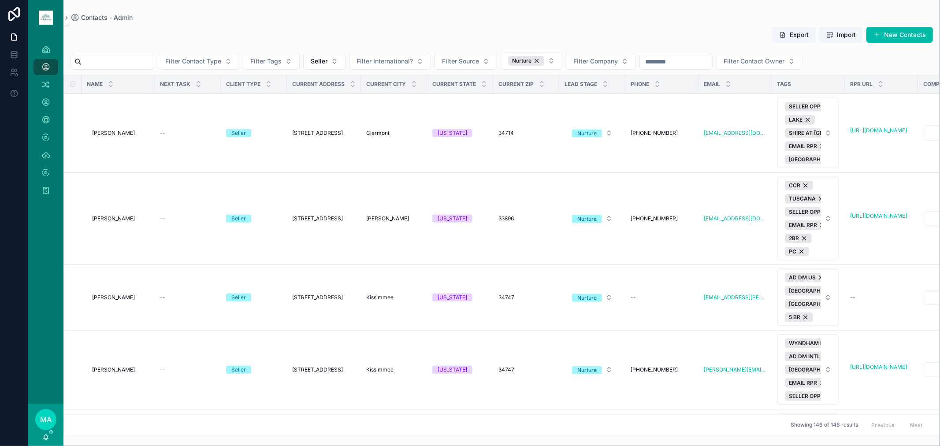
scroll to position [6614, 0]
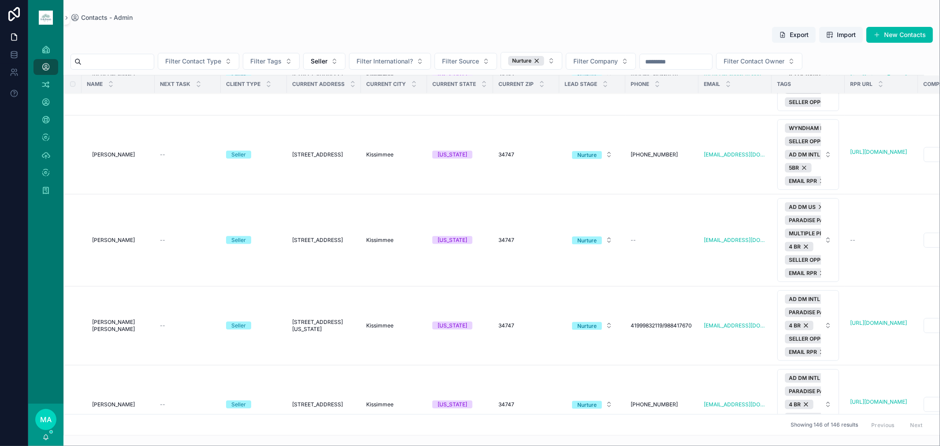
click at [668, 35] on button "Export" at bounding box center [794, 35] width 44 height 16
click at [544, 62] on div "Nurture" at bounding box center [526, 61] width 36 height 10
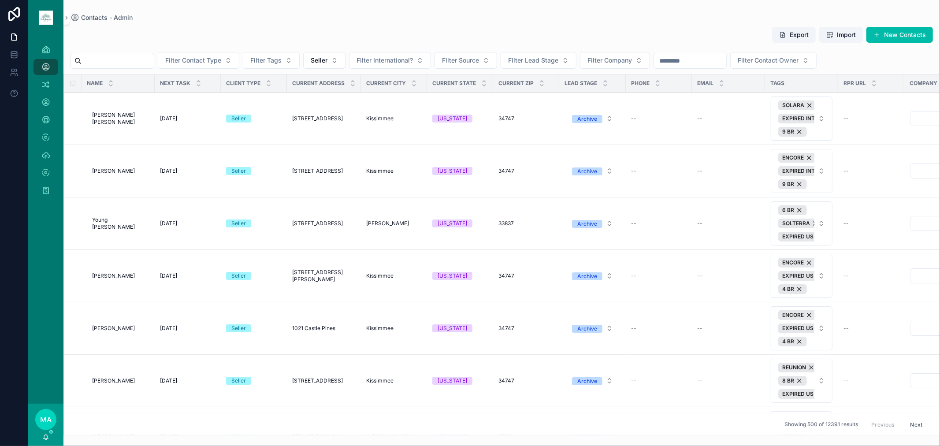
click at [559, 62] on span "Filter Lead Stage" at bounding box center [533, 60] width 50 height 9
click at [529, 95] on div "Archive" at bounding box center [560, 96] width 123 height 14
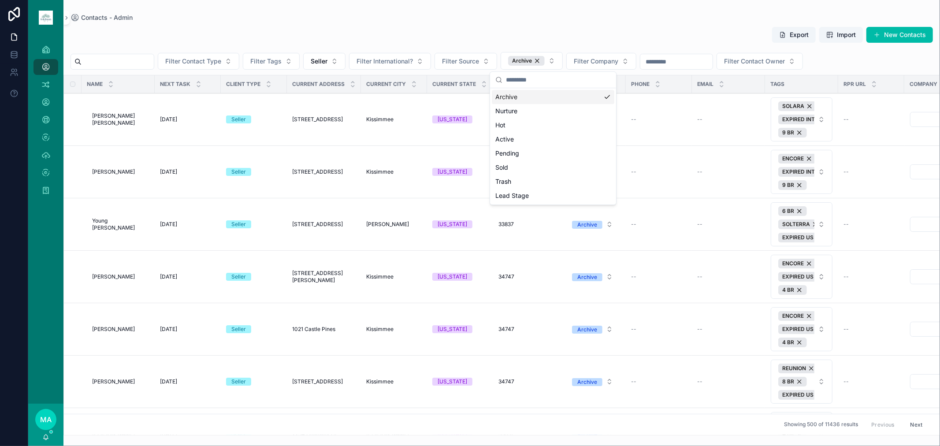
click at [272, 57] on span "Filter Tags" at bounding box center [265, 61] width 31 height 9
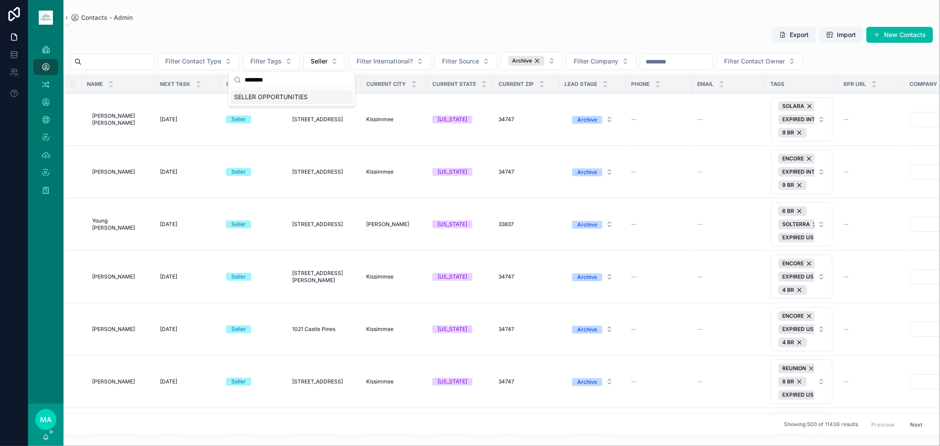
type input "********"
click at [281, 93] on span "SELLER OPPORTUNITIES" at bounding box center [271, 97] width 74 height 9
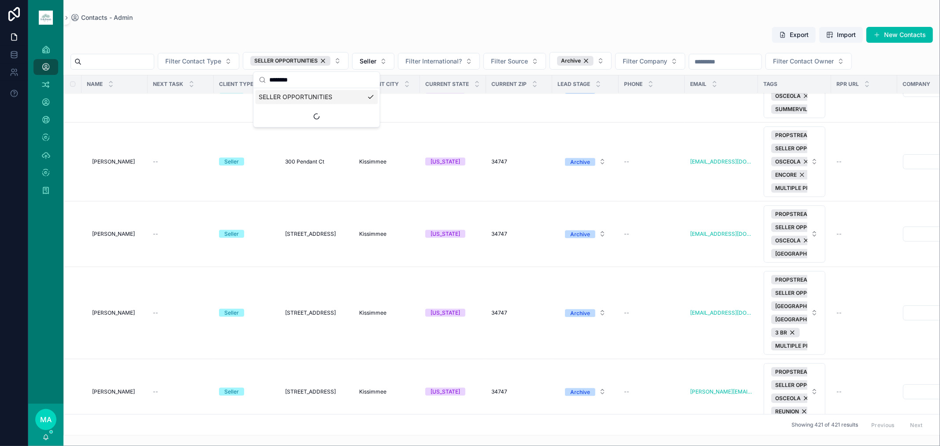
scroll to position [3774, 0]
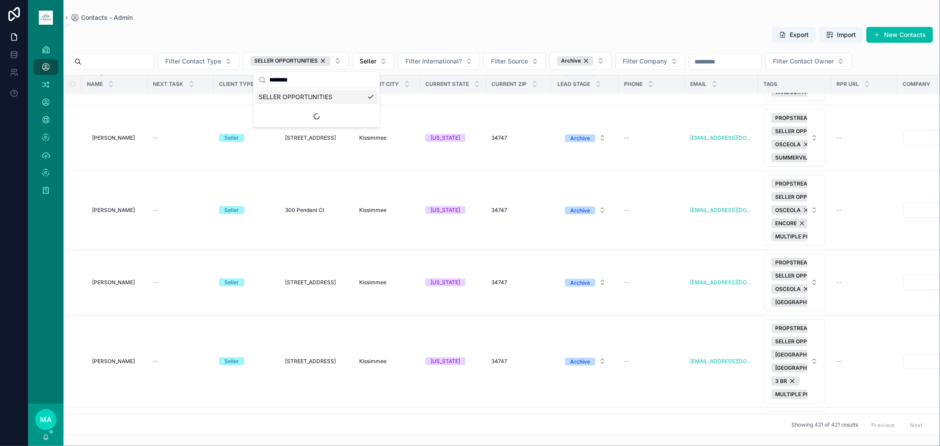
click at [668, 34] on button "Export" at bounding box center [794, 35] width 44 height 16
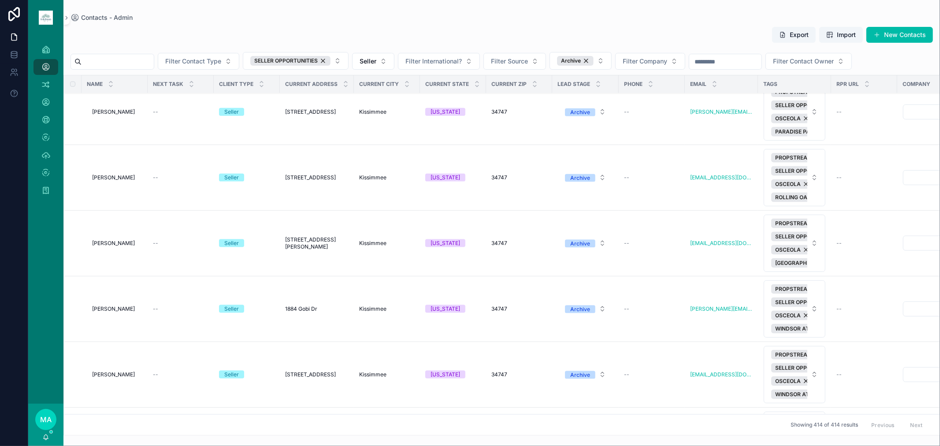
scroll to position [3814, 0]
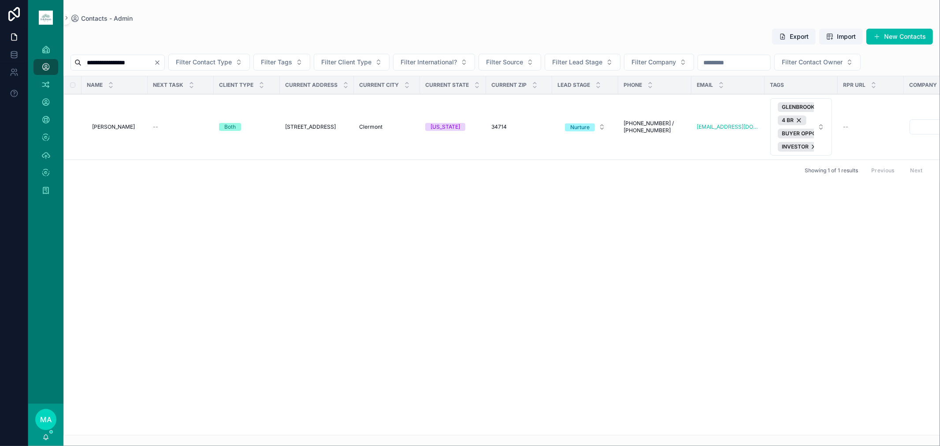
type input "**********"
click at [108, 127] on span "Carl Flegenheimer" at bounding box center [113, 126] width 43 height 7
